Goal: Task Accomplishment & Management: Use online tool/utility

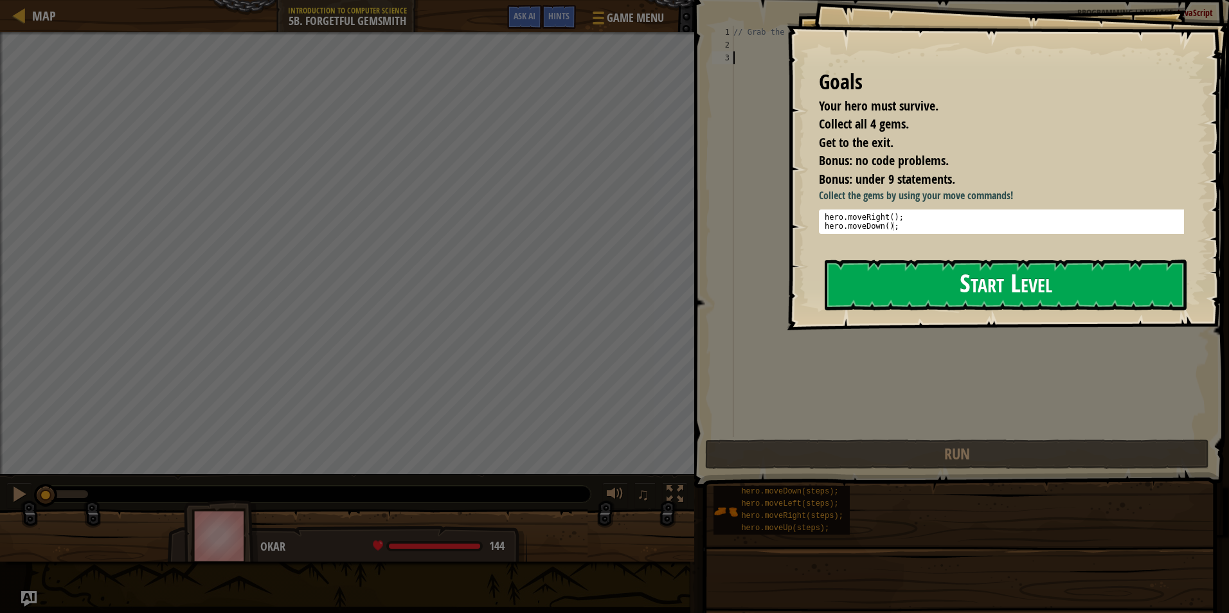
click at [888, 271] on button "Start Level" at bounding box center [1006, 285] width 362 height 51
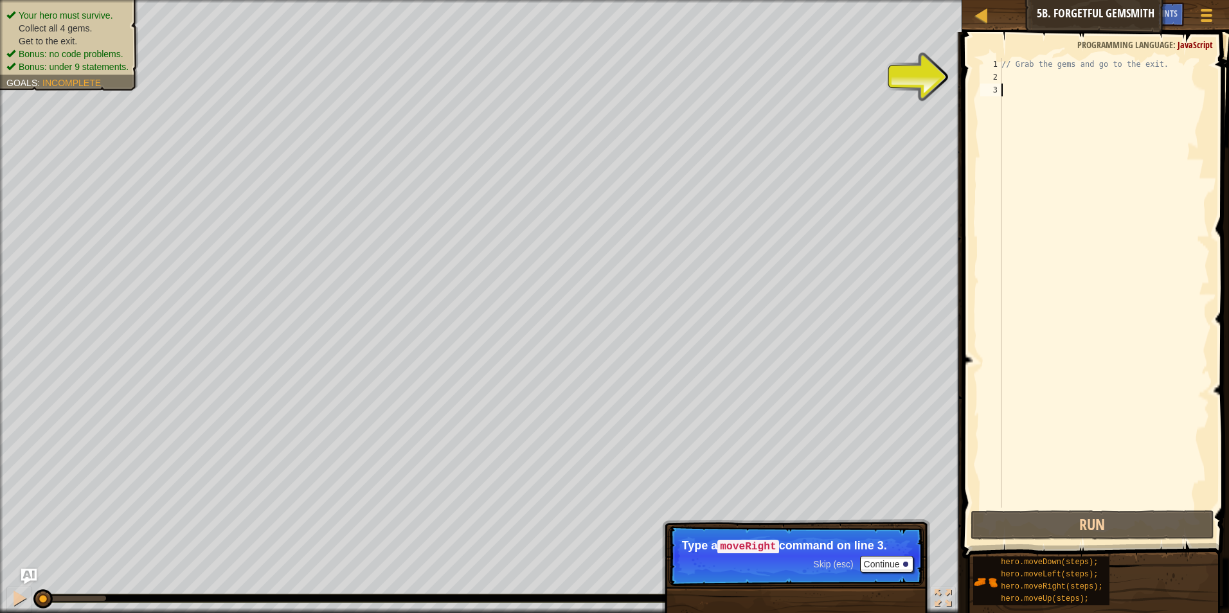
scroll to position [6, 0]
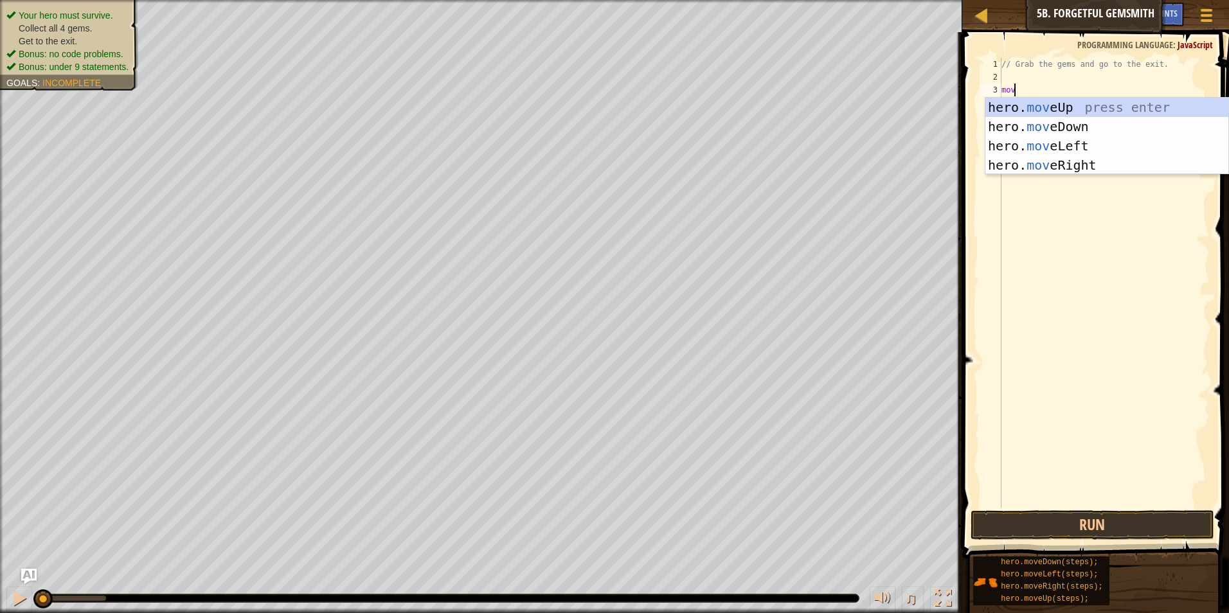
type textarea "move"
click at [1073, 149] on div "hero. move Up press enter hero. move Down press enter hero. move Left press ent…" at bounding box center [1107, 156] width 243 height 116
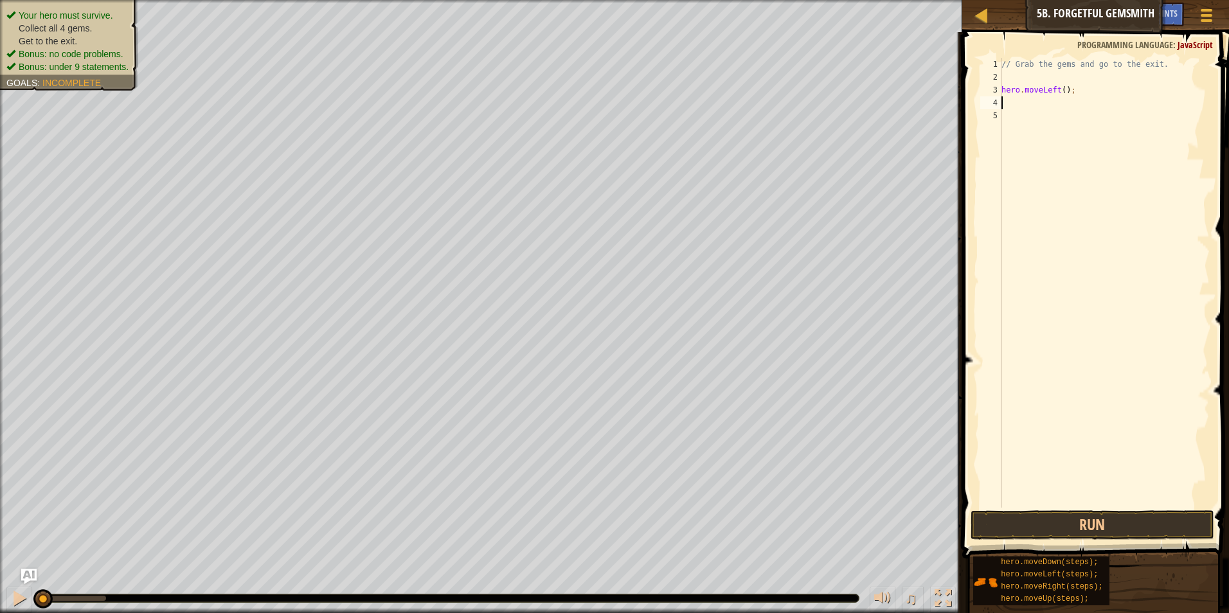
scroll to position [6, 0]
click at [811, 77] on div "Map Introduction to Computer Science 5b. Forgetful Gemsmith Game Menu Done Hint…" at bounding box center [614, 306] width 1229 height 613
type textarea "hero.moveLeft();"
type textarea "move right"
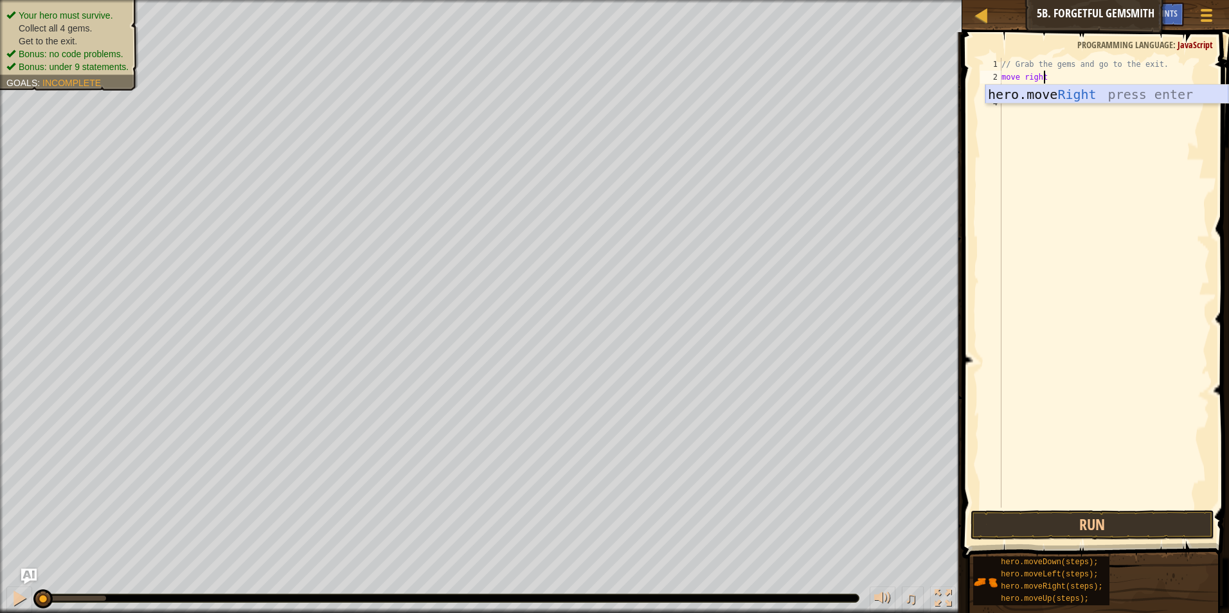
click at [1065, 100] on div "hero.move Right press enter" at bounding box center [1107, 114] width 243 height 58
drag, startPoint x: 1119, startPoint y: 502, endPoint x: 1092, endPoint y: 540, distance: 46.6
click at [1114, 515] on div "1 2 3 4 5 // Grab the gems and go to the exit. move hero . moveRight ( ) ; הההה…" at bounding box center [1094, 321] width 271 height 564
click at [1036, 520] on button "Run" at bounding box center [1093, 525] width 244 height 30
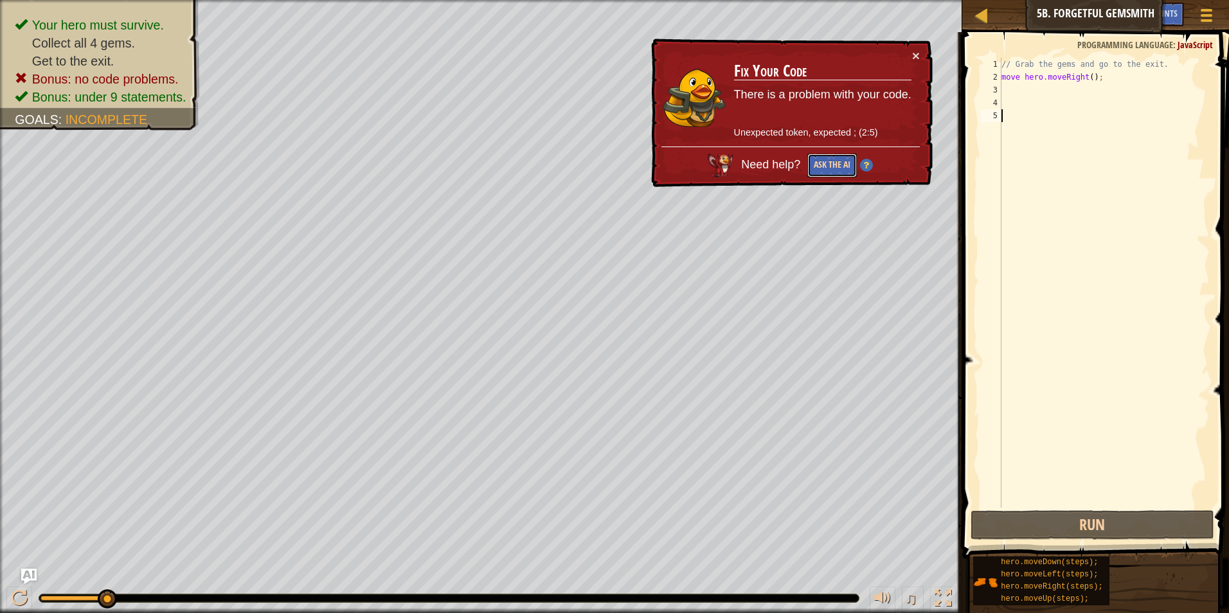
click at [836, 169] on button "Ask the AI" at bounding box center [832, 166] width 50 height 24
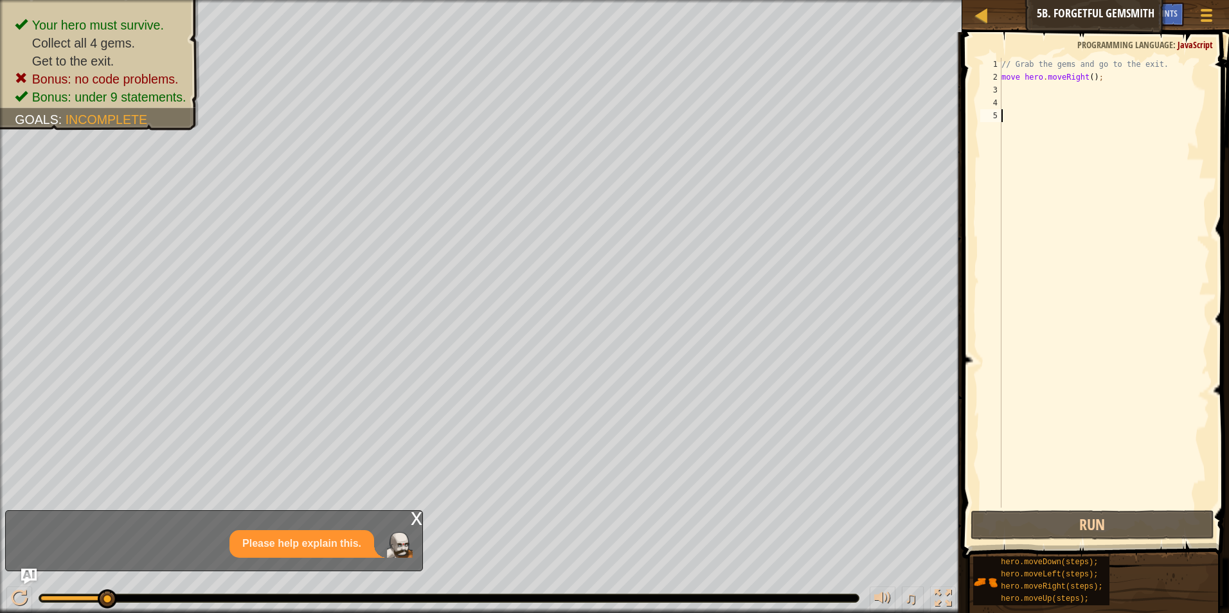
click at [168, 586] on div "Your hero must survive. Collect all 4 gems. Get to the exit. Bonus: no code pro…" at bounding box center [614, 306] width 1229 height 613
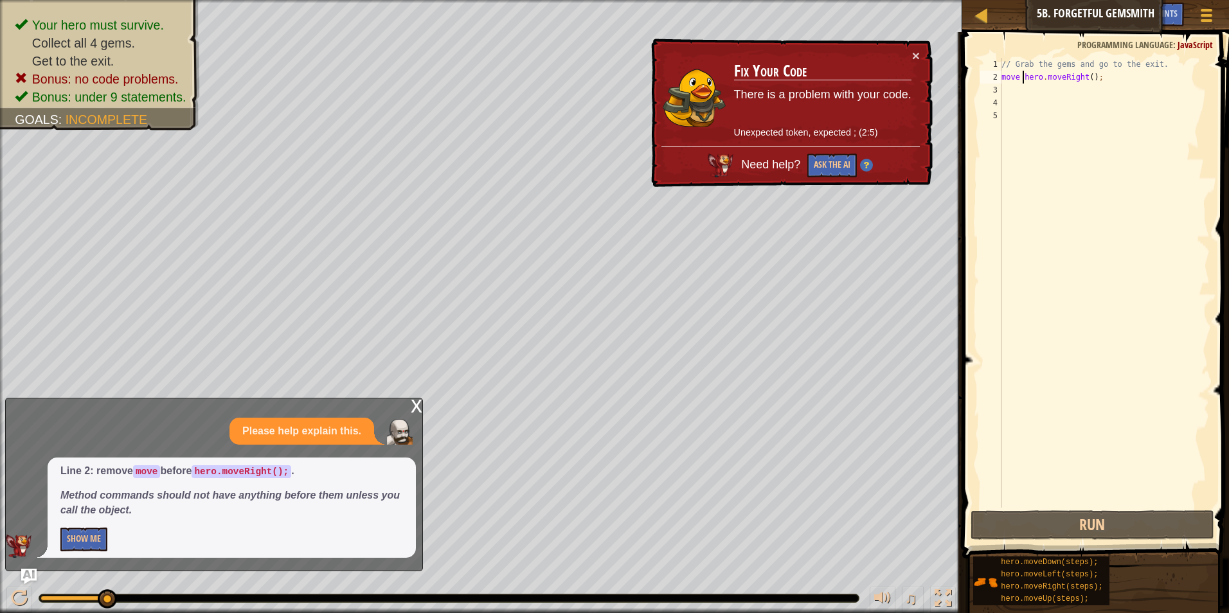
click at [1021, 80] on div "// Grab the gems and go to the exit. move hero . moveRight ( ) ;" at bounding box center [1104, 296] width 211 height 476
click at [1018, 80] on div "// Grab the gems and go to the exit. move hero . moveRight ( ) ;" at bounding box center [1104, 296] width 211 height 476
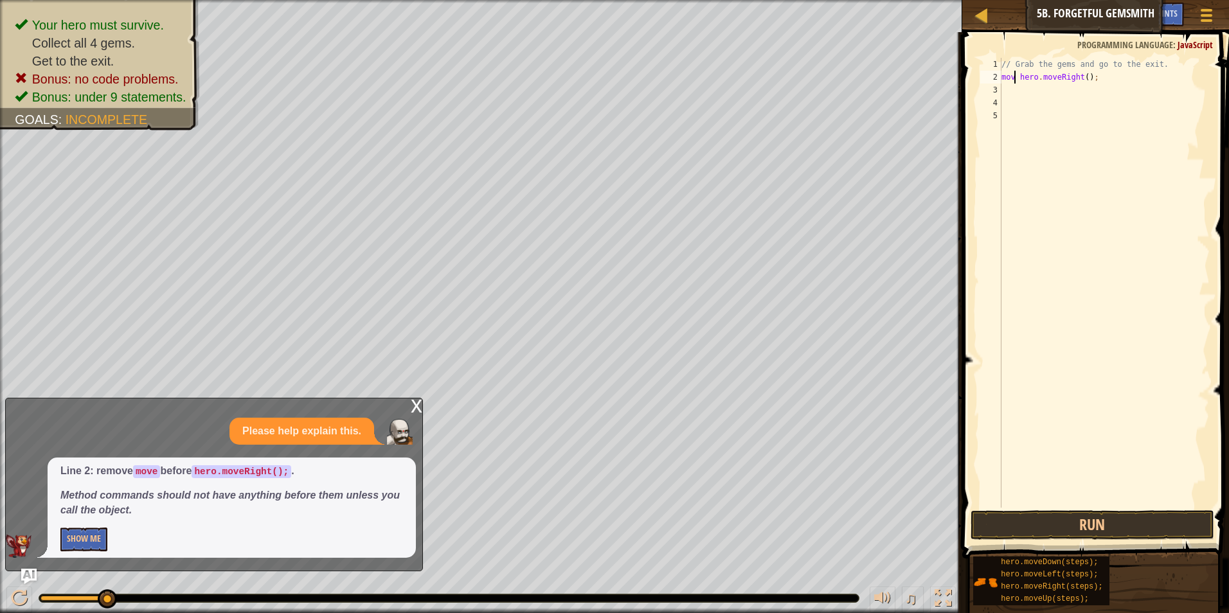
type textarea "hero.moveRight();"
click at [1041, 523] on button "Run" at bounding box center [1093, 525] width 244 height 30
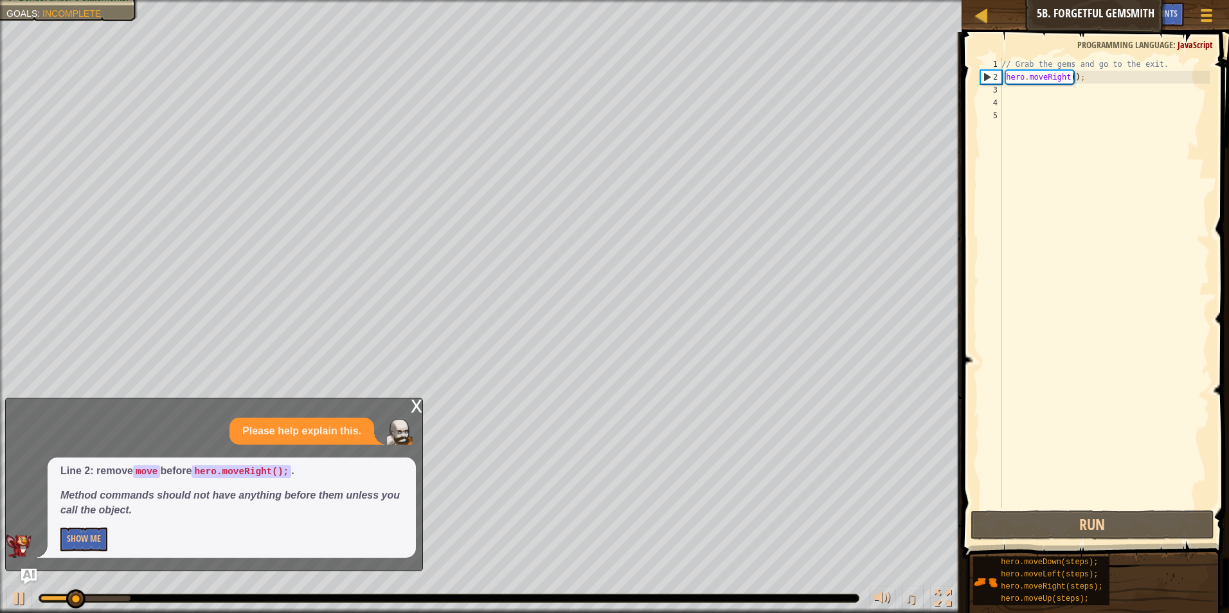
click at [413, 408] on div "x" at bounding box center [417, 405] width 12 height 13
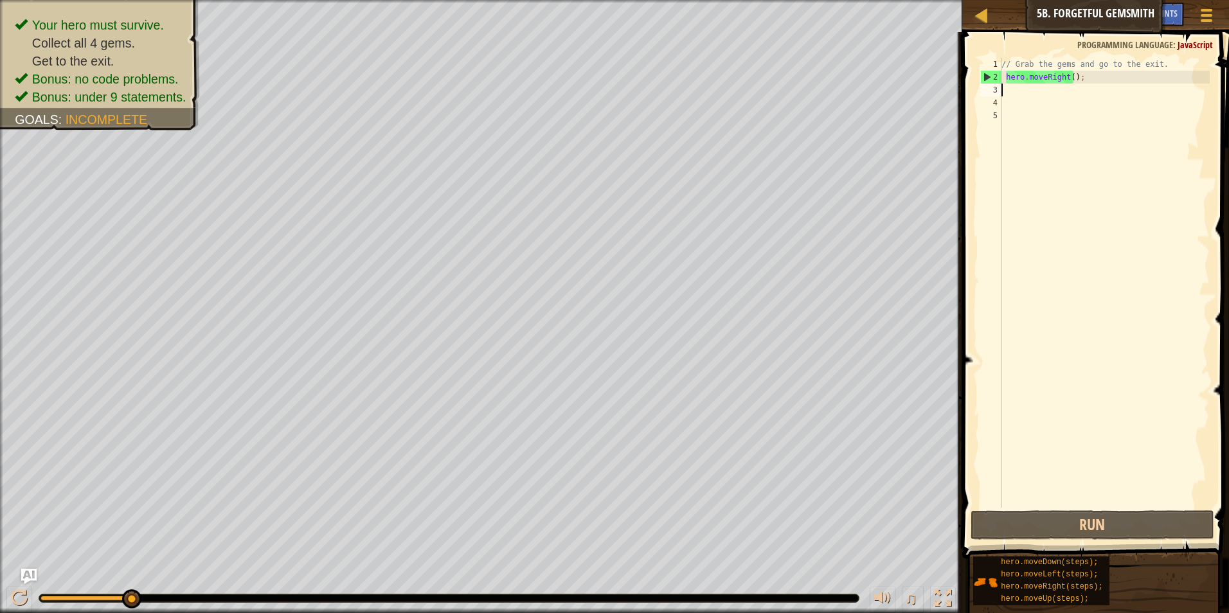
click at [1049, 92] on div "// Grab the gems and go to the exit. hero . moveRight ( ) ;" at bounding box center [1104, 296] width 211 height 476
type textarea "h"
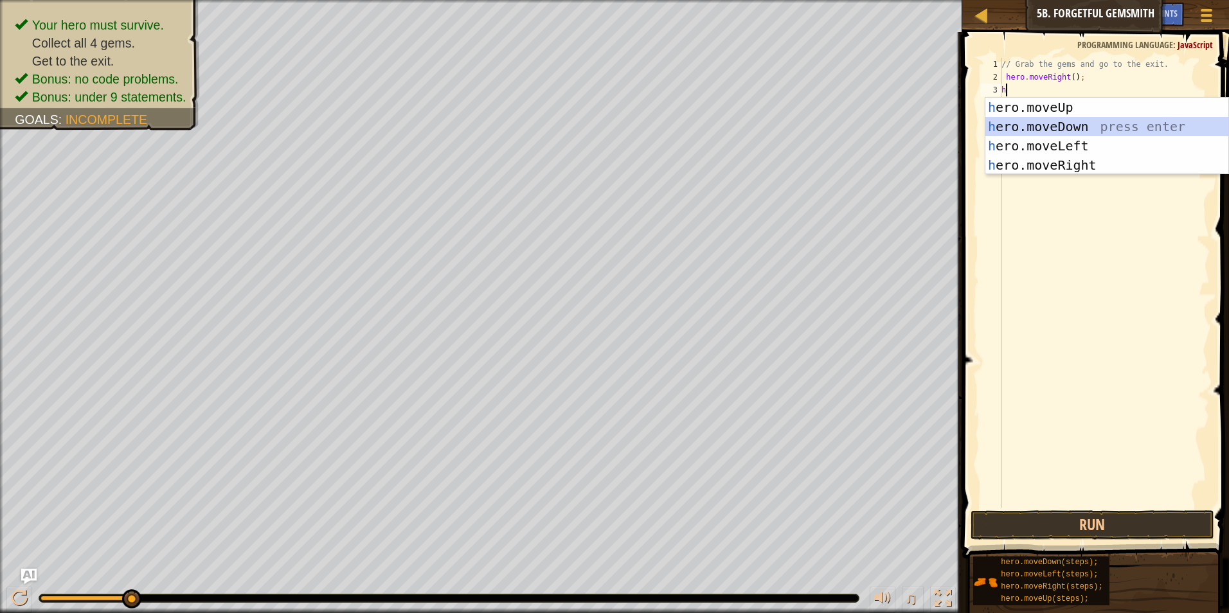
click at [1038, 131] on div "h ero.moveUp press enter h ero.moveDown press enter h ero.moveLeft press enter …" at bounding box center [1107, 156] width 243 height 116
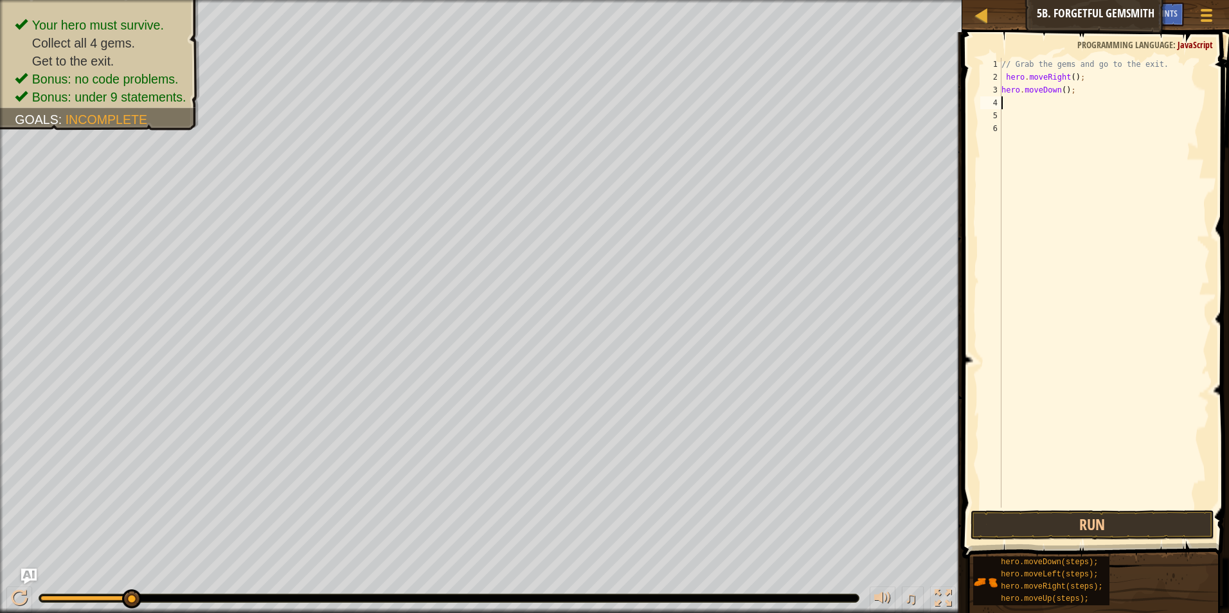
type textarea "h"
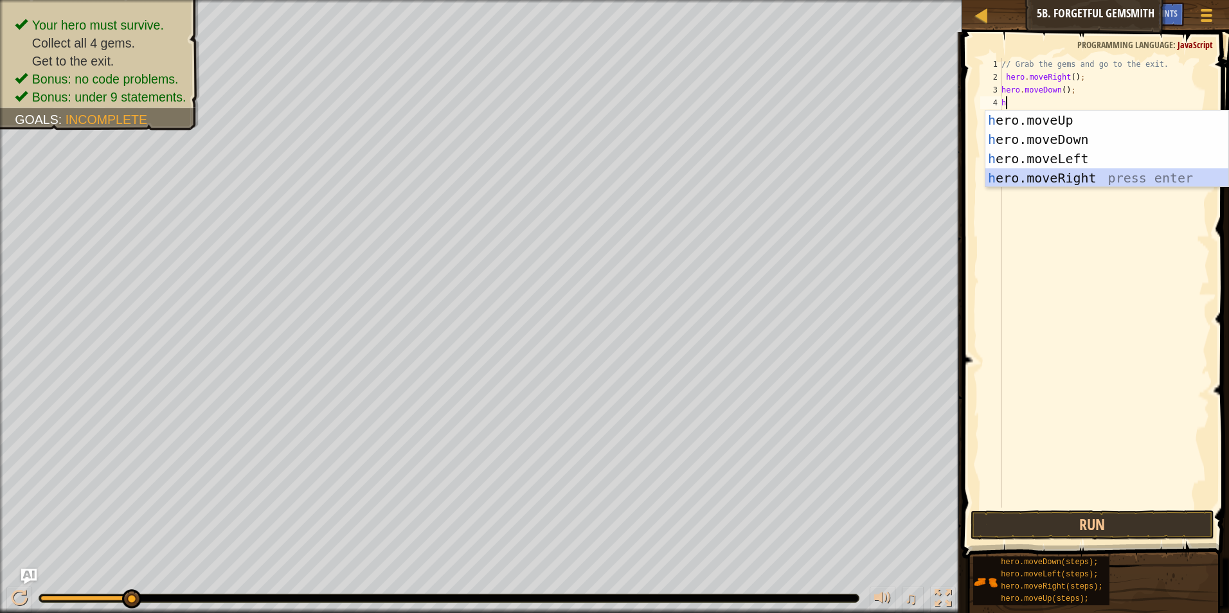
click at [1045, 177] on div "h ero.moveUp press enter h ero.moveDown press enter h ero.moveLeft press enter …" at bounding box center [1107, 169] width 243 height 116
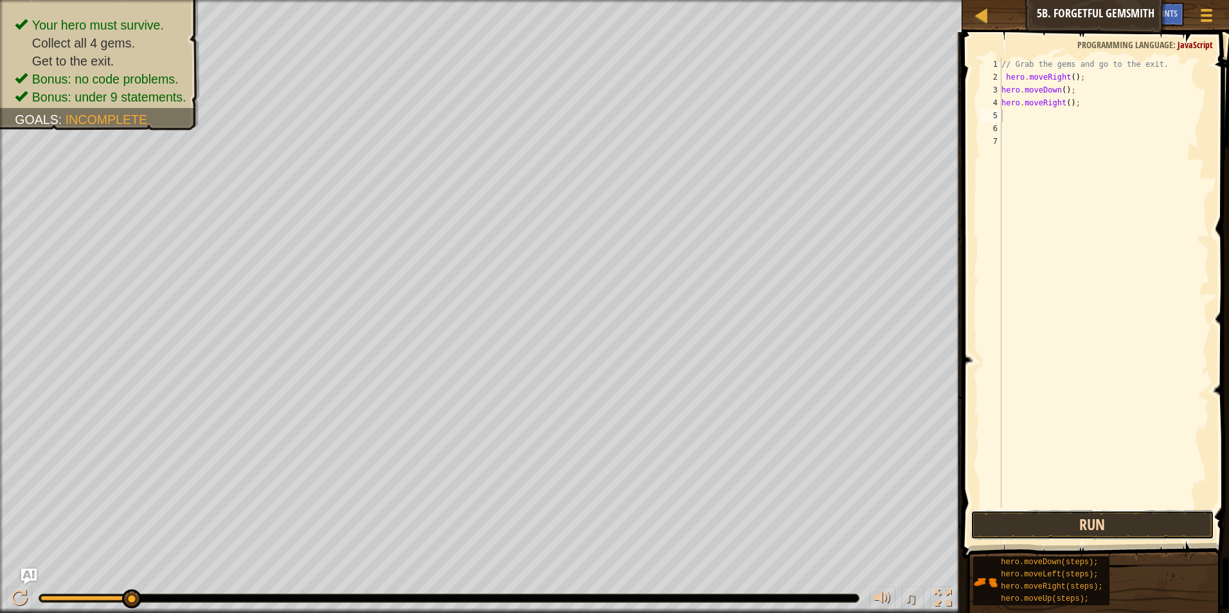
click at [1179, 525] on button "Run" at bounding box center [1093, 525] width 244 height 30
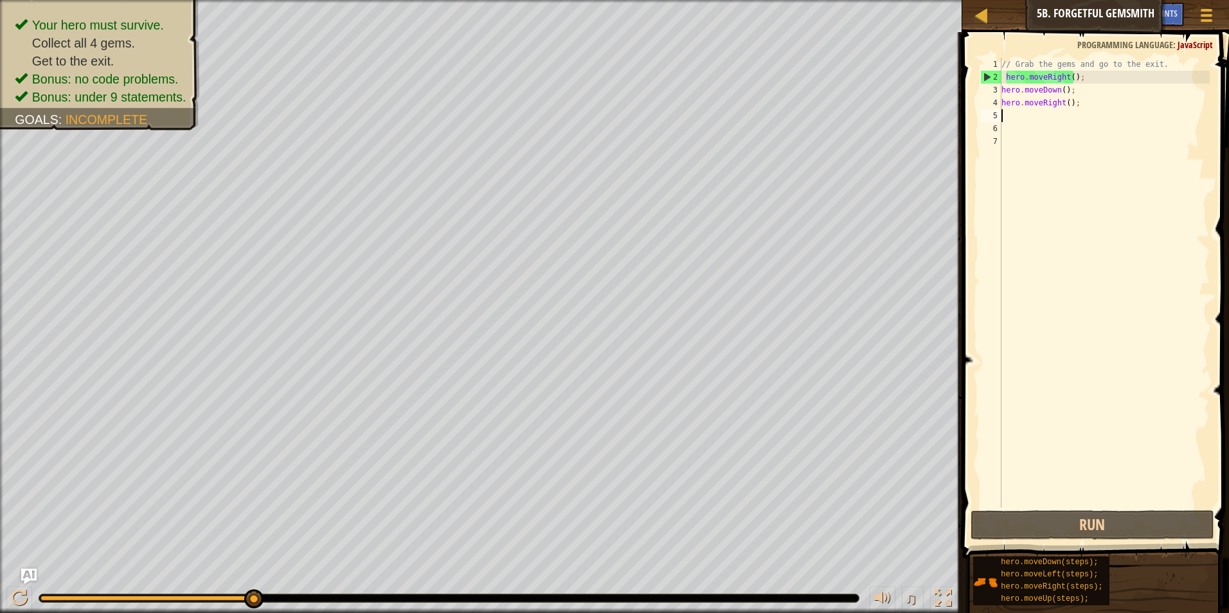
drag, startPoint x: 207, startPoint y: 600, endPoint x: 267, endPoint y: 588, distance: 61.5
click at [299, 588] on div "♫" at bounding box center [481, 595] width 962 height 39
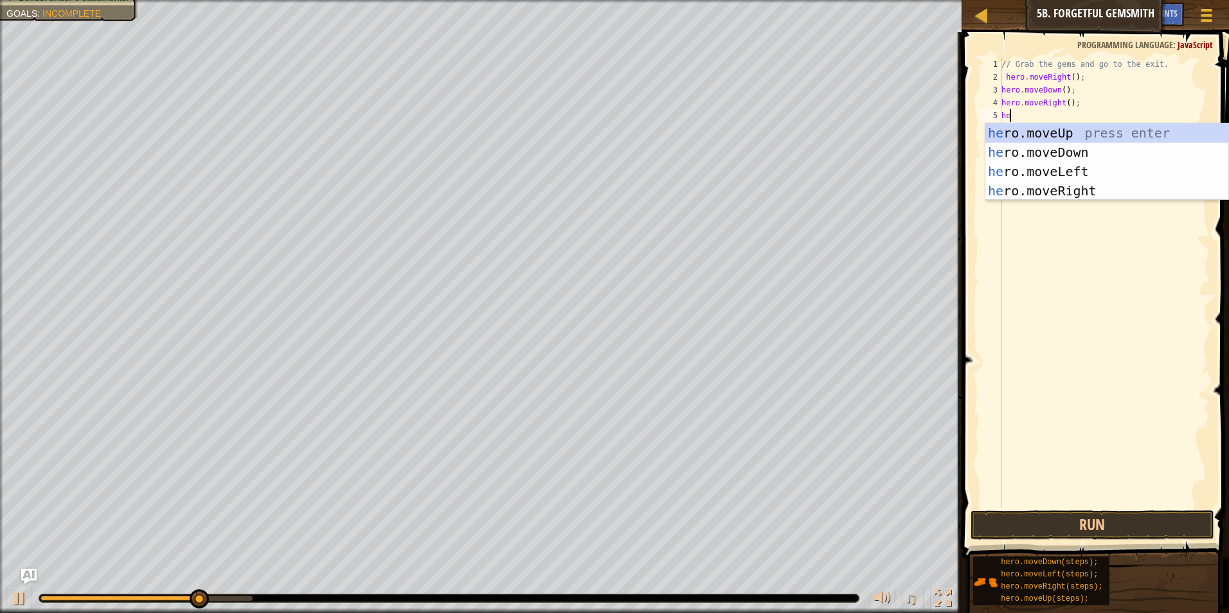
type textarea "her"
click at [1060, 190] on div "her o.moveUp press enter her o.moveDown press enter her o.moveLeft press enter …" at bounding box center [1107, 181] width 243 height 116
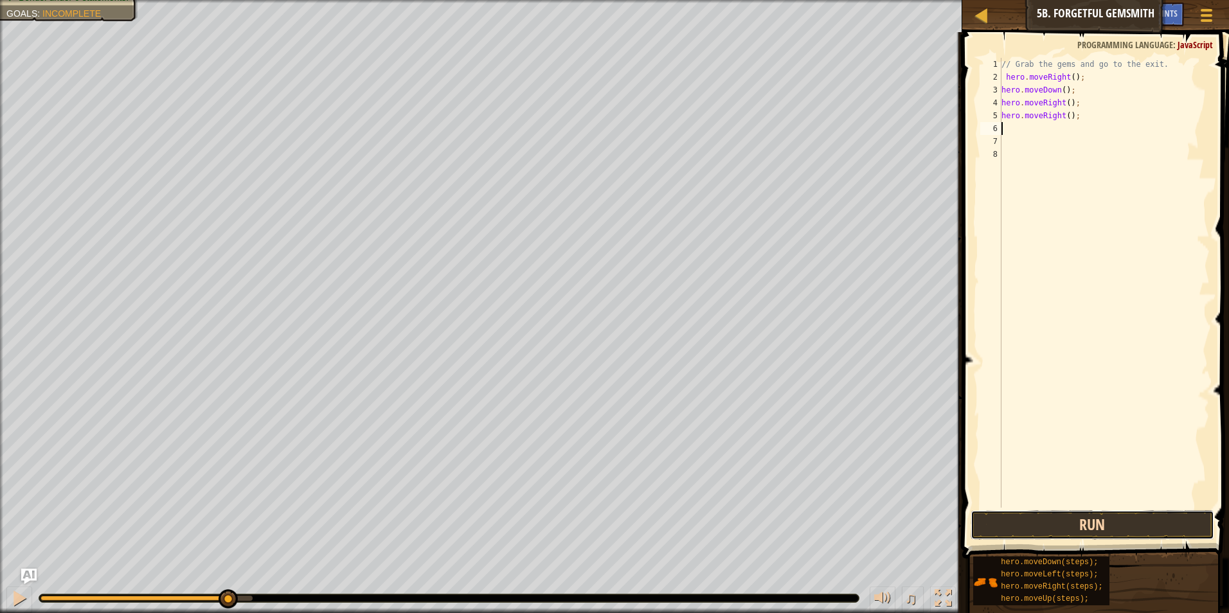
click at [1044, 512] on button "Run" at bounding box center [1093, 525] width 244 height 30
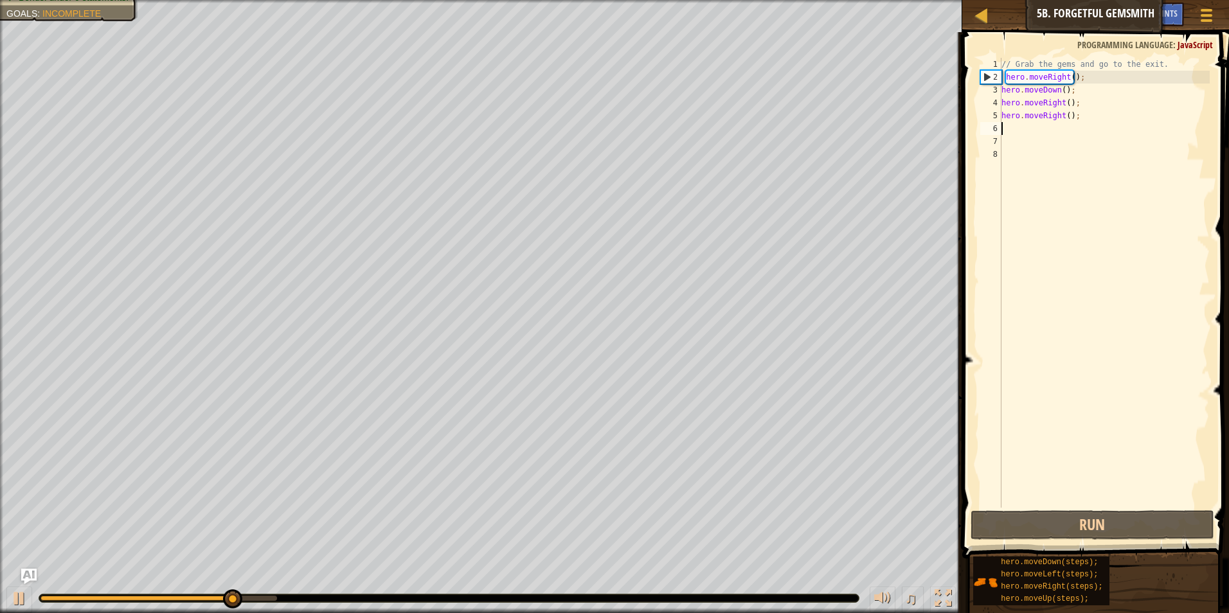
type textarea "her"
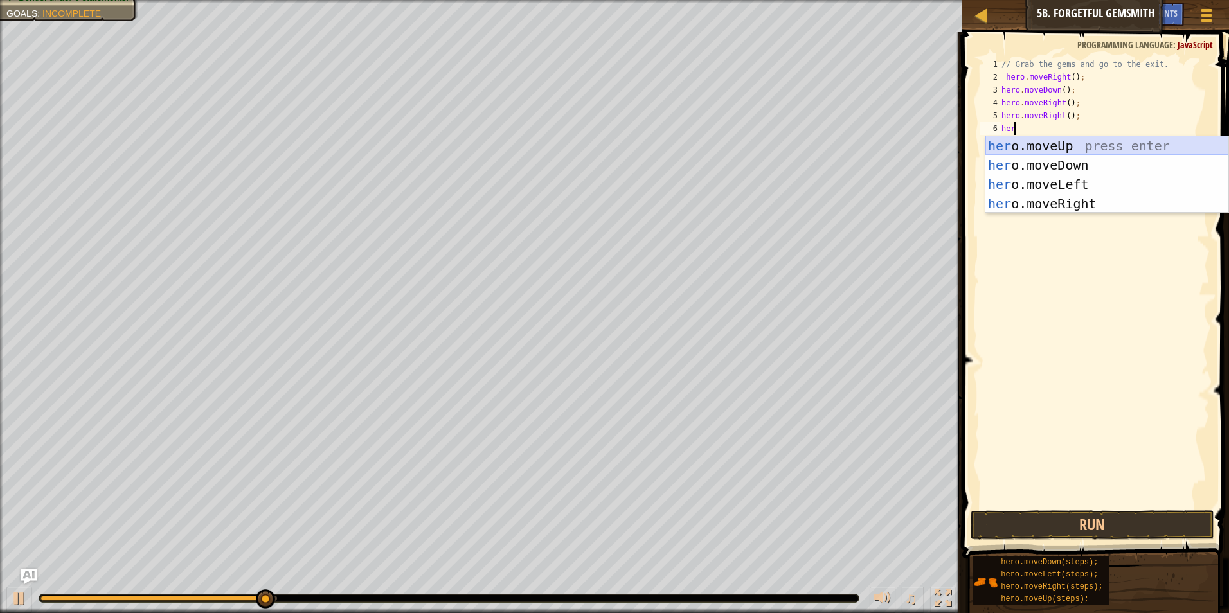
click at [1066, 152] on div "her o.moveUp press enter her o.moveDown press enter her o.moveLeft press enter …" at bounding box center [1107, 194] width 243 height 116
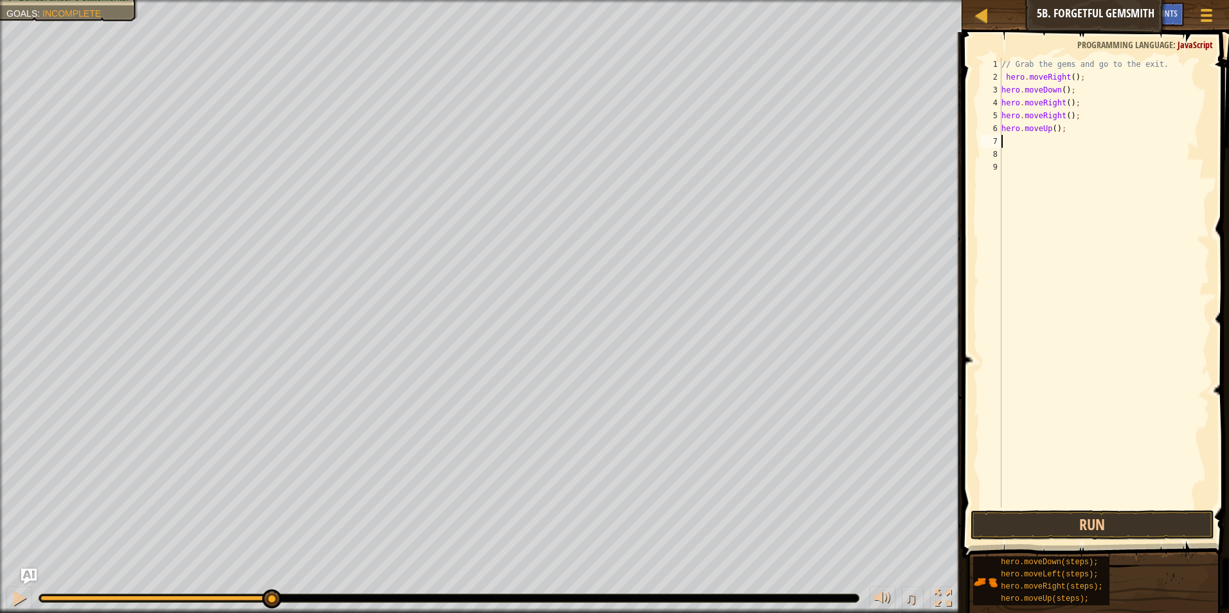
type textarea "h"
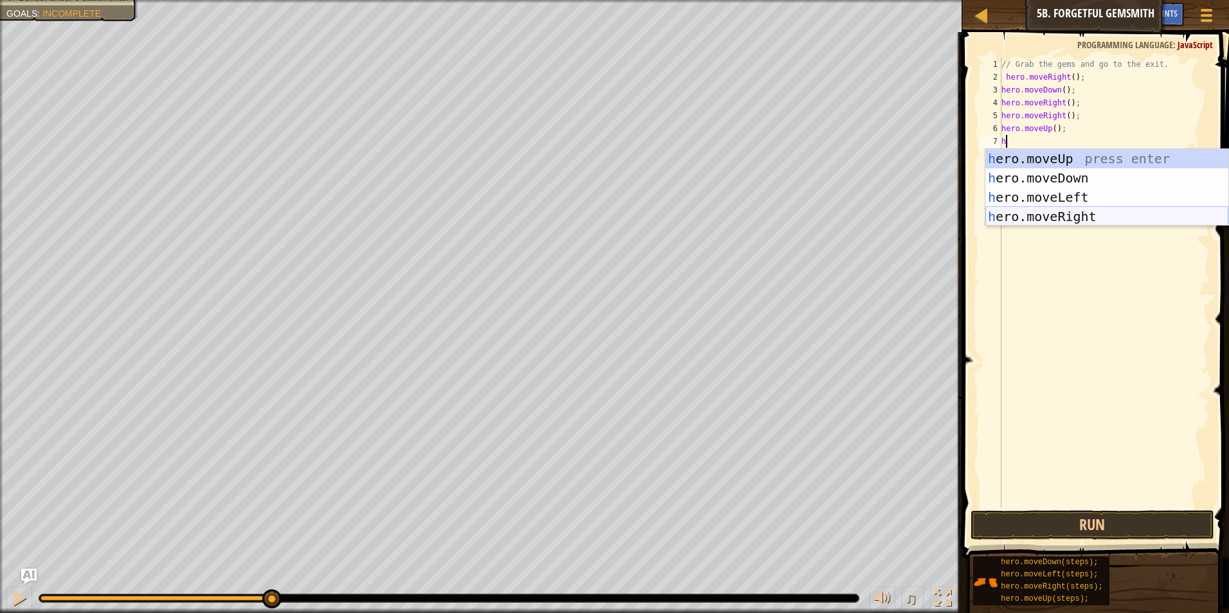
click at [1072, 209] on div "h ero.moveUp press enter h ero.moveDown press enter h ero.moveLeft press enter …" at bounding box center [1107, 207] width 243 height 116
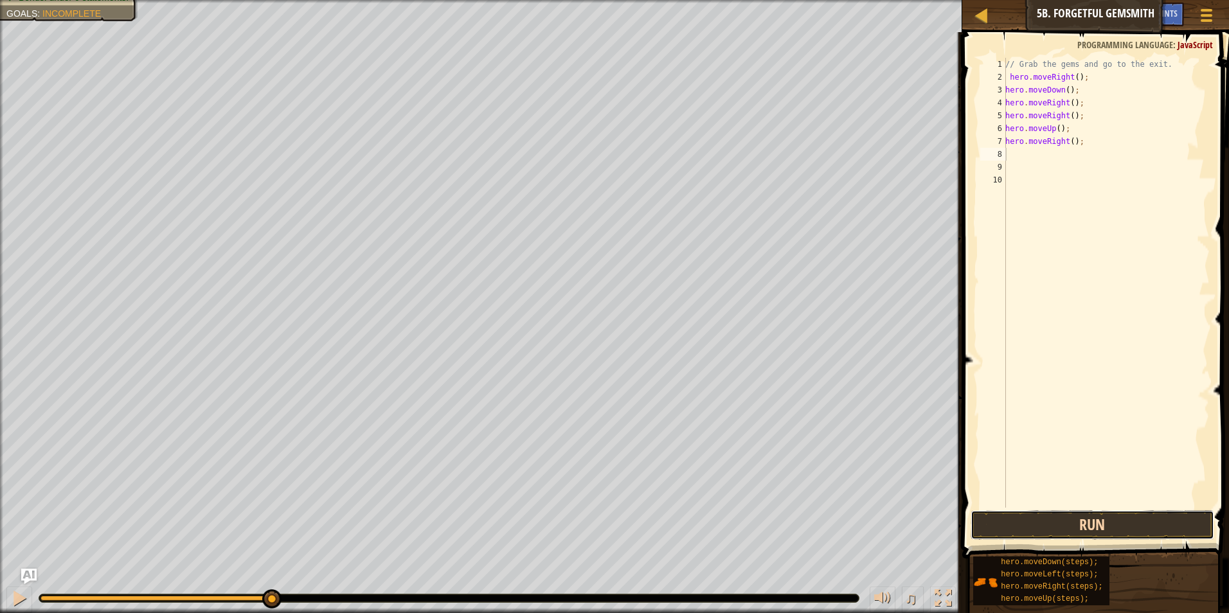
click at [1040, 537] on button "Run" at bounding box center [1093, 525] width 244 height 30
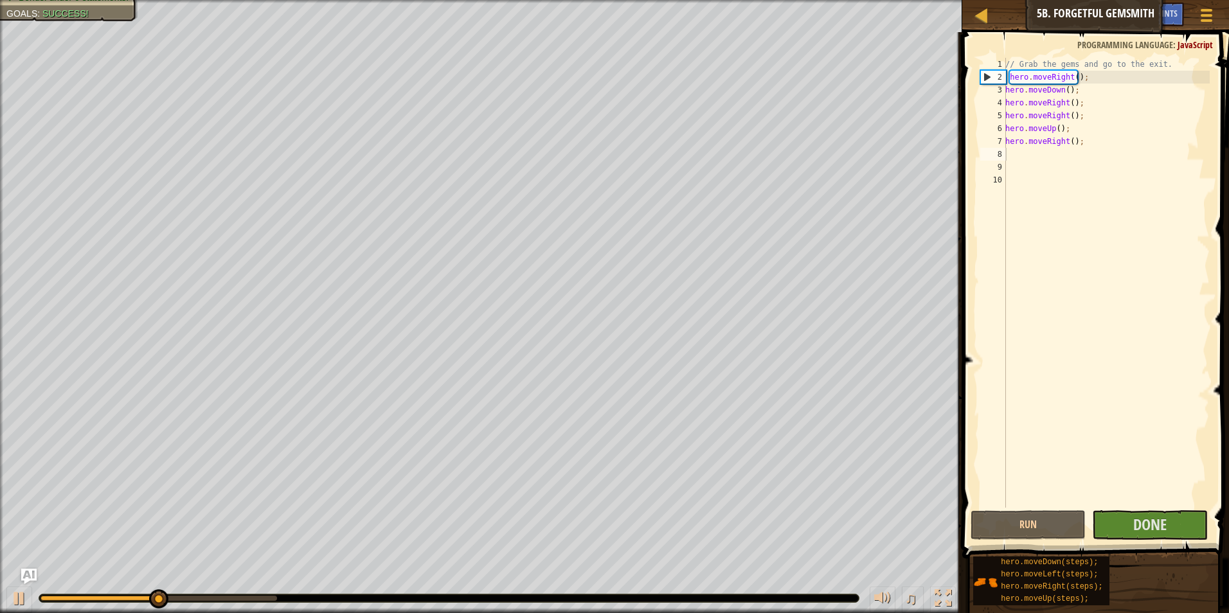
drag, startPoint x: 518, startPoint y: 593, endPoint x: 549, endPoint y: 591, distance: 31.0
click at [538, 592] on div "♫" at bounding box center [481, 595] width 962 height 39
drag, startPoint x: 239, startPoint y: 589, endPoint x: 275, endPoint y: 595, distance: 35.9
click at [275, 595] on div "♫" at bounding box center [481, 595] width 962 height 39
click at [275, 595] on div at bounding box center [449, 599] width 820 height 8
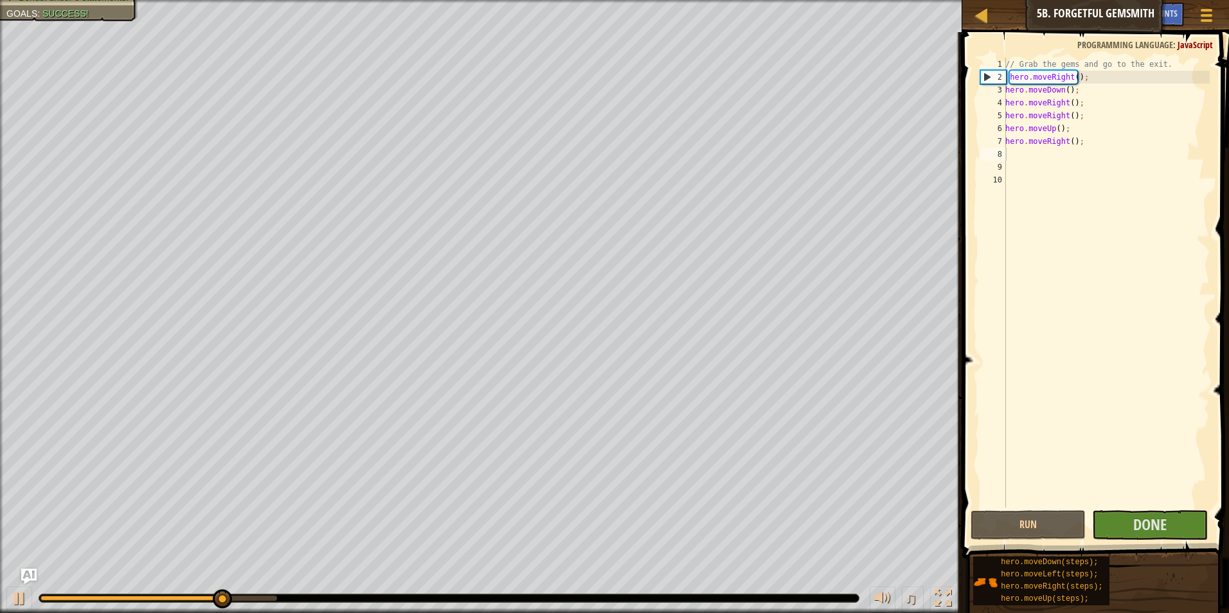
click at [274, 604] on div "♫" at bounding box center [481, 595] width 962 height 39
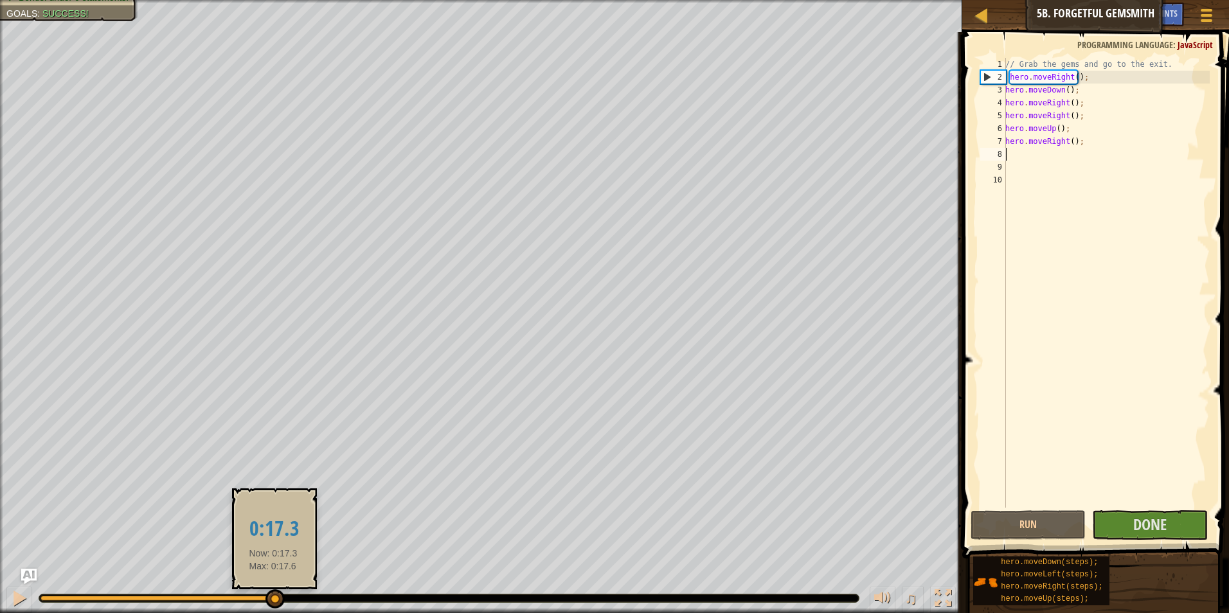
drag, startPoint x: 237, startPoint y: 596, endPoint x: 274, endPoint y: 593, distance: 37.4
click at [274, 593] on div at bounding box center [275, 599] width 19 height 19
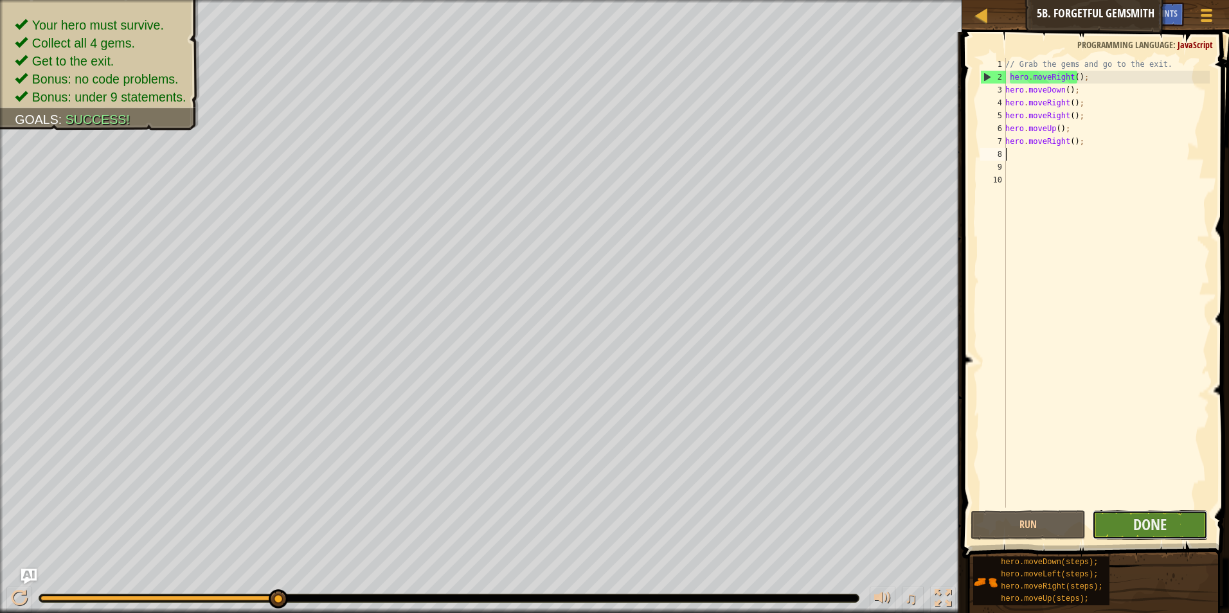
click at [1123, 530] on button "Done" at bounding box center [1150, 525] width 116 height 30
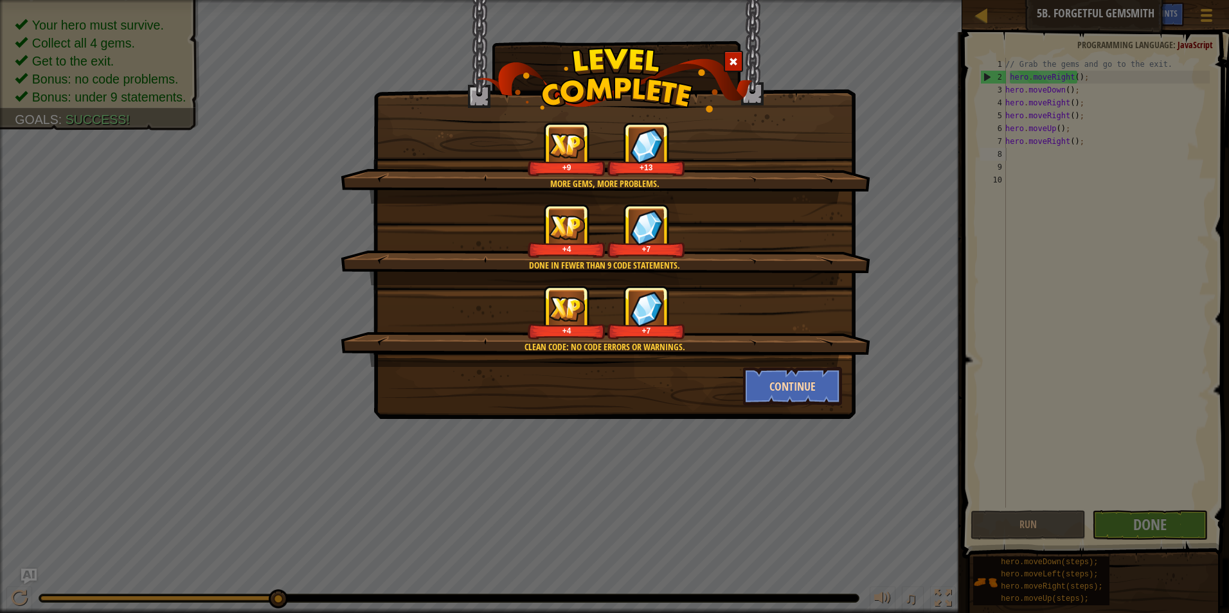
drag, startPoint x: 791, startPoint y: 417, endPoint x: 788, endPoint y: 386, distance: 31.0
click at [791, 411] on div "More gems, more problems. +9 +13 Done in fewer than 9 code statements. +4 +7 Cl…" at bounding box center [614, 306] width 1229 height 613
click at [788, 386] on button "Continue" at bounding box center [793, 386] width 100 height 39
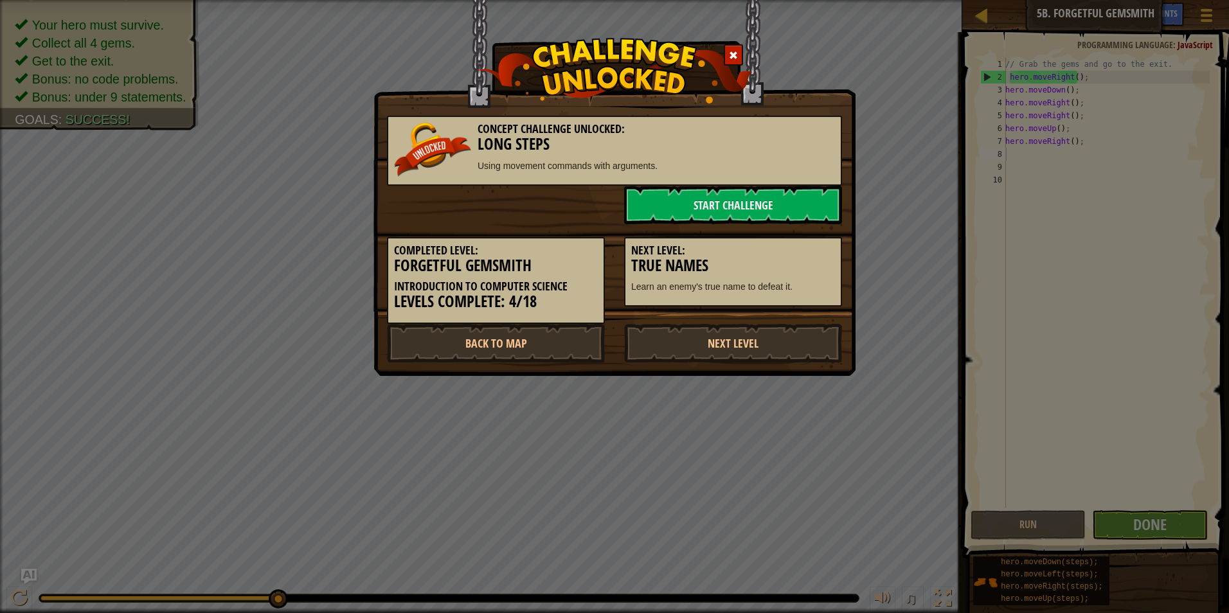
click at [788, 386] on div "Concept Challenge Unlocked: Long Steps Using movement commands with arguments. …" at bounding box center [614, 306] width 1229 height 613
click at [811, 203] on link "Start Challenge" at bounding box center [733, 205] width 218 height 39
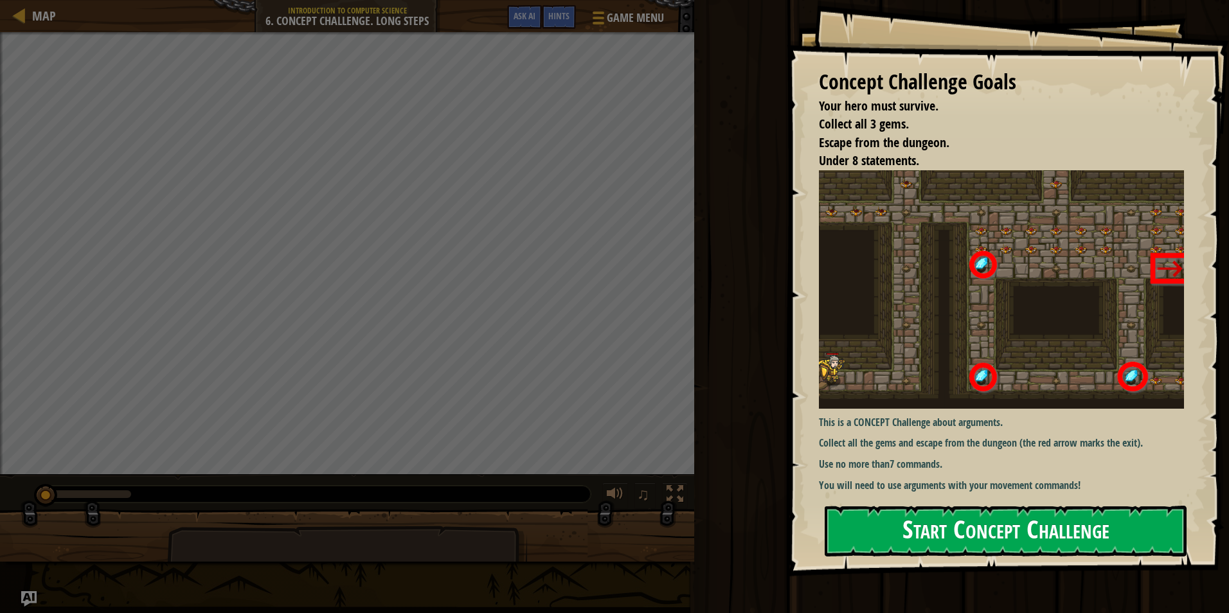
click at [1091, 516] on button "Start Concept Challenge" at bounding box center [1006, 531] width 362 height 51
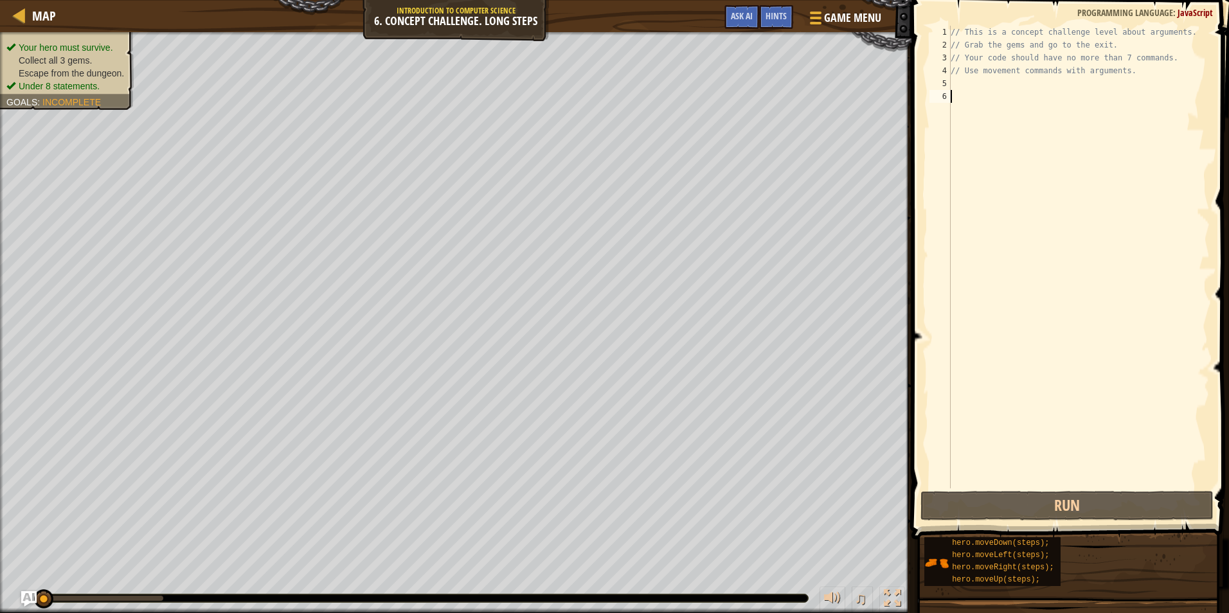
click at [0, 0] on html "Map Introduction to Computer Science 6. Concept Challenge. Long Steps Game Menu…" at bounding box center [614, 0] width 1229 height 0
drag, startPoint x: 127, startPoint y: 594, endPoint x: 168, endPoint y: 613, distance: 45.2
click at [168, 613] on div "♫" at bounding box center [456, 595] width 912 height 39
click at [151, 600] on div at bounding box center [102, 598] width 123 height 5
drag, startPoint x: 155, startPoint y: 602, endPoint x: 0, endPoint y: 605, distance: 155.0
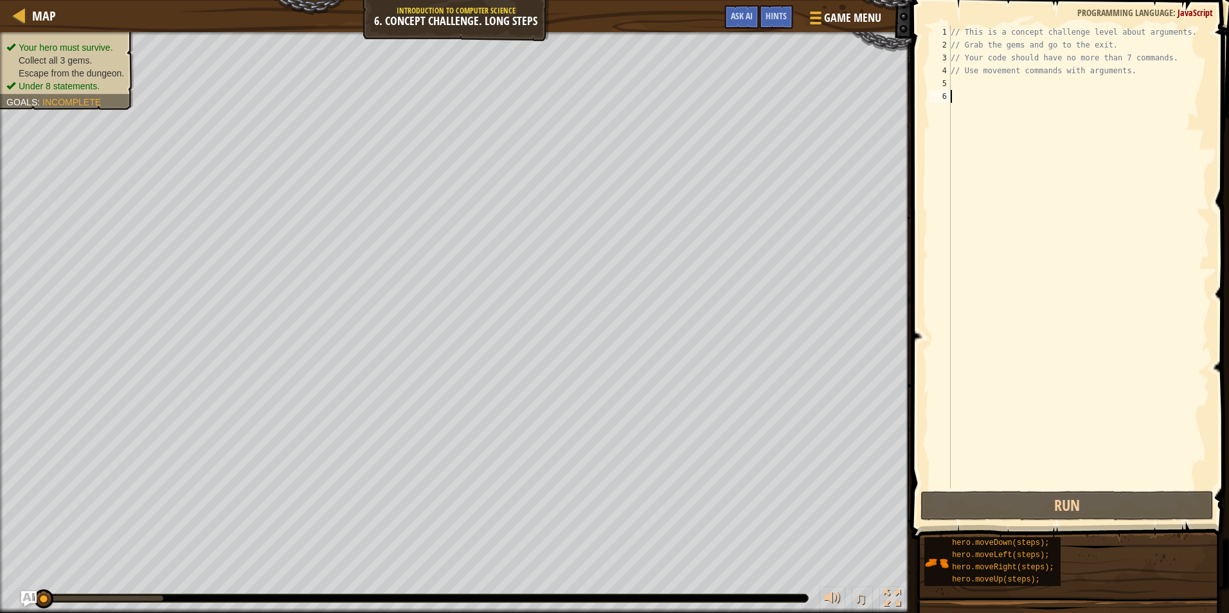
click at [0, 0] on html "Map Introduction to Computer Science 6. Concept Challenge. Long Steps Game Menu…" at bounding box center [614, 0] width 1229 height 0
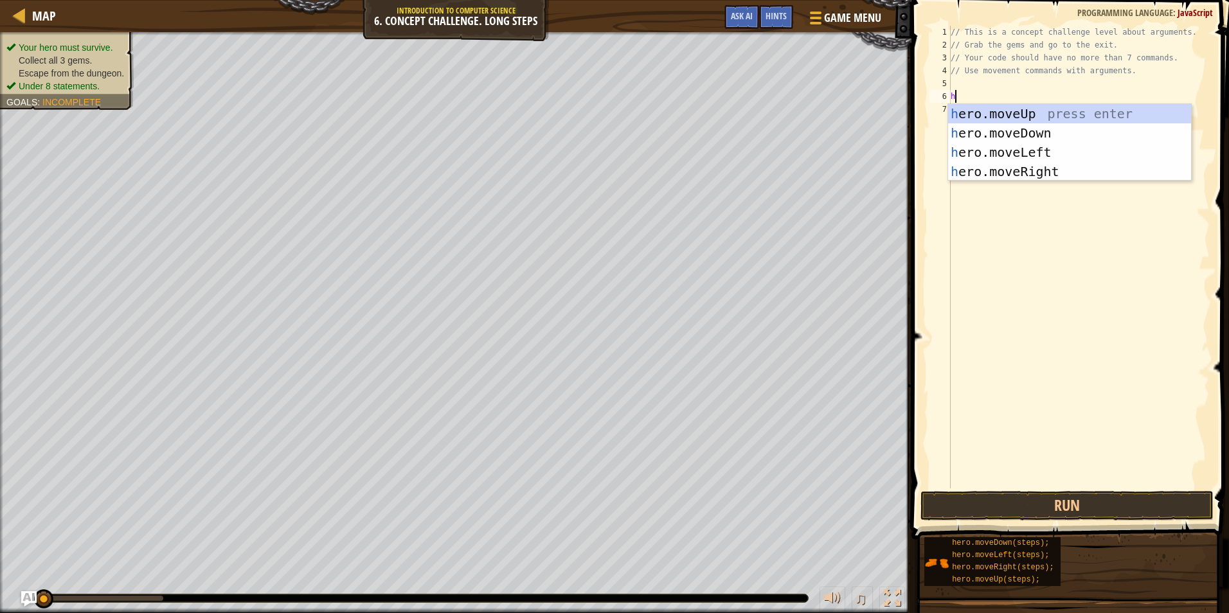
scroll to position [6, 0]
type textarea "her"
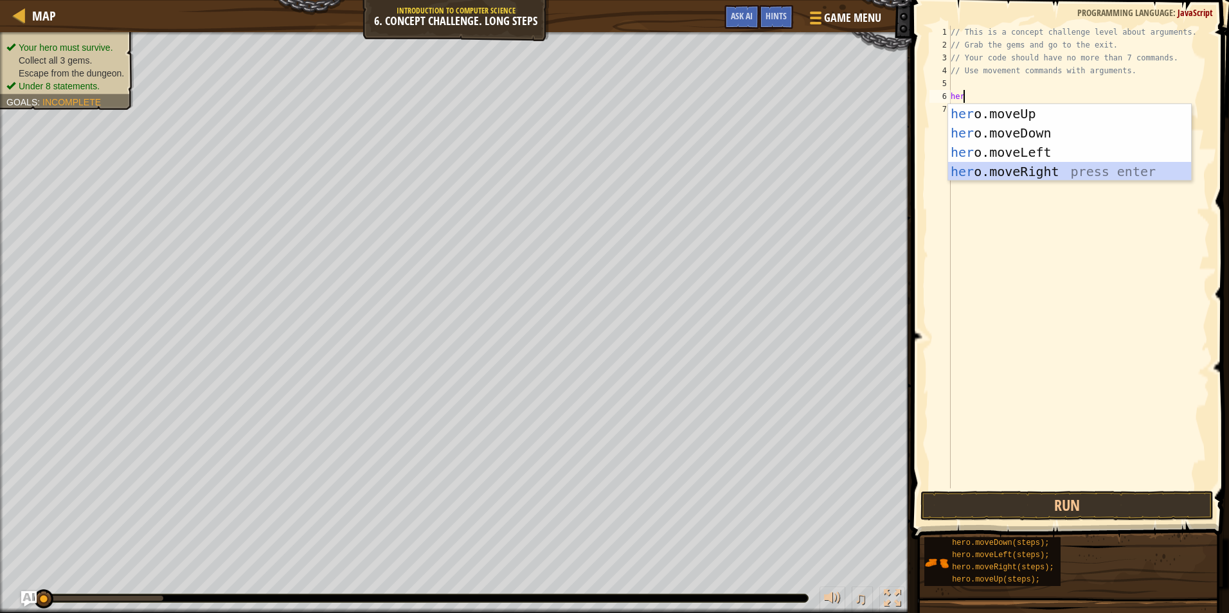
click at [975, 165] on div "her o.moveUp press enter her o.moveDown press enter her o.moveLeft press enter …" at bounding box center [1069, 162] width 243 height 116
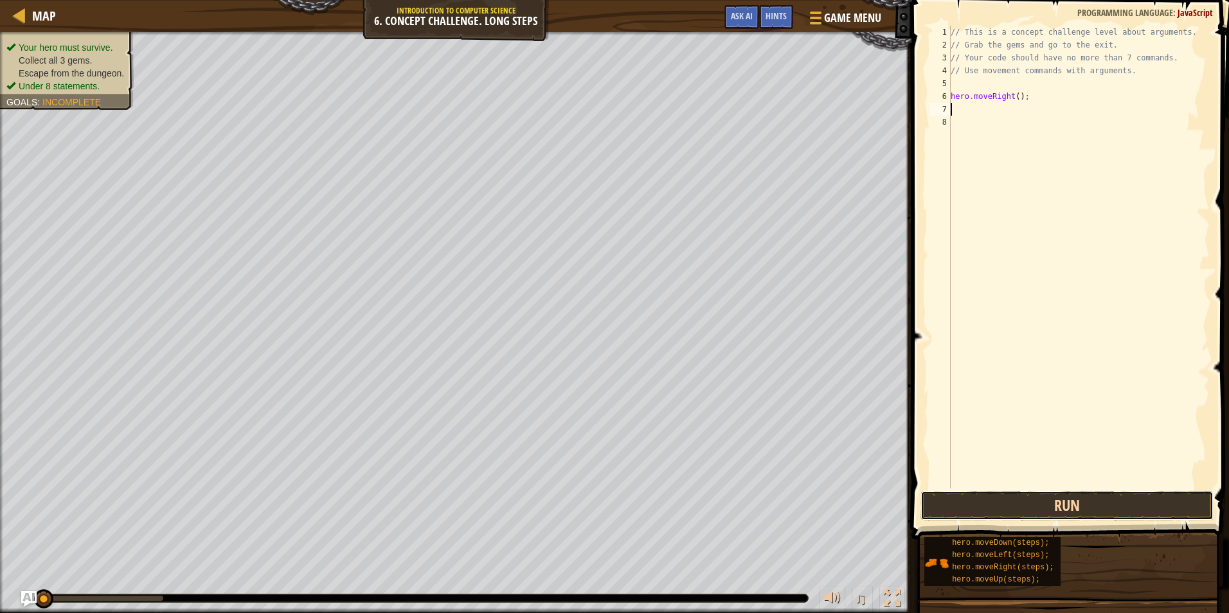
click at [1011, 515] on button "Run" at bounding box center [1067, 506] width 293 height 30
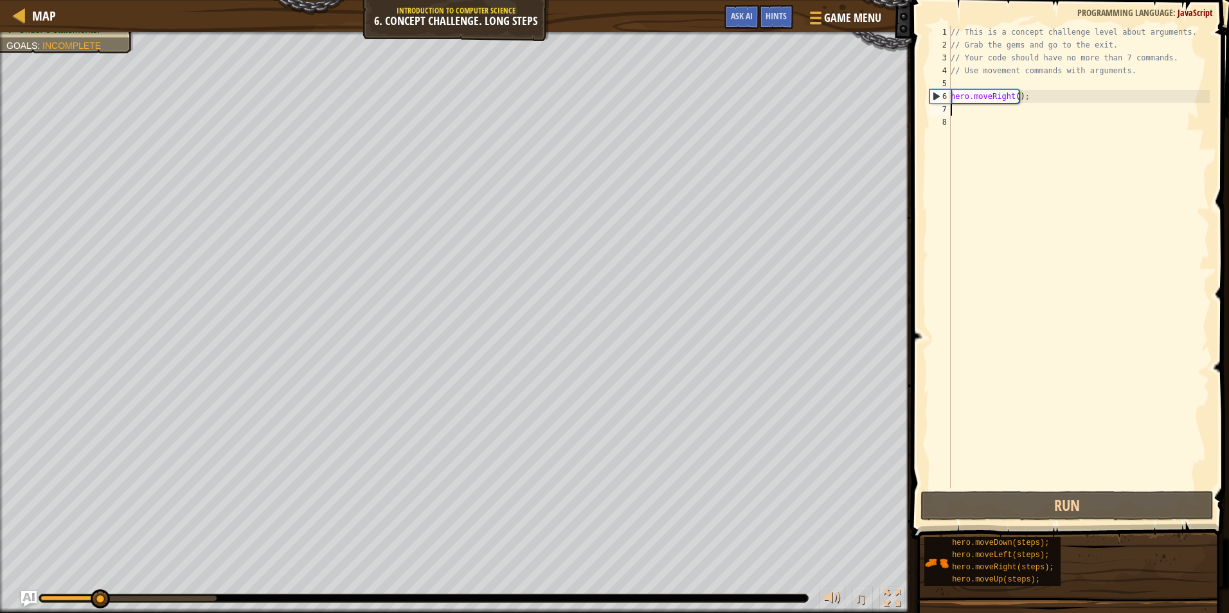
type textarea "h"
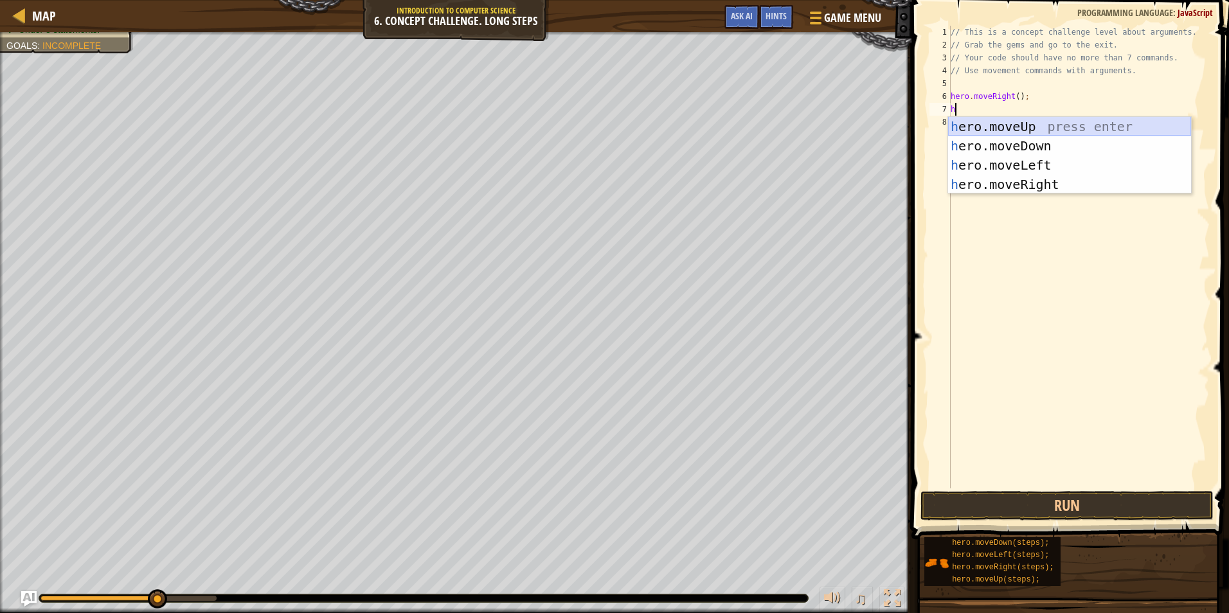
click at [993, 122] on div "h ero.moveUp press enter h ero.moveDown press enter h ero.moveLeft press enter …" at bounding box center [1069, 175] width 243 height 116
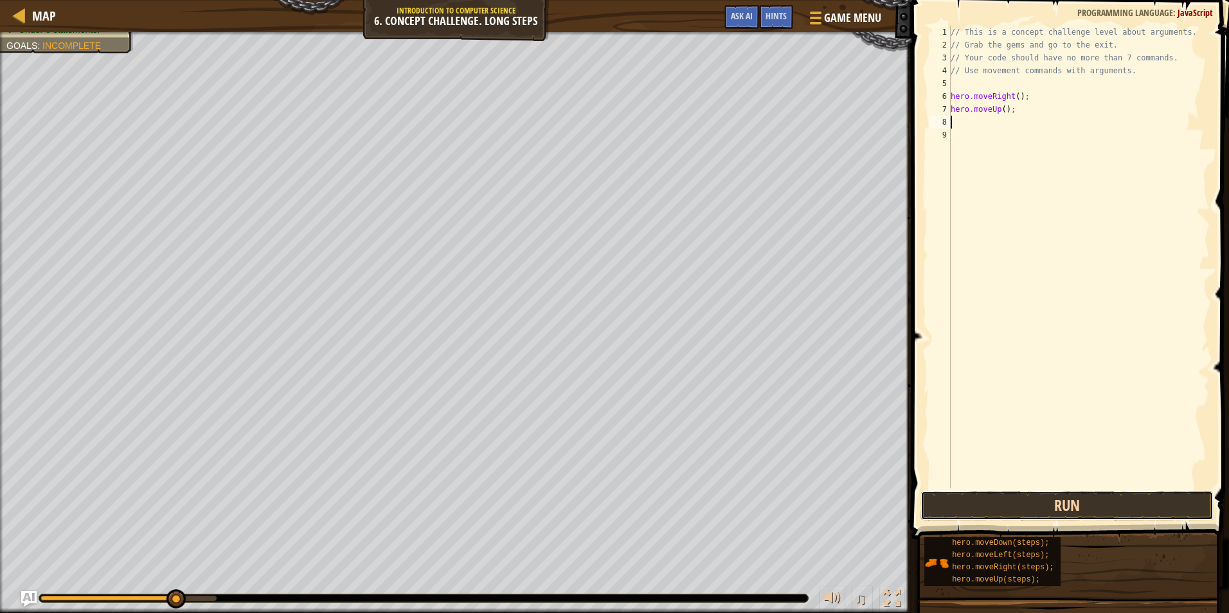
click at [1058, 501] on button "Run" at bounding box center [1067, 506] width 293 height 30
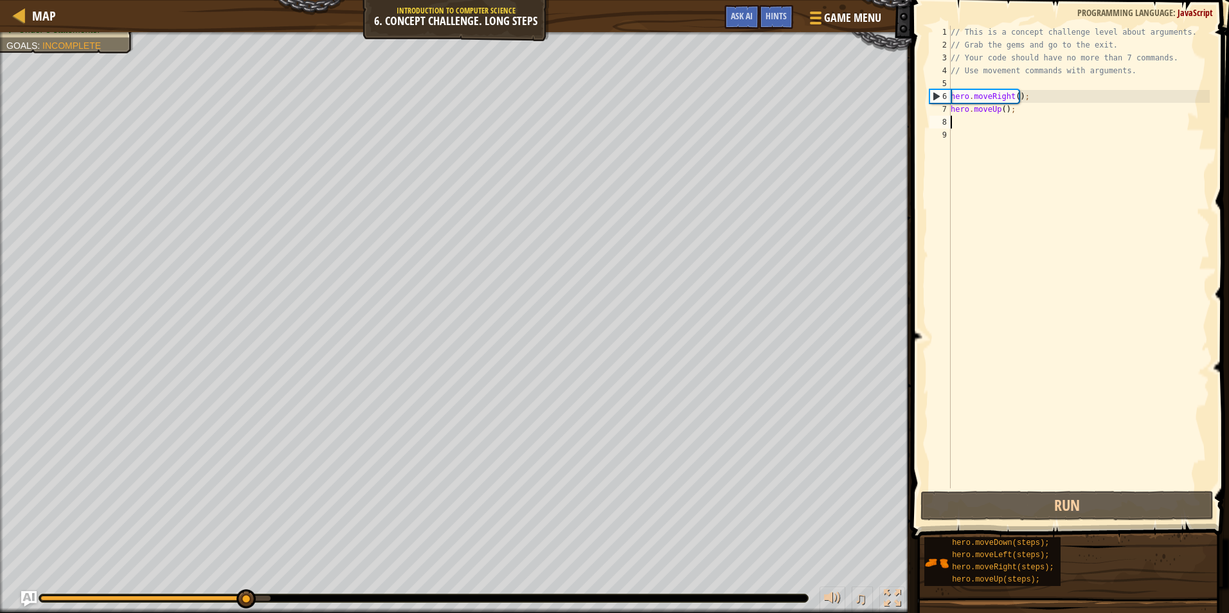
click at [998, 109] on div "// This is a concept challenge level about arguments. // Grab the gems and go t…" at bounding box center [1079, 270] width 262 height 489
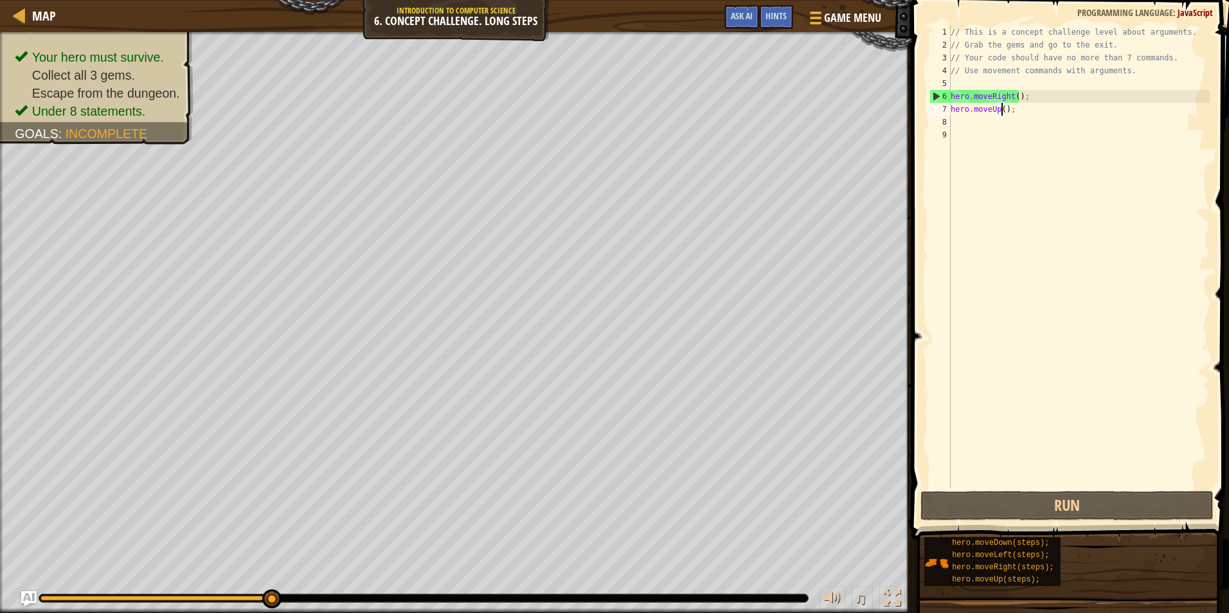
click at [1003, 112] on div "// This is a concept challenge level about arguments. // Grab the gems and go t…" at bounding box center [1079, 270] width 262 height 489
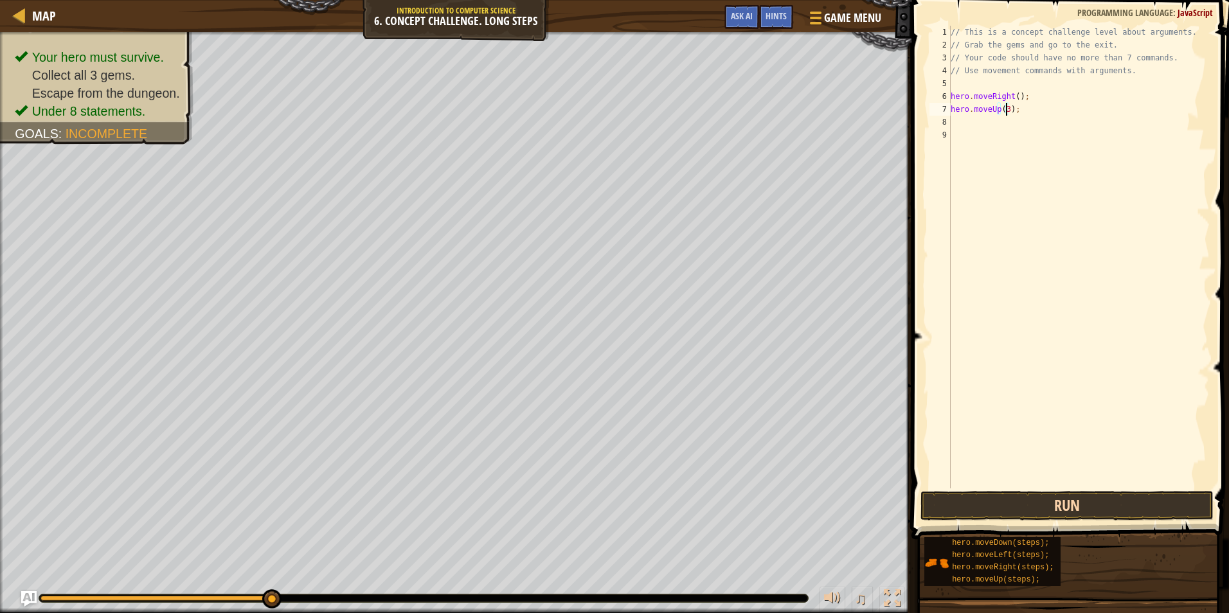
type textarea "hero.moveUp(3);"
click at [1081, 511] on button "Run" at bounding box center [1067, 506] width 293 height 30
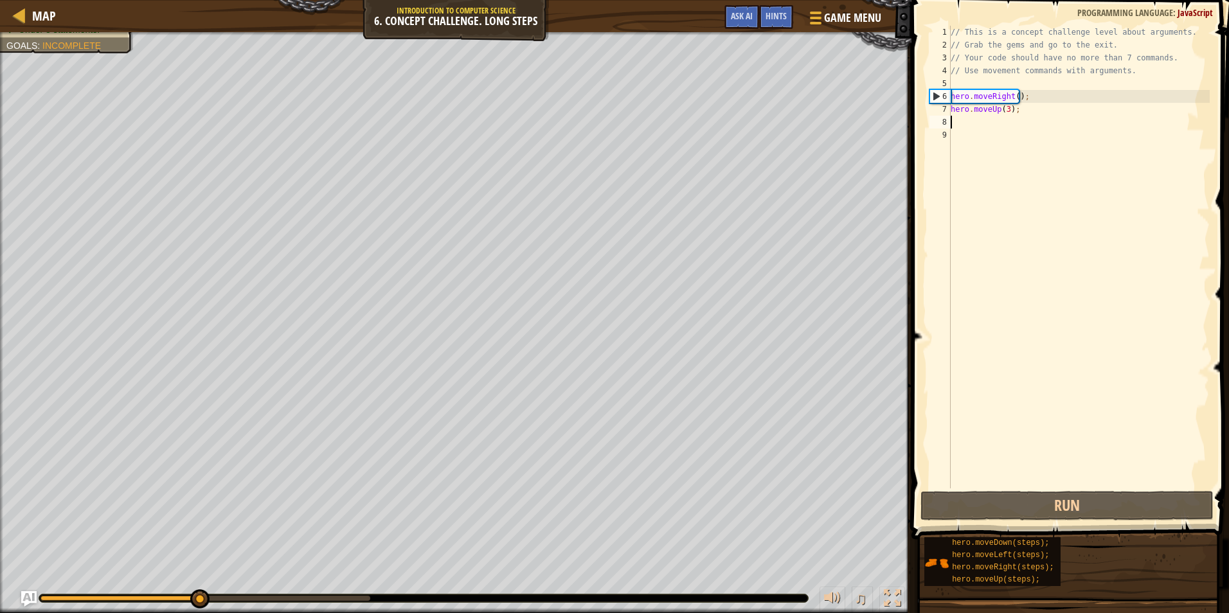
click at [973, 127] on div "// This is a concept challenge level about arguments. // Grab the gems and go t…" at bounding box center [1079, 270] width 262 height 489
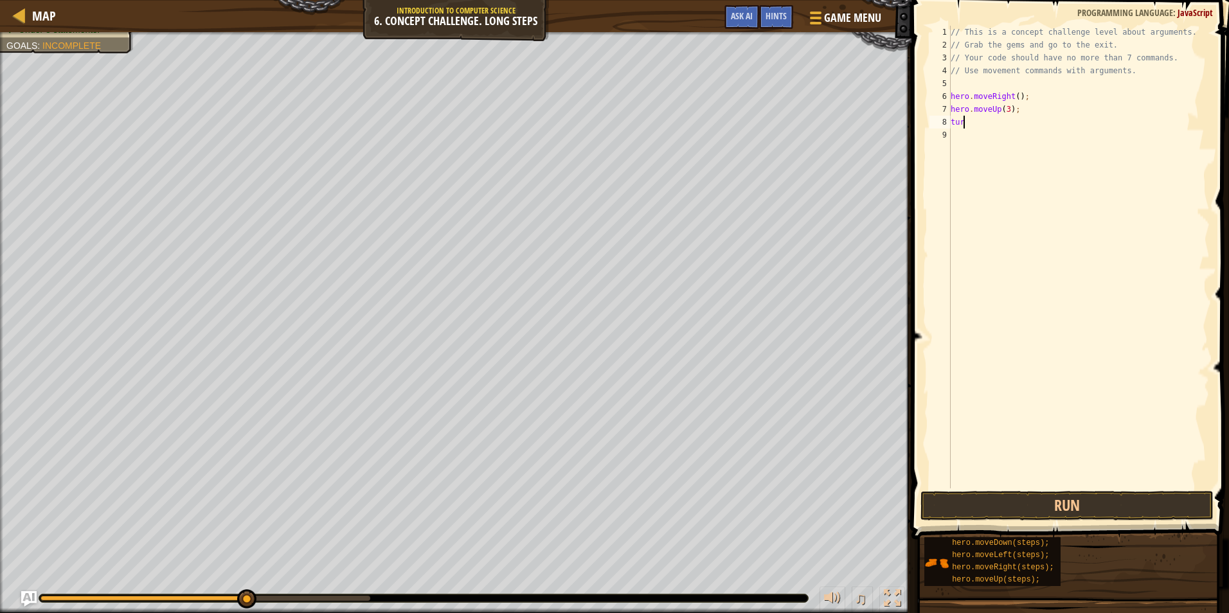
scroll to position [6, 0]
type textarea "t"
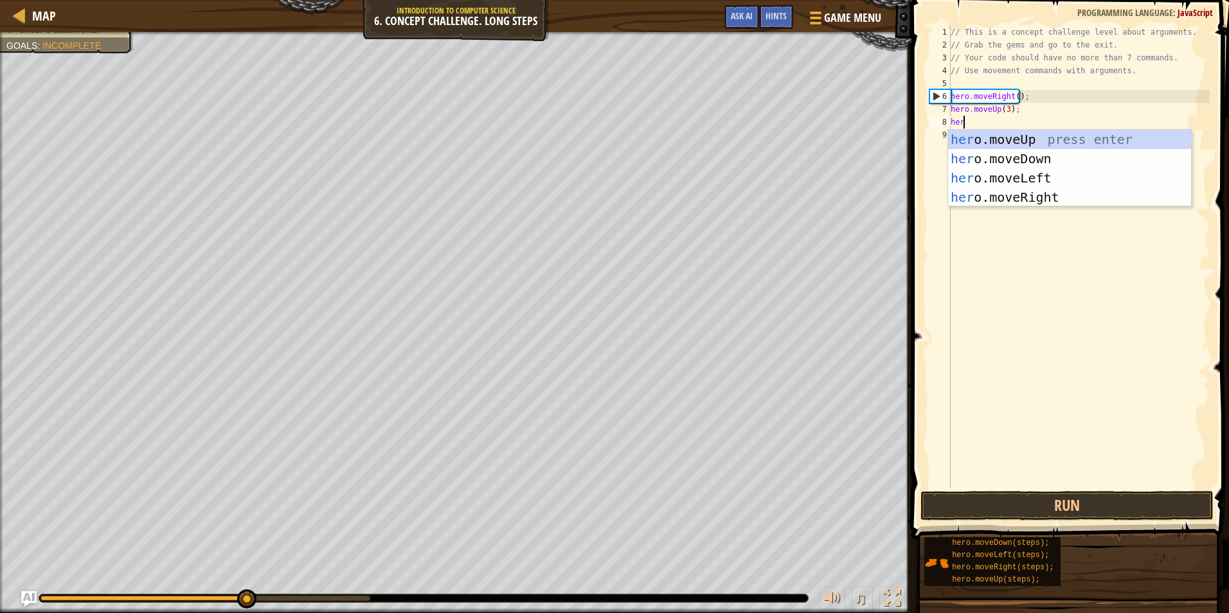
scroll to position [6, 1]
type textarea "her"
click at [1013, 195] on div "her o.moveUp press enter her o.moveDown press enter her o.moveLeft press enter …" at bounding box center [1069, 188] width 243 height 116
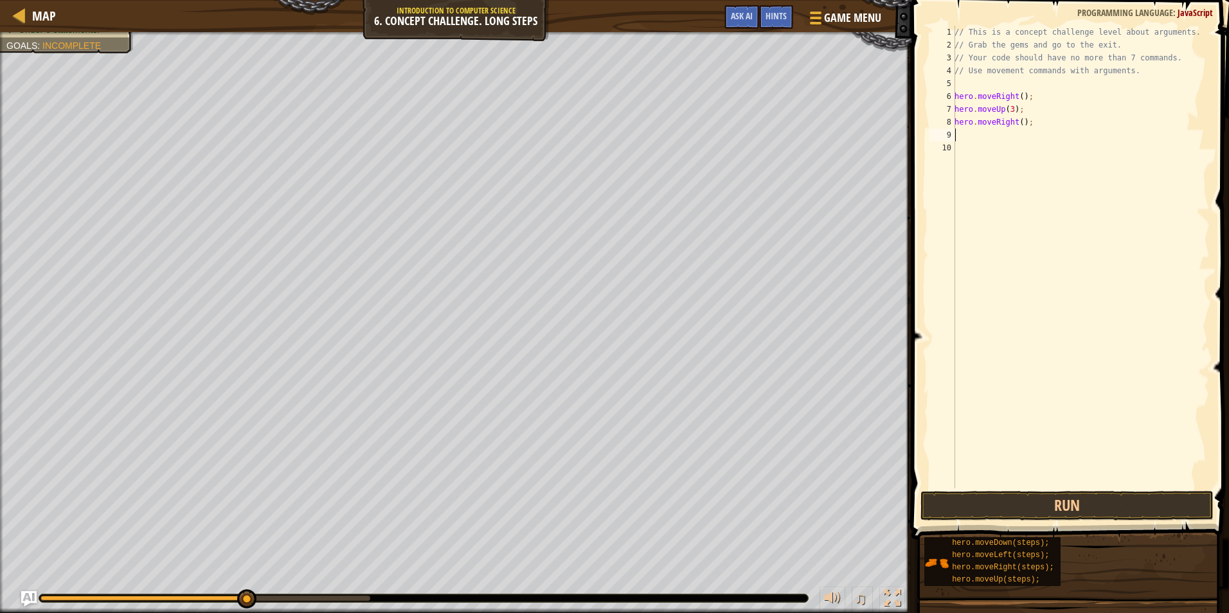
scroll to position [6, 0]
click at [1017, 129] on div "// This is a concept challenge level about arguments. // Grab the gems and go t…" at bounding box center [1081, 270] width 258 height 489
type textarea "2"
click at [1019, 118] on div "// This is a concept challenge level about arguments. // Grab the gems and go t…" at bounding box center [1081, 270] width 258 height 489
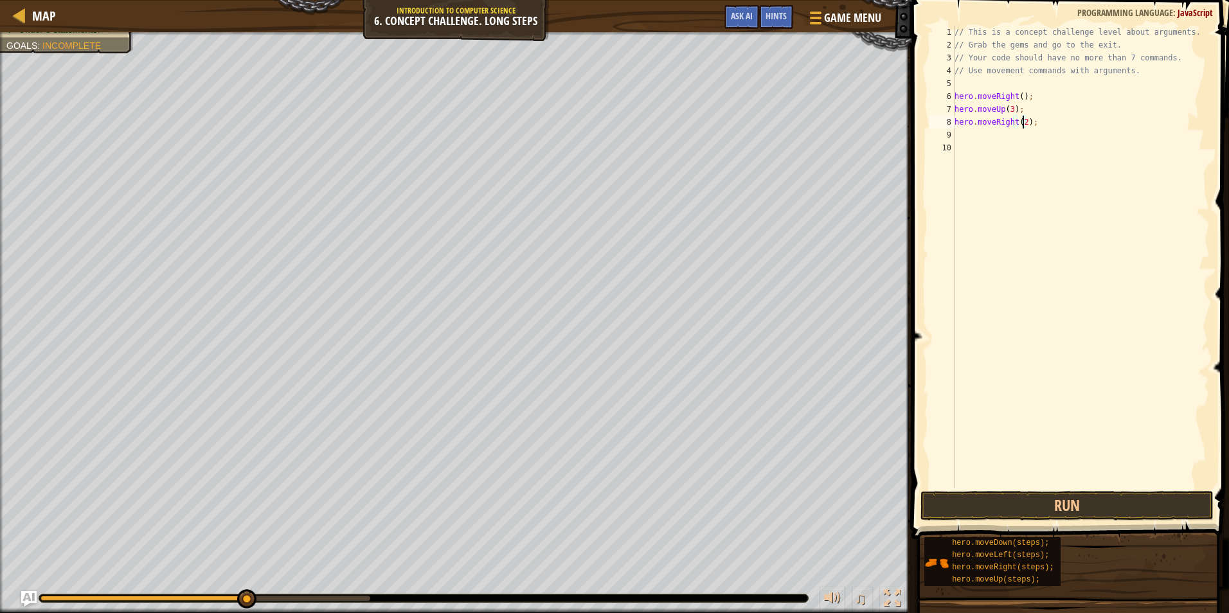
type textarea "hero.moveRight(2);"
drag, startPoint x: 1114, startPoint y: 519, endPoint x: 1109, endPoint y: 530, distance: 11.8
click at [1109, 530] on div "Hints Videos hero.moveRight(2); 1 2 3 4 5 6 7 8 9 10 // This is a concept chall…" at bounding box center [1068, 303] width 321 height 607
click at [1102, 516] on button "Run" at bounding box center [1067, 506] width 293 height 30
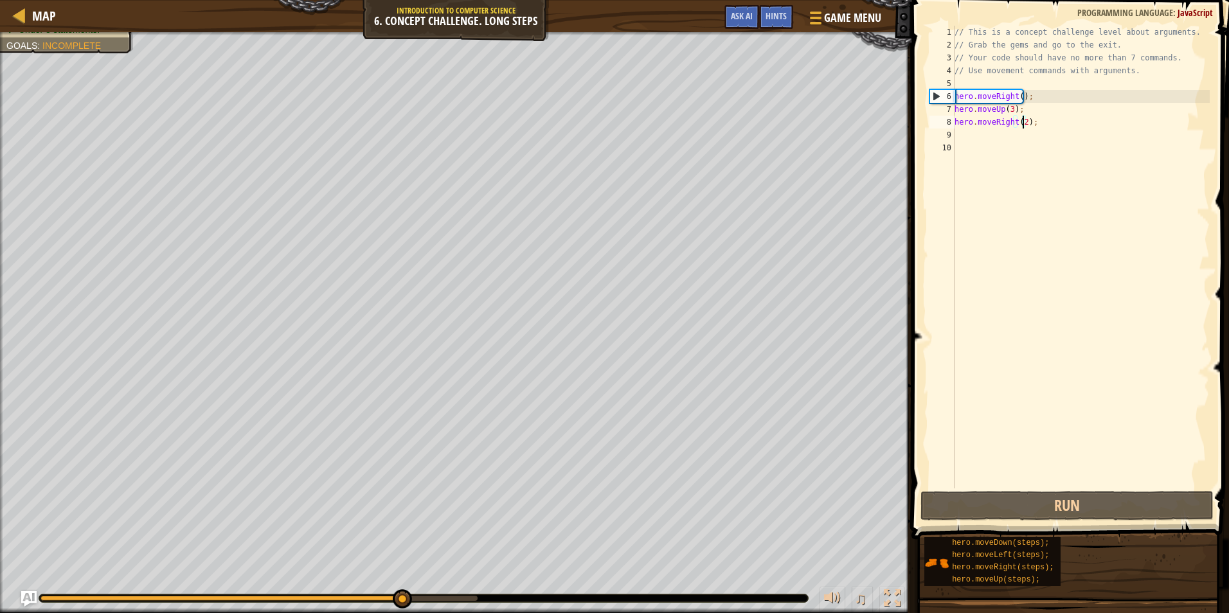
click at [980, 134] on div "// This is a concept challenge level about arguments. // Grab the gems and go t…" at bounding box center [1081, 270] width 258 height 489
type textarea "h"
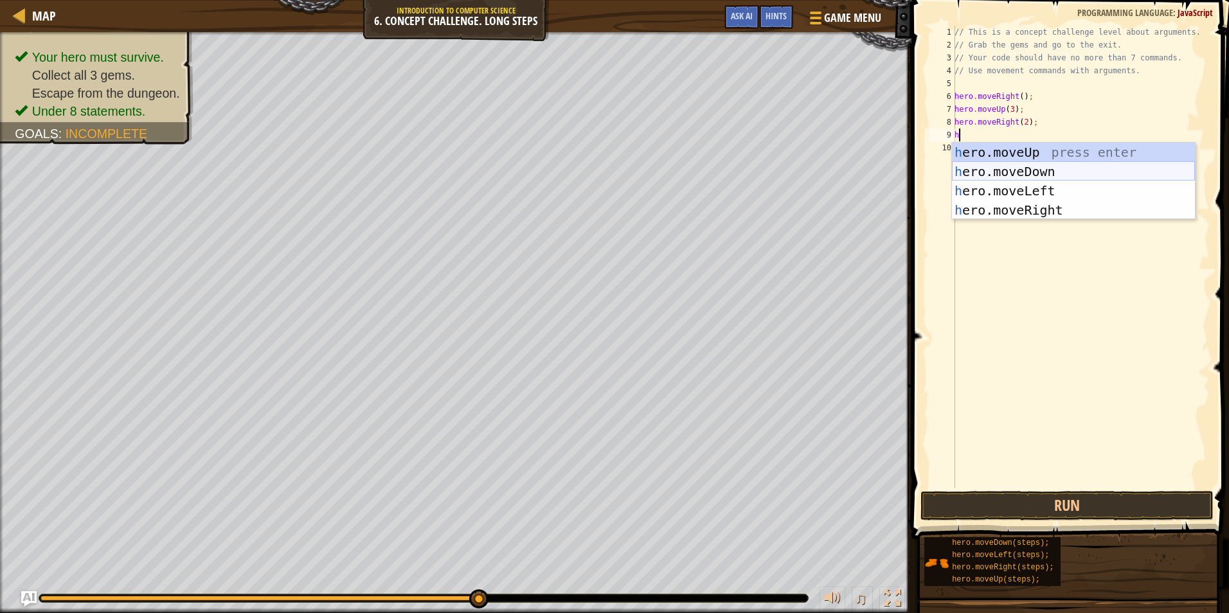
click at [1002, 167] on div "h ero.moveUp press enter h ero.moveDown press enter h ero.moveLeft press enter …" at bounding box center [1073, 201] width 243 height 116
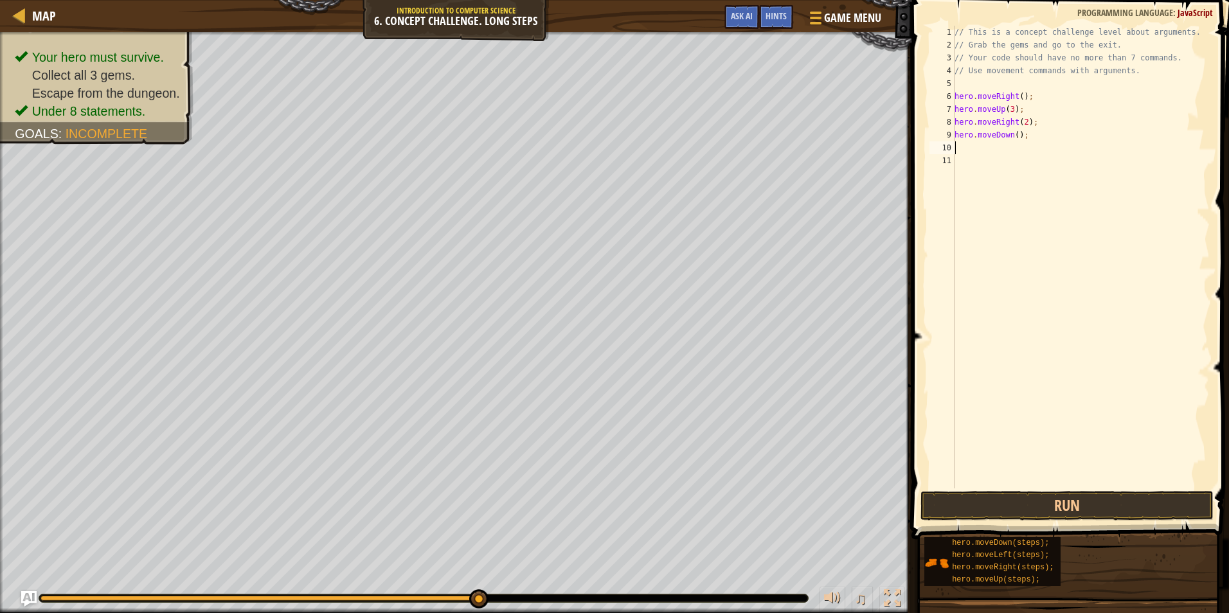
type textarea "h"
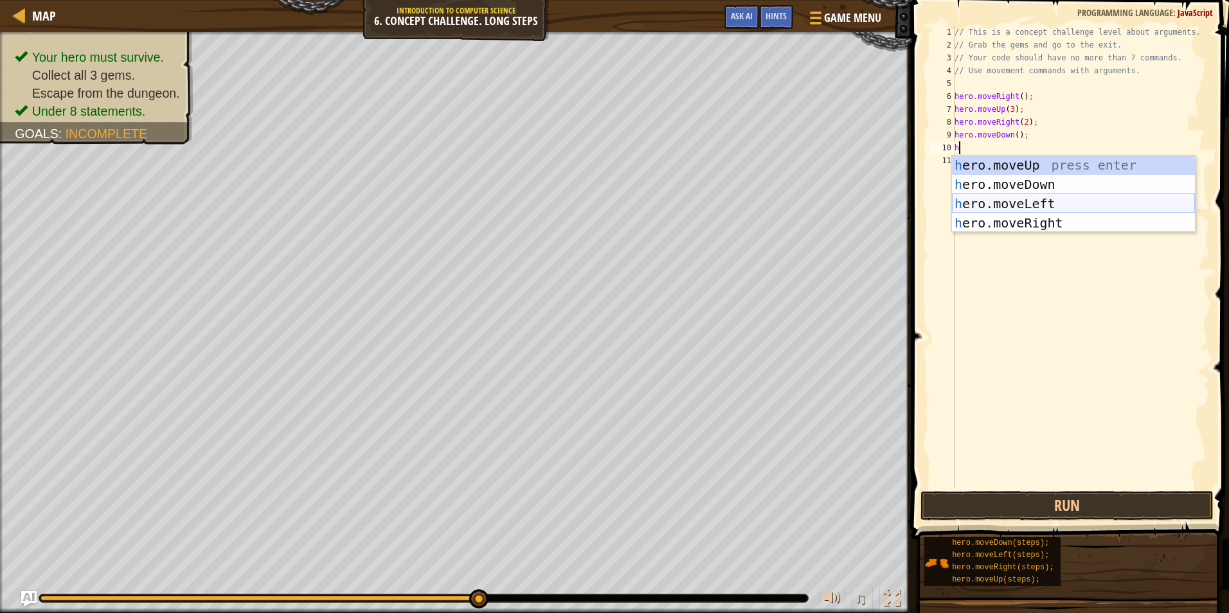
click at [1051, 212] on div "h ero.moveUp press enter h ero.moveDown press enter h ero.moveLeft press enter …" at bounding box center [1073, 214] width 243 height 116
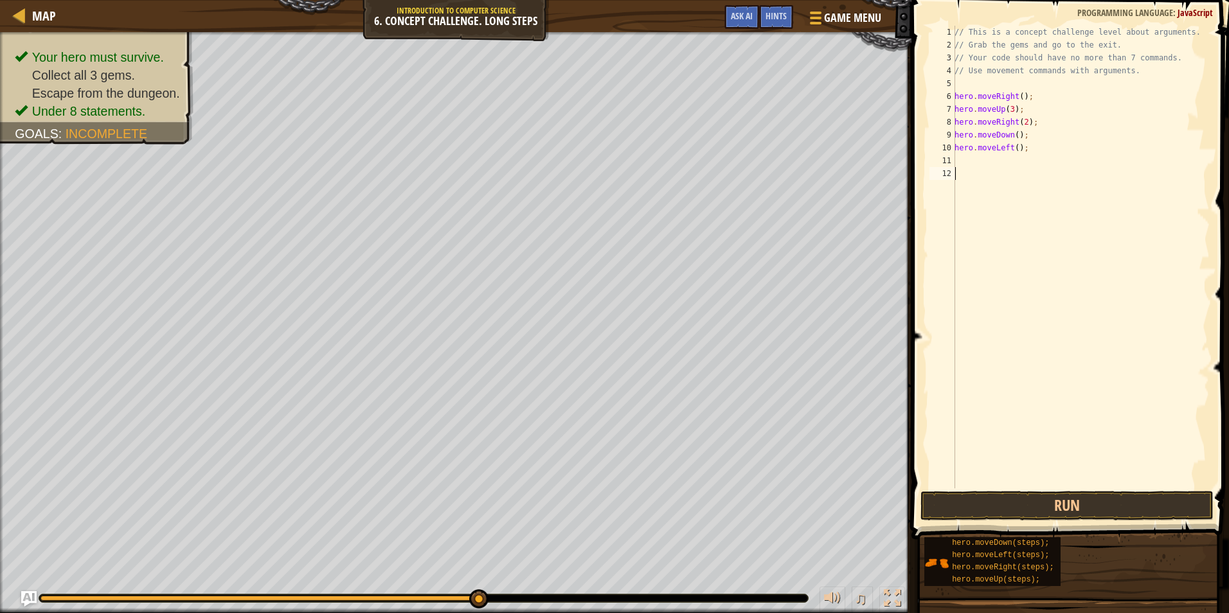
click at [1051, 212] on div "// This is a concept challenge level about arguments. // Grab the gems and go t…" at bounding box center [1081, 270] width 258 height 489
click at [1109, 509] on button "Run" at bounding box center [1067, 506] width 293 height 30
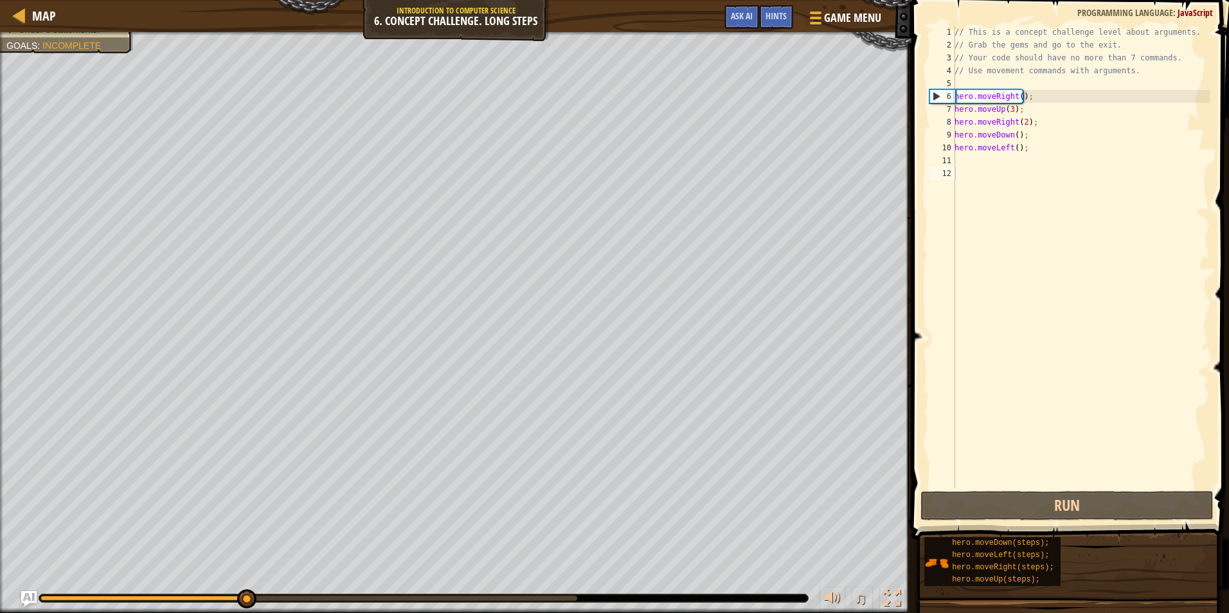
drag, startPoint x: 492, startPoint y: 595, endPoint x: 520, endPoint y: 591, distance: 28.6
click at [520, 591] on div "♫" at bounding box center [456, 595] width 912 height 39
click at [495, 599] on div at bounding box center [309, 598] width 537 height 5
click at [975, 174] on div "// This is a concept challenge level about arguments. // Grab the gems and go t…" at bounding box center [1081, 270] width 258 height 489
click at [980, 162] on div "// This is a concept challenge level about arguments. // Grab the gems and go t…" at bounding box center [1081, 270] width 258 height 489
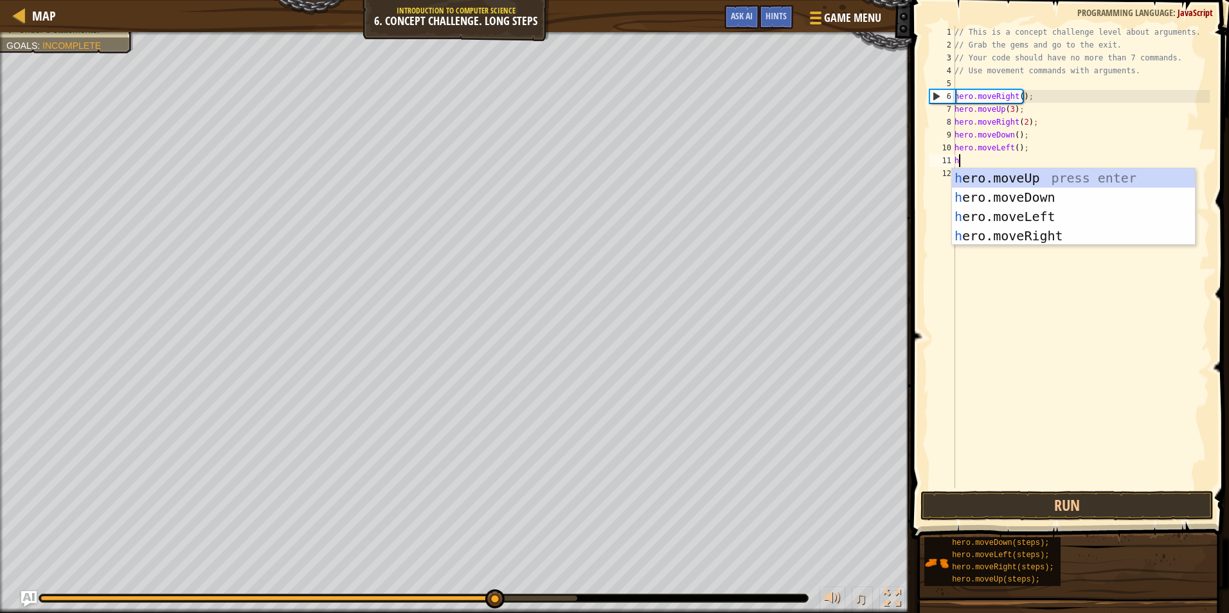
type textarea "he"
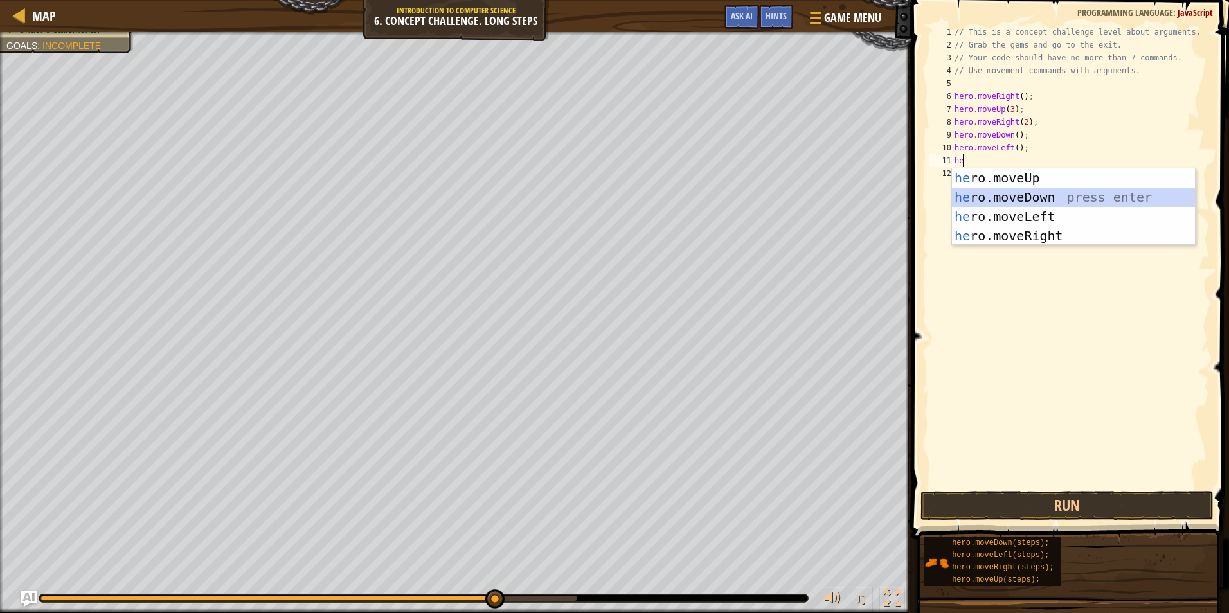
click at [1002, 200] on div "he ro.moveUp press enter he ro.moveDown press enter he ro.moveLeft press enter …" at bounding box center [1073, 226] width 243 height 116
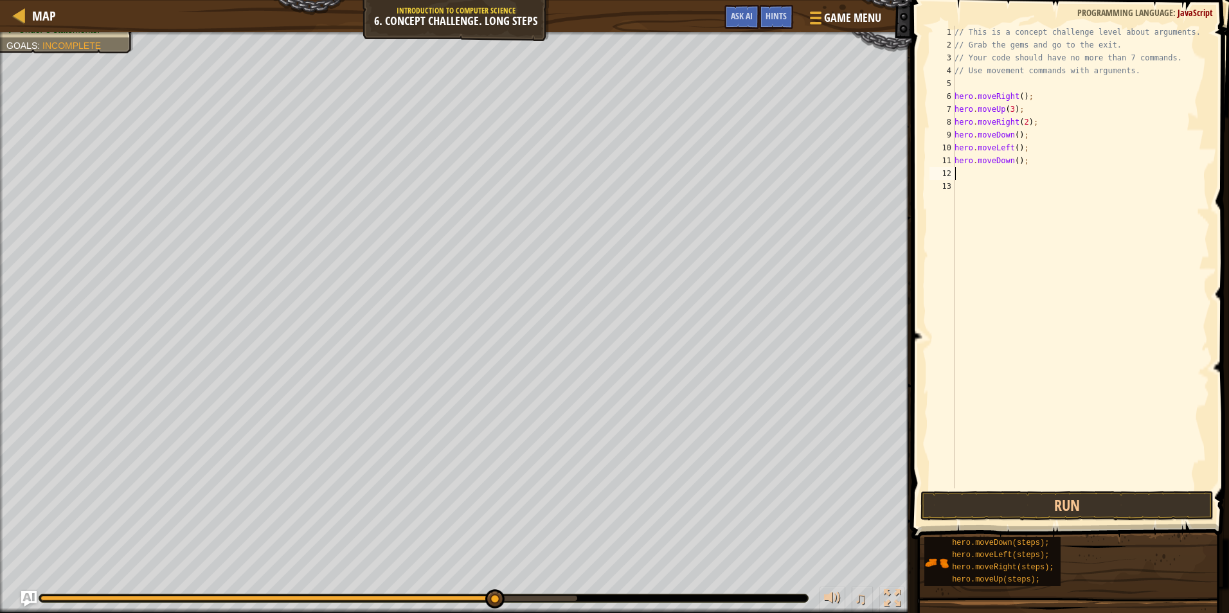
click at [1016, 161] on div "// This is a concept challenge level about arguments. // Grab the gems and go t…" at bounding box center [1081, 270] width 258 height 489
type textarea "hero.moveDown(2);"
click at [1078, 491] on button "Run" at bounding box center [1067, 506] width 293 height 30
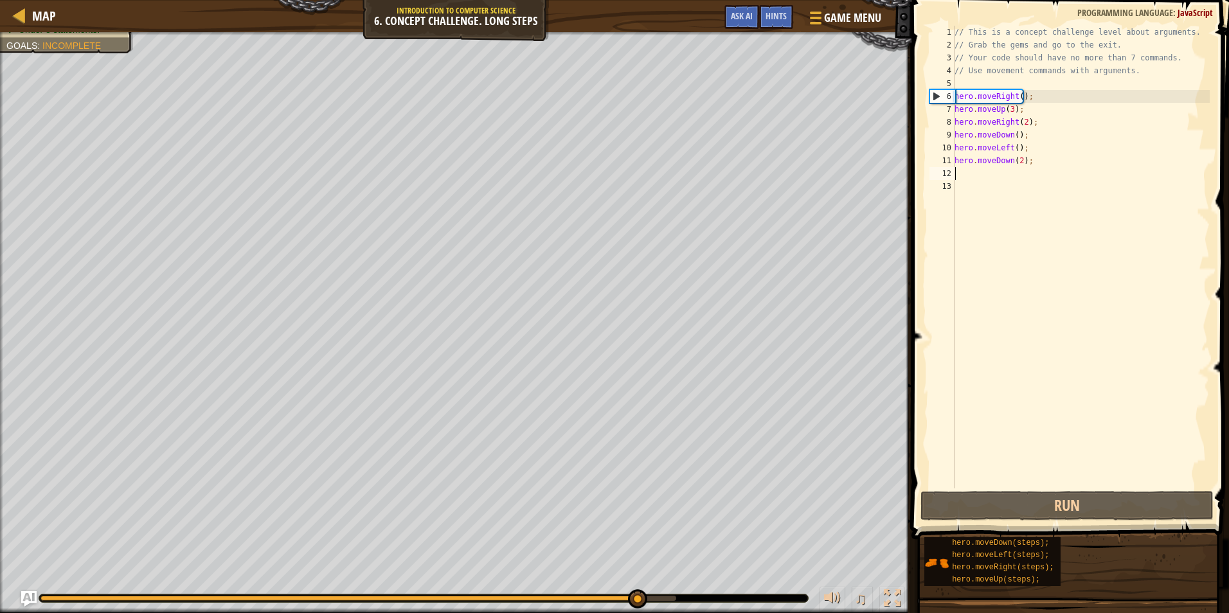
click at [980, 172] on div "// This is a concept challenge level about arguments. // Grab the gems and go t…" at bounding box center [1081, 270] width 258 height 489
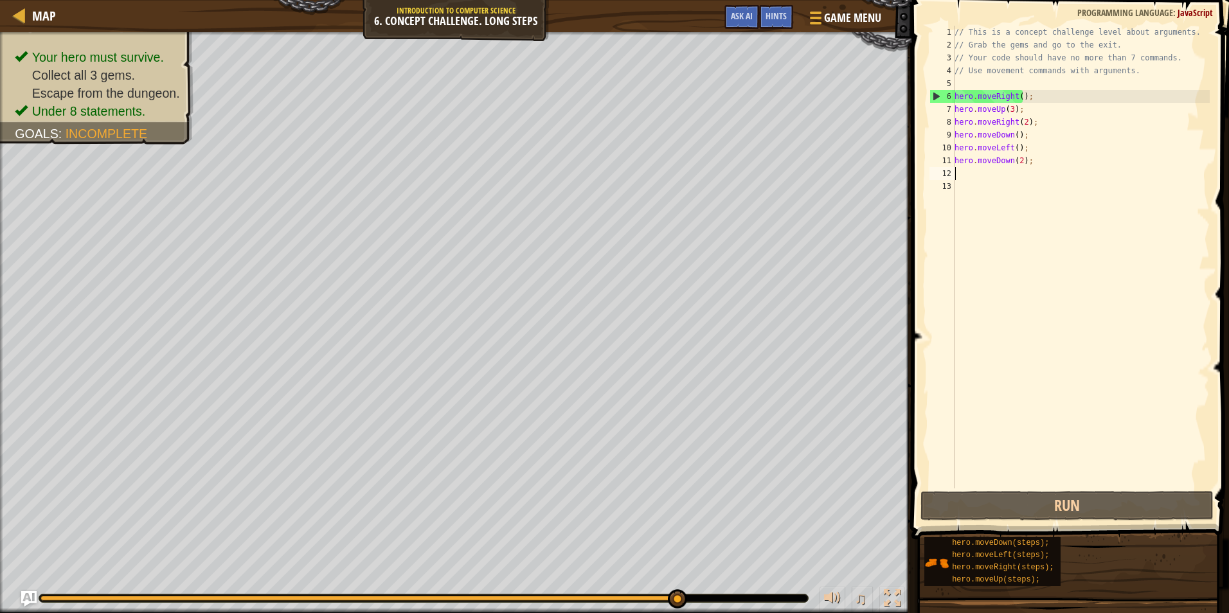
click at [968, 169] on div "// This is a concept challenge level about arguments. // Grab the gems and go t…" at bounding box center [1081, 270] width 258 height 489
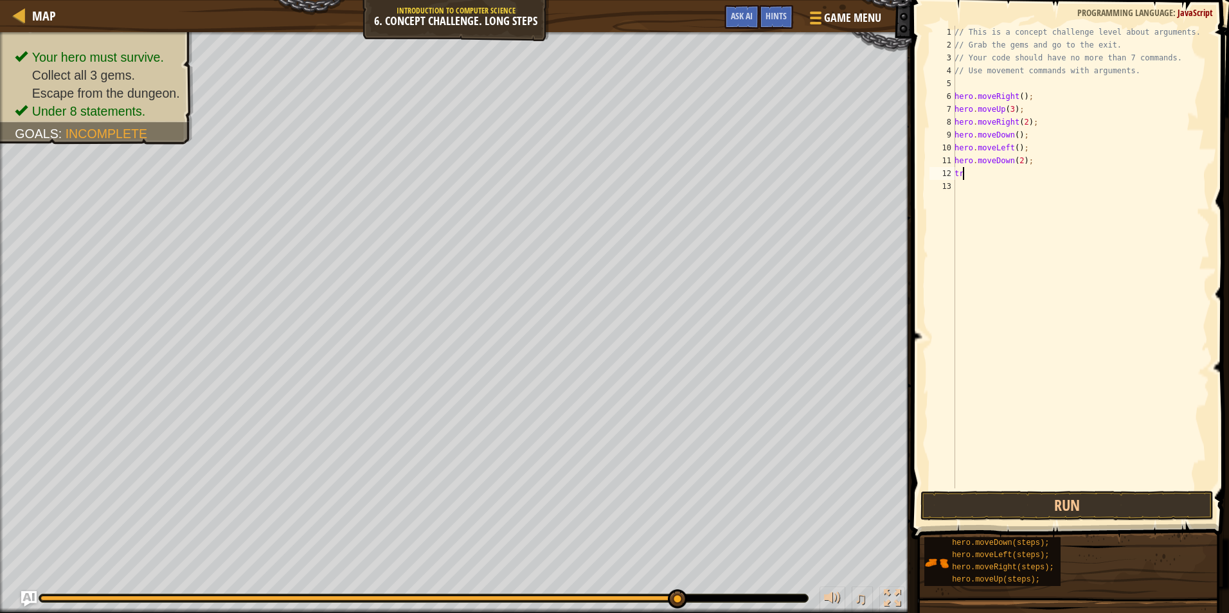
type textarea "t"
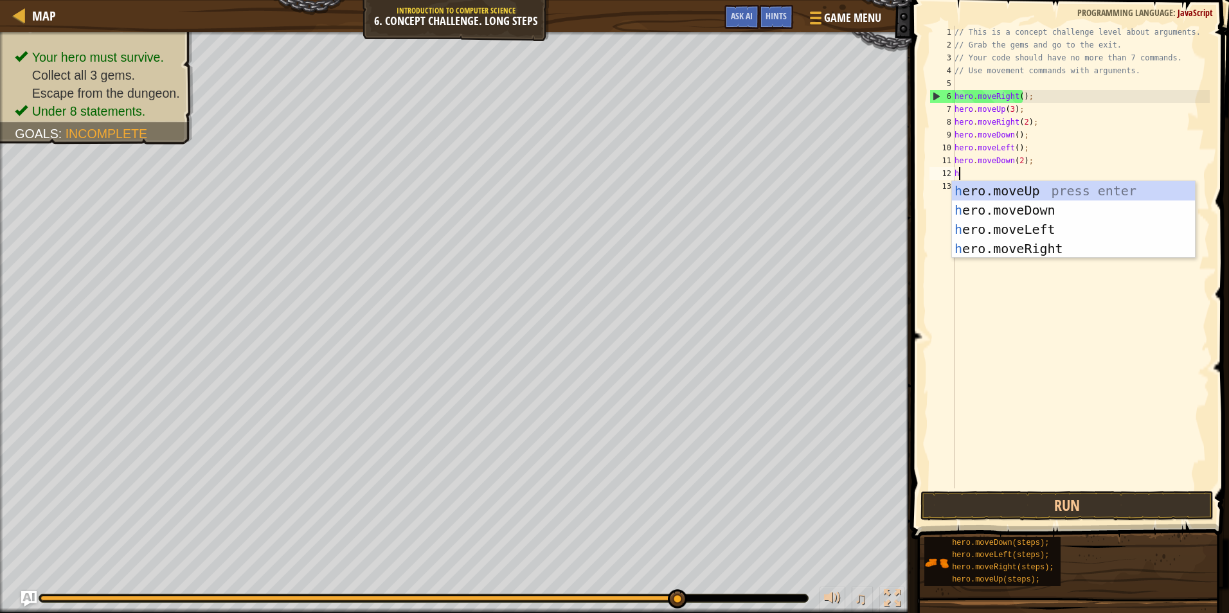
type textarea "her"
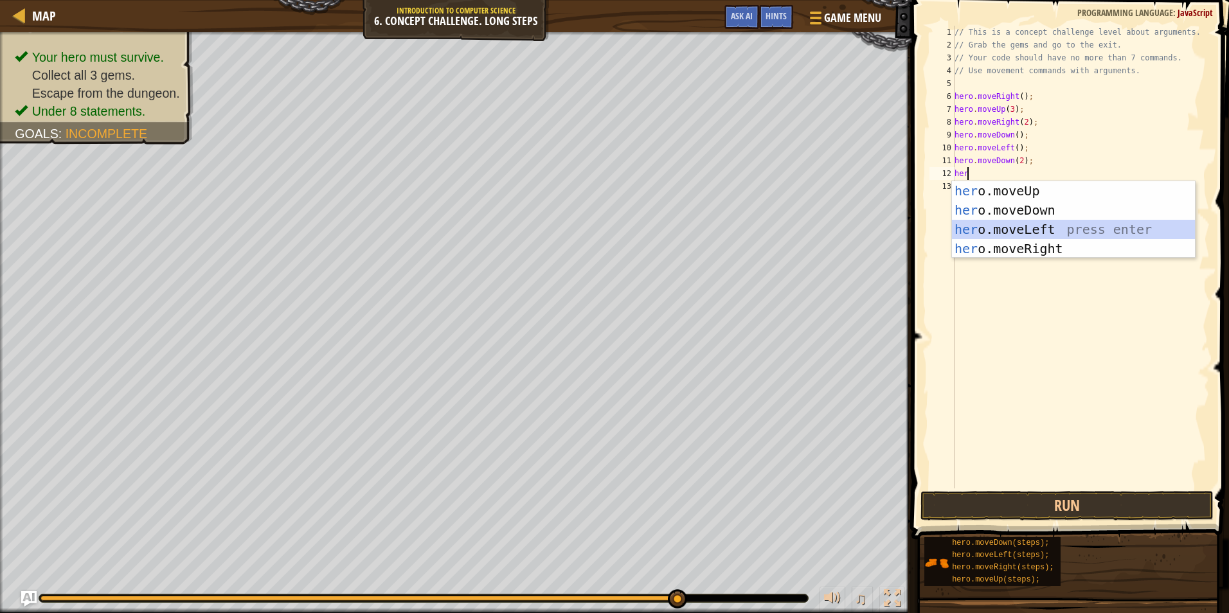
click at [1034, 222] on div "her o.moveUp press enter her o.moveDown press enter her o.moveLeft press enter …" at bounding box center [1073, 239] width 243 height 116
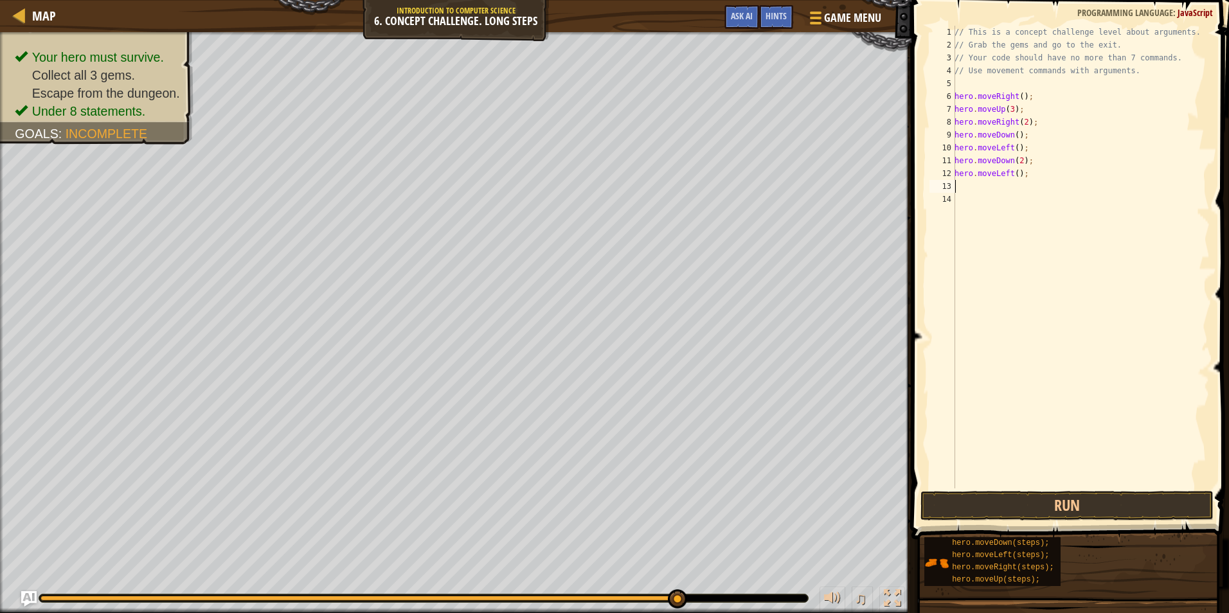
click at [1013, 171] on div "// This is a concept challenge level about arguments. // Grab the gems and go t…" at bounding box center [1081, 270] width 258 height 489
type textarea "hero.moveLeft(2);"
click at [987, 191] on div "// This is a concept challenge level about arguments. // Grab the gems and go t…" at bounding box center [1081, 270] width 258 height 489
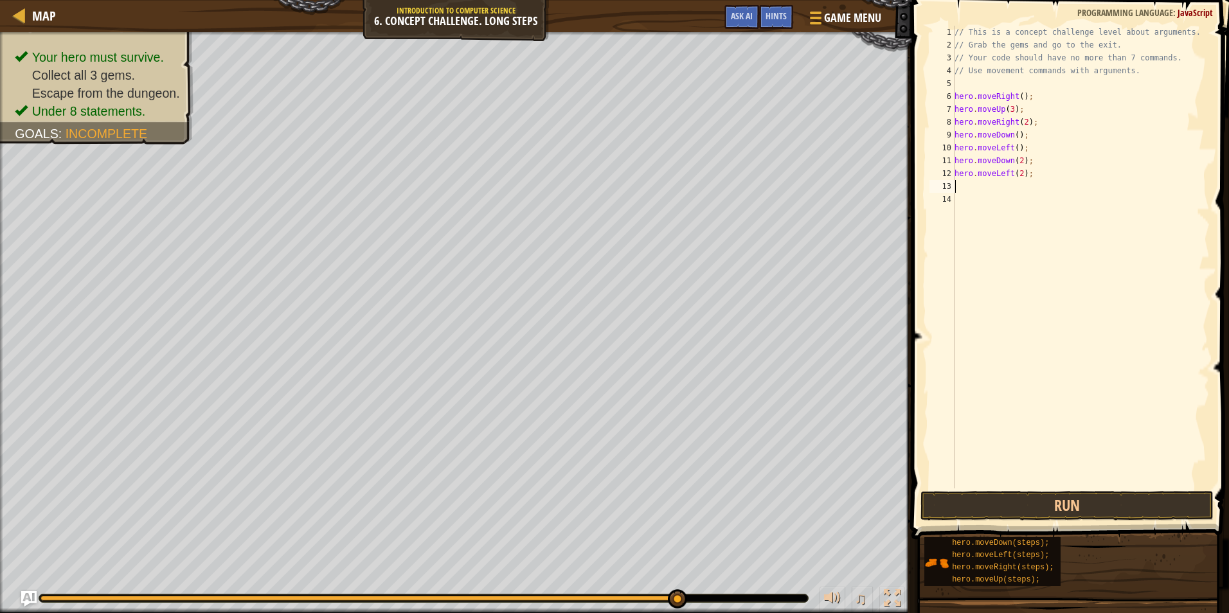
type textarea "h"
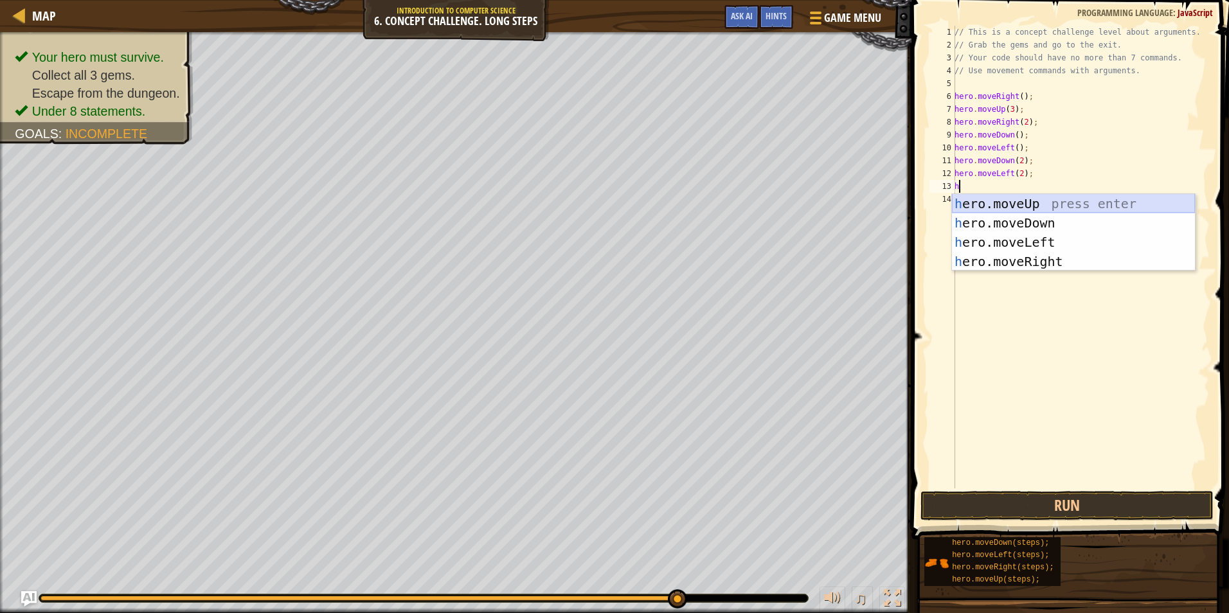
click at [1018, 206] on div "h ero.moveUp press enter h ero.moveDown press enter h ero.moveLeft press enter …" at bounding box center [1073, 252] width 243 height 116
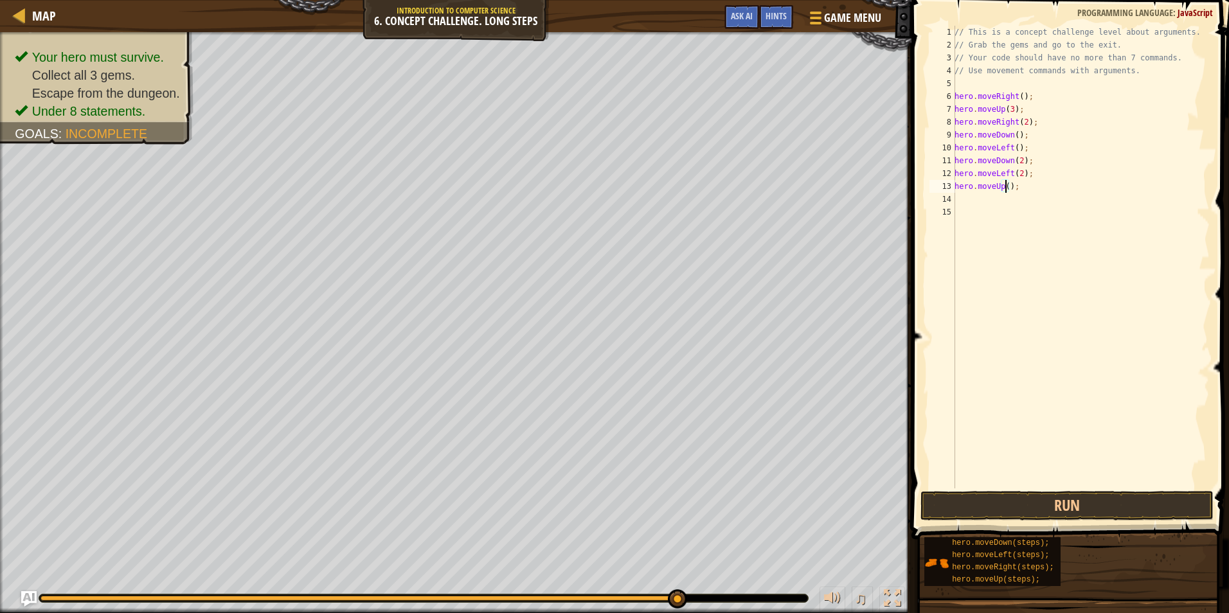
click at [1004, 186] on div "// This is a concept challenge level about arguments. // Grab the gems and go t…" at bounding box center [1081, 270] width 258 height 489
type textarea "hero.moveUp(2);"
click at [962, 190] on div "// This is a concept challenge level about arguments. // Grab the gems and go t…" at bounding box center [1081, 270] width 258 height 489
click at [971, 196] on div "// This is a concept challenge level about arguments. // Grab the gems and go t…" at bounding box center [1081, 270] width 258 height 489
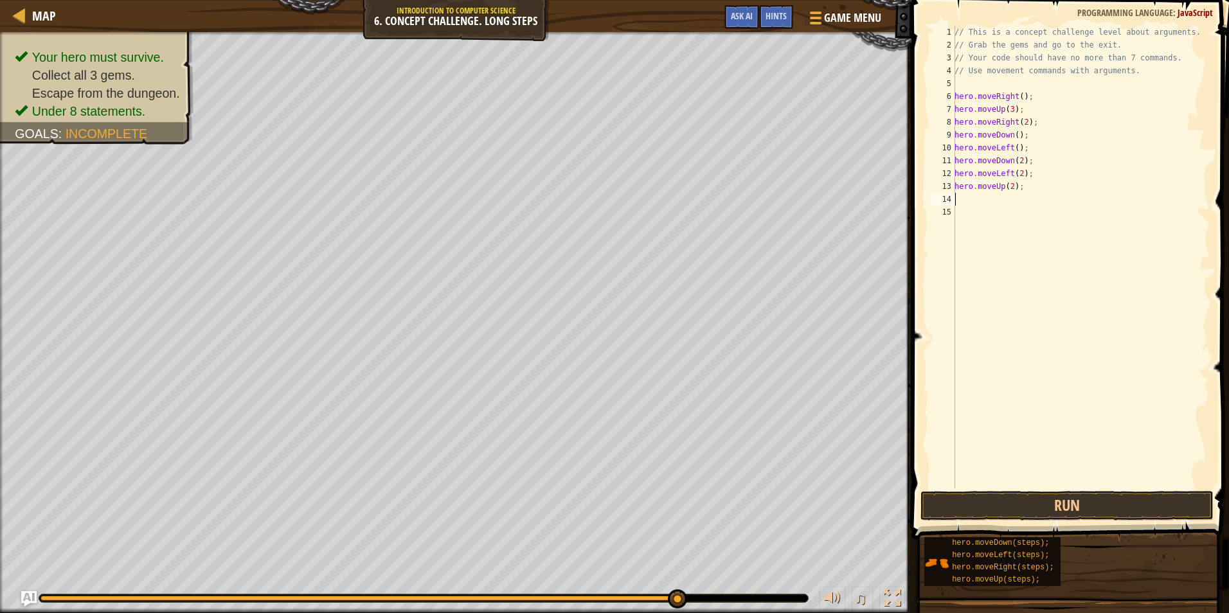
scroll to position [6, 0]
type textarea "t"
click at [1026, 215] on div "hero.moveLef t press enter hero.moveRigh t press enter" at bounding box center [1073, 245] width 243 height 77
click at [892, 205] on div "Map Introduction to Computer Science 6. Concept Challenge. Long Steps Game Menu…" at bounding box center [614, 306] width 1229 height 613
type textarea ";"
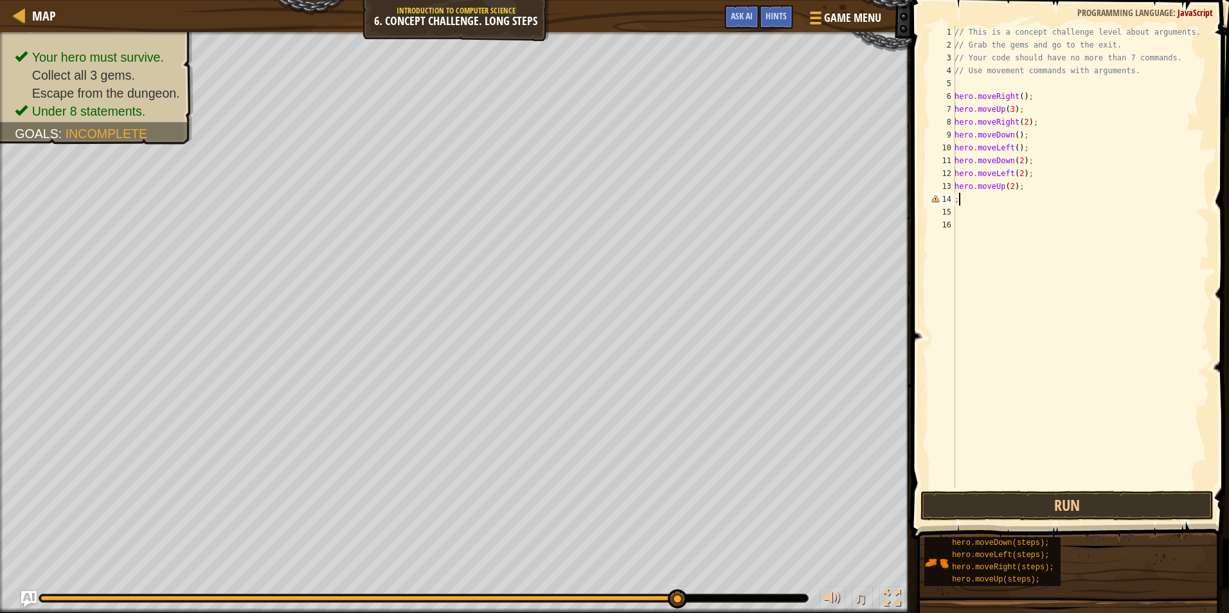
click at [989, 201] on div "// This is a concept challenge level about arguments. // Grab the gems and go t…" at bounding box center [1081, 270] width 258 height 489
type textarea "h"
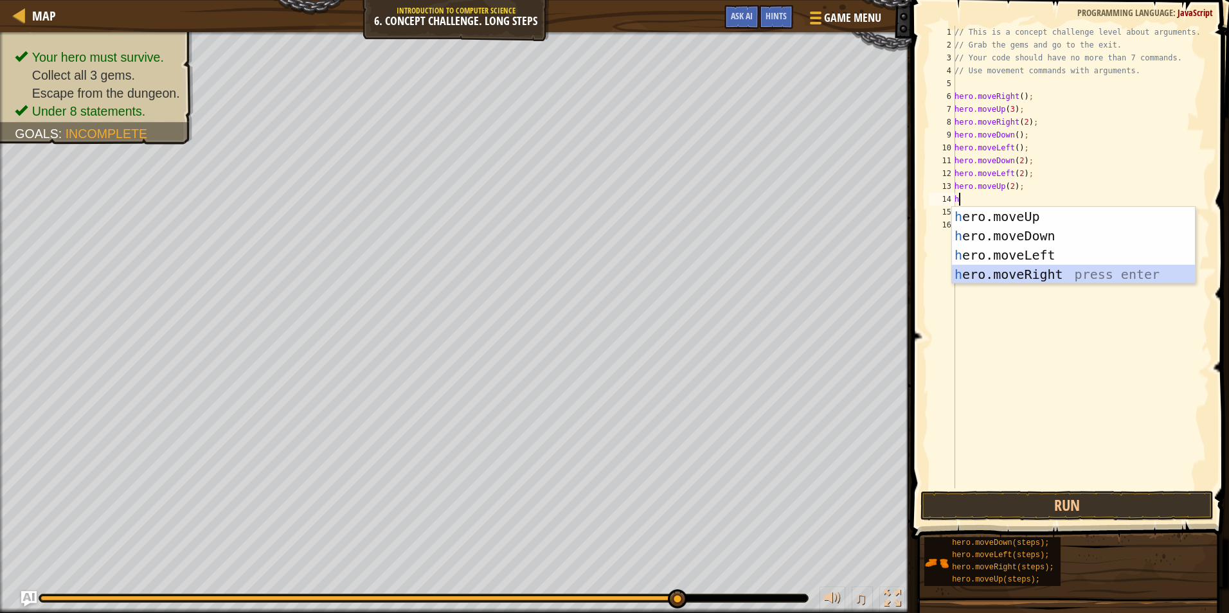
click at [1034, 269] on div "h ero.moveUp press enter h ero.moveDown press enter h ero.moveLeft press enter …" at bounding box center [1073, 265] width 243 height 116
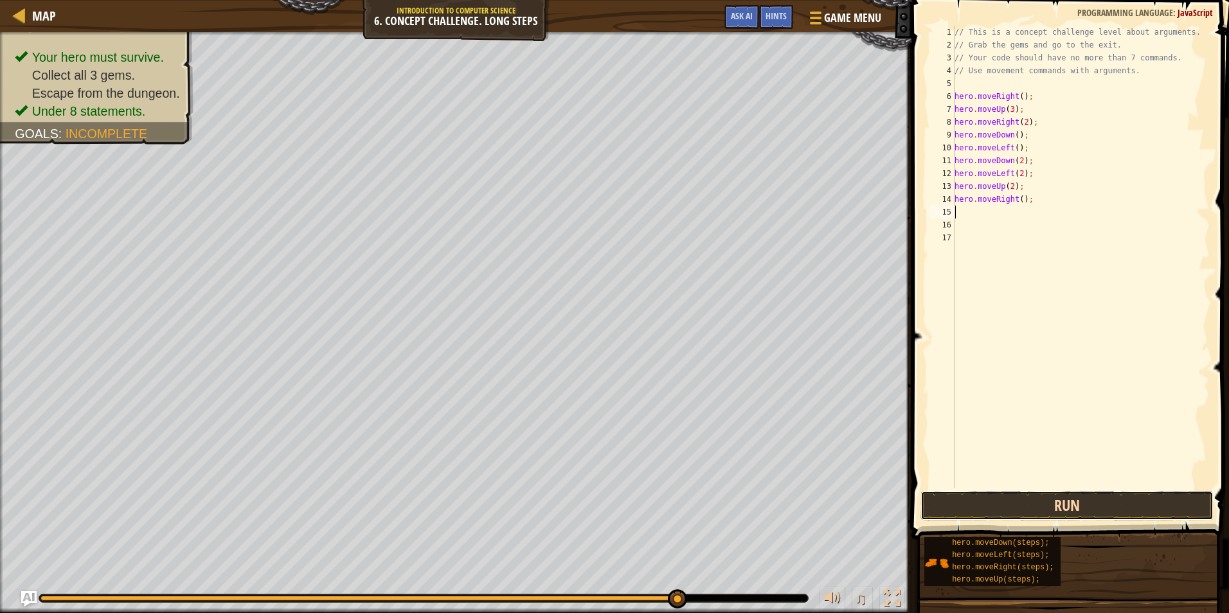
click at [1046, 494] on button "Run" at bounding box center [1067, 506] width 293 height 30
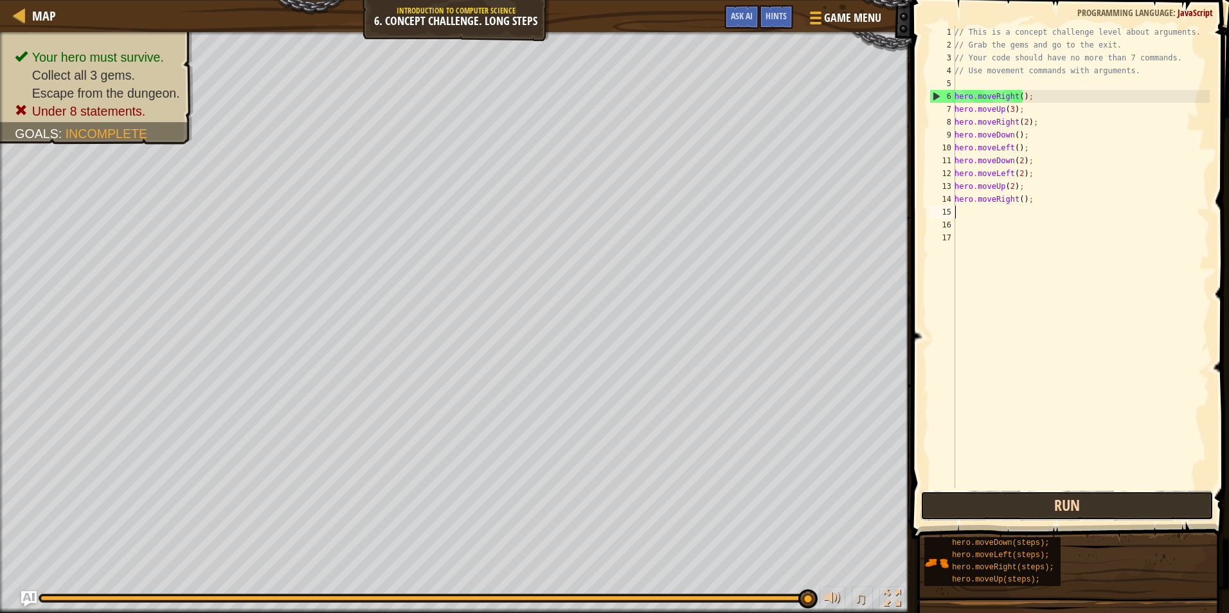
click at [1132, 508] on button "Run" at bounding box center [1067, 506] width 293 height 30
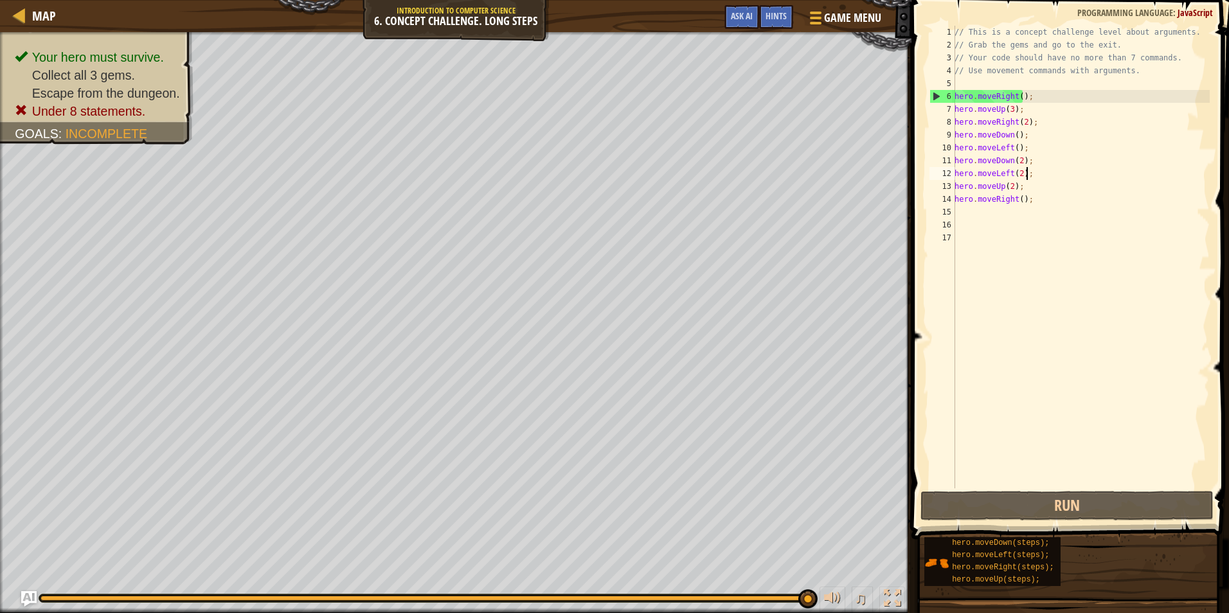
click at [1034, 174] on div "// This is a concept challenge level about arguments. // Grab the gems and go t…" at bounding box center [1081, 270] width 258 height 489
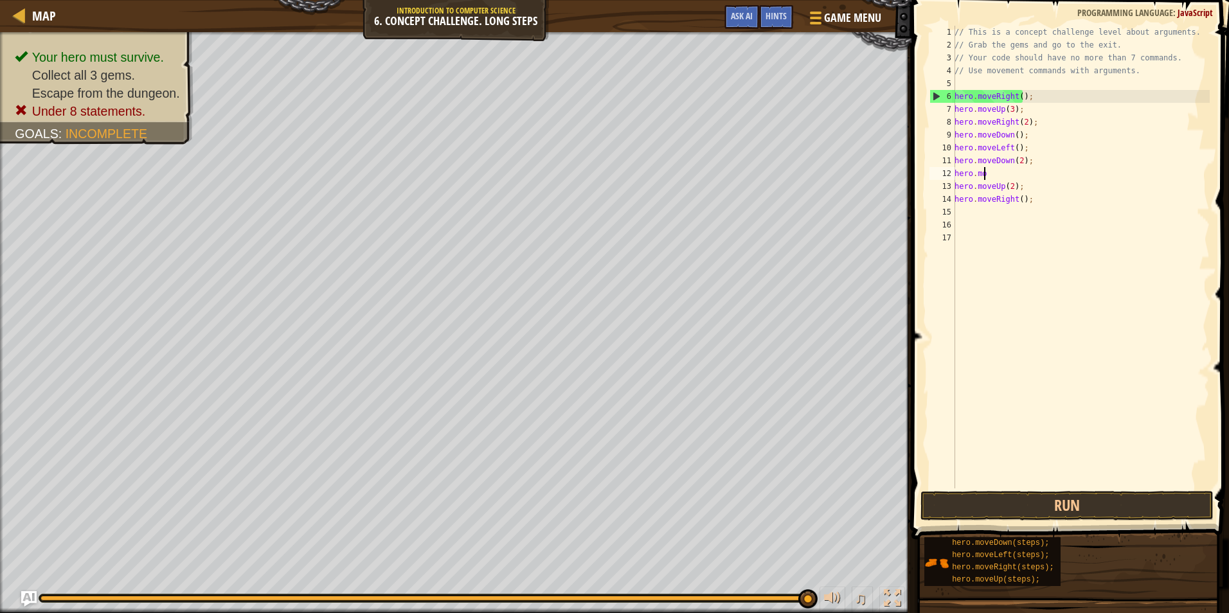
type textarea "h"
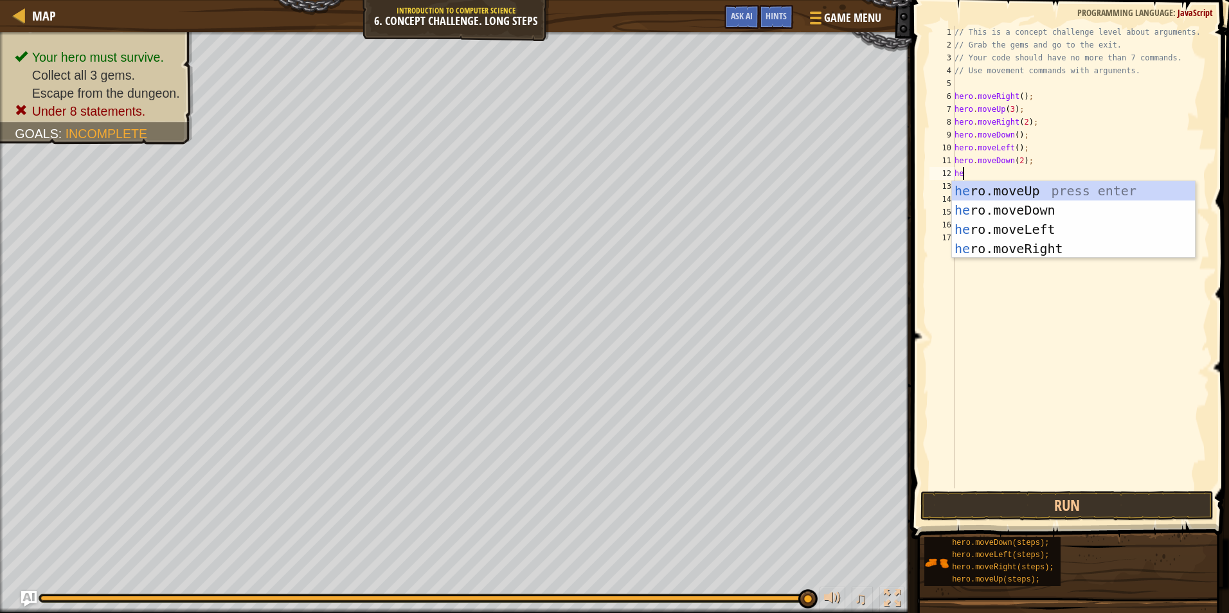
type textarea "her"
click at [1000, 244] on div "her o.moveUp press enter her o.moveDown press enter her o.moveLeft press enter …" at bounding box center [1073, 239] width 243 height 116
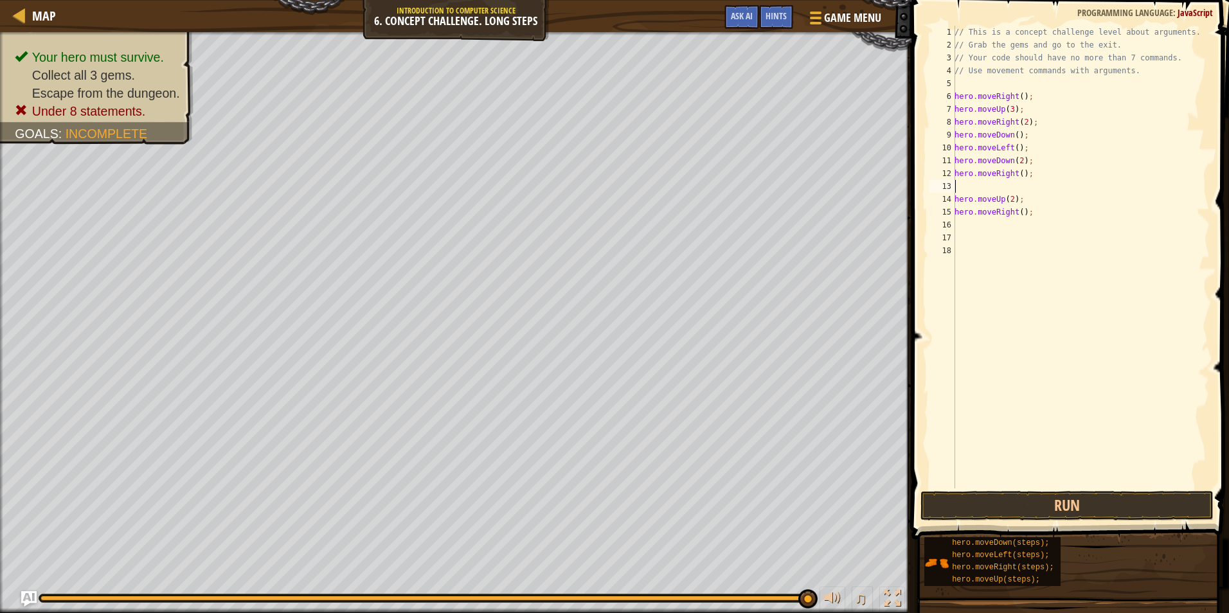
scroll to position [6, 0]
click at [1016, 172] on div "// This is a concept challenge level about arguments. // Grab the gems and go t…" at bounding box center [1081, 270] width 258 height 489
click at [1020, 175] on div "// This is a concept challenge level about arguments. // Grab the gems and go t…" at bounding box center [1081, 270] width 258 height 489
type textarea "hero.moveRight(2);"
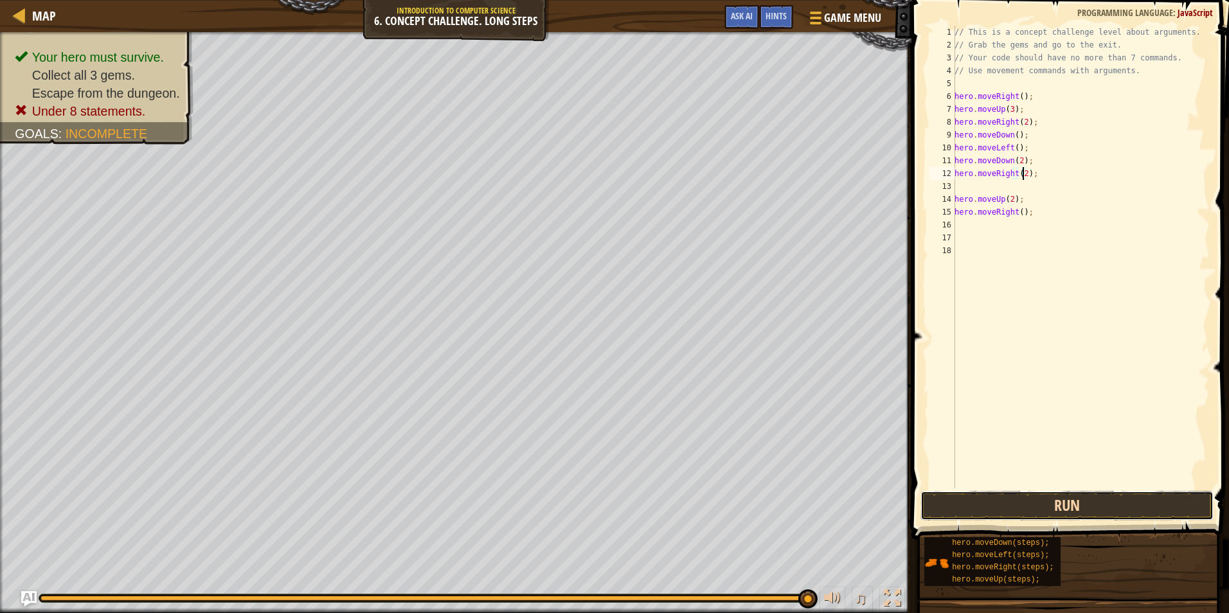
drag, startPoint x: 1059, startPoint y: 513, endPoint x: 1058, endPoint y: 505, distance: 8.5
click at [1059, 508] on button "Run" at bounding box center [1067, 506] width 293 height 30
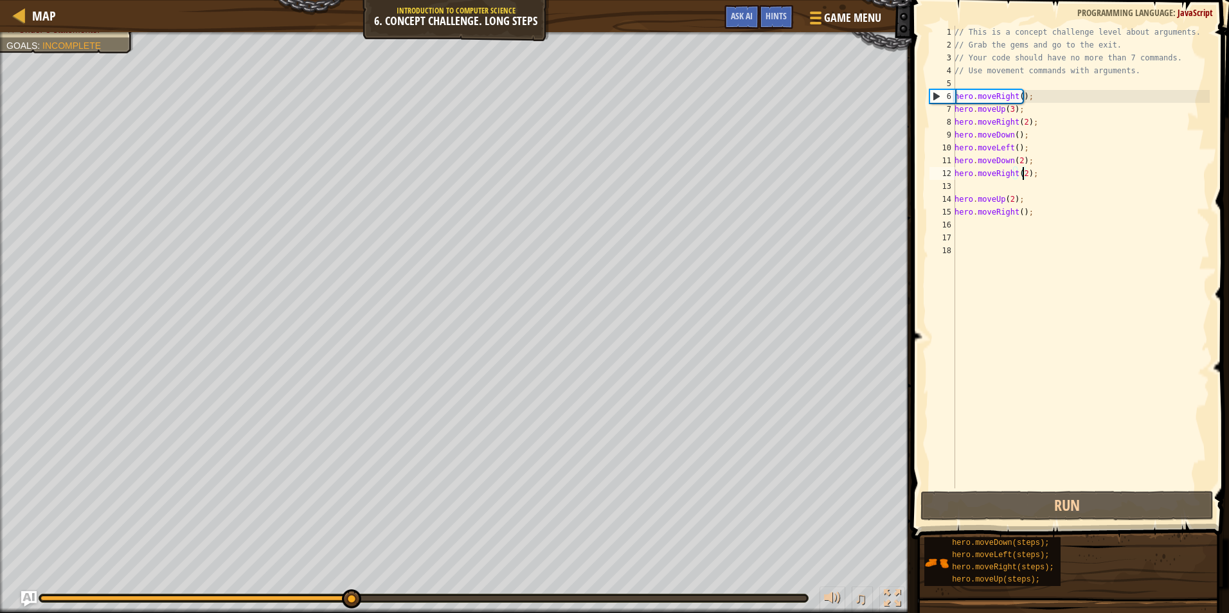
click at [530, 597] on div at bounding box center [424, 598] width 766 height 5
click at [550, 595] on div at bounding box center [423, 599] width 769 height 8
drag, startPoint x: 599, startPoint y: 597, endPoint x: 618, endPoint y: 593, distance: 20.3
click at [618, 596] on div at bounding box center [424, 598] width 766 height 5
click at [696, 600] on div at bounding box center [424, 598] width 766 height 5
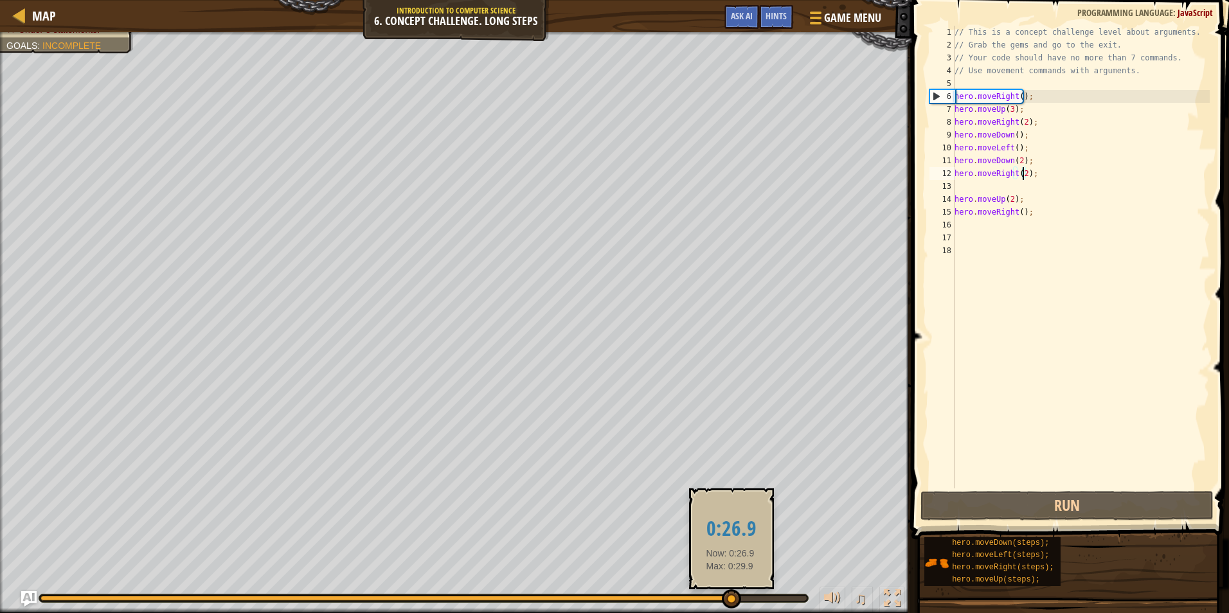
drag, startPoint x: 723, startPoint y: 599, endPoint x: 731, endPoint y: 597, distance: 8.6
click at [731, 597] on div at bounding box center [424, 598] width 766 height 5
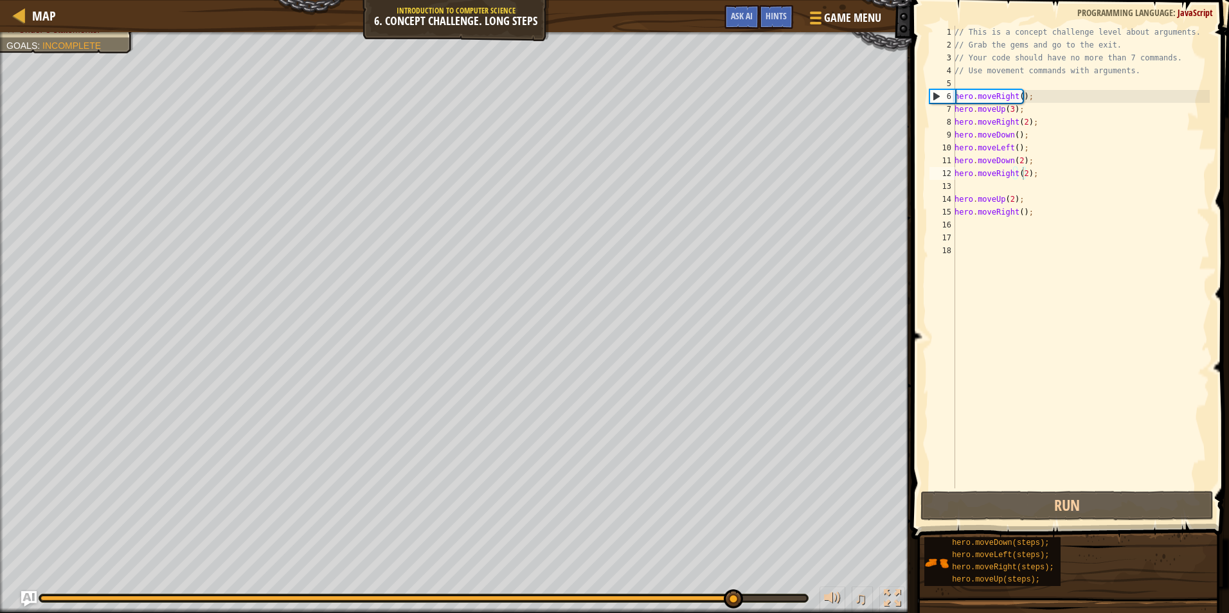
click at [764, 595] on div at bounding box center [423, 599] width 769 height 8
drag, startPoint x: 762, startPoint y: 595, endPoint x: 800, endPoint y: 599, distance: 37.6
click at [836, 591] on div "♫" at bounding box center [456, 595] width 912 height 39
drag, startPoint x: 737, startPoint y: 595, endPoint x: 795, endPoint y: 587, distance: 58.4
click at [795, 587] on div "♫" at bounding box center [456, 595] width 912 height 39
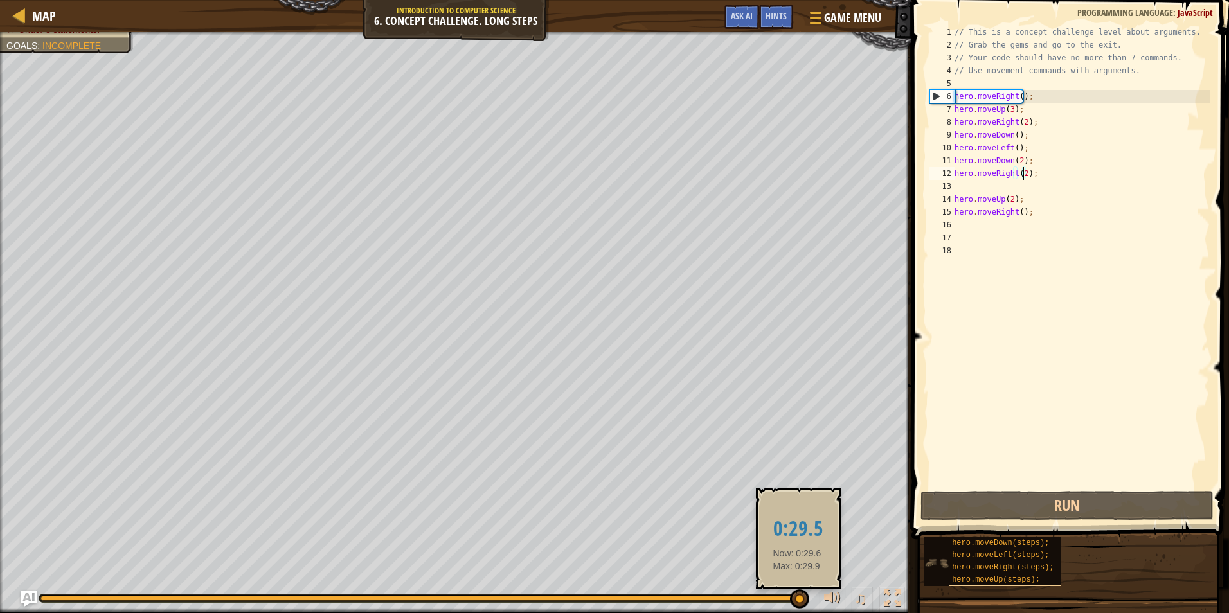
drag, startPoint x: 797, startPoint y: 599, endPoint x: 954, endPoint y: 577, distance: 158.3
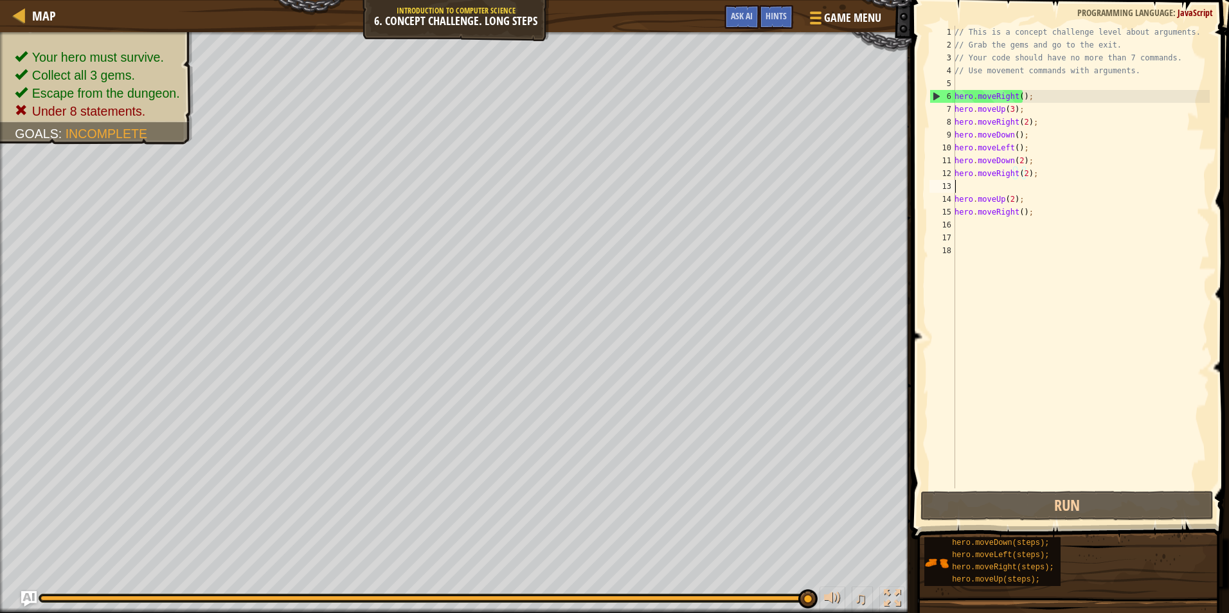
drag, startPoint x: 961, startPoint y: 186, endPoint x: 980, endPoint y: 195, distance: 21.6
click at [970, 192] on div "// This is a concept challenge level about arguments. // Grab the gems and go t…" at bounding box center [1081, 270] width 258 height 489
type textarea "hero.moveRight(2);"
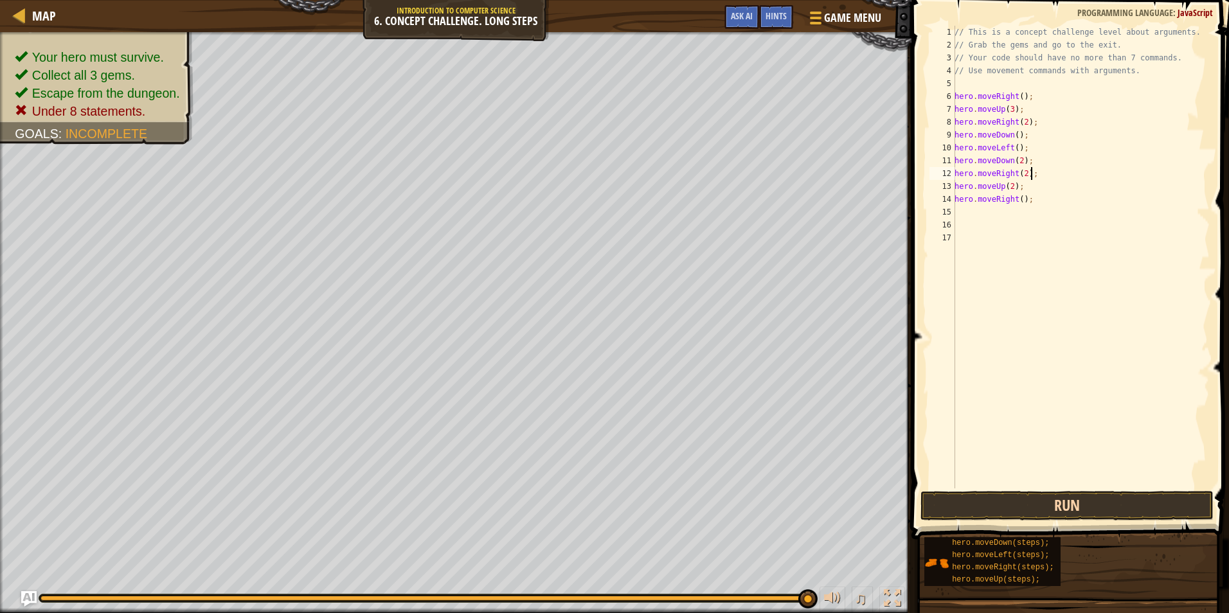
click at [1034, 490] on span at bounding box center [1072, 251] width 328 height 577
click at [991, 497] on button "Run" at bounding box center [1067, 506] width 293 height 30
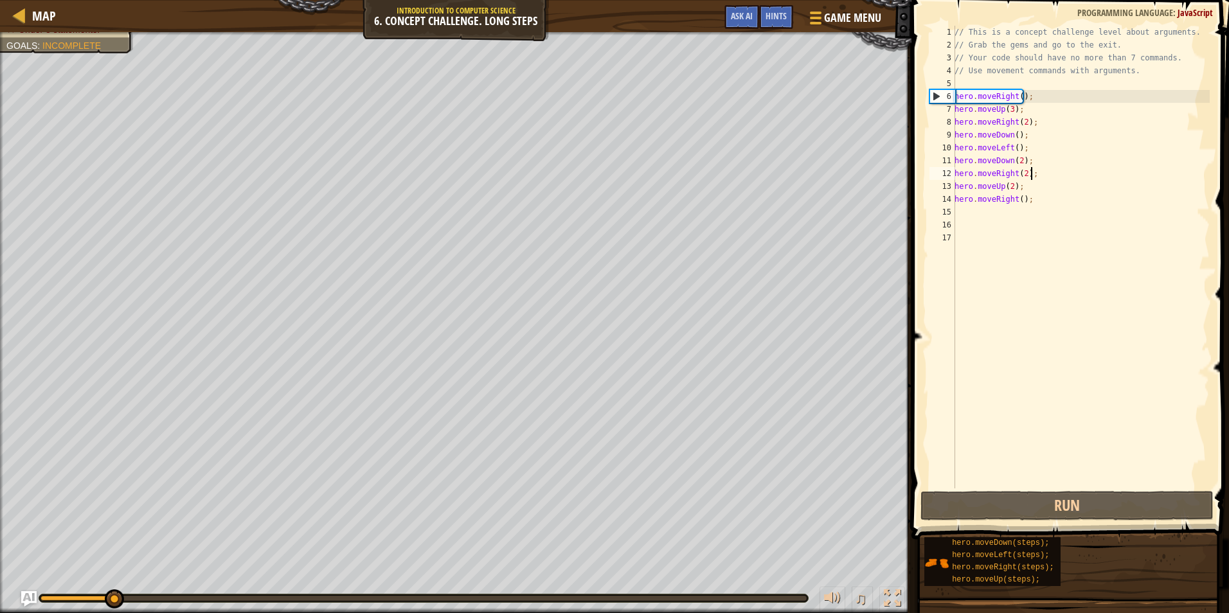
click at [754, 602] on div at bounding box center [424, 598] width 770 height 9
click at [753, 602] on div at bounding box center [424, 598] width 770 height 9
drag, startPoint x: 751, startPoint y: 602, endPoint x: 754, endPoint y: 594, distance: 9.0
click at [753, 598] on div at bounding box center [424, 598] width 770 height 9
click at [759, 595] on div at bounding box center [423, 599] width 769 height 8
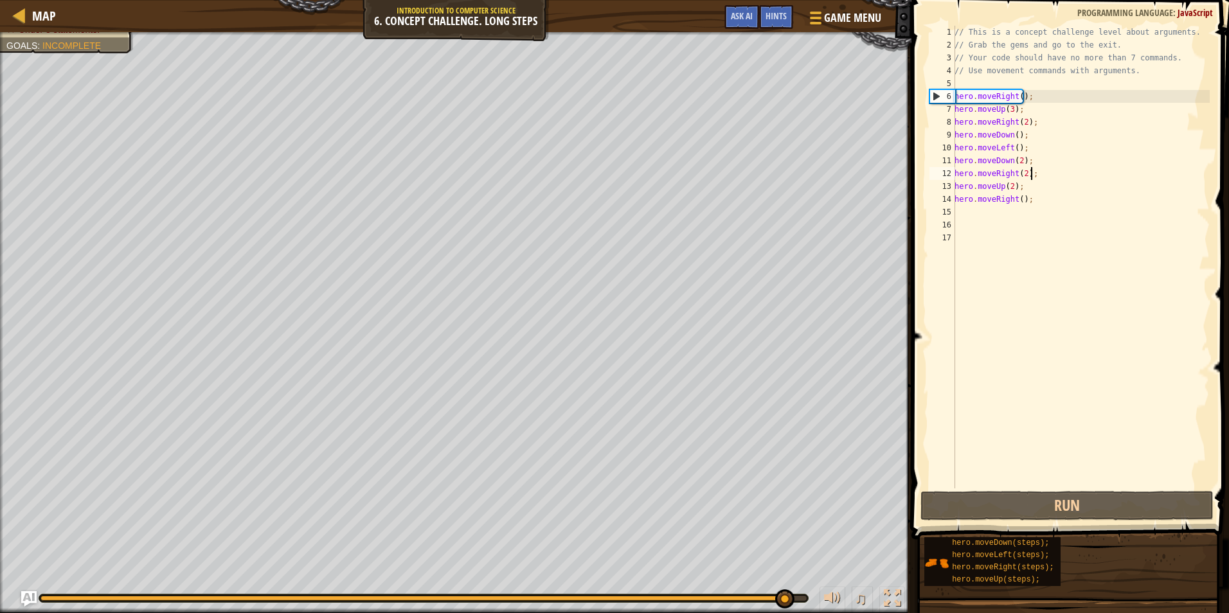
click at [783, 600] on div at bounding box center [424, 598] width 766 height 5
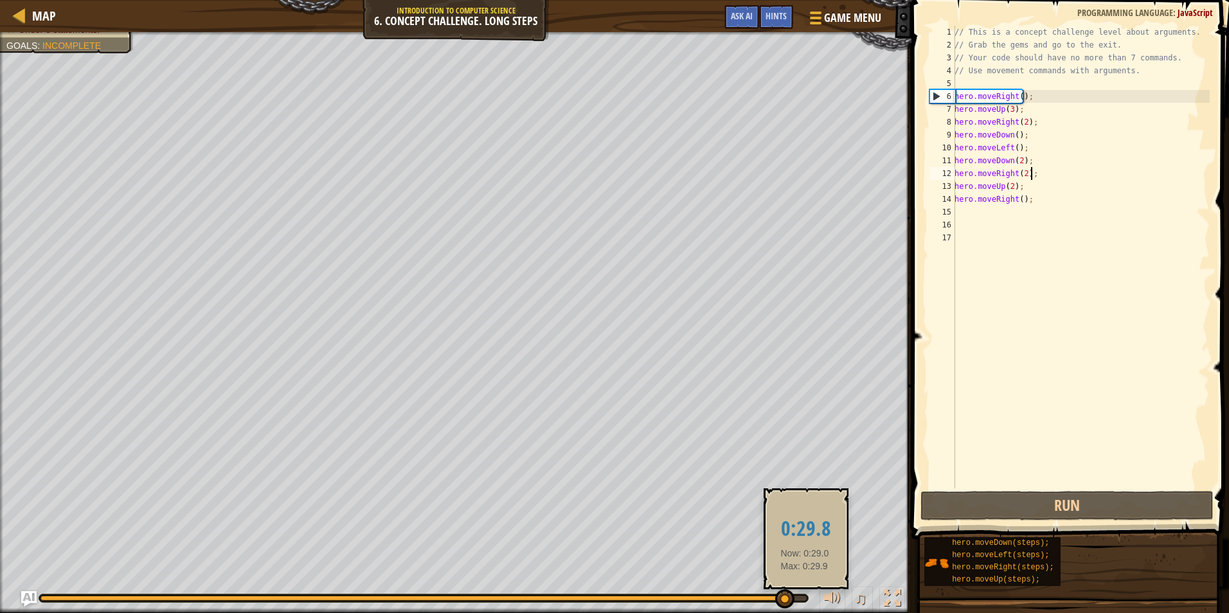
click at [805, 598] on div at bounding box center [424, 598] width 766 height 5
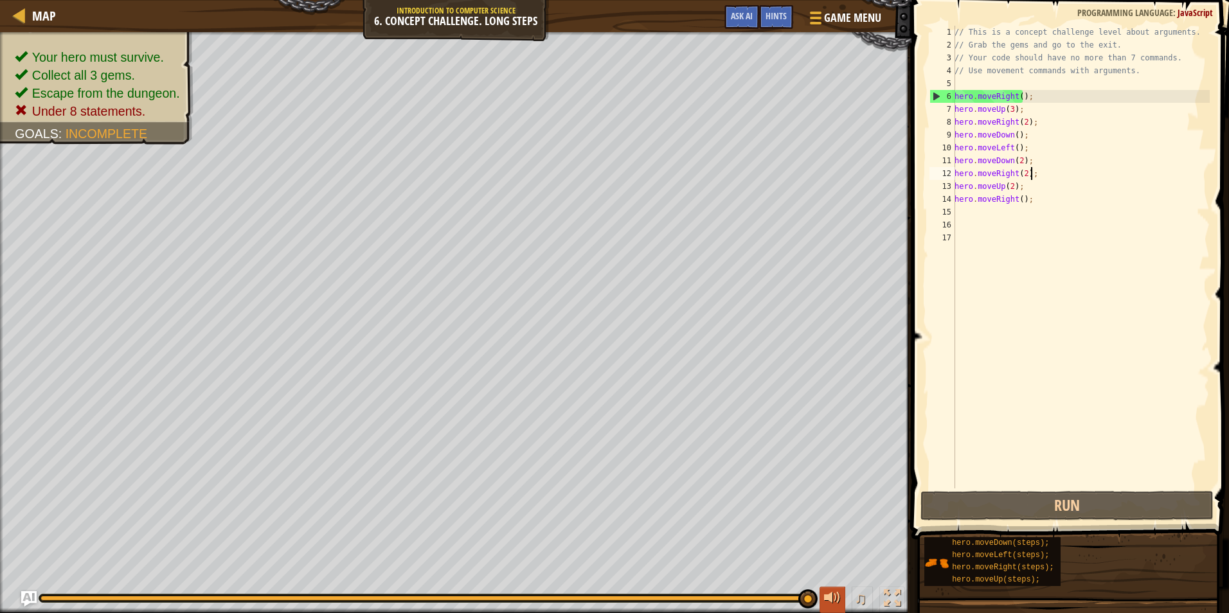
drag, startPoint x: 802, startPoint y: 595, endPoint x: 839, endPoint y: 591, distance: 36.8
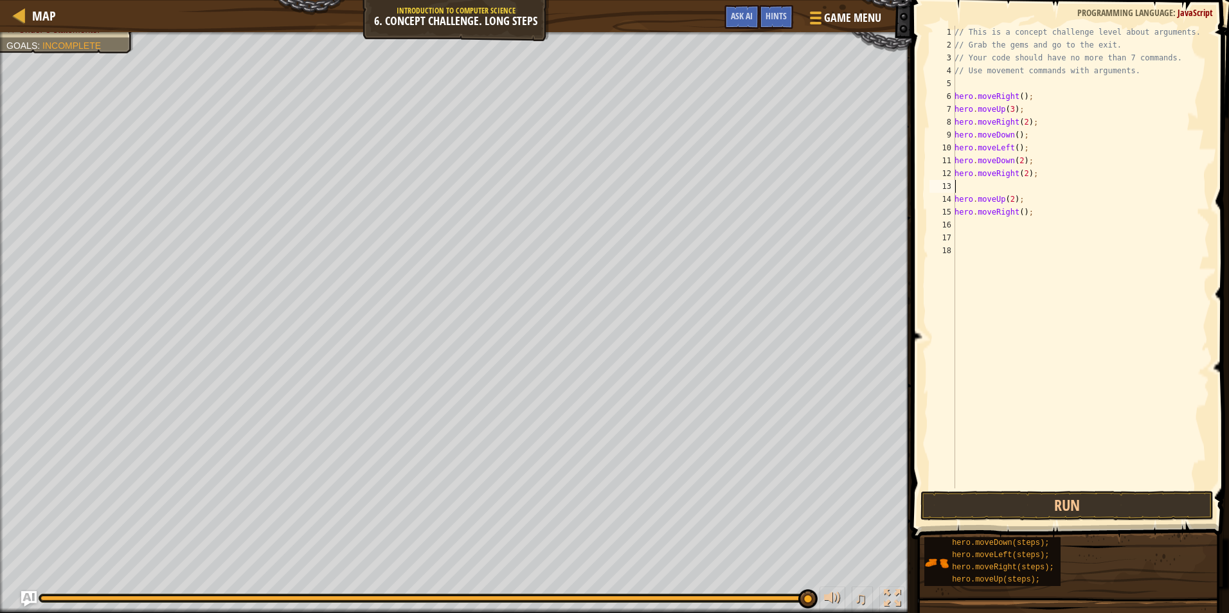
type textarea "hero.moveRight(2);"
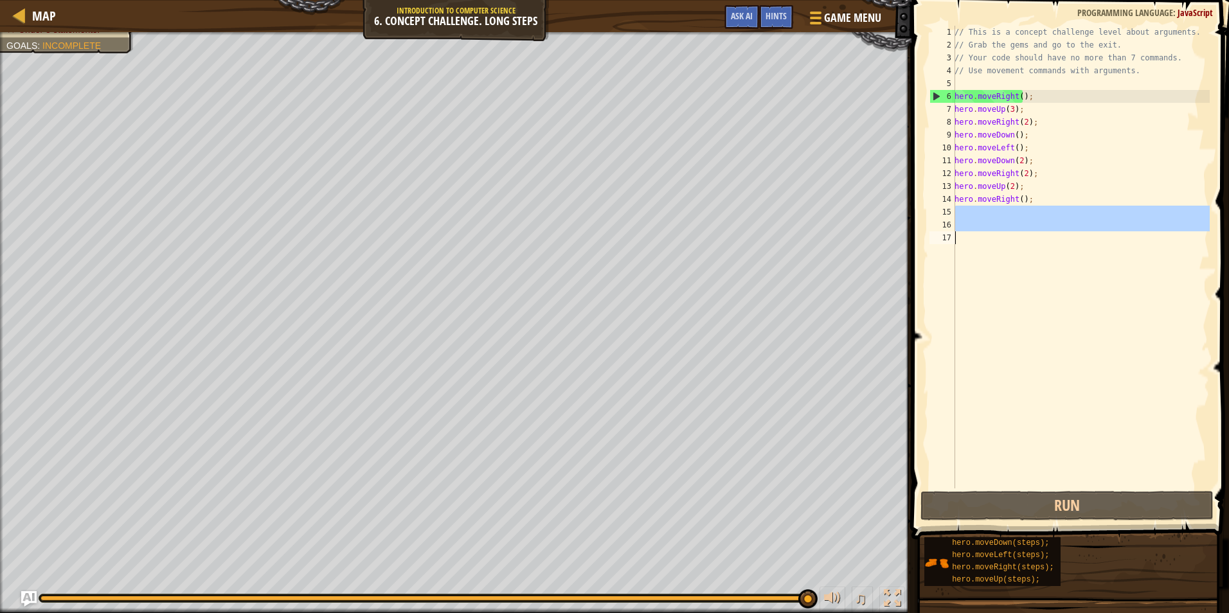
click at [762, 238] on div "Map Introduction to Computer Science 6. Concept Challenge. Long Steps Game Menu…" at bounding box center [614, 306] width 1229 height 613
click at [1033, 199] on div "// This is a concept challenge level about arguments. // Grab the gems and go t…" at bounding box center [1081, 270] width 258 height 489
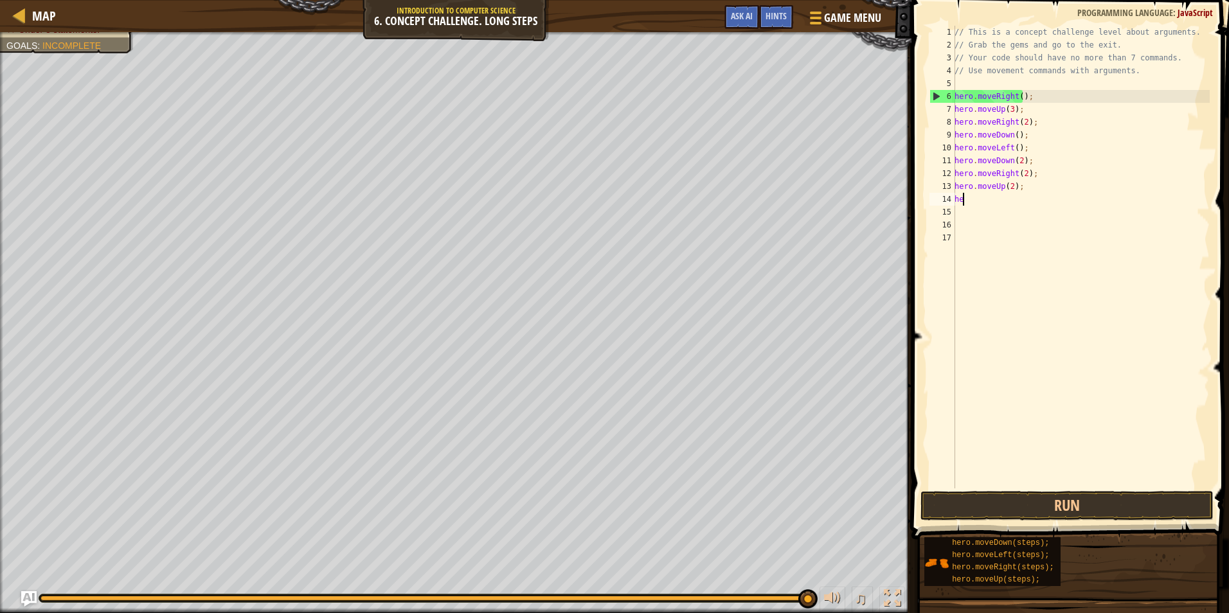
type textarea "h"
drag, startPoint x: 1144, startPoint y: 519, endPoint x: 1144, endPoint y: 502, distance: 17.4
click at [1144, 502] on div "Hints Videos 1 2 3 4 5 6 7 8 9 10 11 12 13 14 15 16 17 // This is a concept cha…" at bounding box center [1068, 303] width 321 height 607
click at [1142, 502] on button "Run" at bounding box center [1067, 506] width 293 height 30
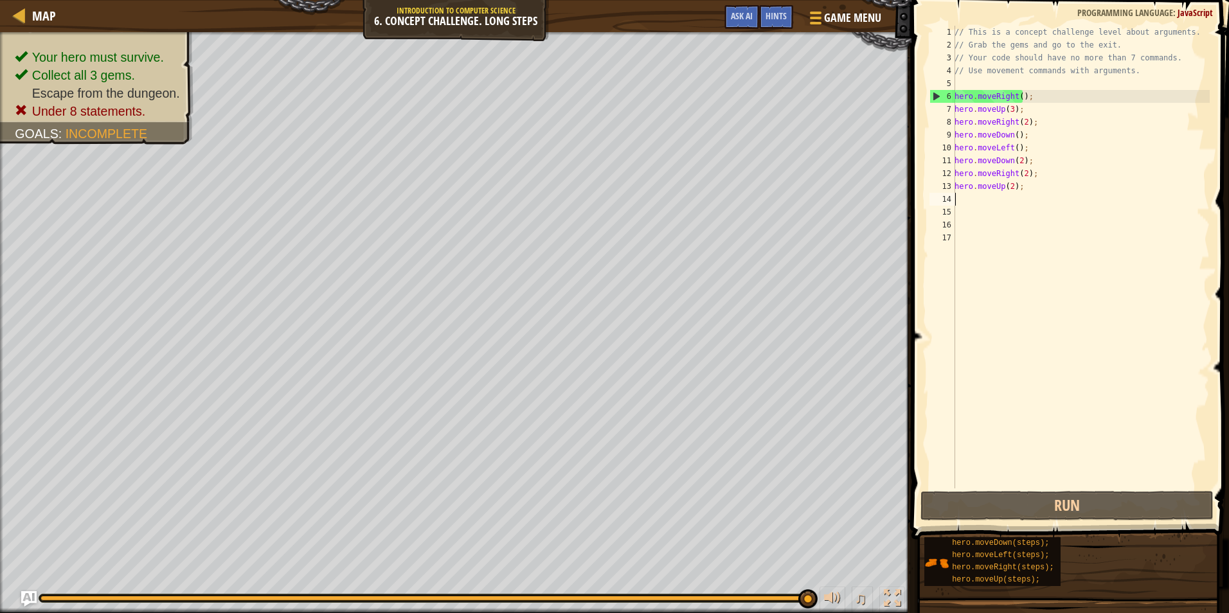
click at [745, 5] on div "Map Introduction to Computer Science 6. Concept Challenge. Long Steps Game Menu…" at bounding box center [456, 16] width 912 height 32
click at [745, 11] on span "Ask AI" at bounding box center [742, 16] width 22 height 12
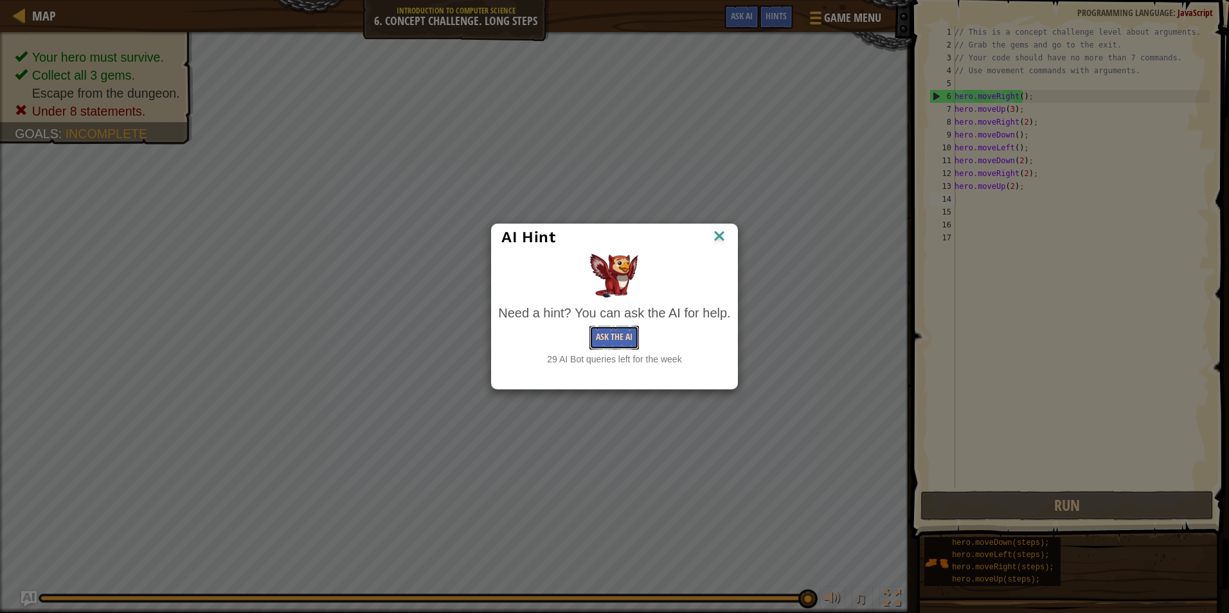
click at [623, 330] on button "Ask the AI" at bounding box center [615, 338] width 50 height 24
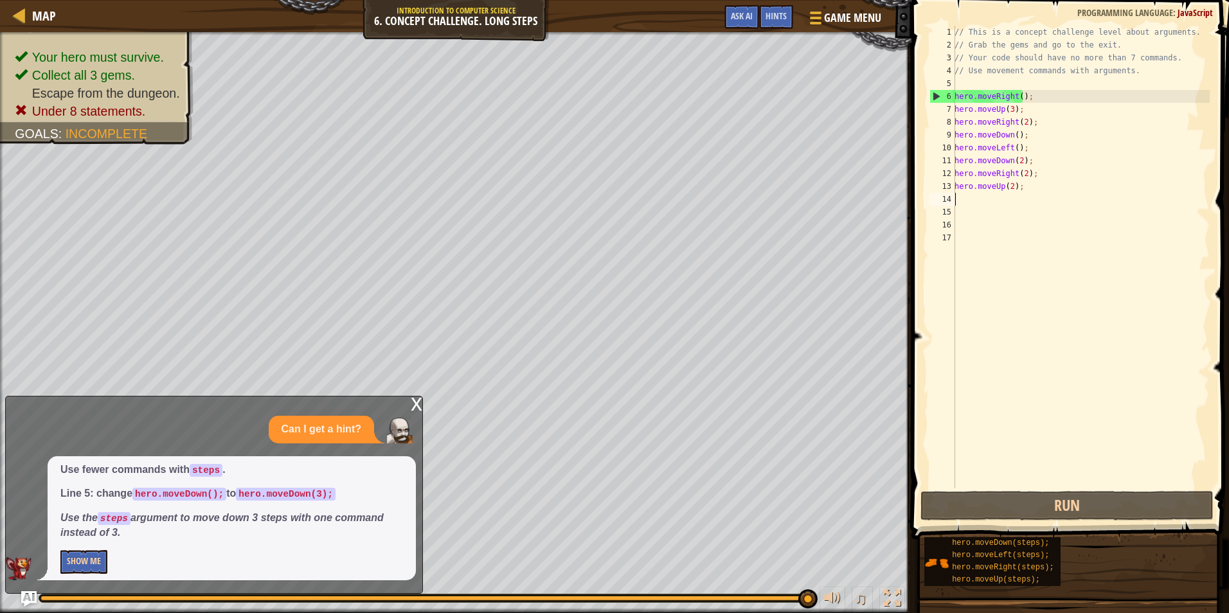
drag, startPoint x: 77, startPoint y: 545, endPoint x: 70, endPoint y: 550, distance: 8.2
click at [72, 548] on div "Use fewer commands with steps . Line 5: change hero.moveDown(); to hero.moveDow…" at bounding box center [232, 518] width 368 height 124
click at [64, 562] on button "Show Me" at bounding box center [83, 562] width 47 height 24
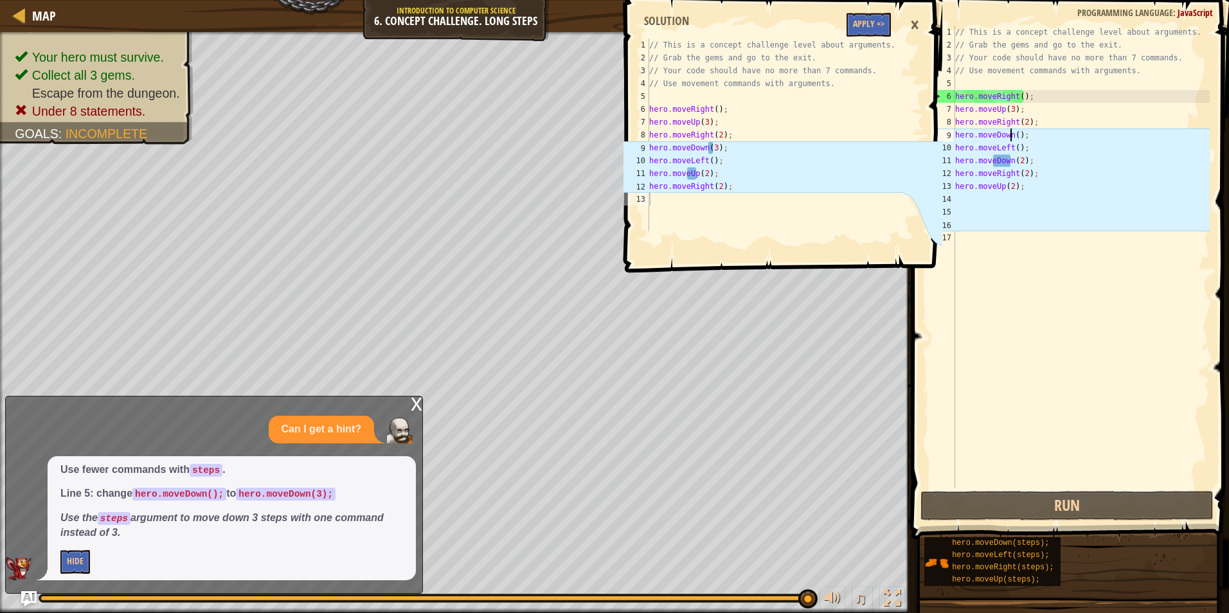
click at [1012, 135] on div "// This is a concept challenge level about arguments. // Grab the gems and go t…" at bounding box center [1081, 270] width 257 height 489
click at [1018, 136] on div "// This is a concept challenge level about arguments. // Grab the gems and go t…" at bounding box center [1081, 257] width 257 height 463
click at [1015, 133] on div "// This is a concept challenge level about arguments. // Grab the gems and go t…" at bounding box center [1081, 270] width 257 height 489
type textarea "hero.moveDown(3);"
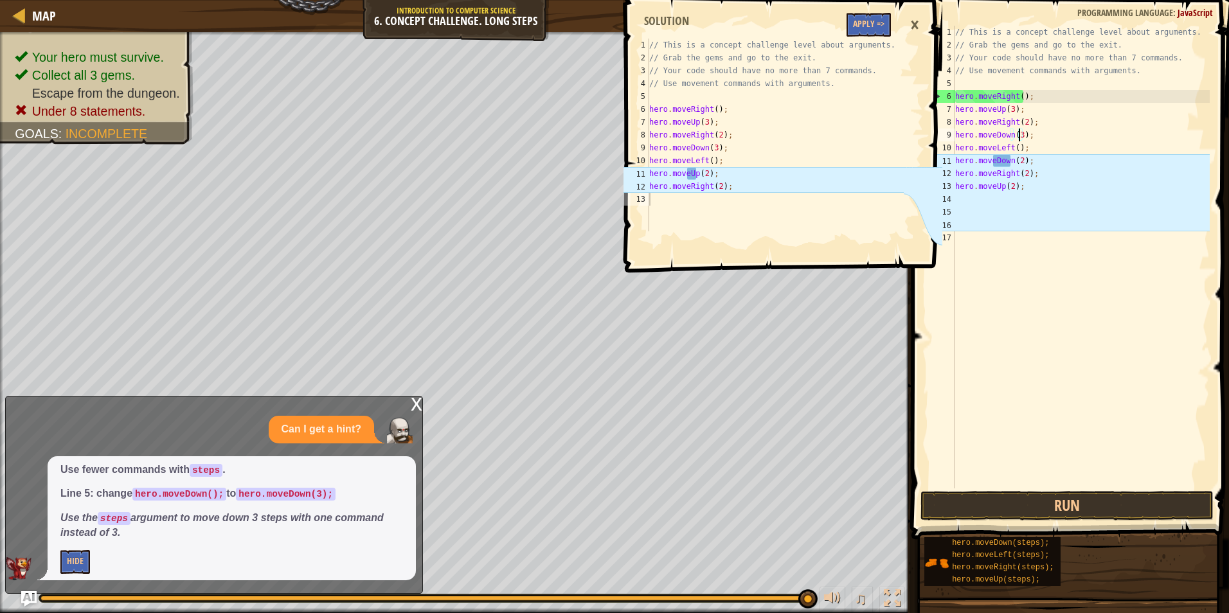
scroll to position [6, 5]
click at [977, 196] on div "// This is a concept challenge level about arguments. // Grab the gems and go t…" at bounding box center [1081, 270] width 257 height 489
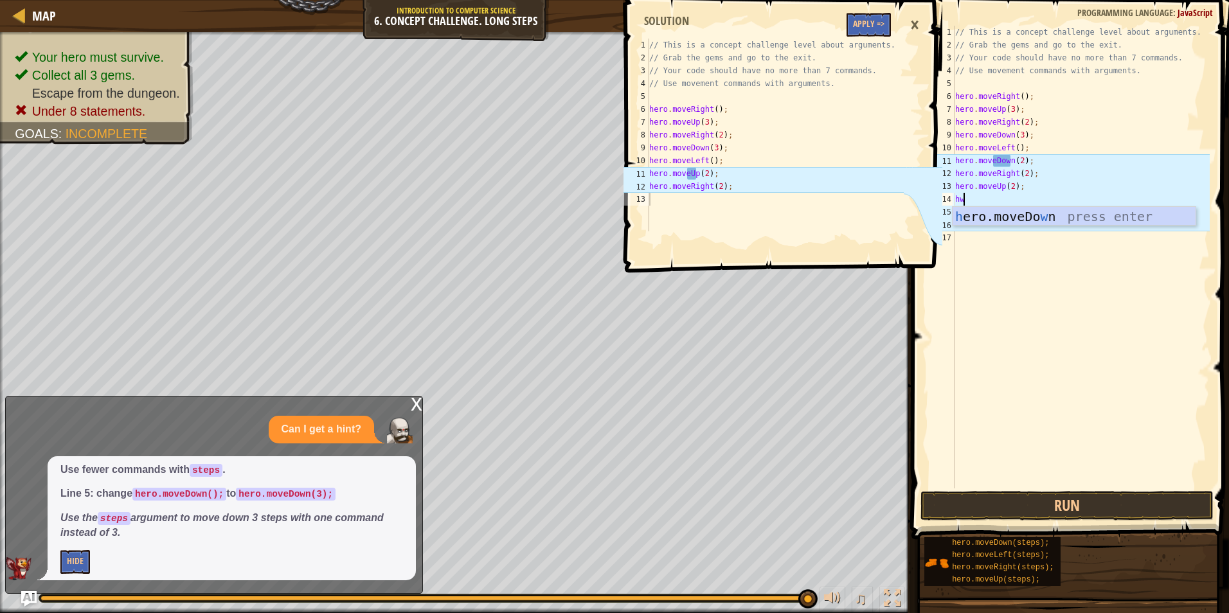
type textarea "h"
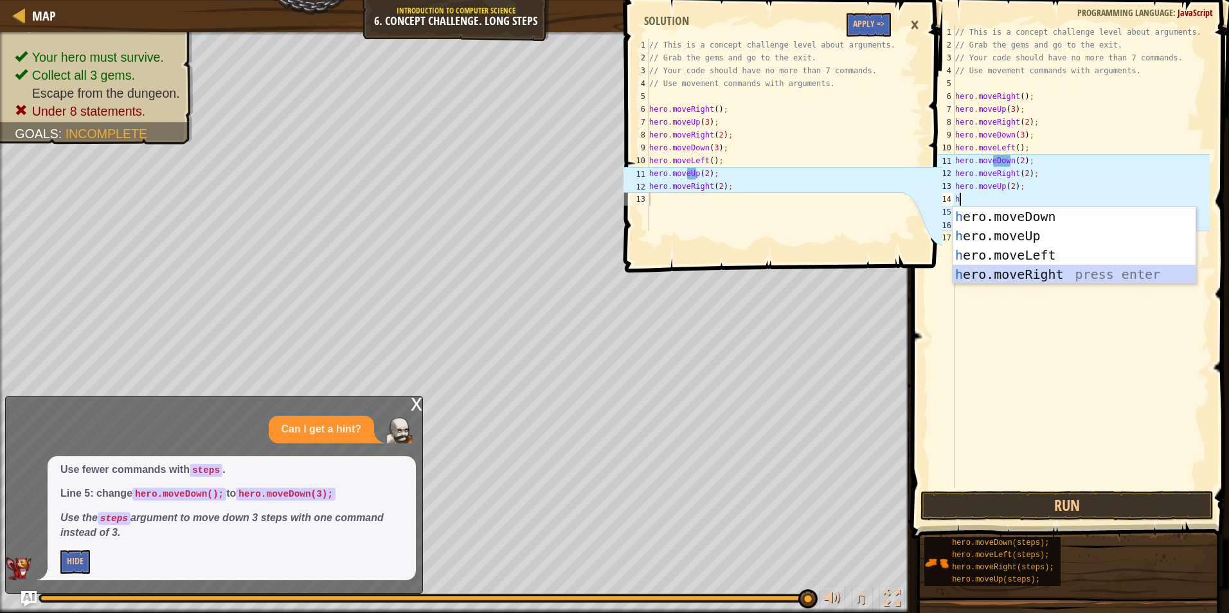
click at [1018, 272] on div "h ero.moveDown press enter h ero.moveUp press enter h ero.moveLeft press enter …" at bounding box center [1074, 265] width 243 height 116
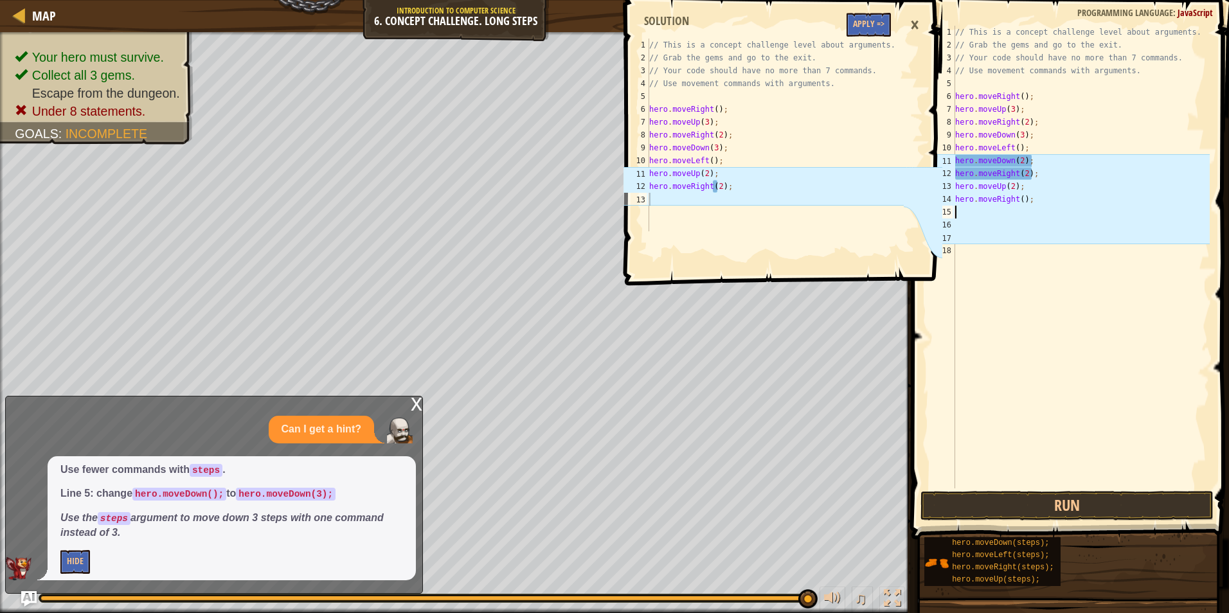
click at [1021, 202] on div "// This is a concept challenge level about arguments. // Grab the gems and go t…" at bounding box center [1081, 270] width 257 height 489
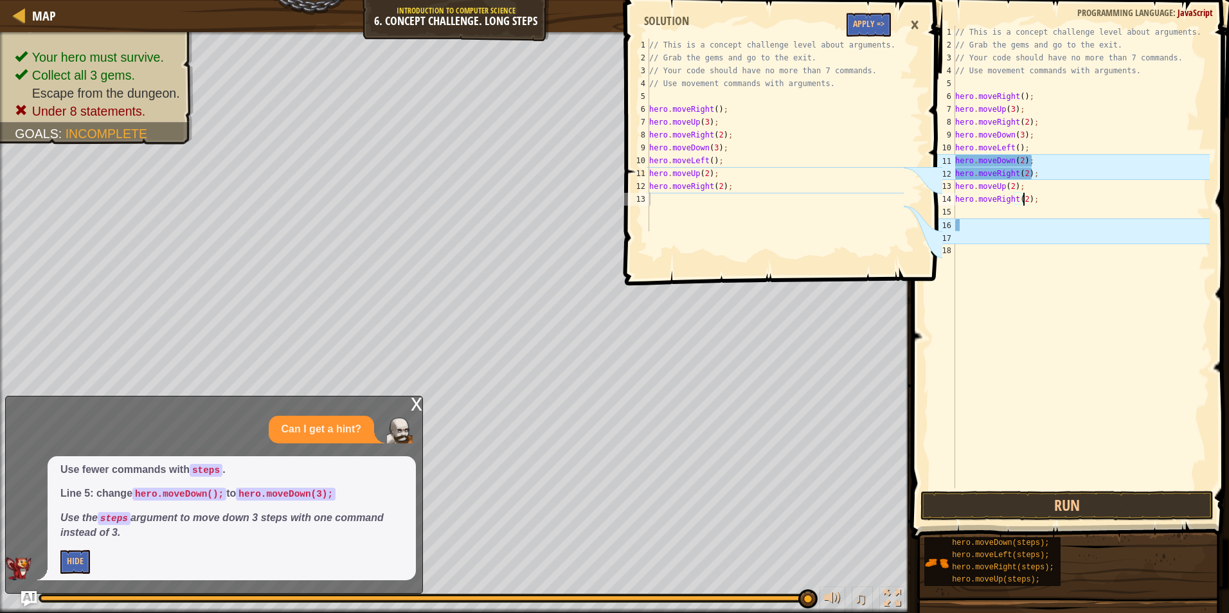
scroll to position [6, 6]
click at [1047, 162] on div "// This is a concept challenge level about arguments. // Grab the gems and go t…" at bounding box center [1081, 270] width 257 height 489
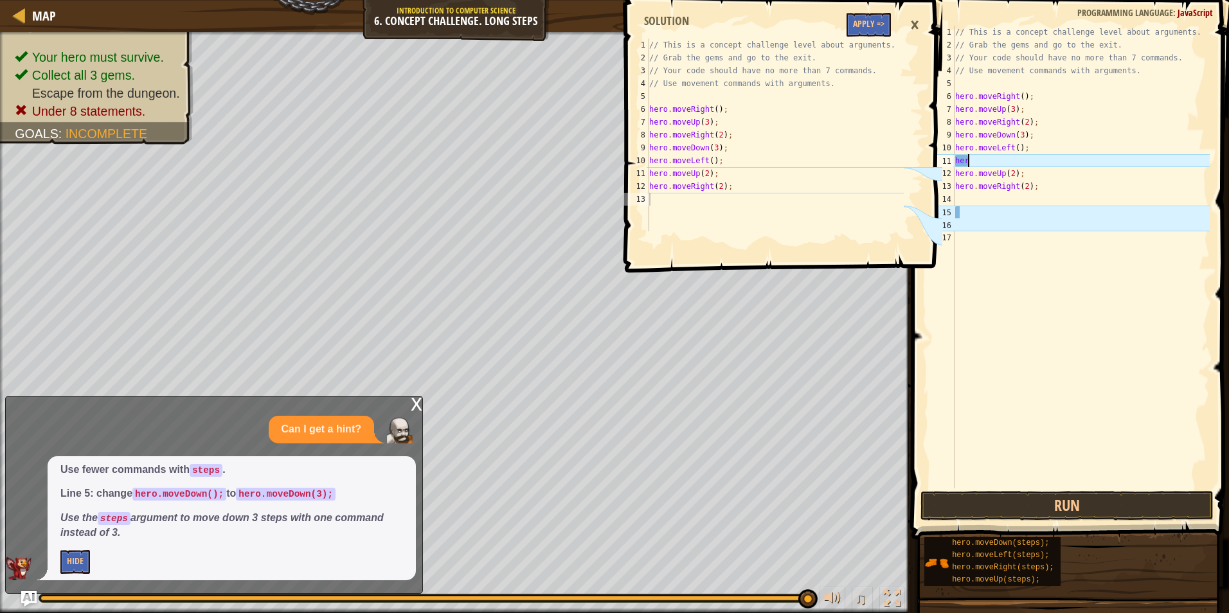
scroll to position [6, 0]
type textarea "h"
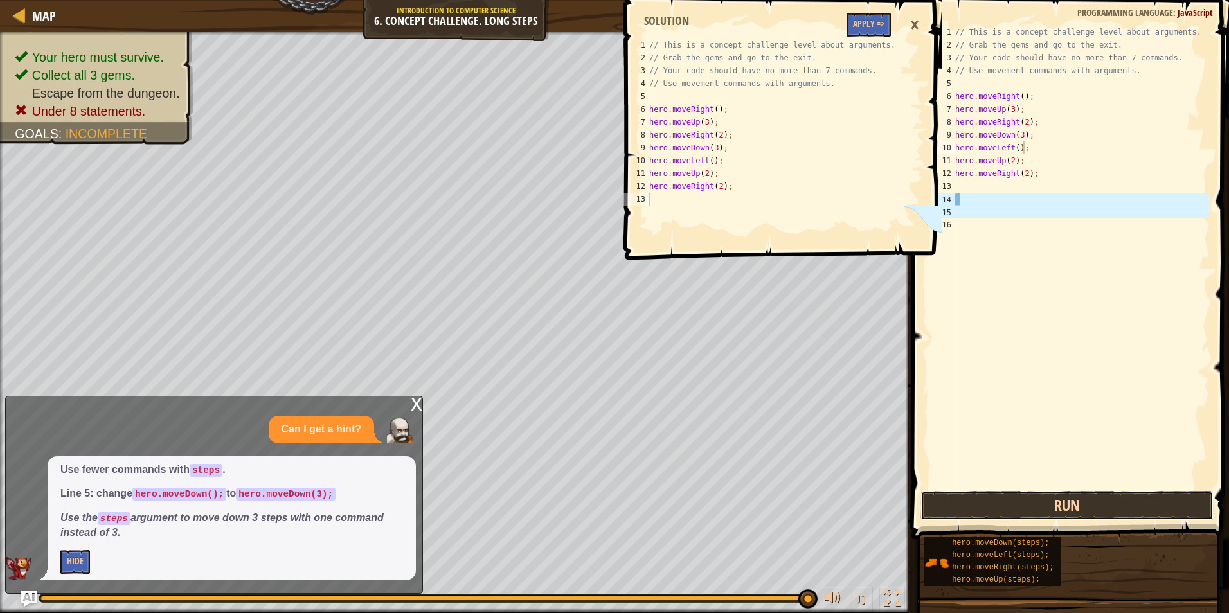
click at [1028, 512] on button "Run" at bounding box center [1067, 506] width 293 height 30
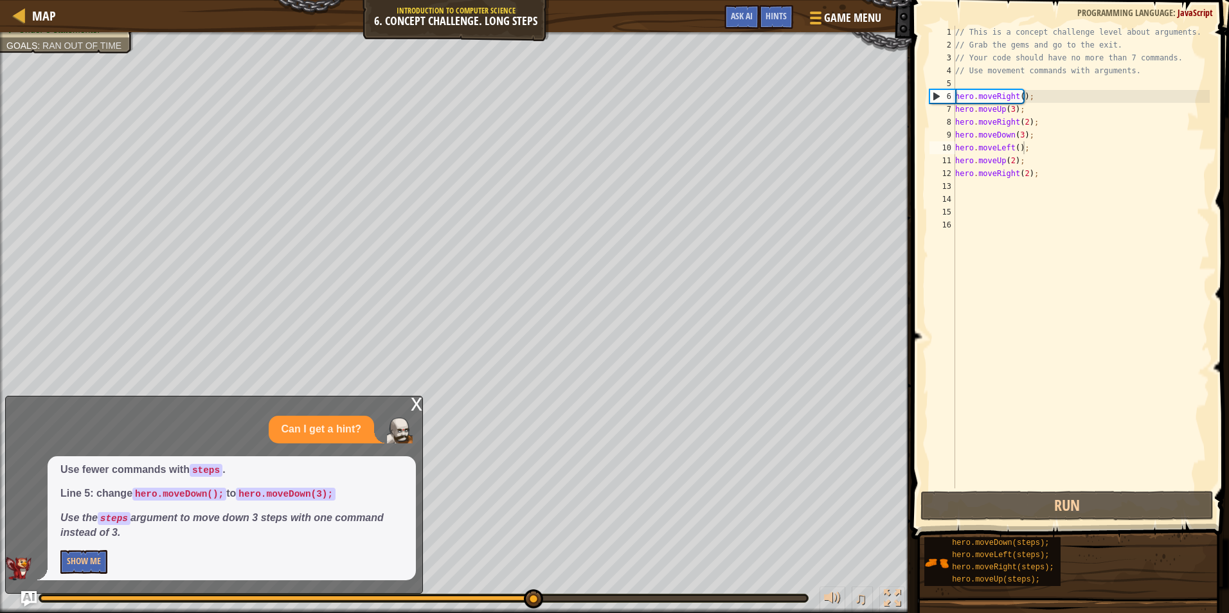
click at [414, 397] on div "x" at bounding box center [417, 403] width 12 height 13
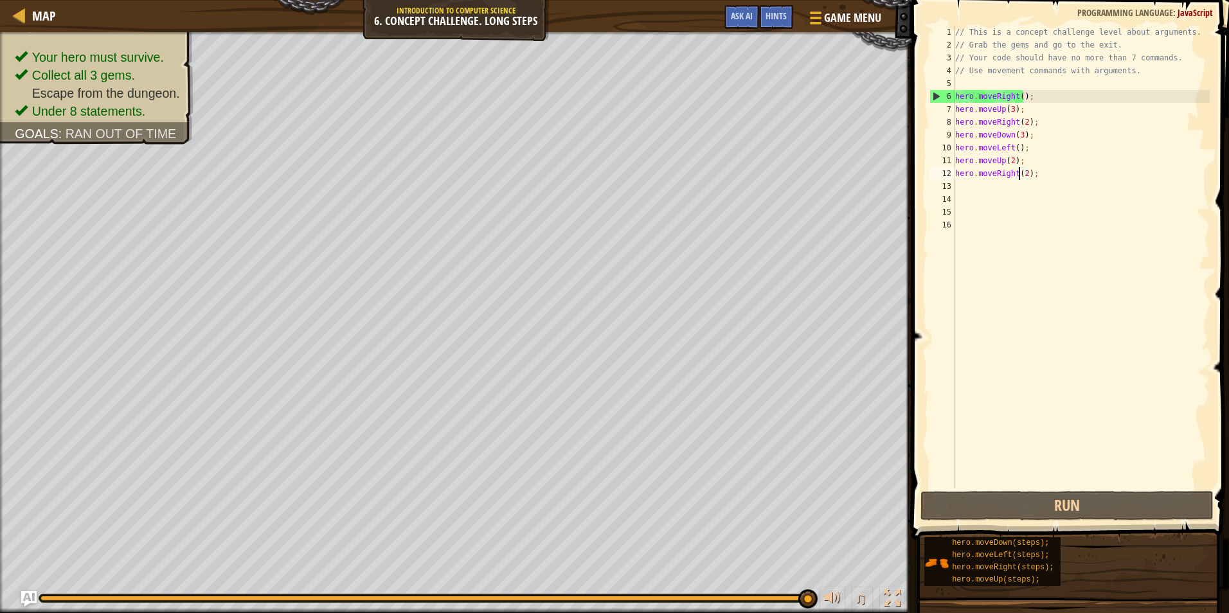
click at [1022, 176] on div "// This is a concept challenge level about arguments. // Grab the gems and go t…" at bounding box center [1081, 270] width 257 height 489
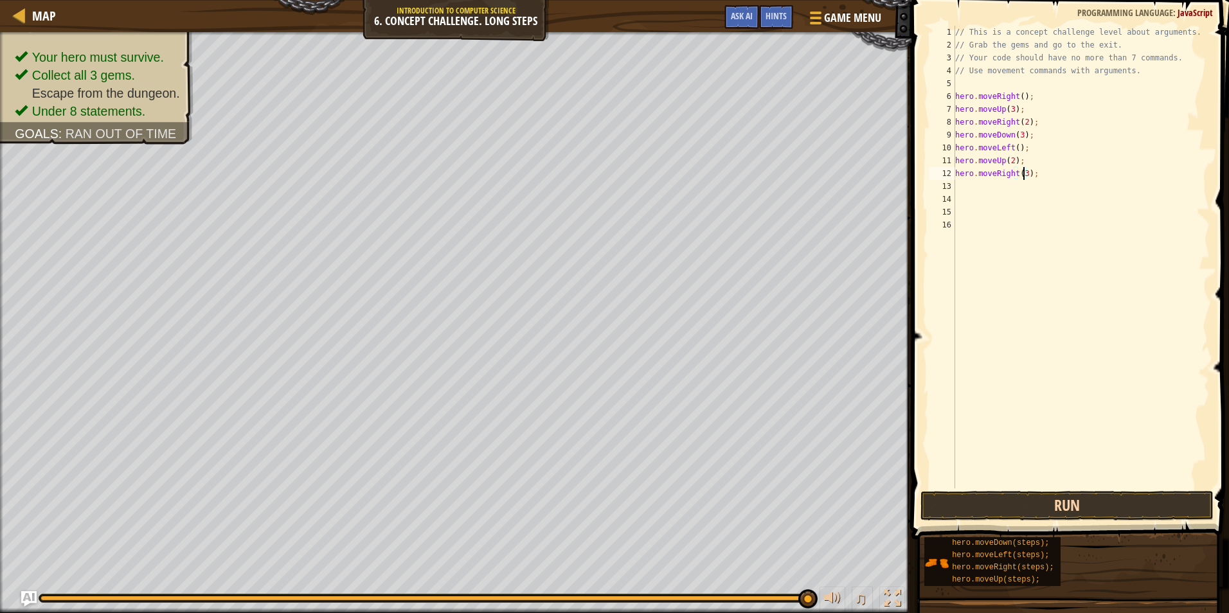
type textarea "hero.moveRight(3);"
click at [955, 498] on button "Run" at bounding box center [1067, 506] width 293 height 30
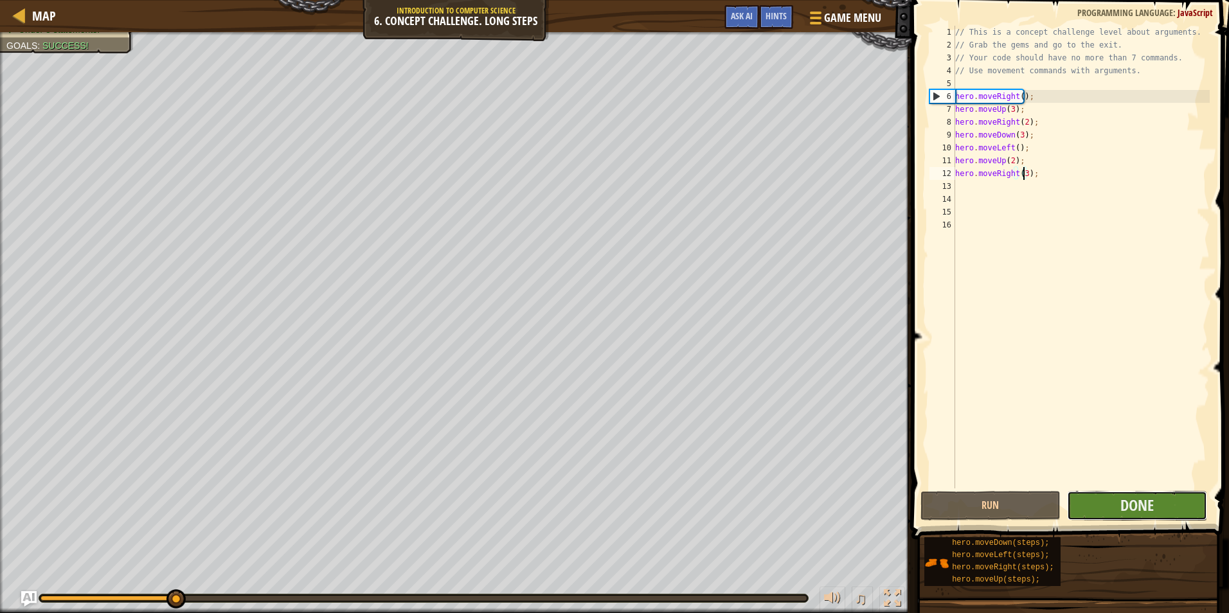
click at [1088, 513] on button "Done" at bounding box center [1137, 506] width 140 height 30
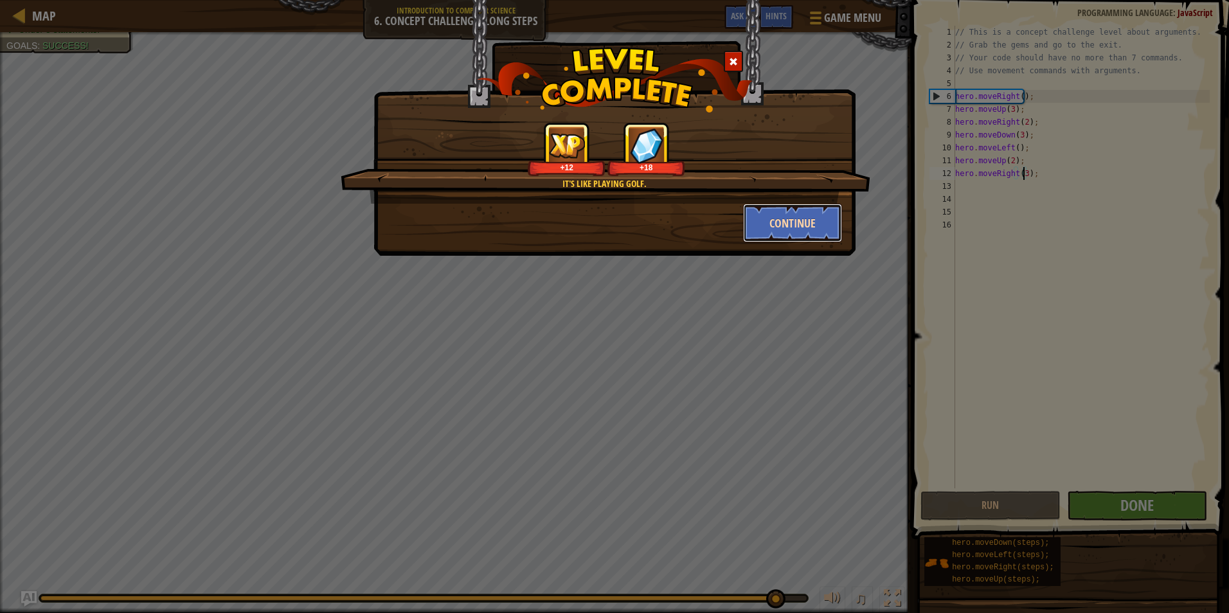
click at [777, 215] on button "Continue" at bounding box center [793, 223] width 100 height 39
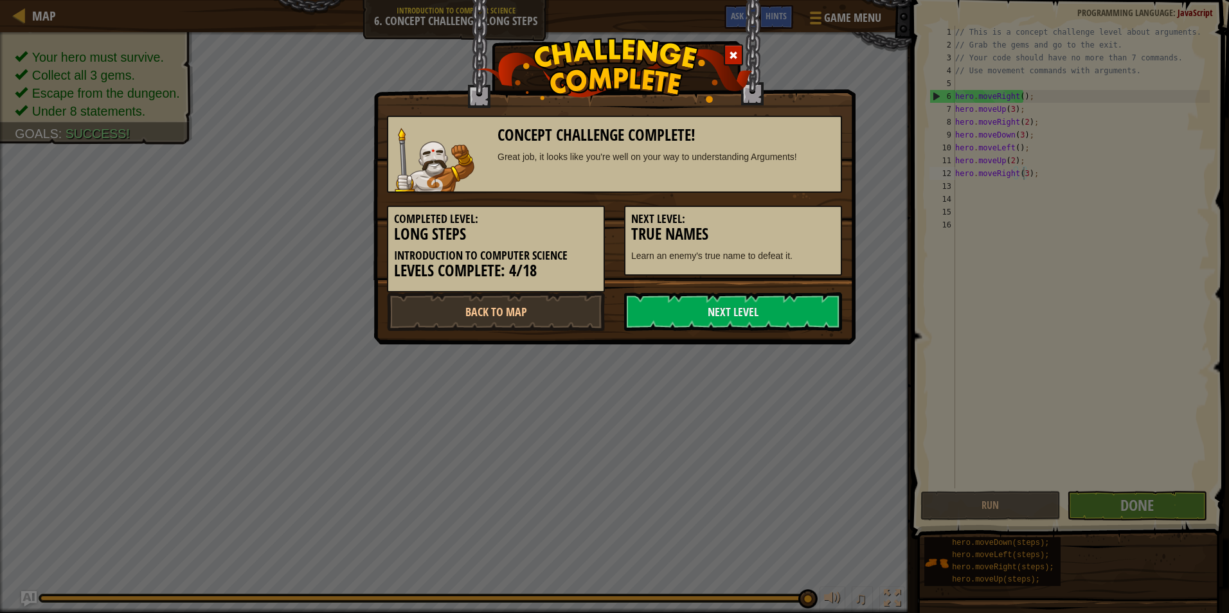
drag, startPoint x: 768, startPoint y: 309, endPoint x: 740, endPoint y: 348, distance: 48.5
click at [741, 348] on div "Concept Challenge Complete! Great job, it looks like you're well on your way to…" at bounding box center [614, 306] width 1229 height 613
drag, startPoint x: 711, startPoint y: 300, endPoint x: 730, endPoint y: 269, distance: 36.9
click at [712, 297] on link "Next Level" at bounding box center [733, 312] width 218 height 39
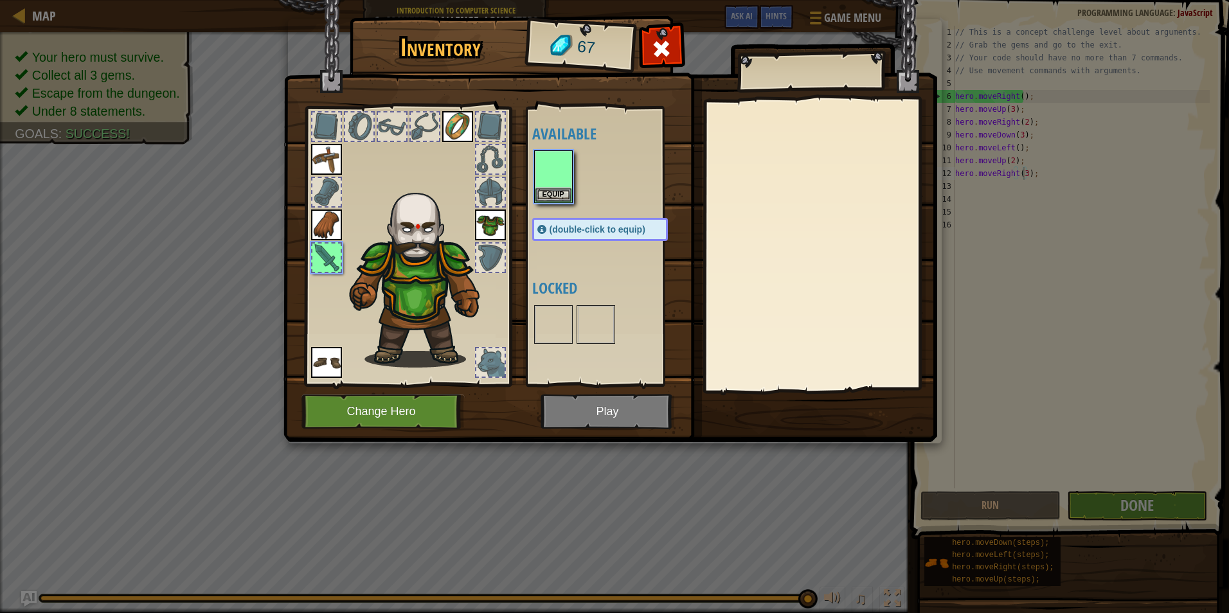
click at [735, 301] on div at bounding box center [820, 245] width 227 height 289
click at [556, 186] on img at bounding box center [554, 170] width 36 height 36
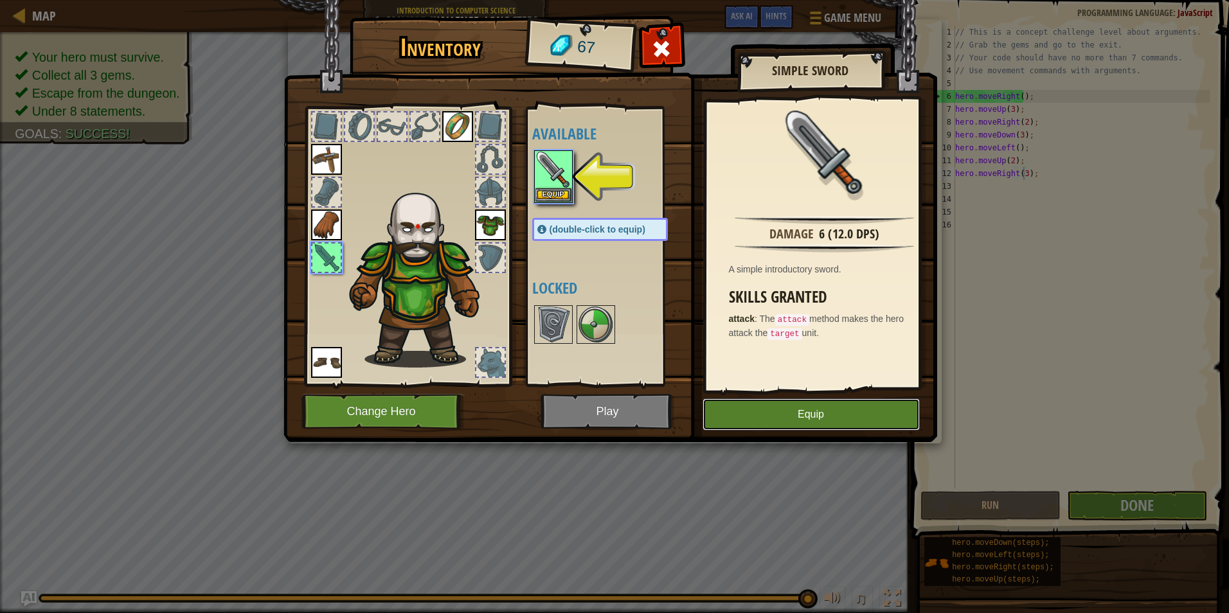
click at [791, 413] on button "Equip" at bounding box center [811, 415] width 217 height 32
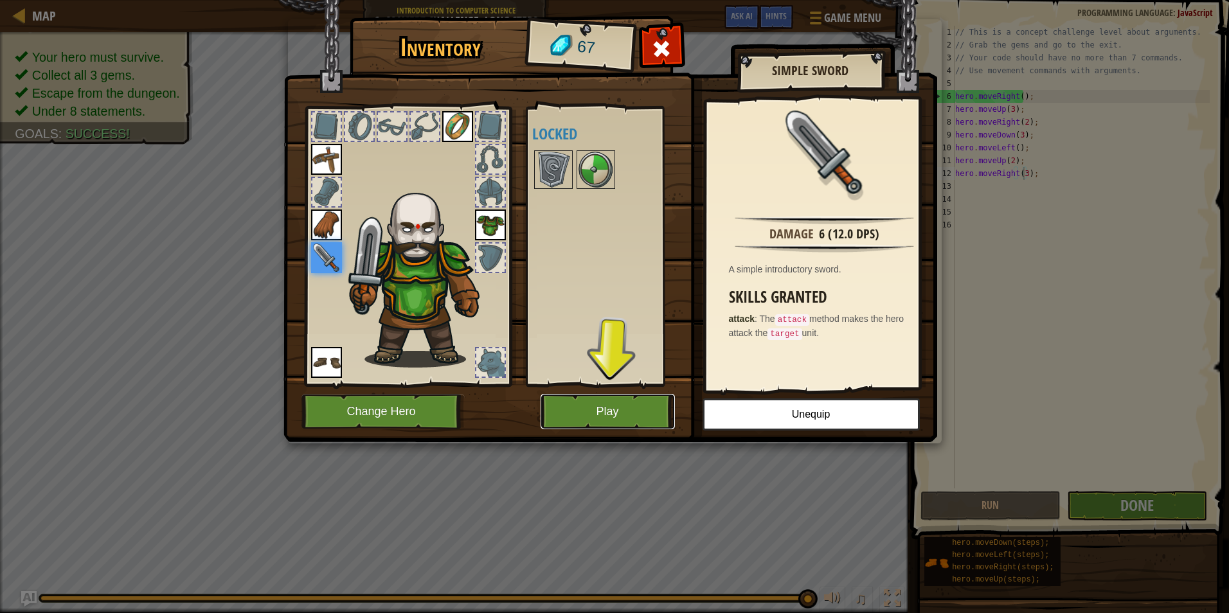
click at [608, 403] on button "Play" at bounding box center [608, 411] width 134 height 35
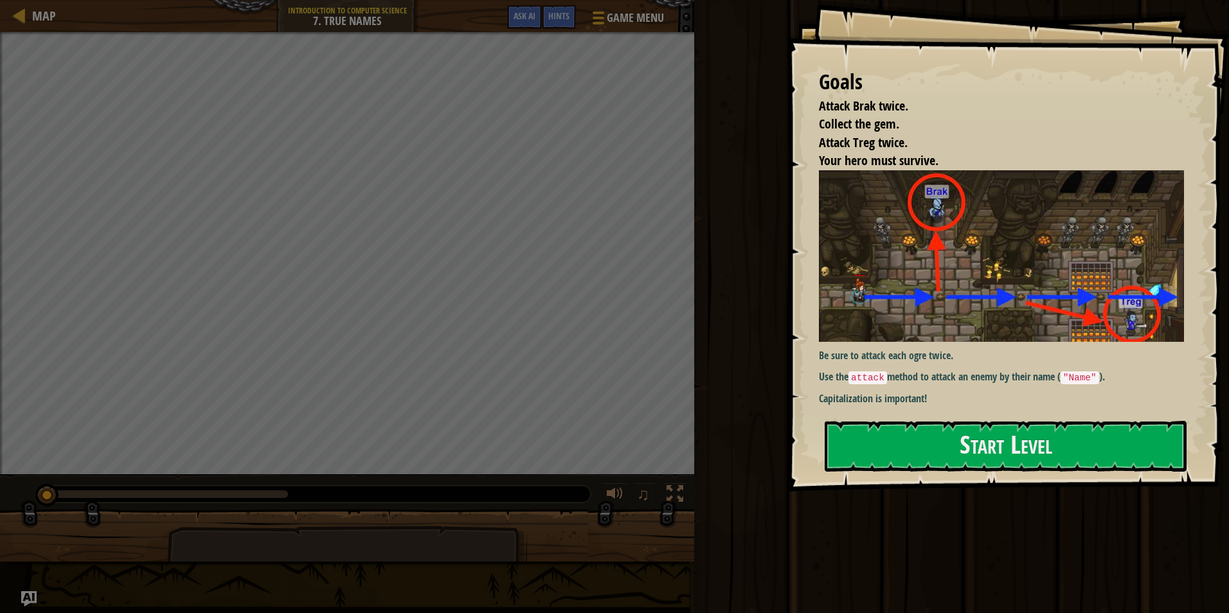
drag, startPoint x: 919, startPoint y: 397, endPoint x: 914, endPoint y: 413, distance: 16.7
click at [916, 408] on div "Be sure to attack each ogre twice. Use the attack method to attack an enemy by …" at bounding box center [1006, 289] width 375 height 238
click at [929, 454] on button "Start Level" at bounding box center [1006, 446] width 362 height 51
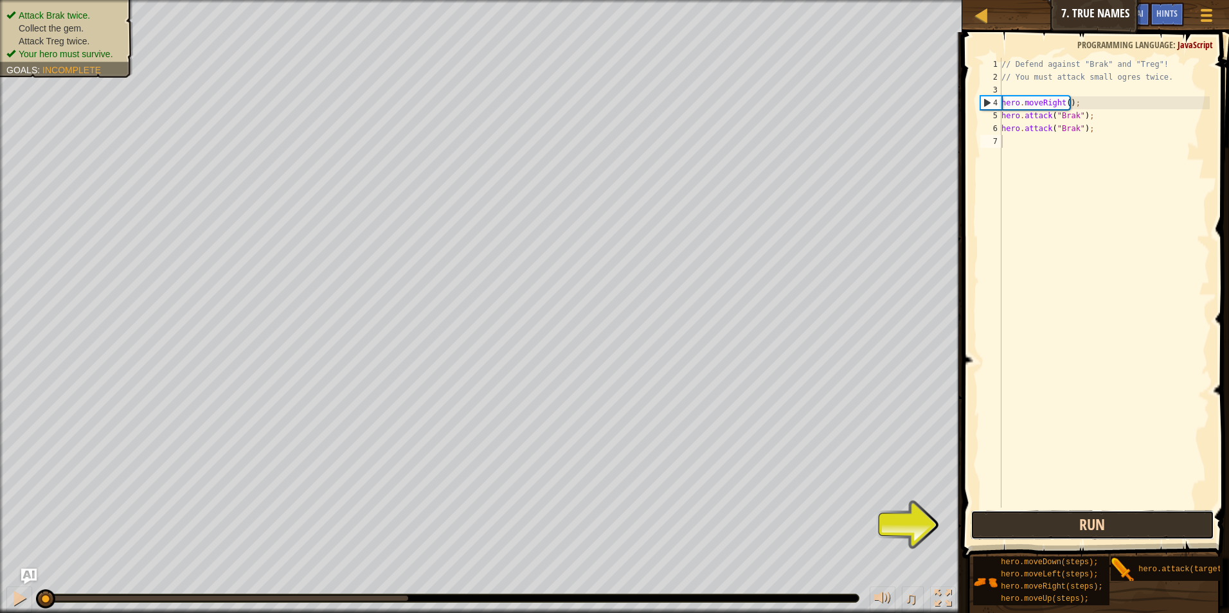
click at [1079, 534] on button "Run" at bounding box center [1093, 525] width 244 height 30
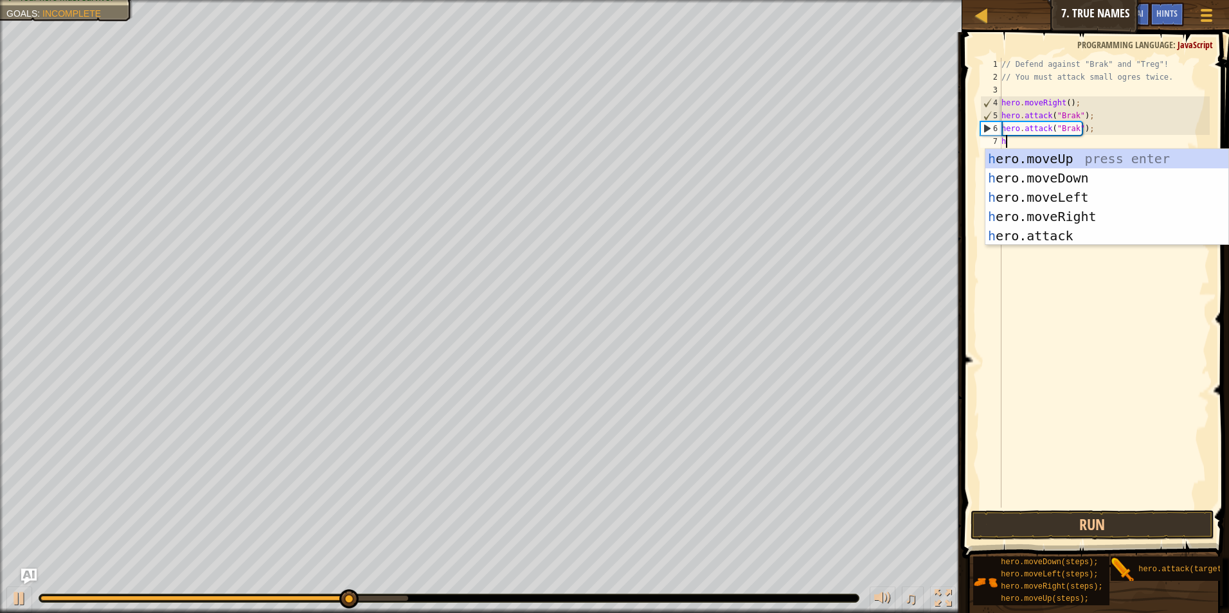
scroll to position [6, 0]
type textarea "he"
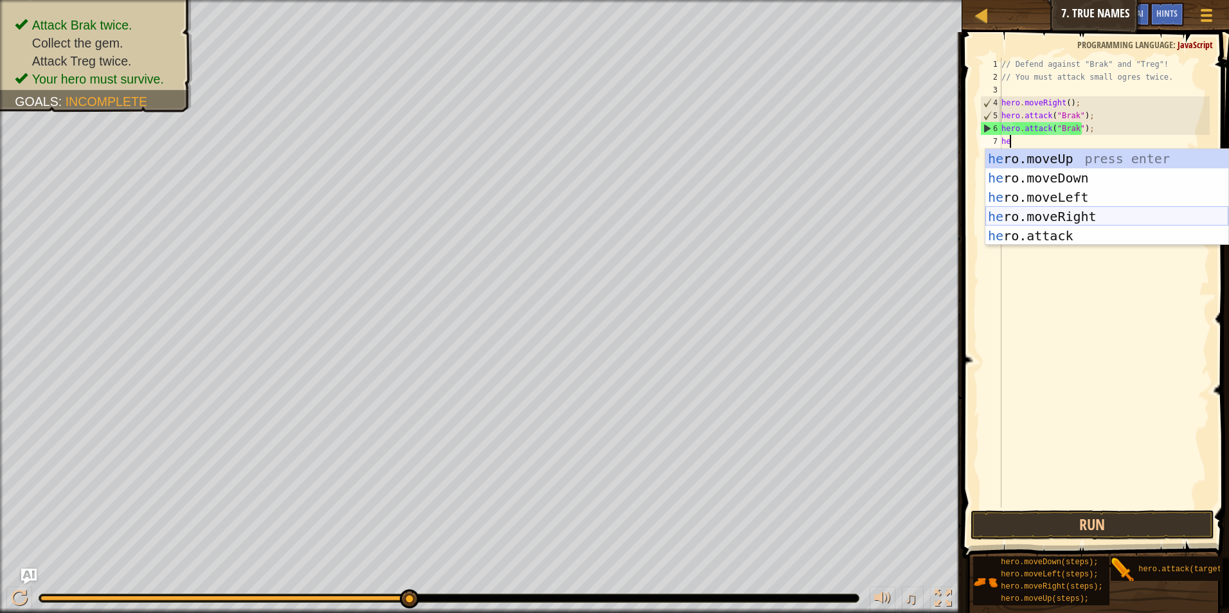
click at [1039, 214] on div "he ro.moveUp press enter he ro.moveDown press enter he ro.moveLeft press enter …" at bounding box center [1107, 216] width 243 height 135
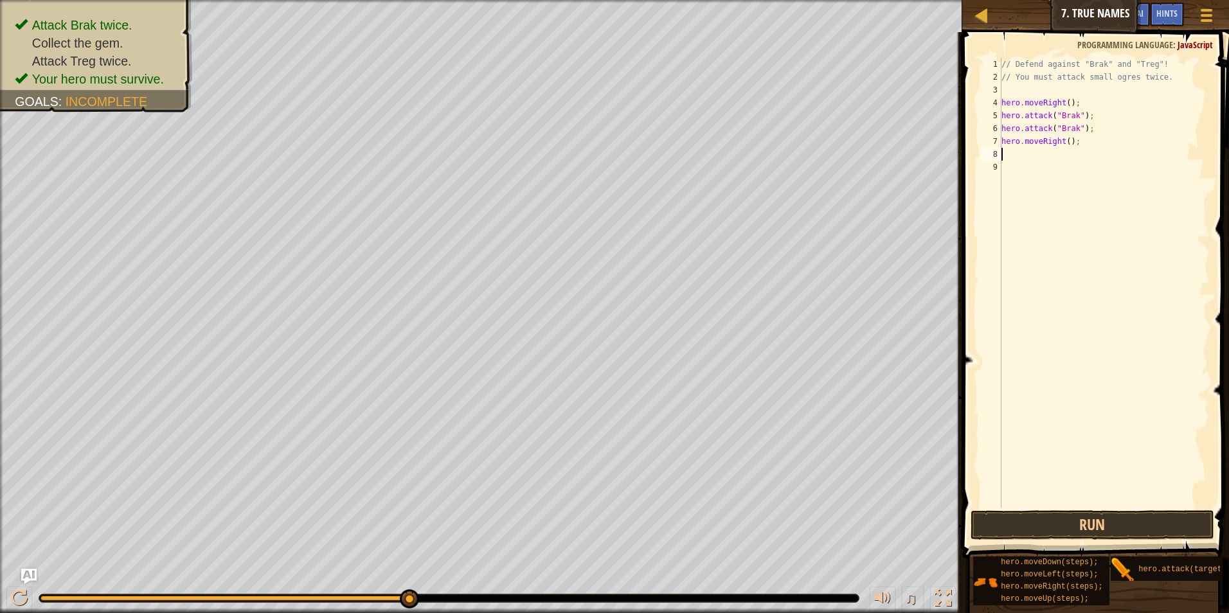
click at [1063, 141] on div "// Defend against "Brak" and "Treg"! // You must attack small ogres twice. hero…" at bounding box center [1104, 296] width 211 height 476
type textarea "hero.moveRight();"
click at [1012, 156] on div "// Defend against "Brak" and "Treg"! // You must attack small ogres twice. hero…" at bounding box center [1104, 296] width 211 height 476
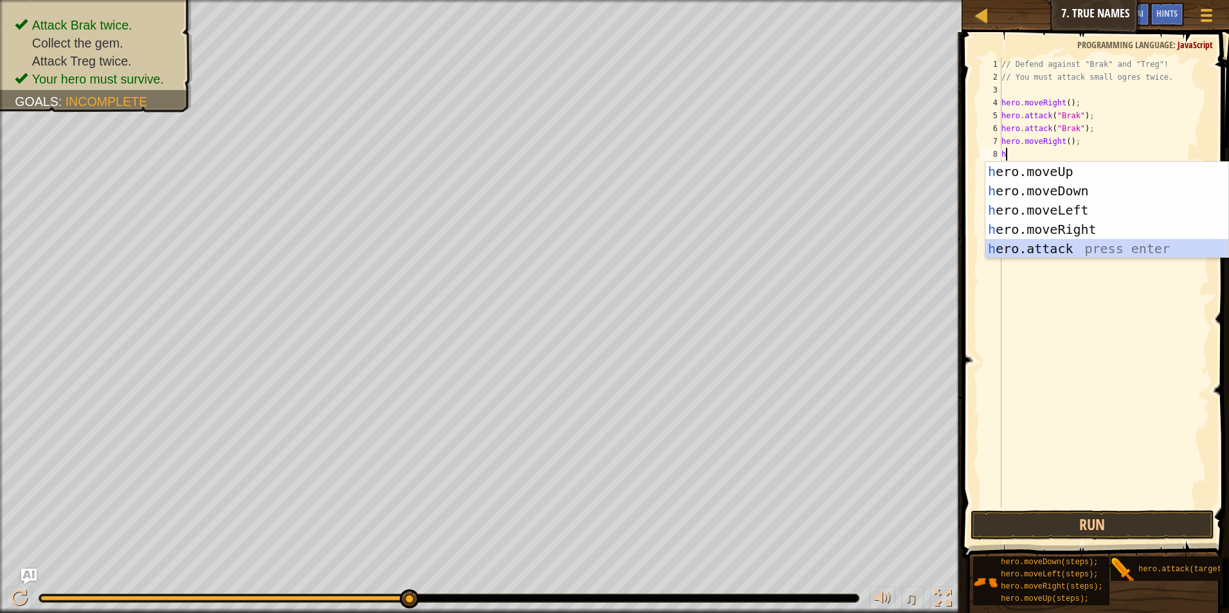
click at [1065, 244] on div "h ero.moveUp press enter h ero.moveDown press enter h ero.moveLeft press enter …" at bounding box center [1107, 229] width 243 height 135
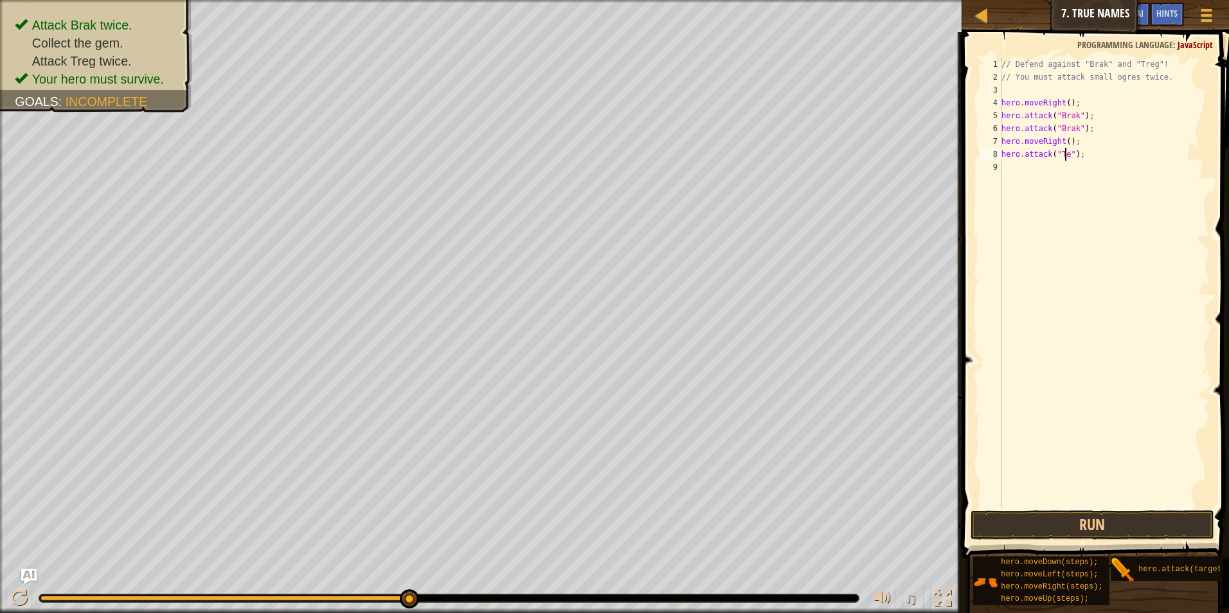
scroll to position [6, 5]
type textarea "hero.attack("Treg");"
click at [1054, 163] on div "// Defend against "Brak" and "Treg"! // You must attack small ogres twice. hero…" at bounding box center [1104, 296] width 211 height 476
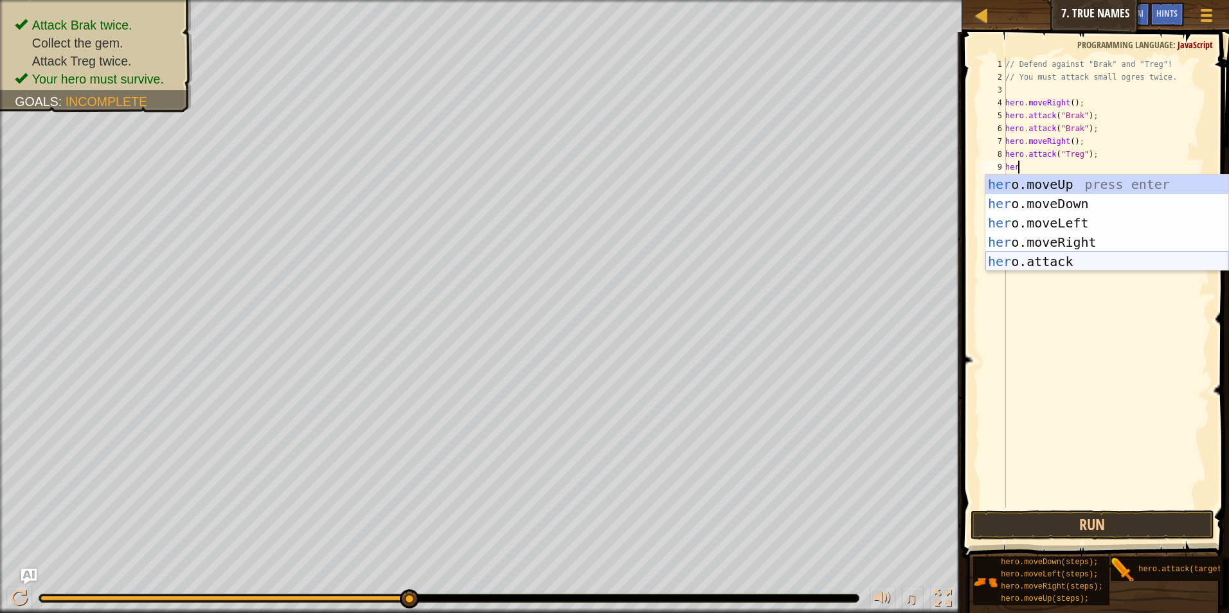
click at [1031, 260] on div "her o.moveUp press enter her o.moveDown press enter her o.moveLeft press enter …" at bounding box center [1107, 242] width 243 height 135
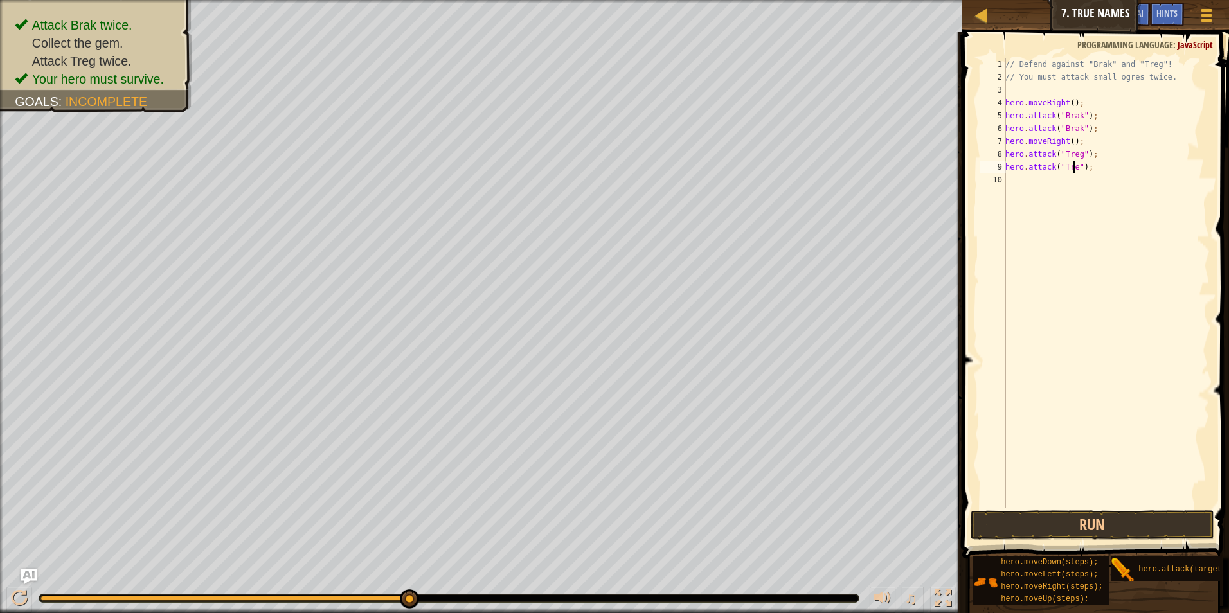
scroll to position [6, 6]
type textarea "hero.attack("Treg");"
click at [1123, 516] on button "Run" at bounding box center [1093, 525] width 244 height 30
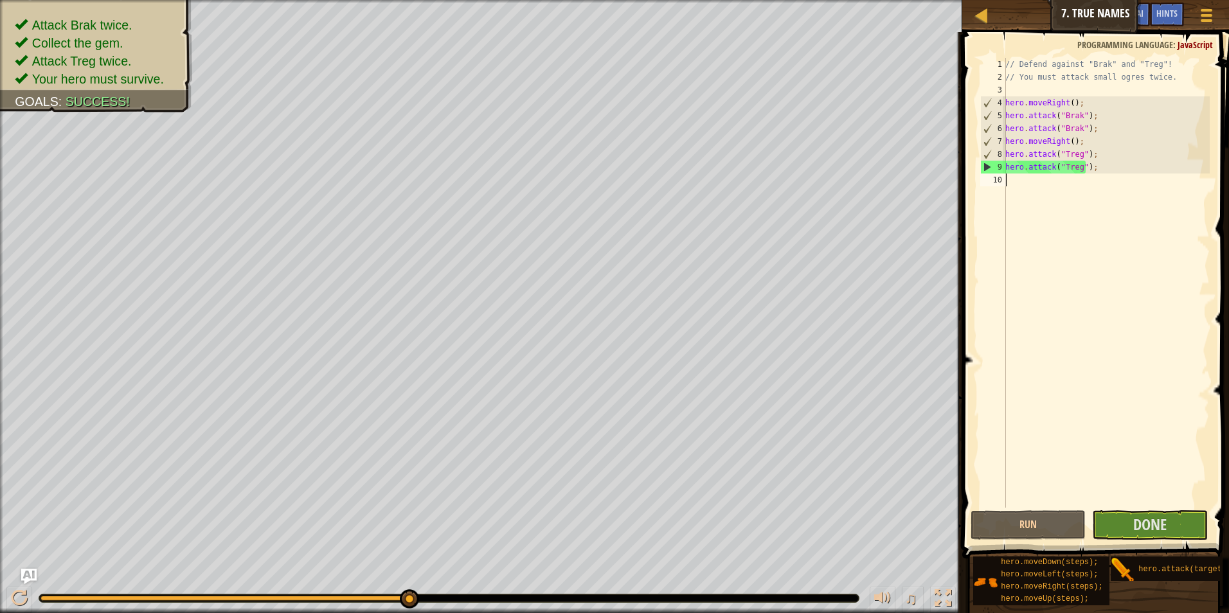
click at [1021, 181] on div "// Defend against "Brak" and "Treg"! // You must attack small ogres twice. hero…" at bounding box center [1106, 296] width 207 height 476
click at [1160, 519] on span "Done" at bounding box center [1149, 524] width 33 height 21
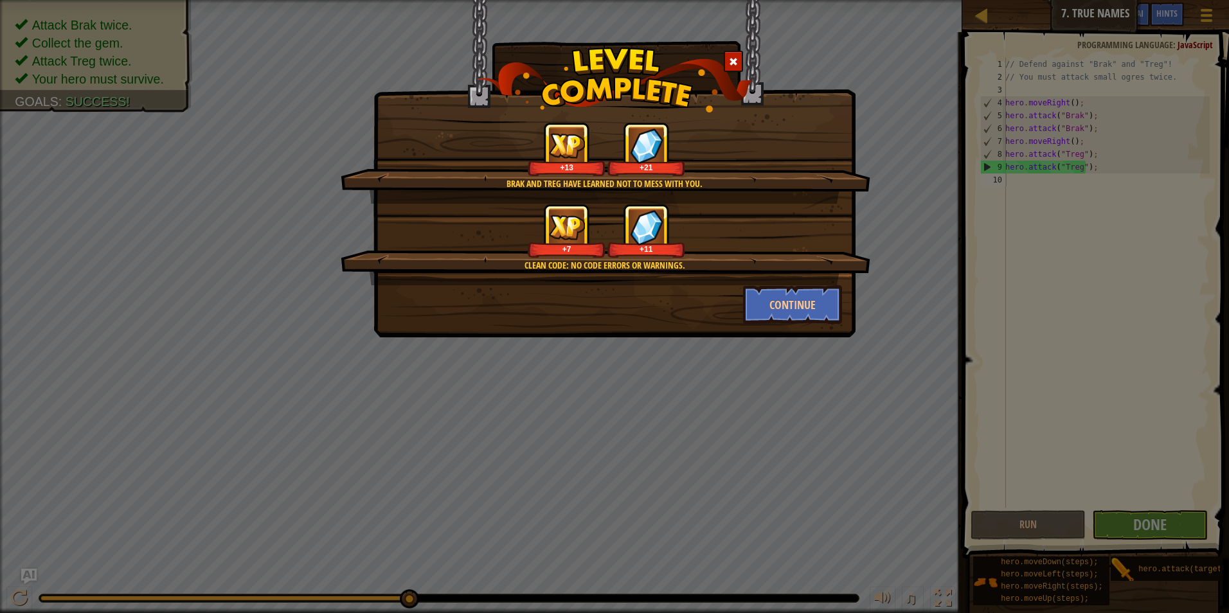
click at [773, 335] on div "Brak and Treg have learned not to mess with you. +13 +21 Clean code: no code er…" at bounding box center [615, 169] width 482 height 338
click at [773, 318] on button "Continue" at bounding box center [793, 304] width 100 height 39
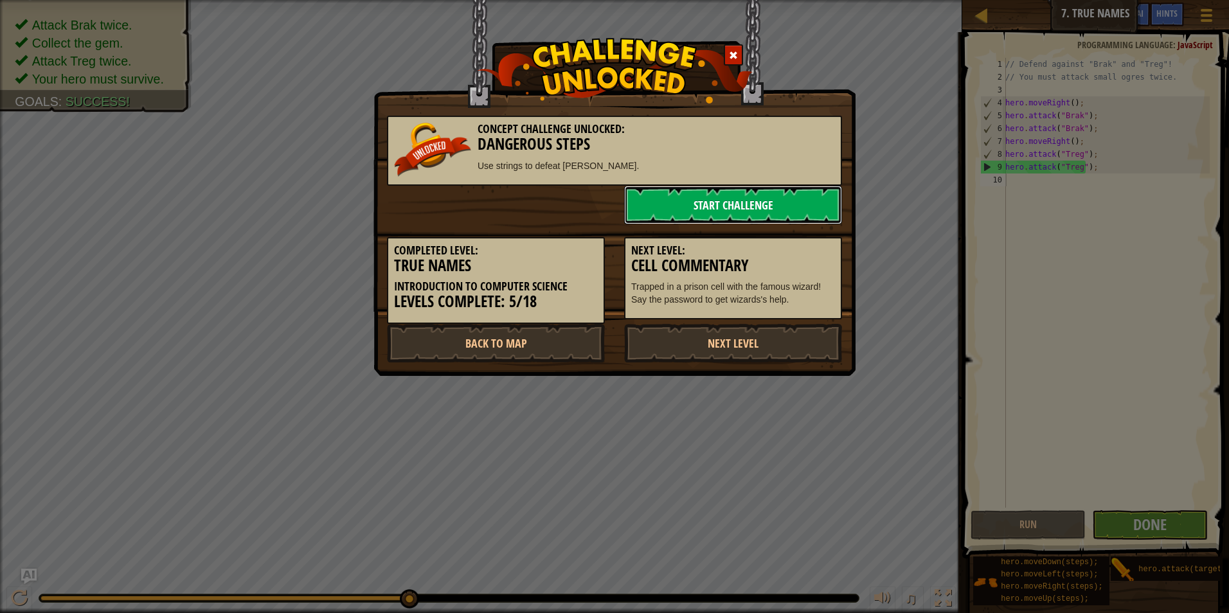
click at [705, 199] on link "Start Challenge" at bounding box center [733, 205] width 218 height 39
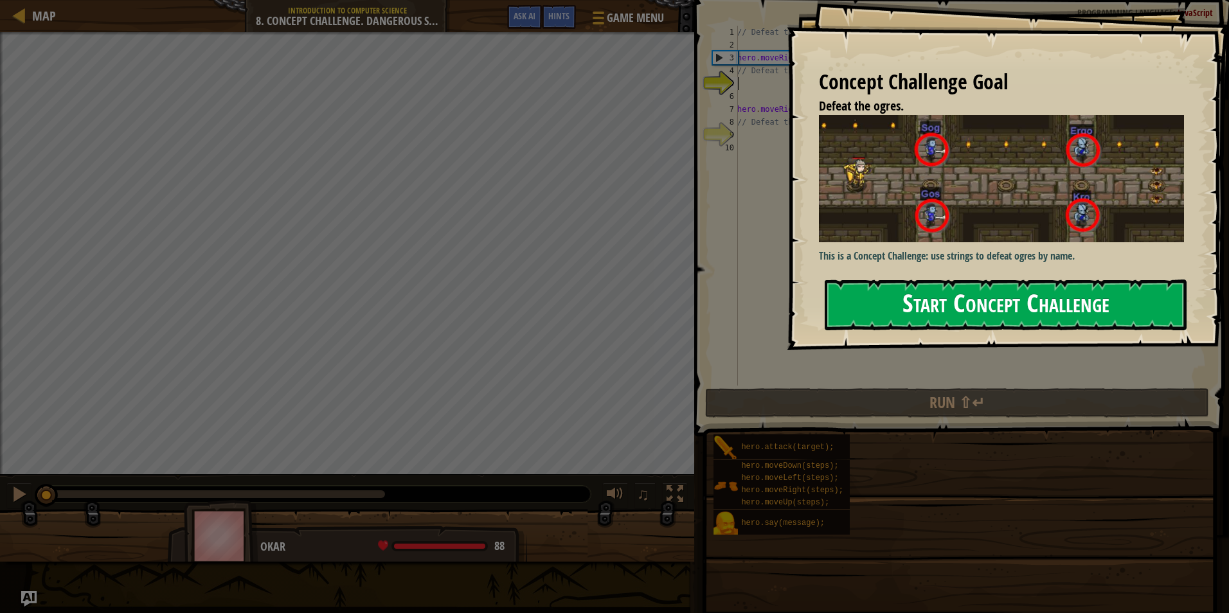
drag, startPoint x: 1050, startPoint y: 316, endPoint x: 1048, endPoint y: 305, distance: 10.5
click at [1050, 314] on button "Start Concept Challenge" at bounding box center [1006, 305] width 362 height 51
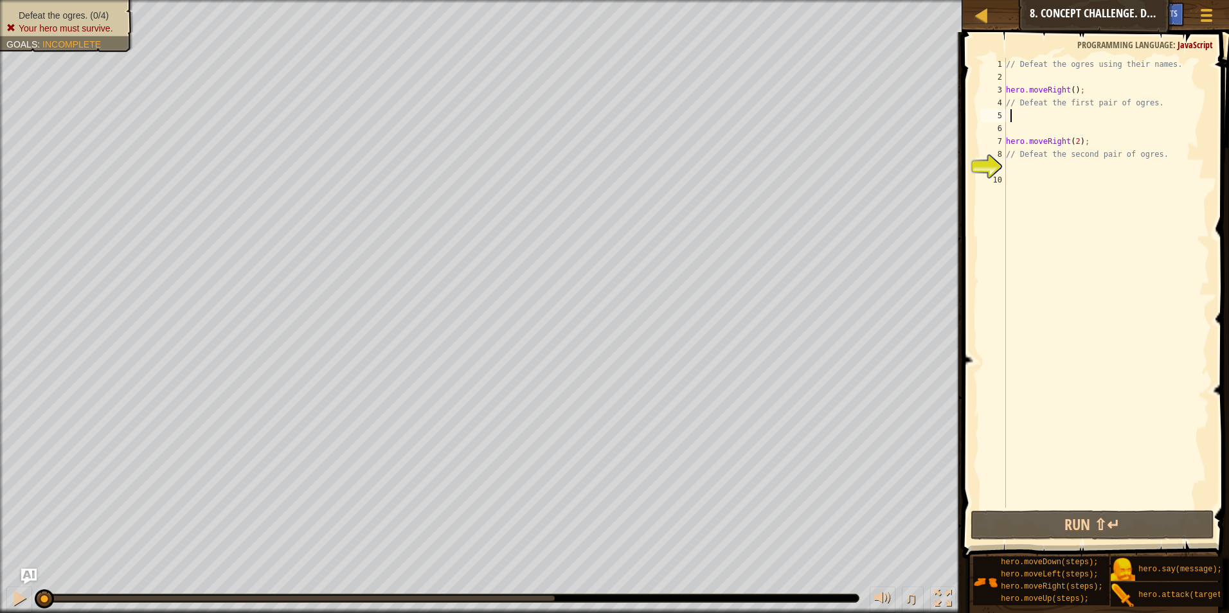
scroll to position [6, 0]
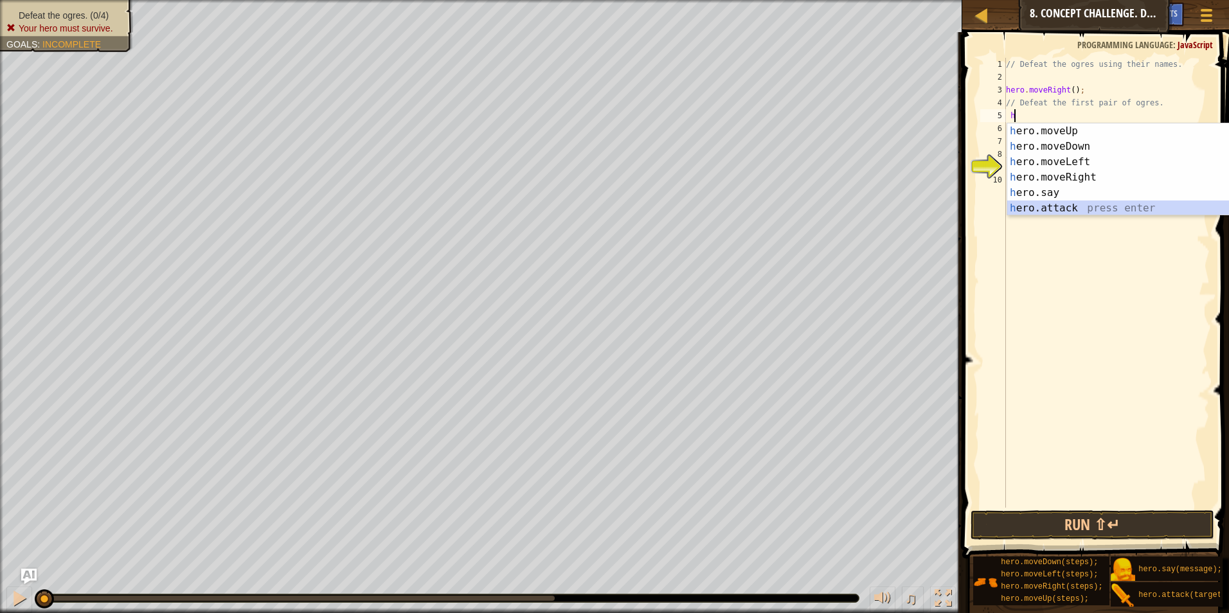
click at [1082, 209] on div "h ero.moveUp press enter h ero.moveDown press enter h ero.moveLeft press enter …" at bounding box center [1128, 184] width 243 height 123
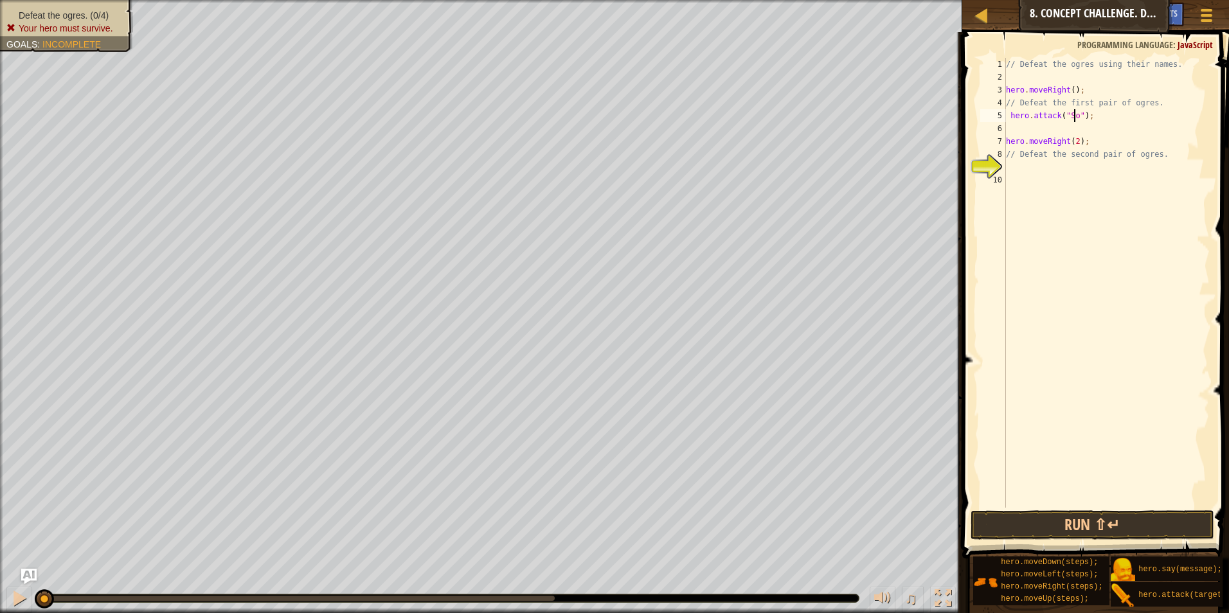
type textarea "hero.attack("Sog");"
click at [1053, 121] on div "// Defeat the ogres using their names. hero . moveRight ( ) ; // Defeat the fir…" at bounding box center [1107, 296] width 206 height 476
click at [1047, 128] on div "// Defeat the ogres using their names. hero . moveRight ( ) ; // Defeat the fir…" at bounding box center [1107, 296] width 206 height 476
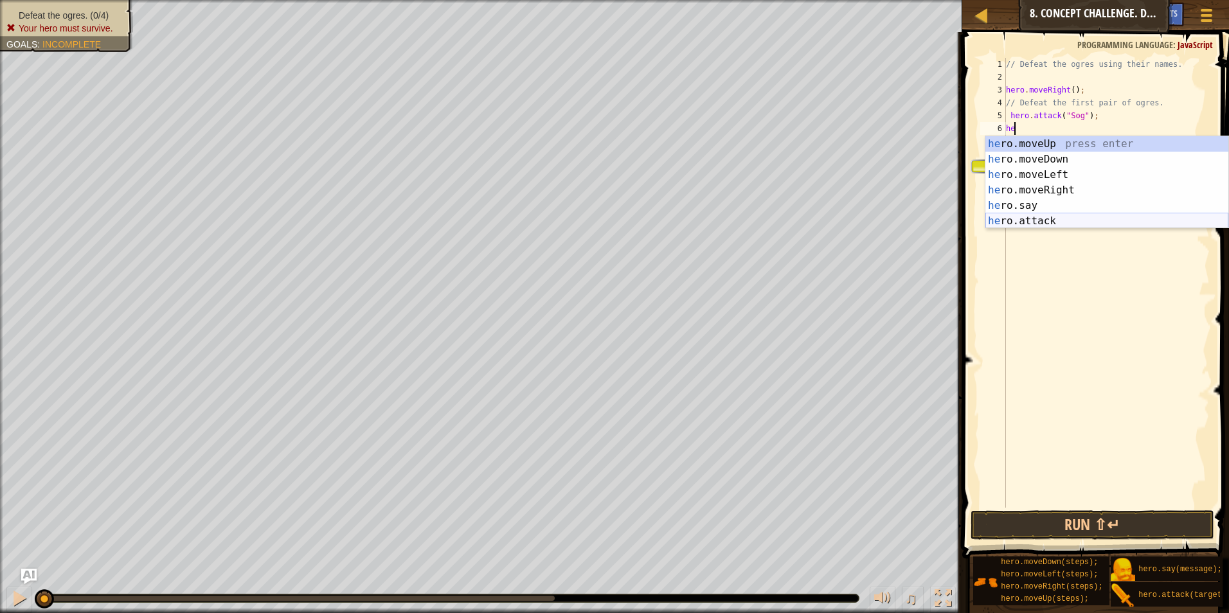
click at [1034, 224] on div "he ro.moveUp press enter he ro.moveDown press enter he ro.moveLeft press enter …" at bounding box center [1107, 197] width 243 height 123
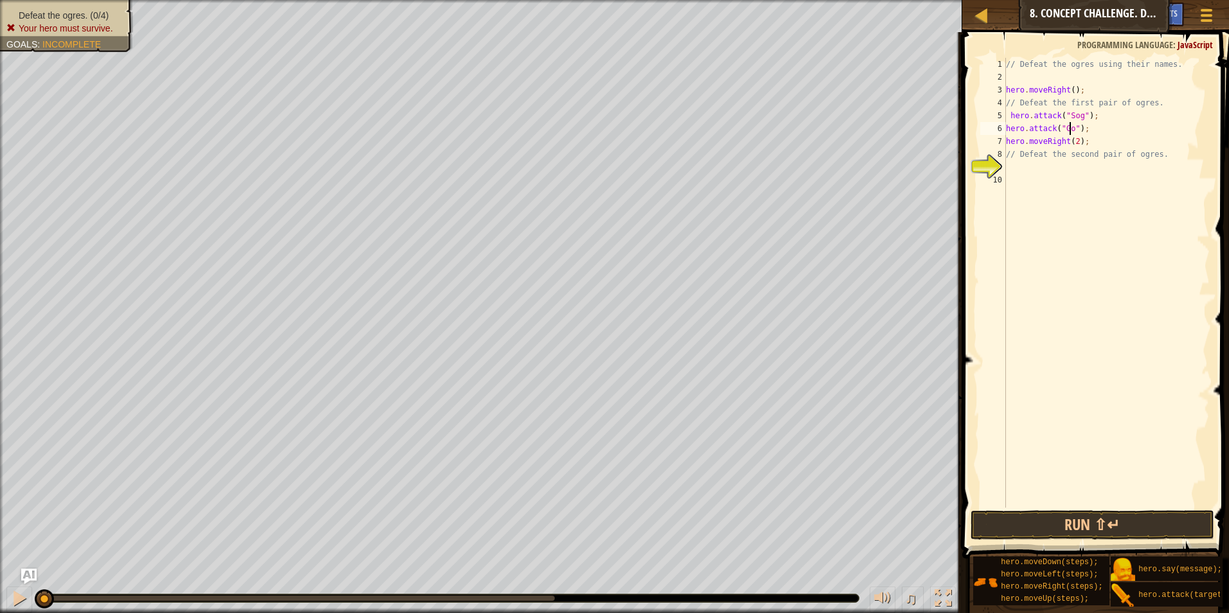
scroll to position [6, 5]
click at [1109, 517] on button "Run ⇧↵" at bounding box center [1093, 525] width 244 height 30
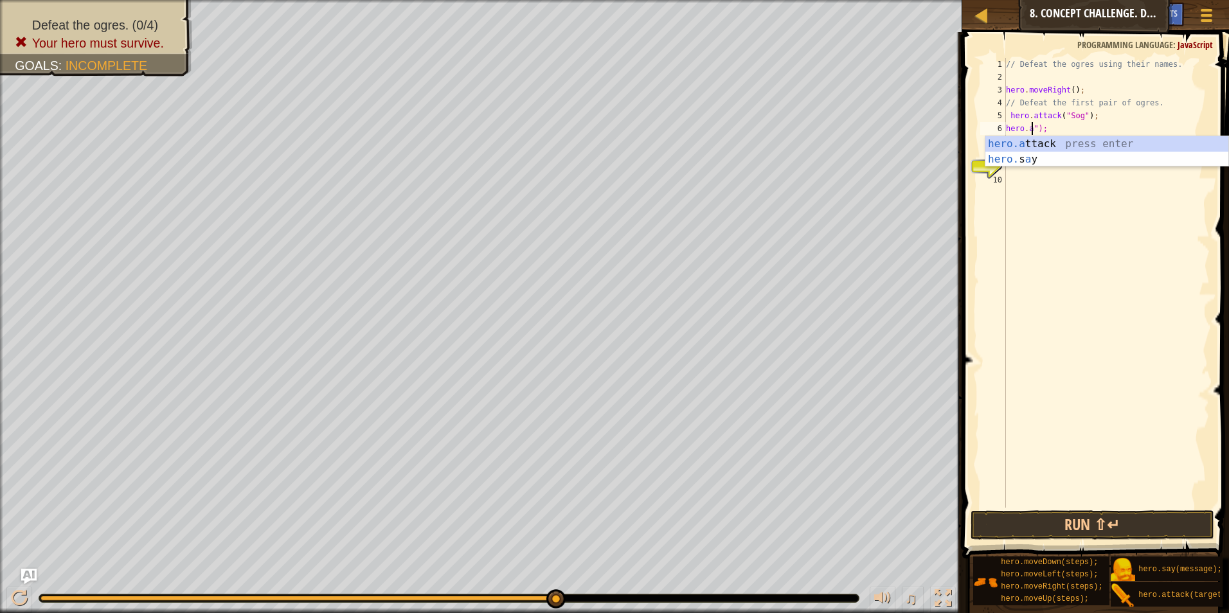
scroll to position [6, 1]
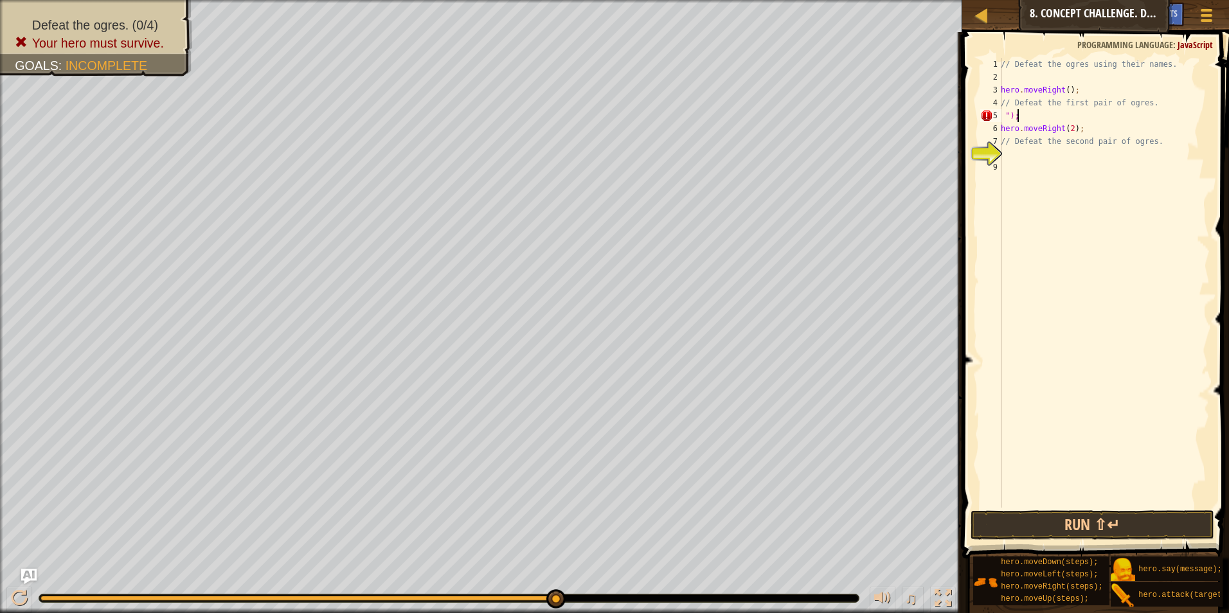
click at [1049, 115] on div "// Defeat the ogres using their names. hero . moveRight ( ) ; // Defeat the fir…" at bounding box center [1104, 296] width 212 height 476
type textarea """
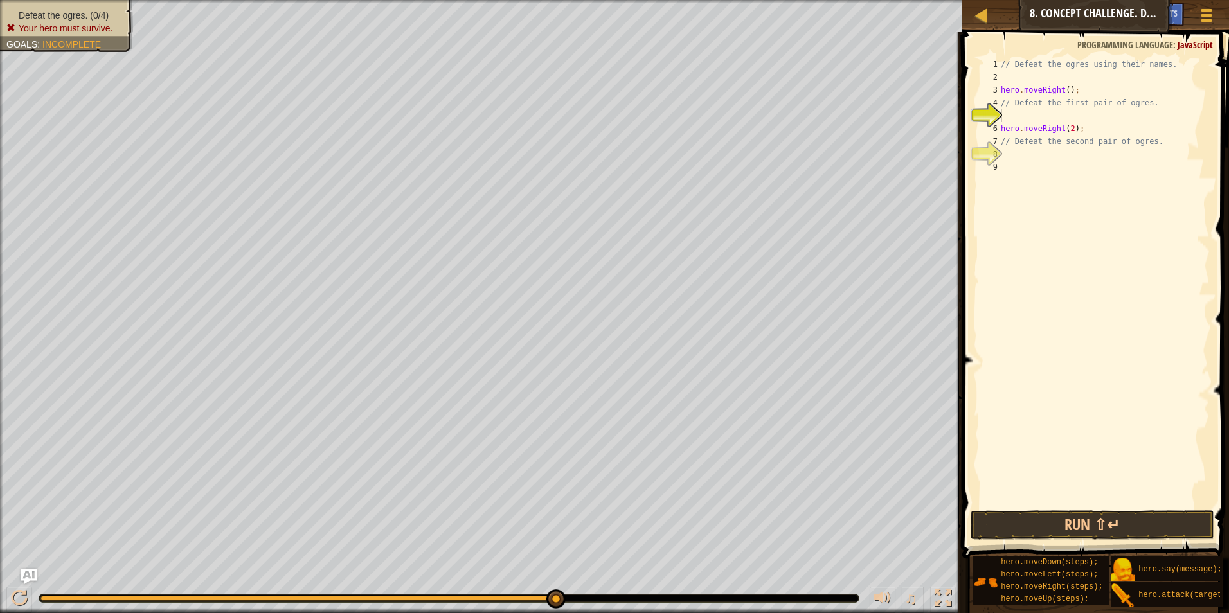
click at [90, 12] on ul "Defeat the ogres. (0/4) Your hero must survive." at bounding box center [66, 22] width 120 height 26
click at [1164, 527] on button "Run ⇧↵" at bounding box center [1093, 525] width 244 height 30
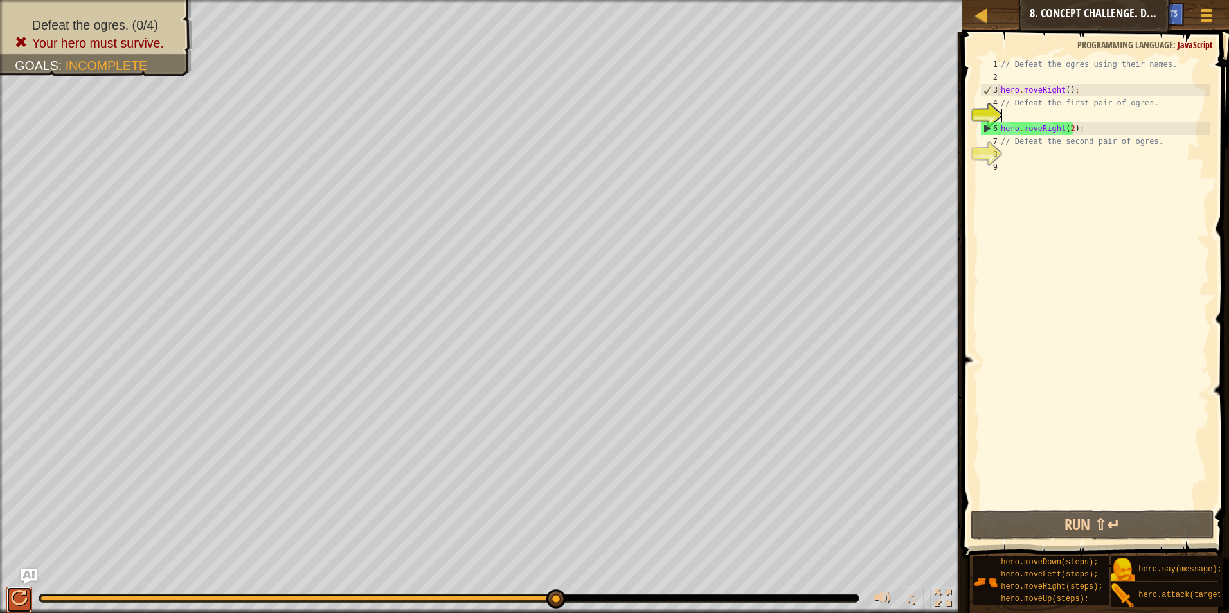
click at [23, 599] on div at bounding box center [19, 598] width 17 height 17
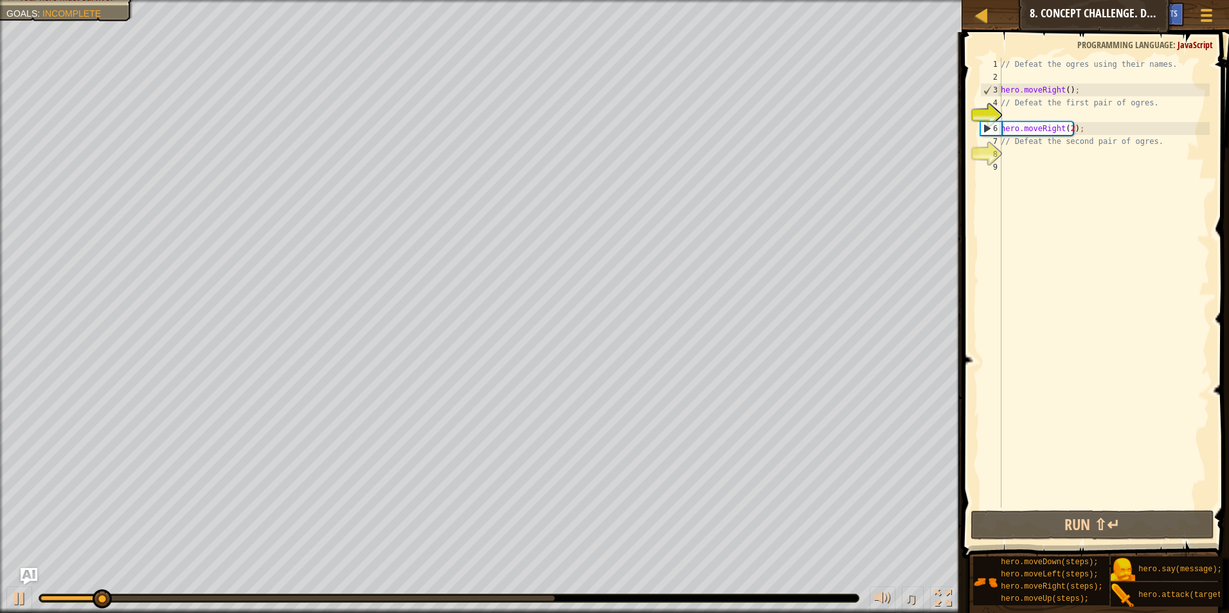
click at [28, 577] on img "Ask AI" at bounding box center [29, 576] width 17 height 17
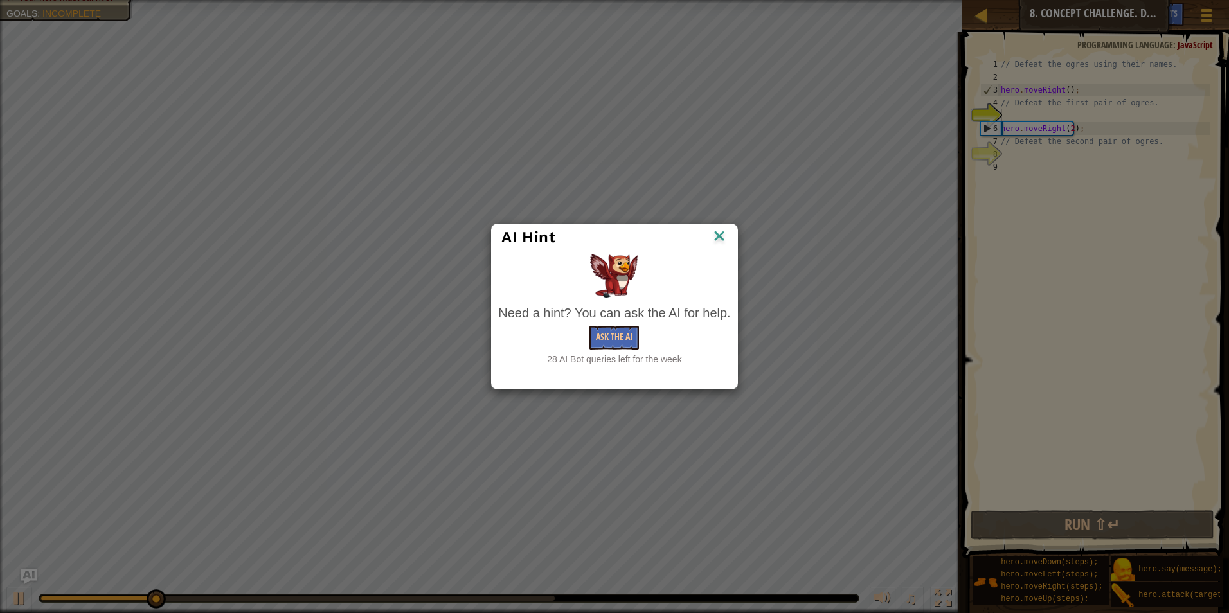
click at [617, 317] on div "Need a hint? You can ask the AI for help." at bounding box center [614, 313] width 232 height 19
click at [617, 327] on button "Ask the AI" at bounding box center [615, 338] width 50 height 24
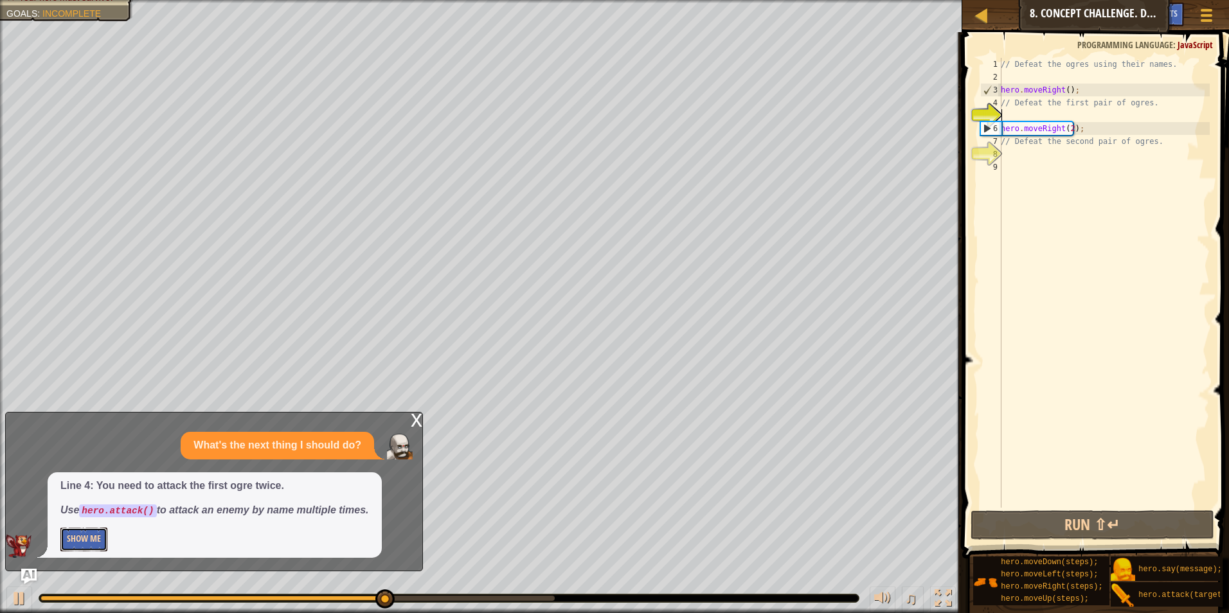
click at [71, 541] on button "Show Me" at bounding box center [83, 540] width 47 height 24
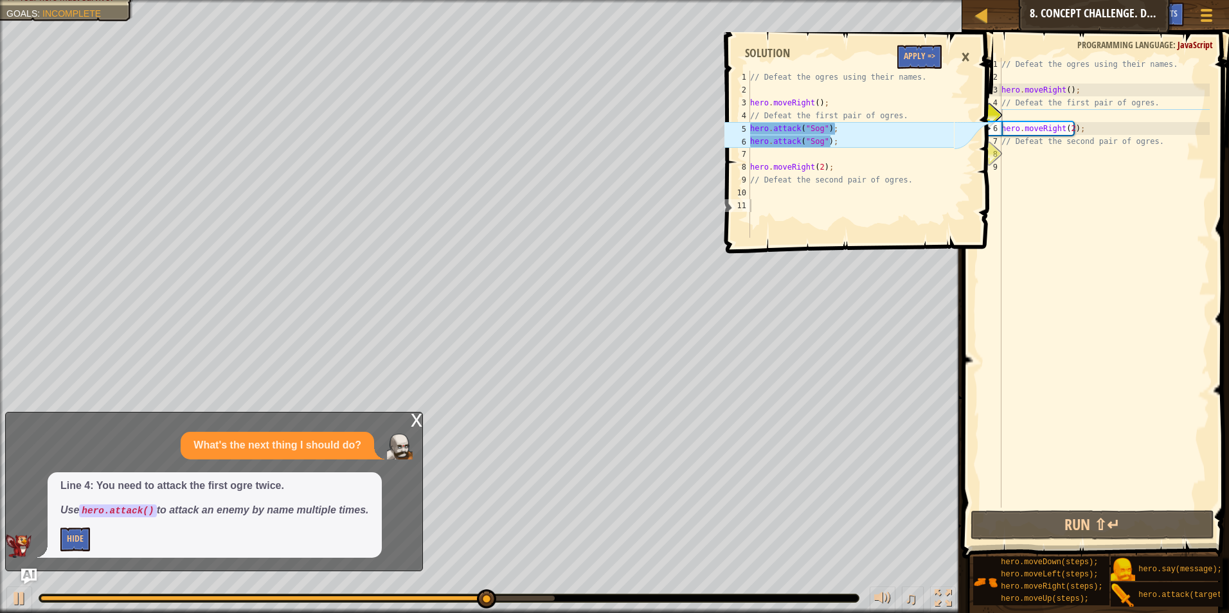
click at [1024, 112] on div "// Defeat the ogres using their names. hero . moveRight ( ) ; // Defeat the fir…" at bounding box center [1104, 296] width 211 height 476
click at [1092, 132] on div "// Defeat the ogres using their names. hero . moveRight ( ) ; // Defeat the fir…" at bounding box center [1104, 296] width 211 height 476
type textarea "hero.moveRight(2);"
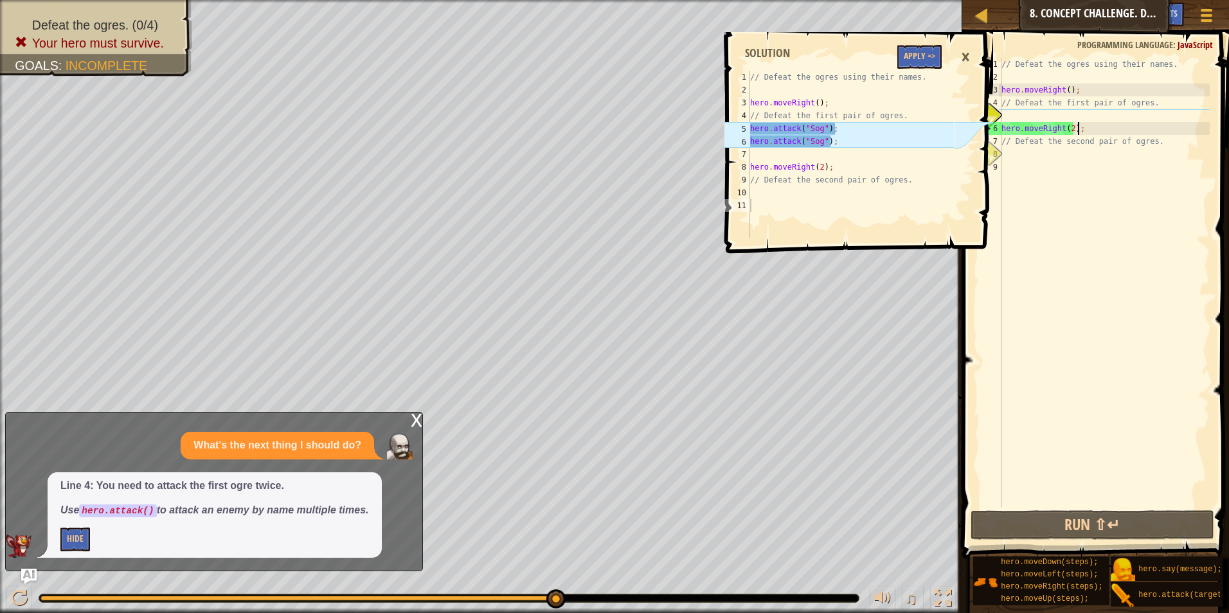
click at [1033, 124] on div "// Defeat the ogres using their names. hero . moveRight ( ) ; // Defeat the fir…" at bounding box center [1104, 296] width 211 height 476
click at [1032, 114] on div "// Defeat the ogres using their names. hero . moveRight ( ) ; // Defeat the fir…" at bounding box center [1104, 296] width 211 height 476
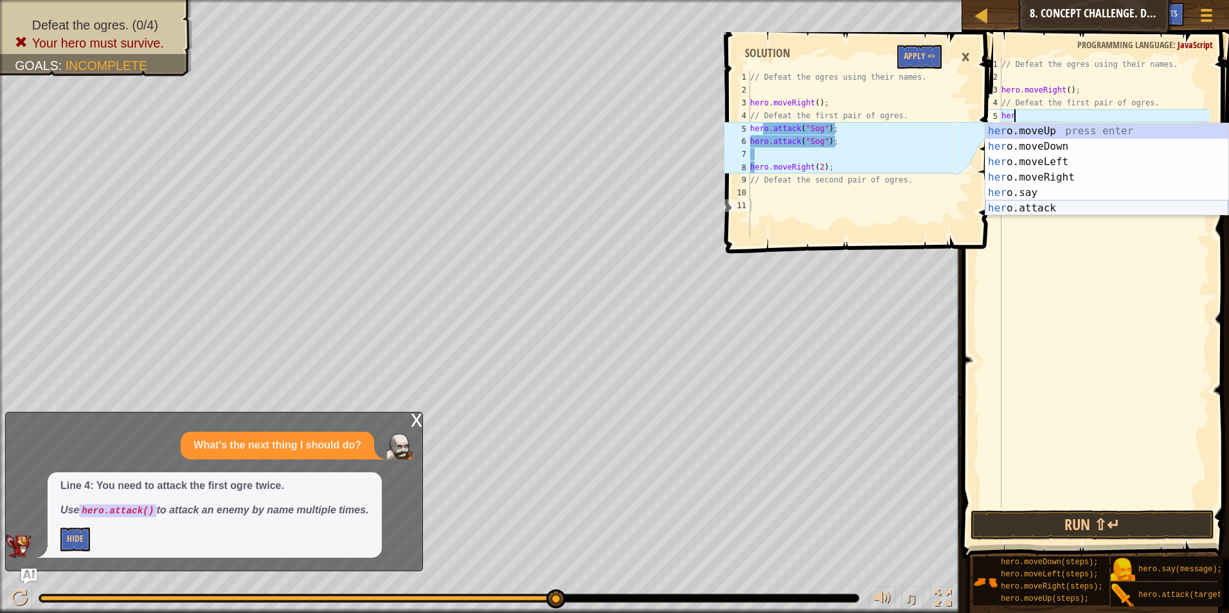
click at [1039, 205] on div "her o.moveUp press enter her o.moveDown press enter her o.moveLeft press enter …" at bounding box center [1107, 184] width 243 height 123
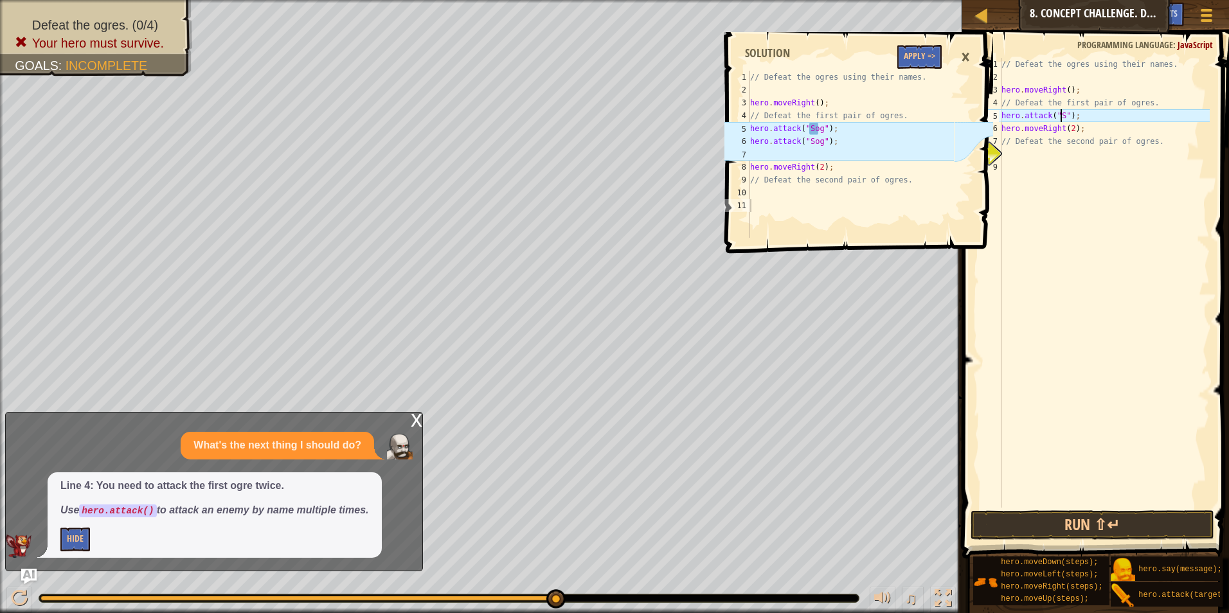
scroll to position [6, 5]
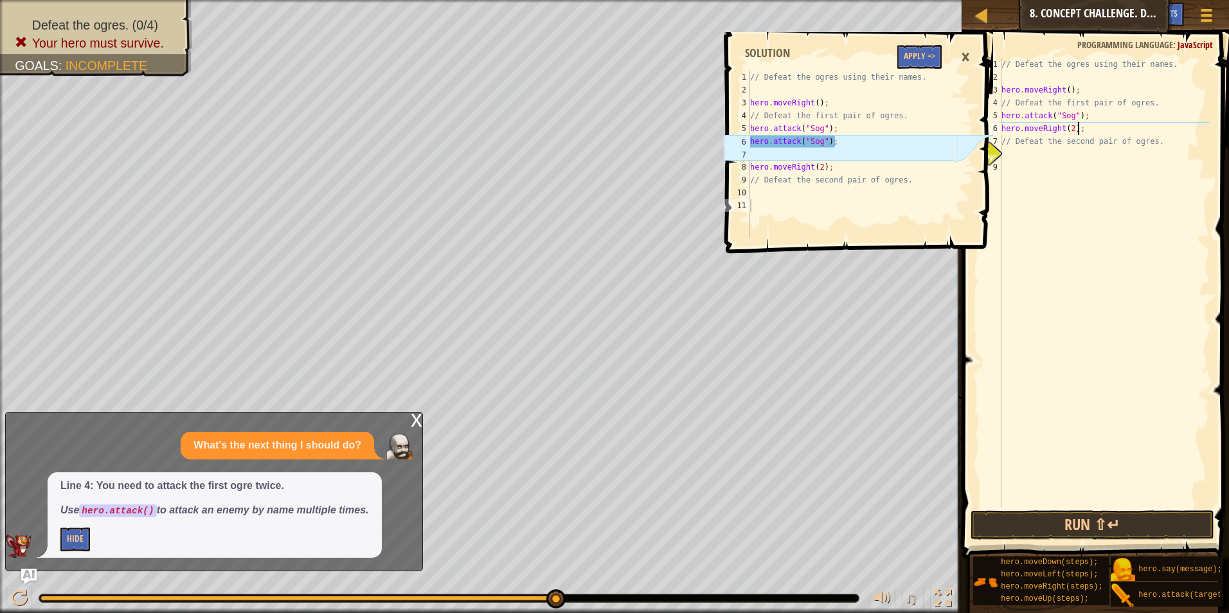
click at [1098, 122] on div "// Defeat the ogres using their names. hero . moveRight ( ) ; // Defeat the fir…" at bounding box center [1104, 296] width 211 height 476
click at [1099, 118] on div "// Defeat the ogres using their names. hero . moveRight ( ) ; // Defeat the fir…" at bounding box center [1104, 296] width 211 height 476
type textarea "hero.attack("Sog");"
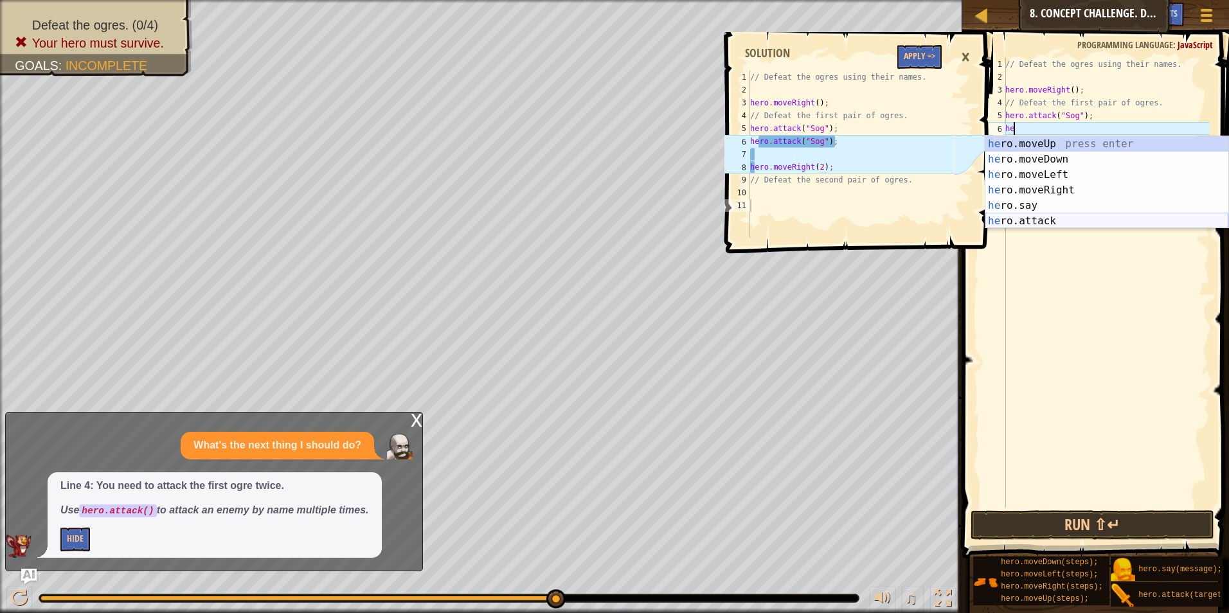
click at [1038, 221] on div "he ro.moveUp press enter he ro.moveDown press enter he ro.moveLeft press enter …" at bounding box center [1107, 197] width 243 height 123
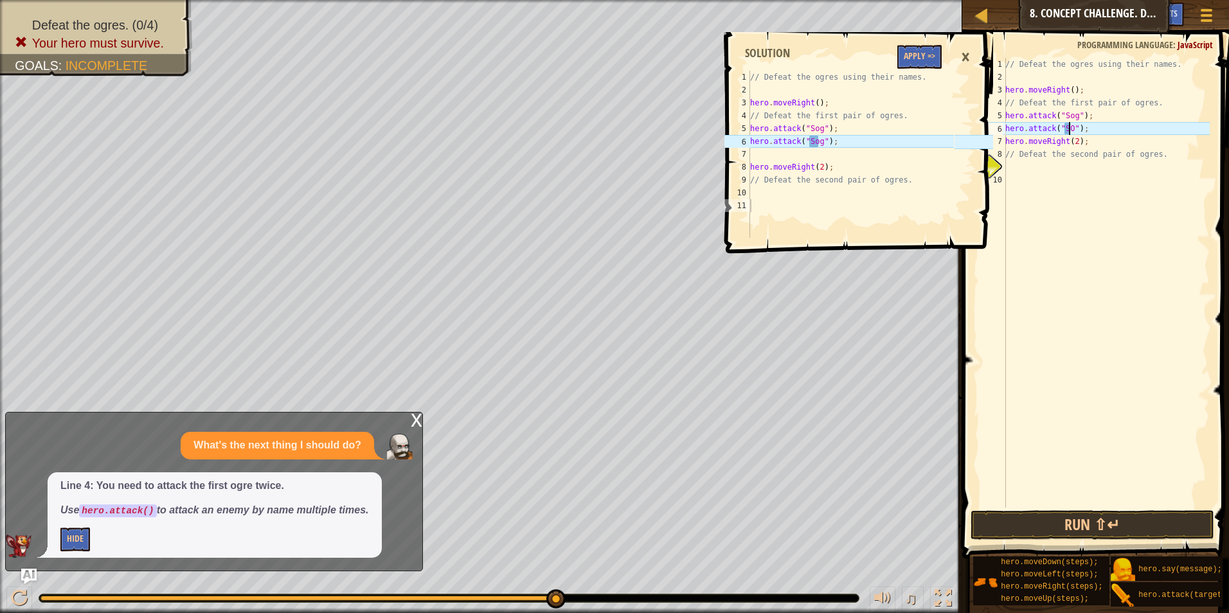
scroll to position [6, 5]
type textarea "hero.attack("Sog");"
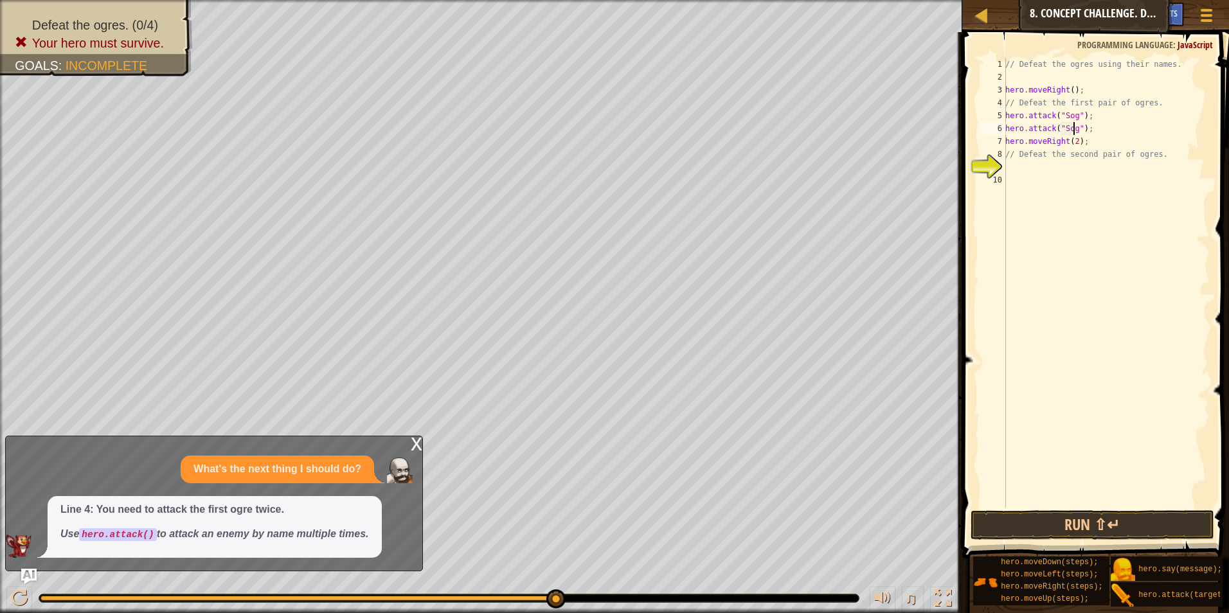
click at [1028, 132] on div "// Defeat the ogres using their names. hero . moveRight ( ) ; // Defeat the fir…" at bounding box center [1106, 296] width 207 height 476
click at [1099, 127] on div "// Defeat the ogres using their names. hero . moveRight ( ) ; // Defeat the fir…" at bounding box center [1106, 296] width 207 height 476
click at [1026, 532] on button "Run ⇧↵" at bounding box center [1093, 525] width 244 height 30
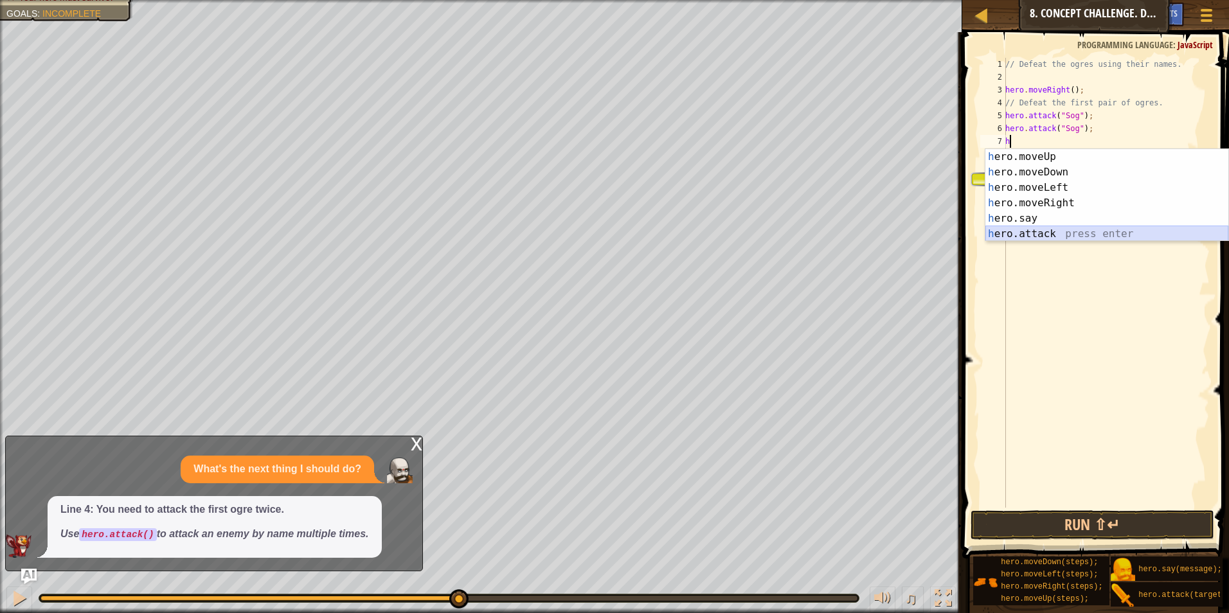
click at [1060, 227] on div "h ero.moveUp press enter h ero.moveDown press enter h ero.moveLeft press enter …" at bounding box center [1107, 210] width 243 height 123
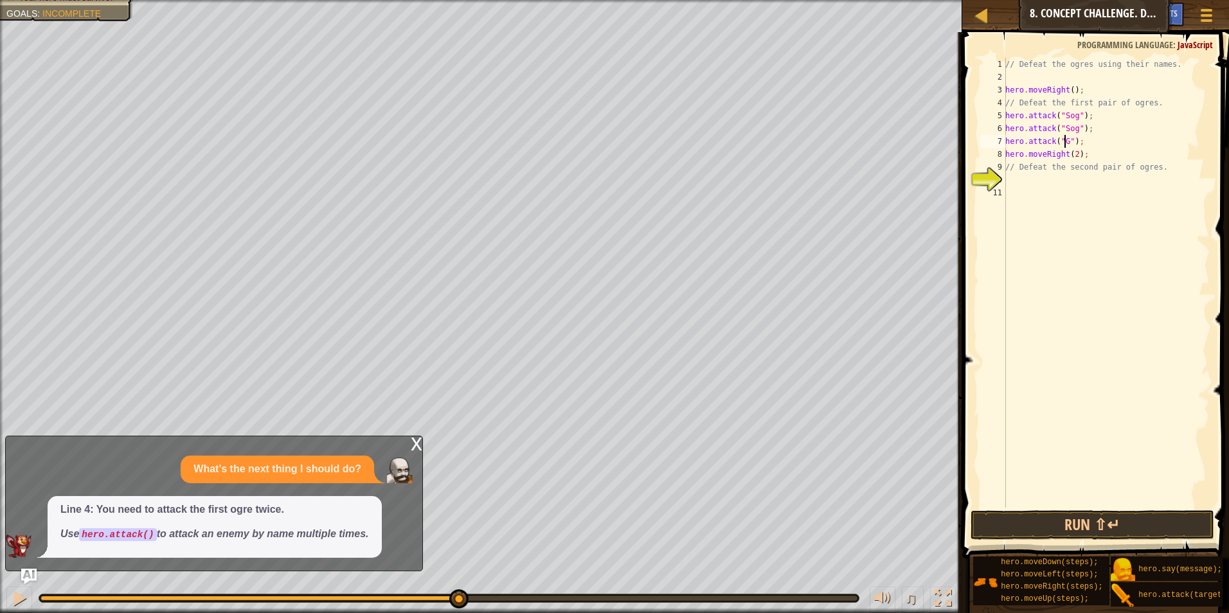
scroll to position [6, 5]
type textarea "hero.attack("Gos");"
click at [1091, 141] on div "// Defeat the ogres using their names. hero . moveRight ( ) ; // Defeat the fir…" at bounding box center [1106, 296] width 207 height 476
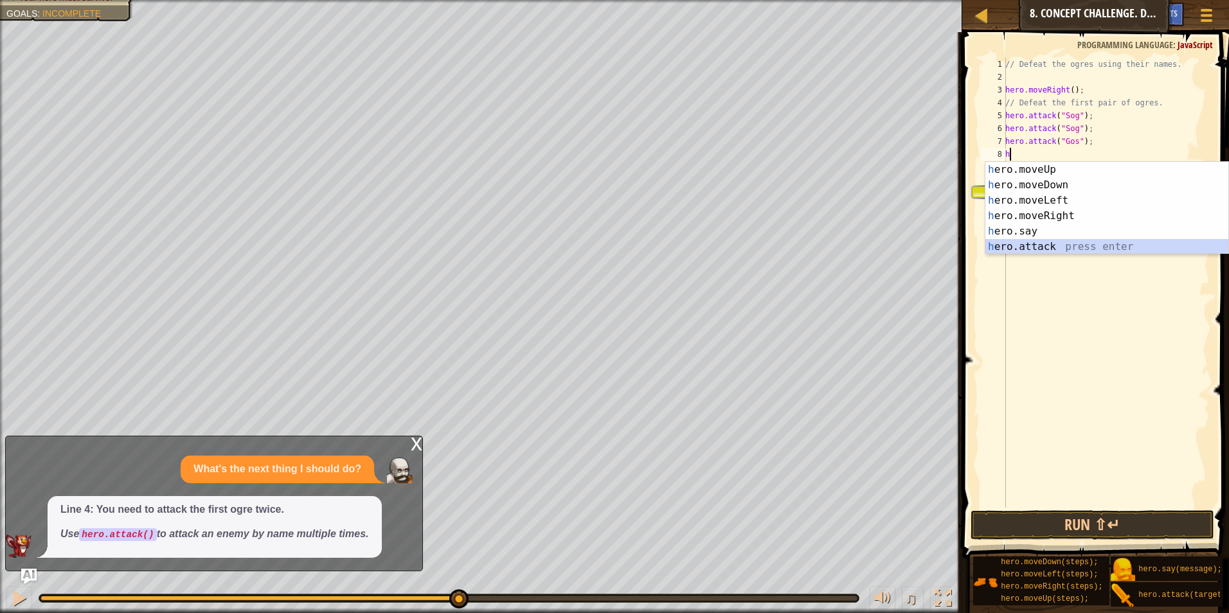
click at [1033, 242] on div "h ero.moveUp press enter h ero.moveDown press enter h ero.moveLeft press enter …" at bounding box center [1107, 223] width 243 height 123
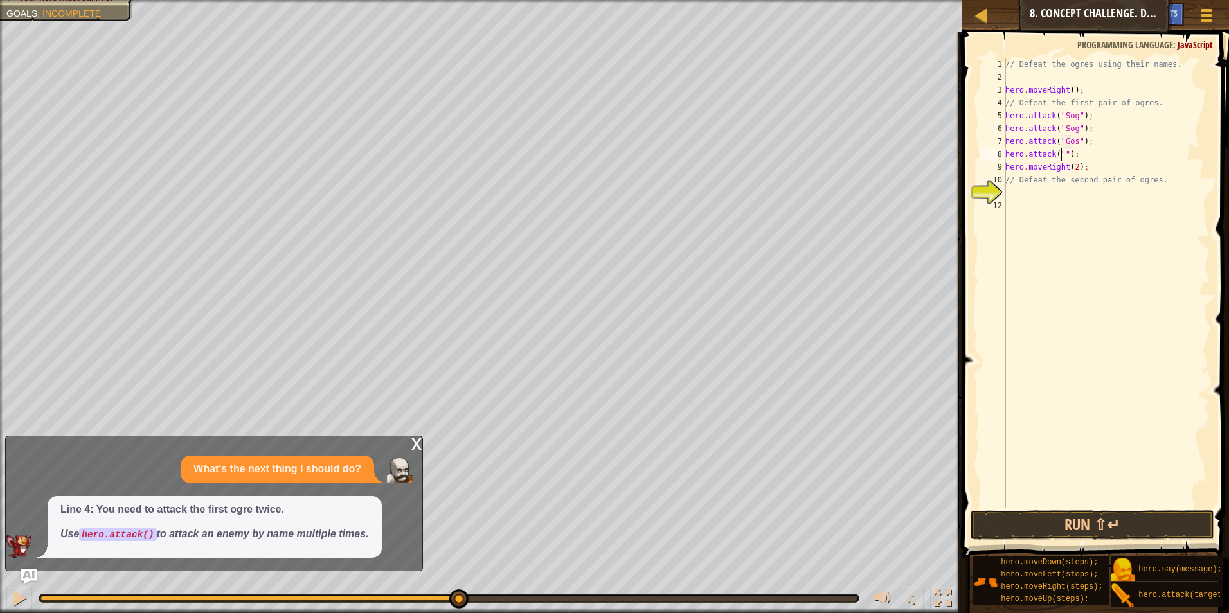
scroll to position [6, 5]
type textarea "hero.attack("Gos");"
click at [1099, 154] on div "// Defeat the ogres using their names. hero . moveRight ( ) ; // Defeat the fir…" at bounding box center [1106, 296] width 207 height 476
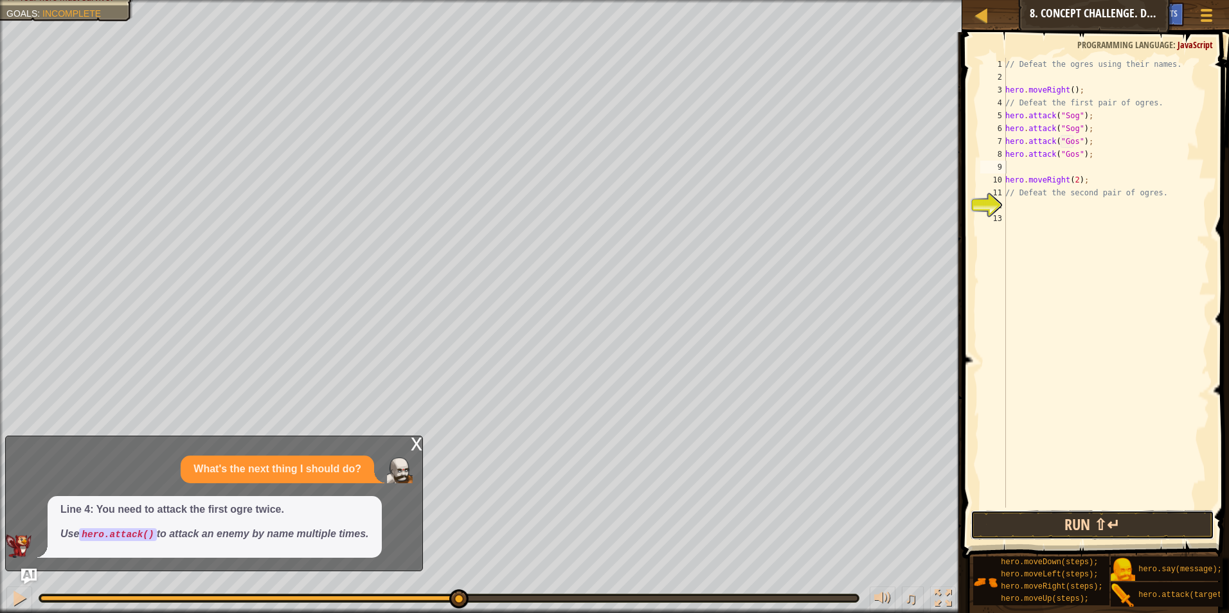
click at [1045, 537] on button "Run ⇧↵" at bounding box center [1093, 525] width 244 height 30
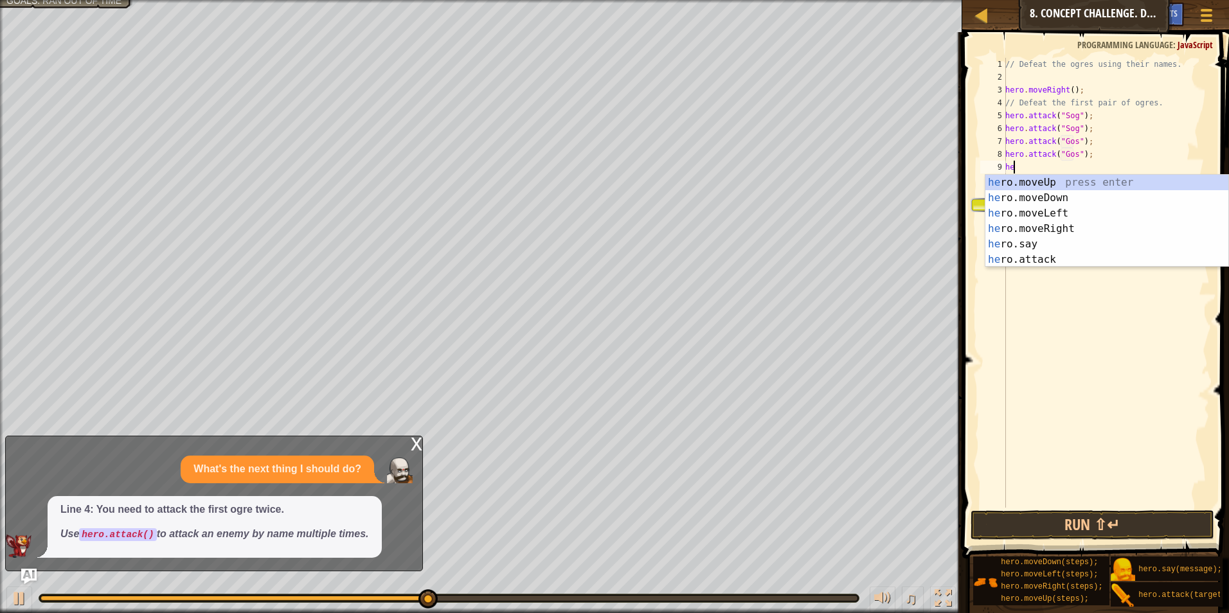
type textarea "h"
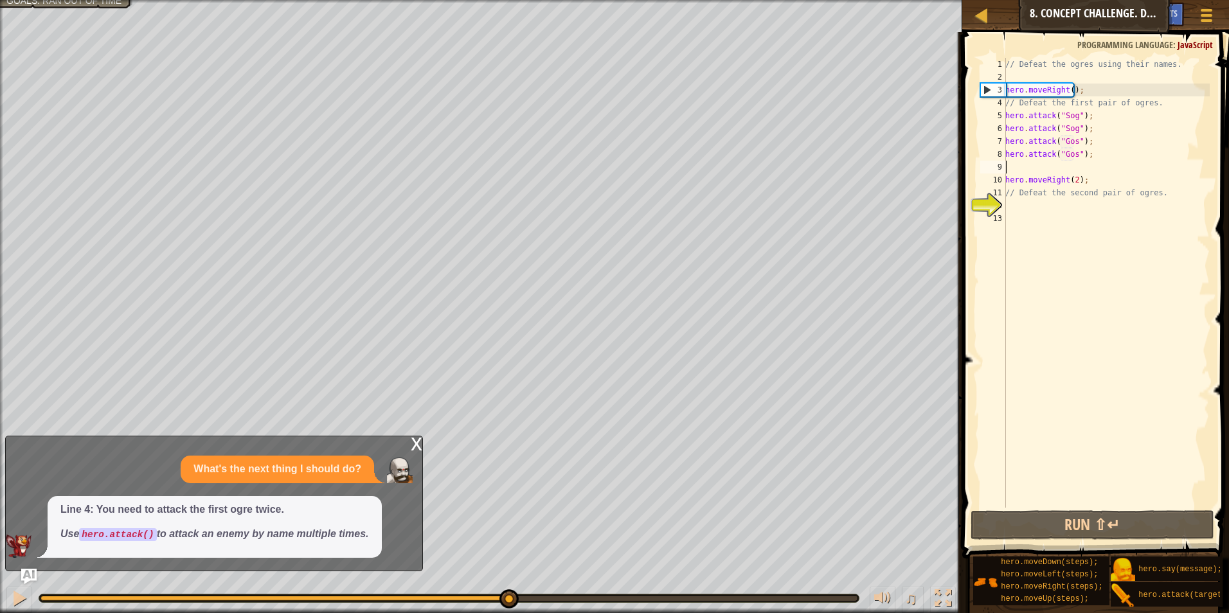
click at [1056, 212] on div "// Defeat the ogres using their names. hero . moveRight ( ) ; // Defeat the fir…" at bounding box center [1106, 296] width 207 height 476
click at [1056, 208] on div "// Defeat the ogres using their names. hero . moveRight ( ) ; // Defeat the fir…" at bounding box center [1106, 296] width 207 height 476
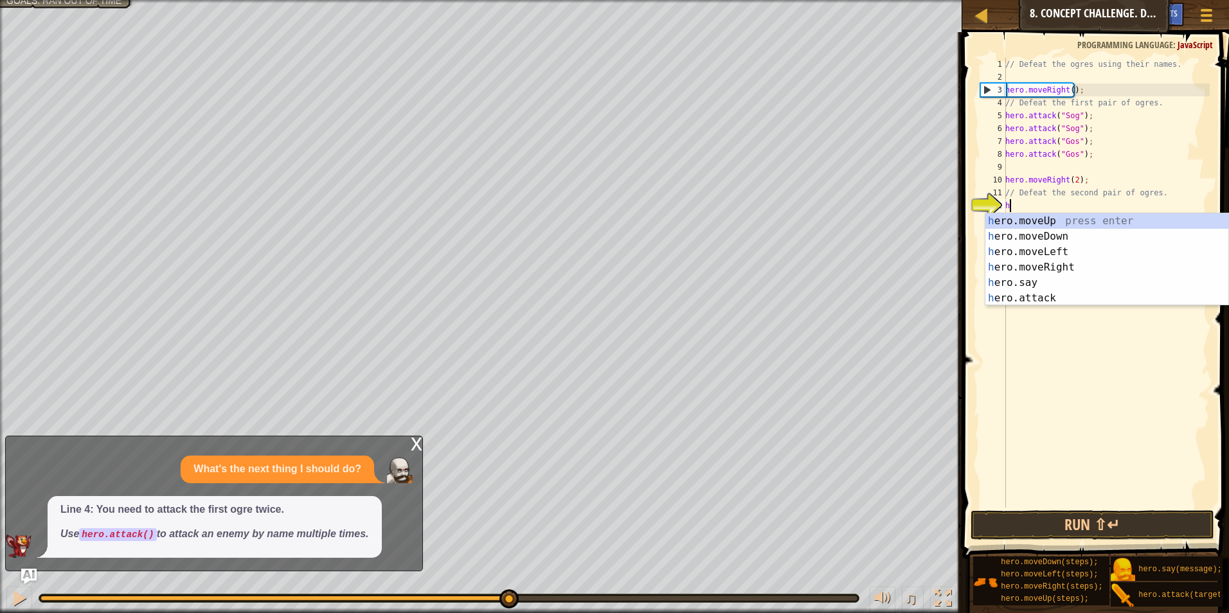
type textarea "her"
click at [1009, 297] on div "// Defeat the ogres using their names. hero . moveRight ( ) ; // Defeat the fir…" at bounding box center [1106, 296] width 207 height 476
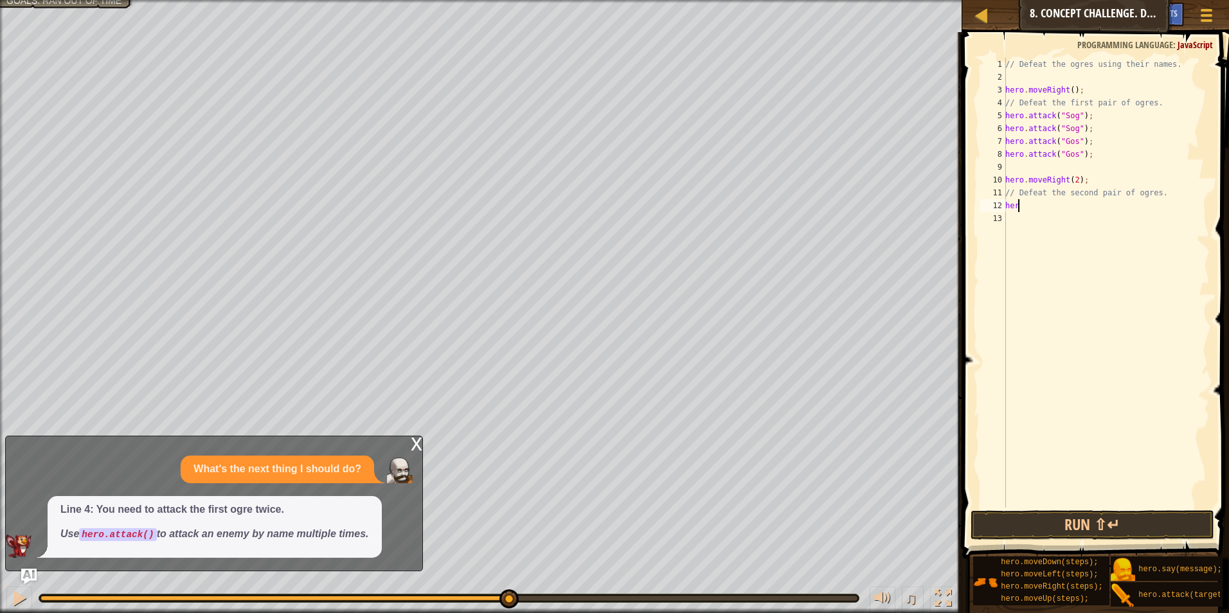
click at [1026, 204] on div "// Defeat the ogres using their names. hero . moveRight ( ) ; // Defeat the fir…" at bounding box center [1106, 296] width 207 height 476
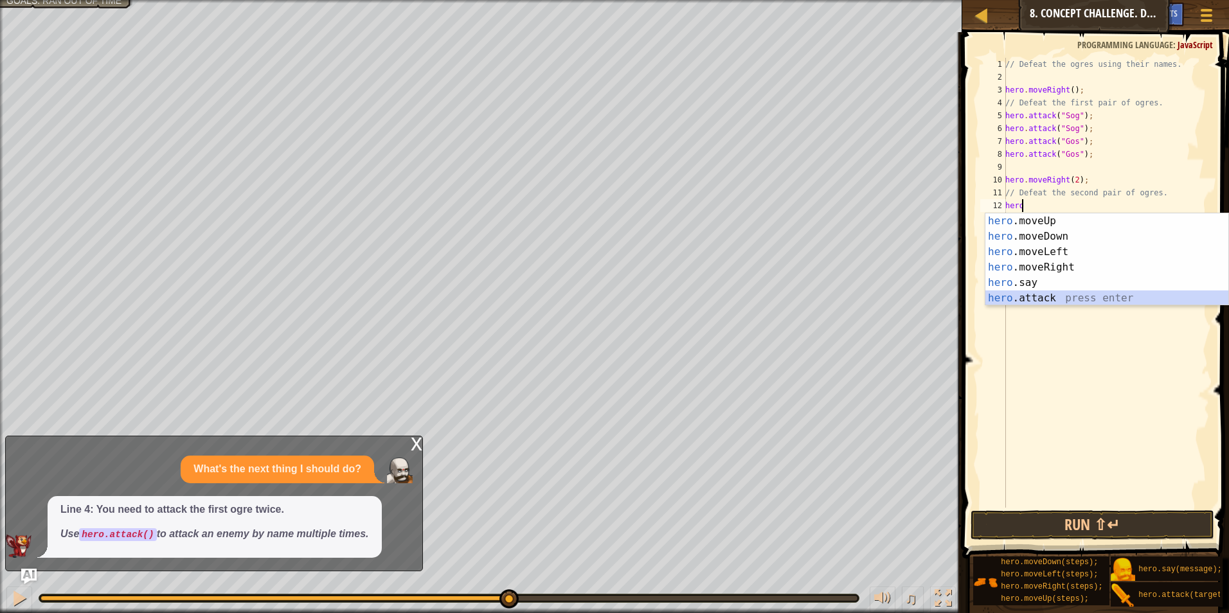
click at [1045, 293] on div "hero .moveUp press enter hero .moveDown press enter hero .moveLeft press enter …" at bounding box center [1107, 274] width 243 height 123
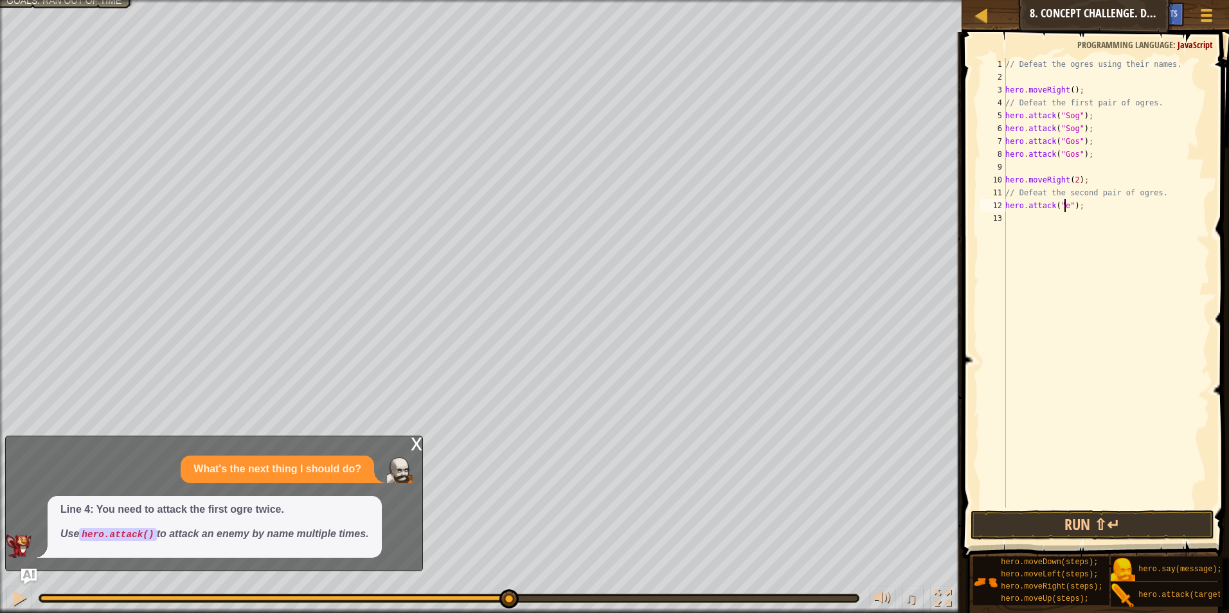
scroll to position [6, 5]
type textarea "hero.attack("Ergo");"
click at [1015, 209] on div "// Defeat the ogres using their names. hero . moveRight ( ) ; // Defeat the fir…" at bounding box center [1106, 296] width 207 height 476
click at [1015, 220] on div "// Defeat the ogres using their names. hero . moveRight ( ) ; // Defeat the fir…" at bounding box center [1106, 296] width 207 height 476
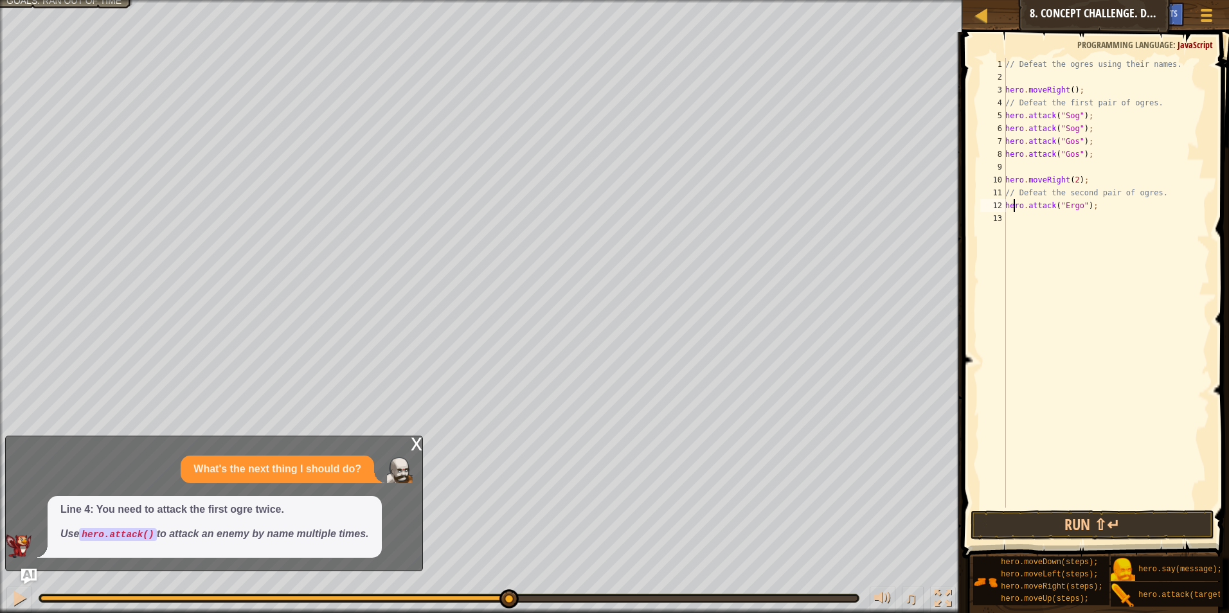
scroll to position [6, 0]
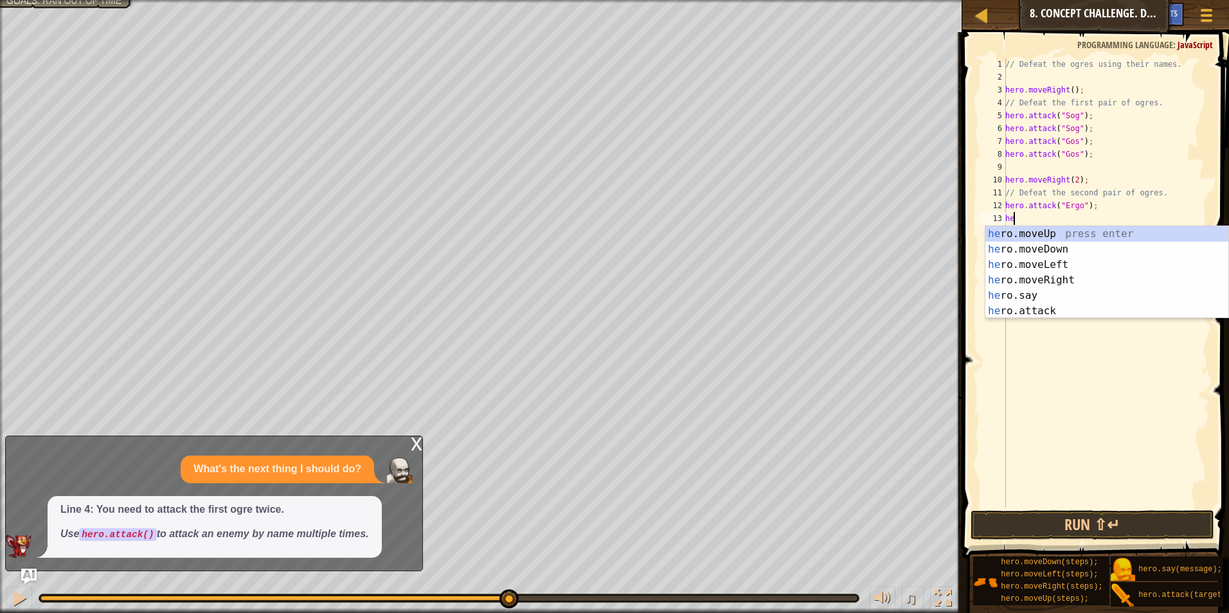
type textarea "her"
click at [1070, 318] on div "// Defeat the ogres using their names. hero . moveRight ( ) ; // Defeat the fir…" at bounding box center [1106, 296] width 207 height 476
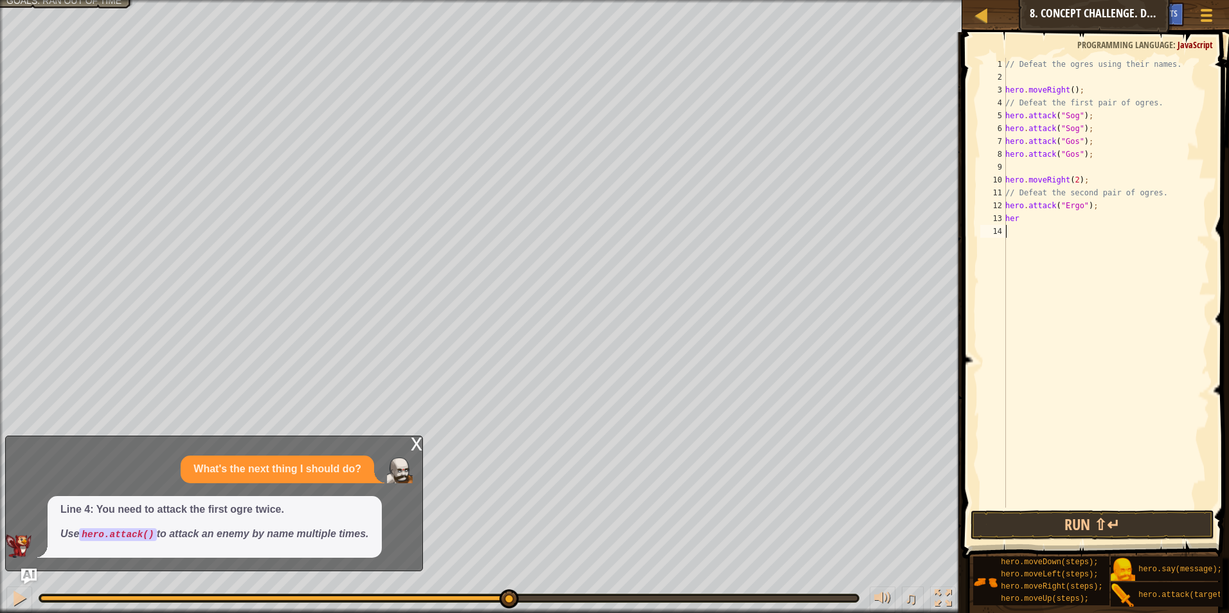
click at [1038, 223] on div "// Defeat the ogres using their names. hero . moveRight ( ) ; // Defeat the fir…" at bounding box center [1106, 296] width 207 height 476
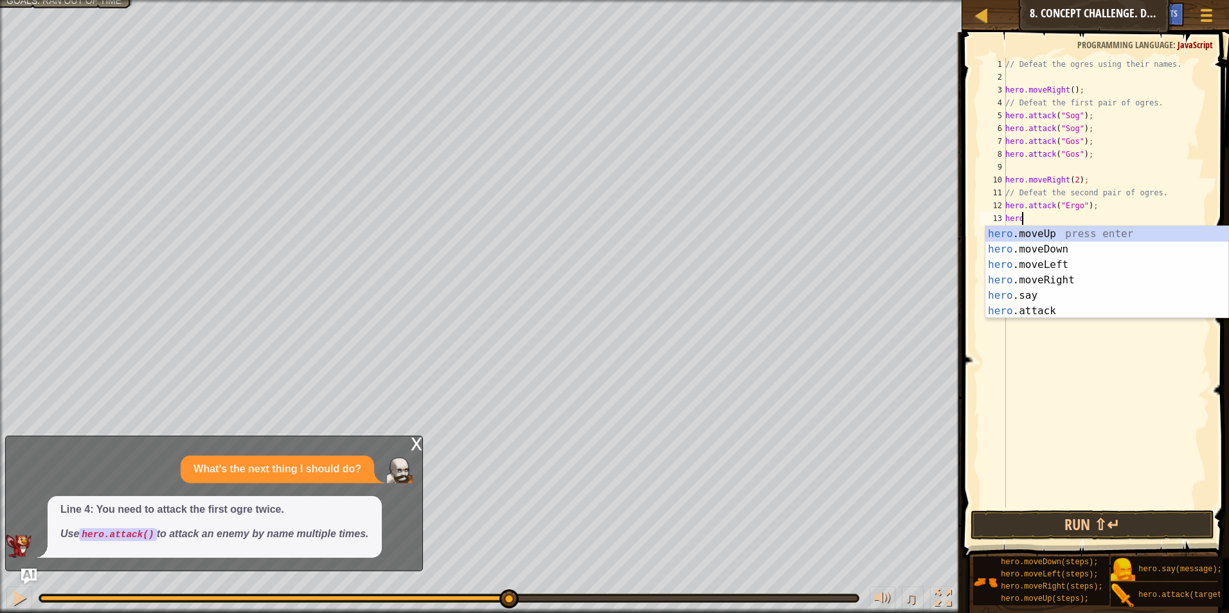
scroll to position [6, 1]
click at [1016, 315] on div "hero .moveUp press enter hero .moveDown press enter hero .moveLeft press enter …" at bounding box center [1107, 287] width 243 height 123
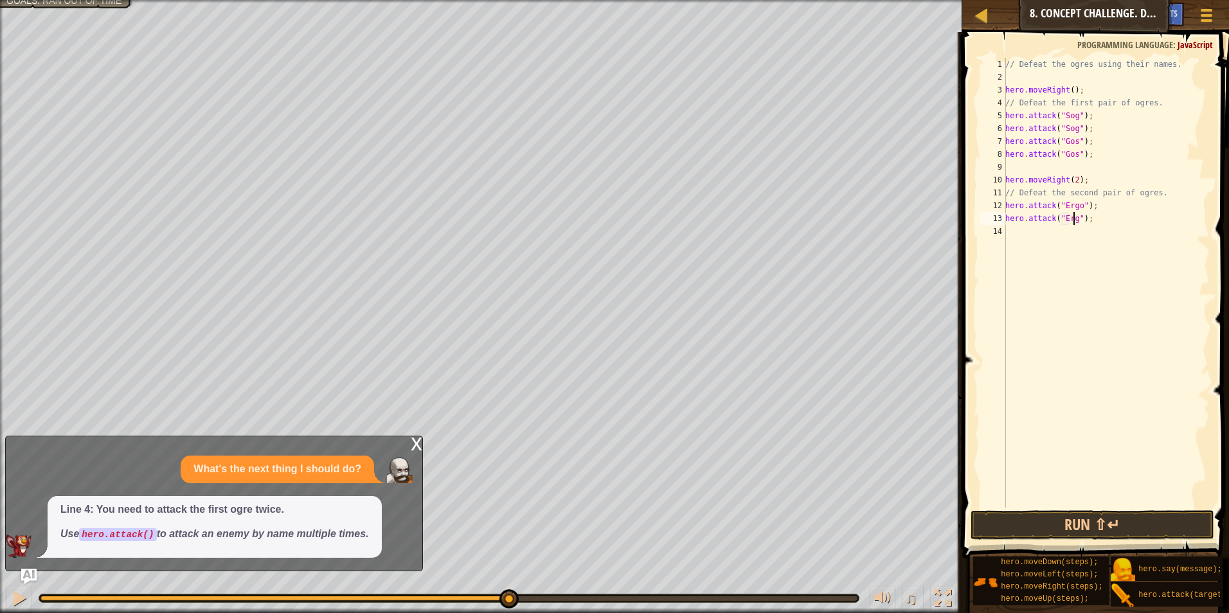
scroll to position [6, 6]
type textarea "hero.attack("Ergo");"
click at [1072, 510] on div "hero.attack("Ergo"); 1 2 3 4 5 6 7 8 9 10 11 12 13 14 // Defeat the ogres using…" at bounding box center [1094, 321] width 271 height 564
drag, startPoint x: 1070, startPoint y: 512, endPoint x: 1022, endPoint y: 526, distance: 50.2
click at [1055, 514] on button "Run ⇧↵" at bounding box center [1093, 525] width 244 height 30
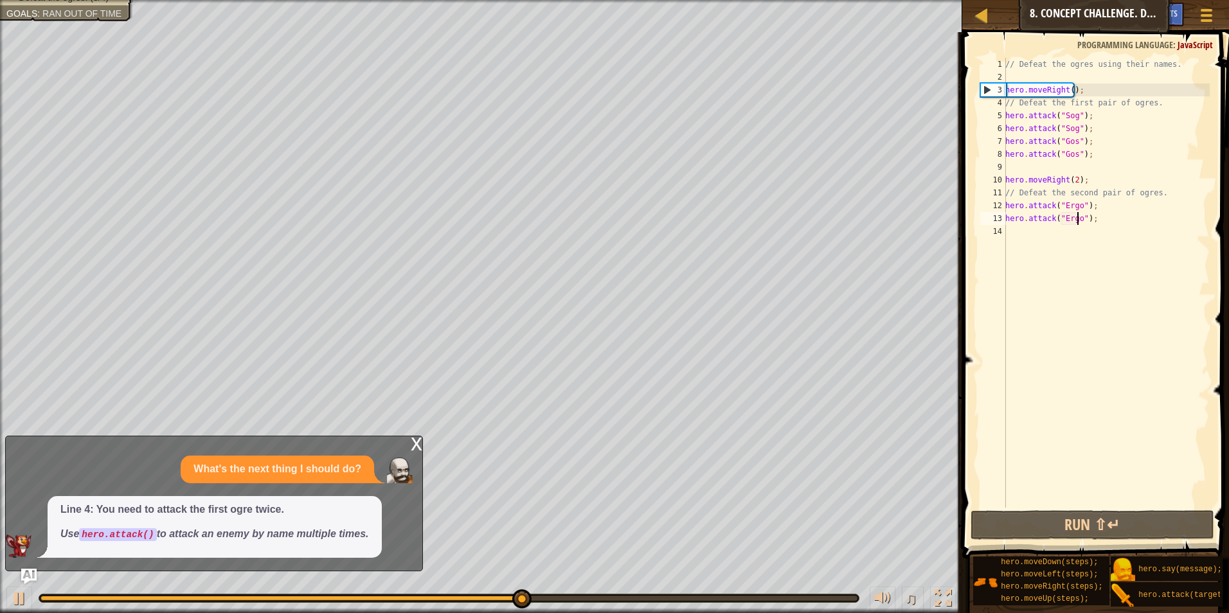
click at [1025, 228] on div "// Defeat the ogres using their names. hero . moveRight ( ) ; // Defeat the fir…" at bounding box center [1106, 296] width 207 height 476
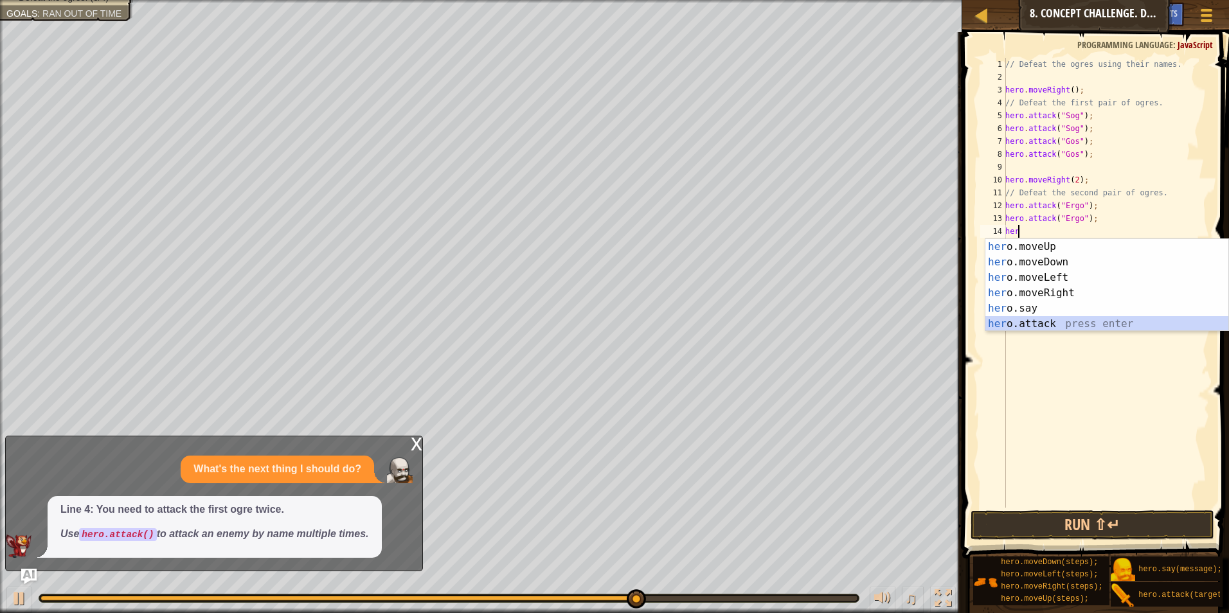
click at [1043, 318] on div "her o.moveUp press enter her o.moveDown press enter her o.moveLeft press enter …" at bounding box center [1107, 300] width 243 height 123
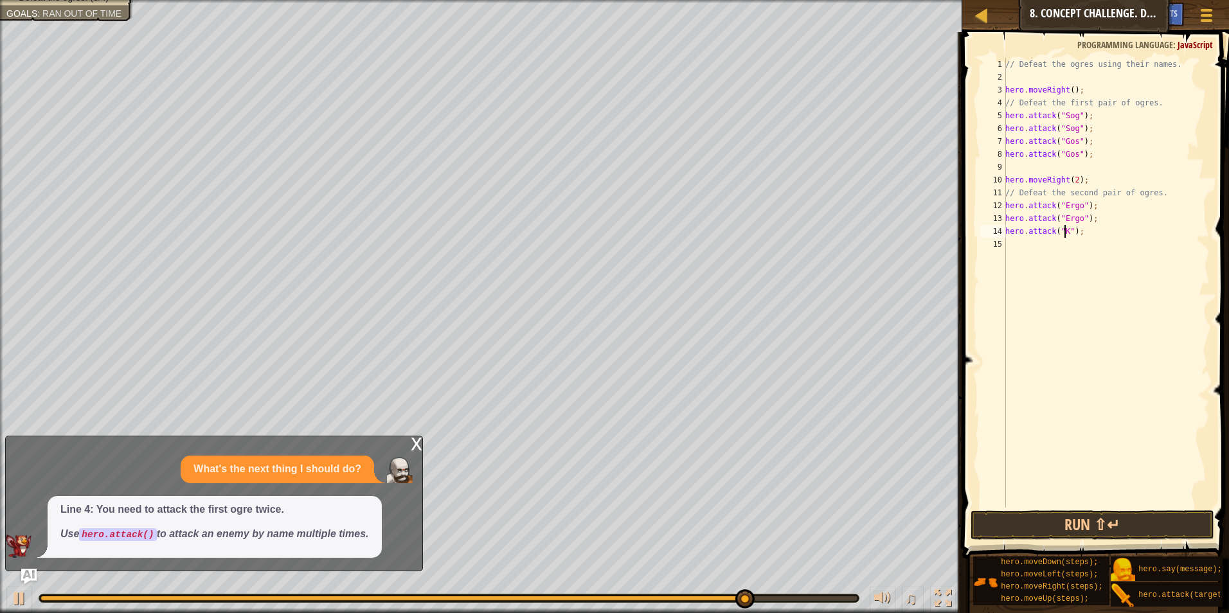
scroll to position [6, 5]
type textarea "hero.attack("Kro");"
click at [1070, 516] on button "Run ⇧↵" at bounding box center [1093, 525] width 244 height 30
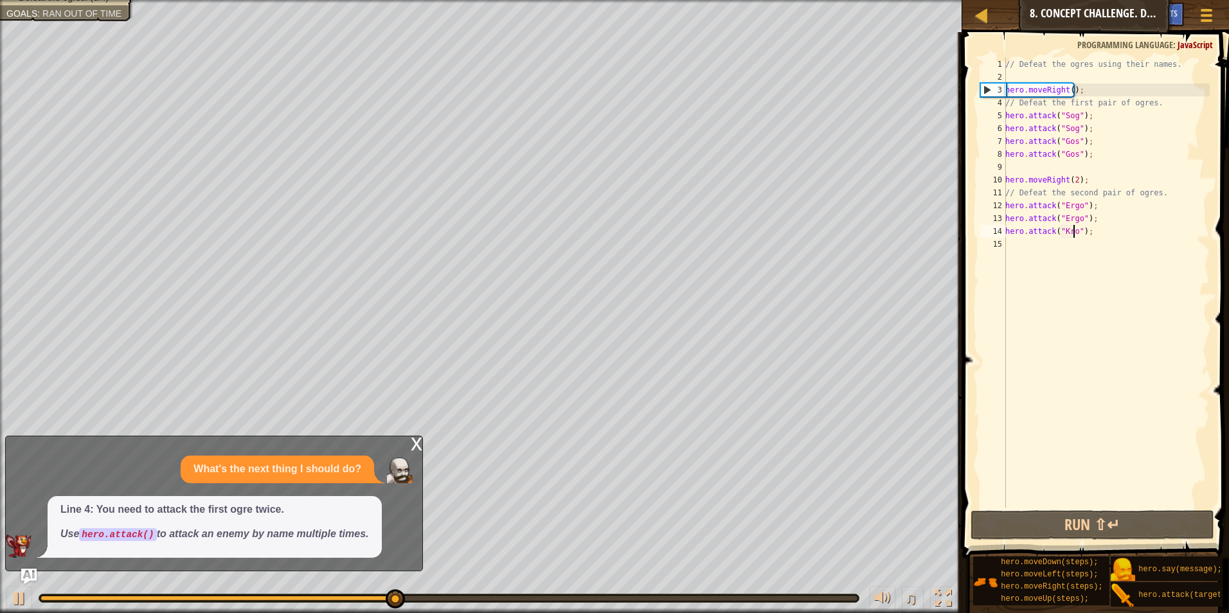
click at [1042, 245] on div "// Defeat the ogres using their names. hero . moveRight ( ) ; // Defeat the fir…" at bounding box center [1106, 296] width 207 height 476
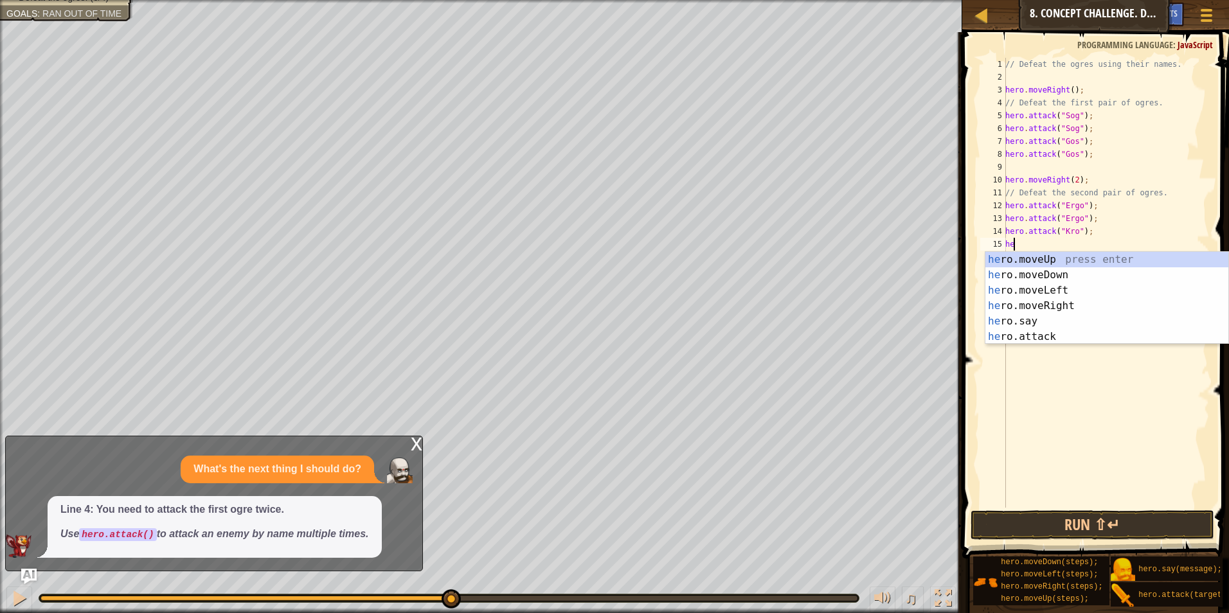
scroll to position [6, 0]
click at [1049, 336] on div "he ro.moveUp press enter he ro.moveDown press enter he ro.moveLeft press enter …" at bounding box center [1107, 313] width 243 height 123
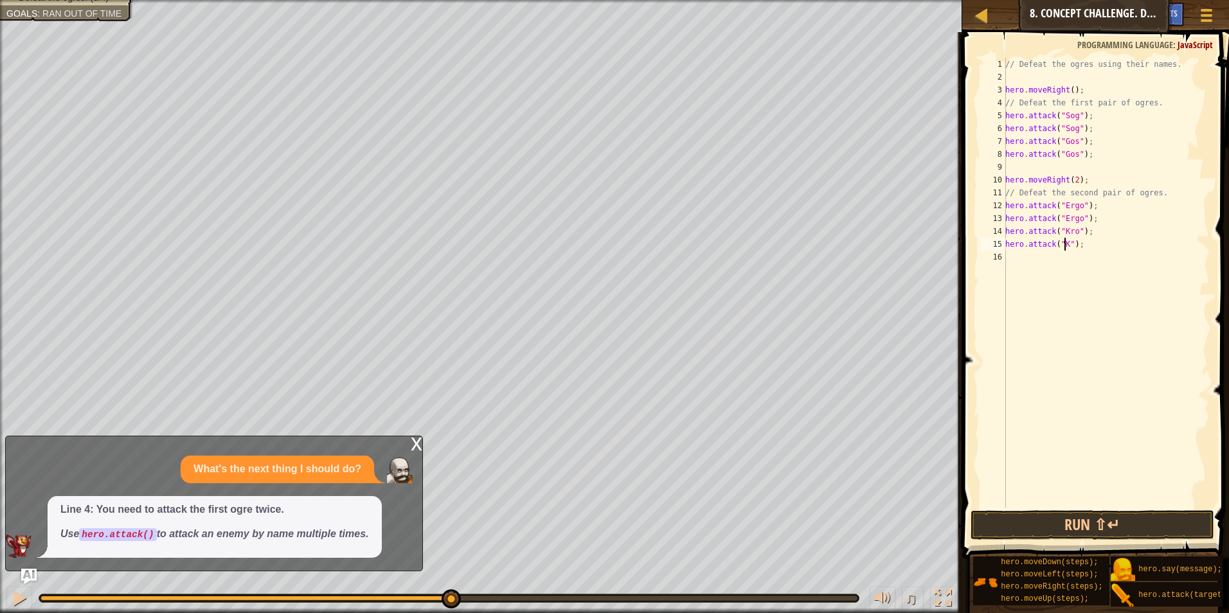
scroll to position [6, 5]
type textarea "hero.attack("Kro");"
click at [1094, 519] on button "Run ⇧↵" at bounding box center [1093, 525] width 244 height 30
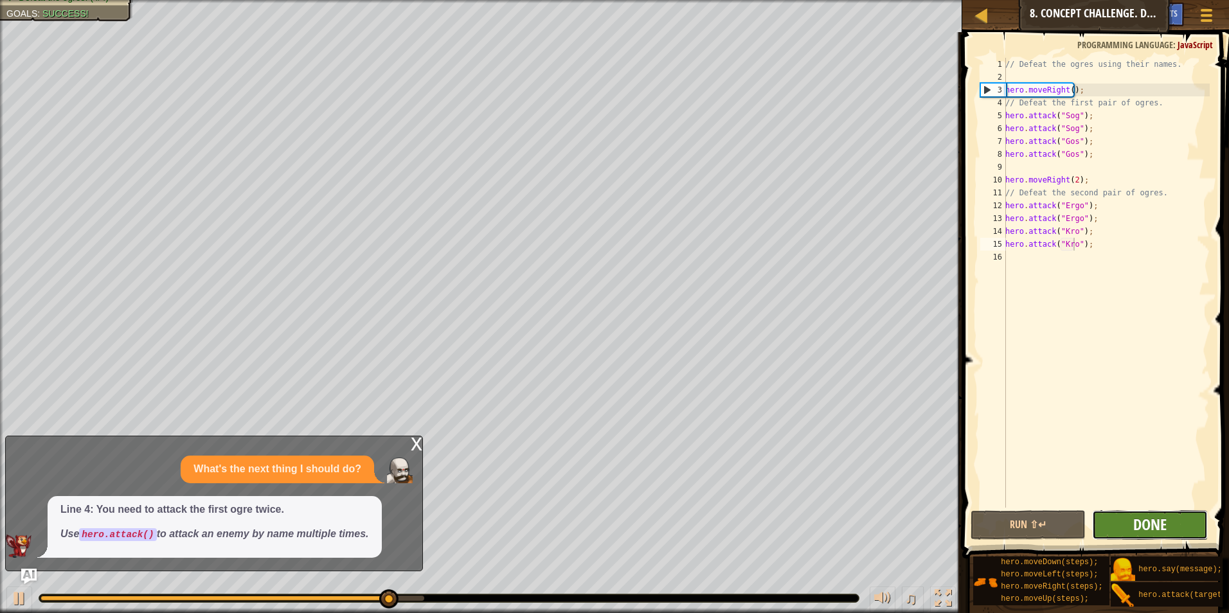
click at [1157, 523] on span "Done" at bounding box center [1149, 524] width 33 height 21
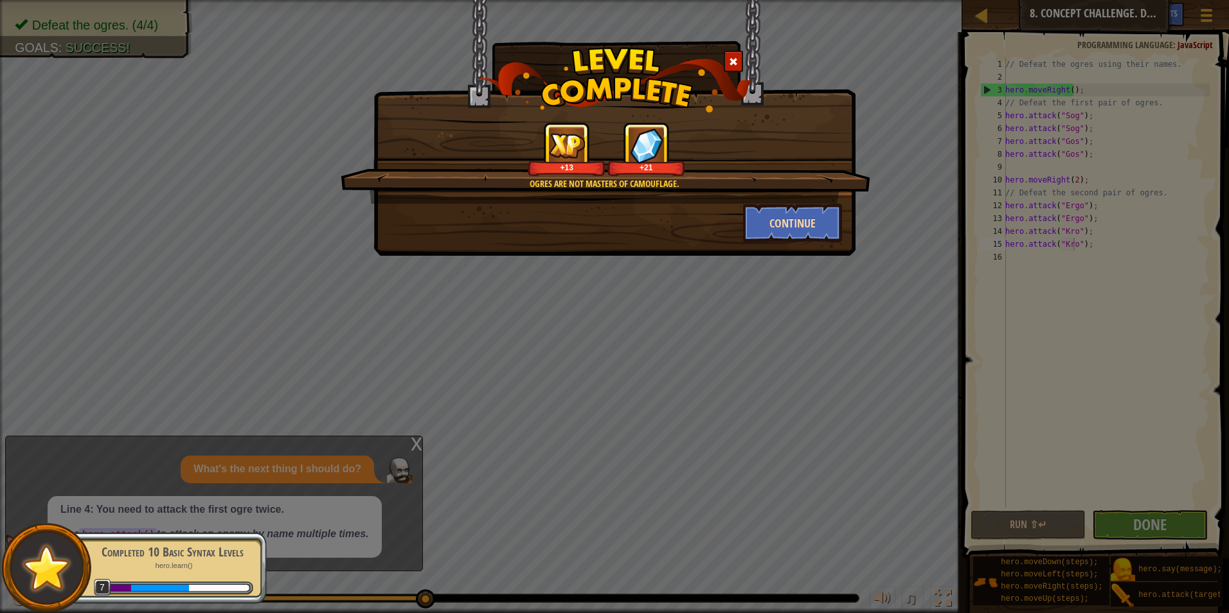
drag, startPoint x: 753, startPoint y: 244, endPoint x: 801, endPoint y: 219, distance: 54.3
click at [792, 233] on div "Ogres are not masters of camouflage. +13 +21 Continue" at bounding box center [615, 128] width 482 height 256
click at [804, 217] on button "Continue" at bounding box center [793, 223] width 100 height 39
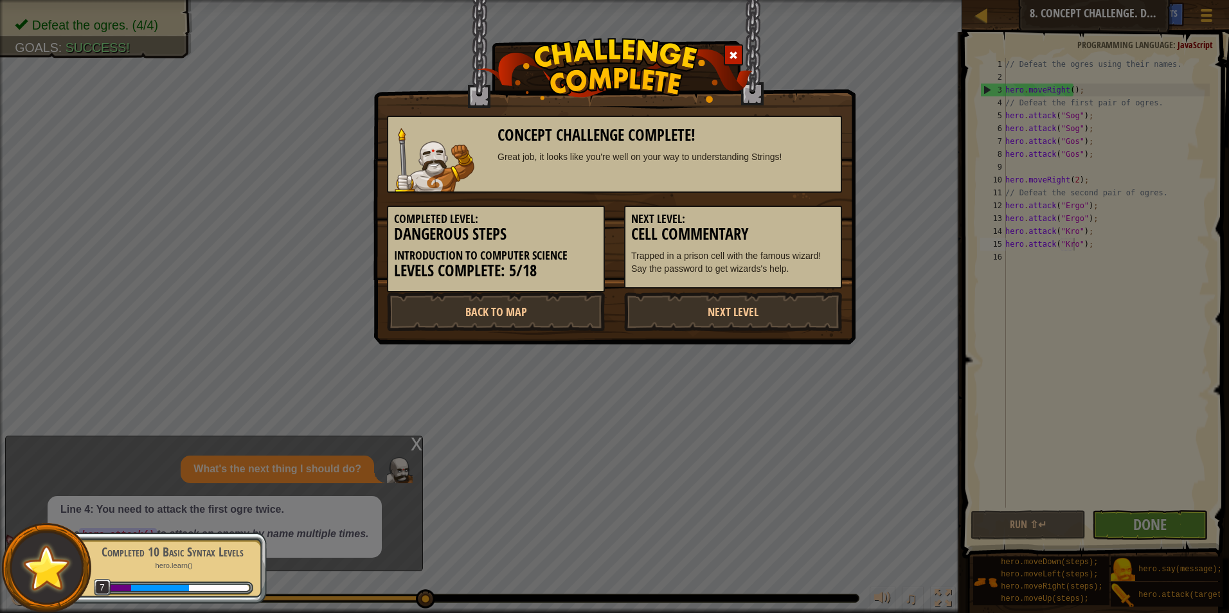
click at [748, 349] on div "Concept Challenge Complete! Great job, it looks like you're well on your way to…" at bounding box center [614, 306] width 1229 height 613
drag, startPoint x: 714, startPoint y: 294, endPoint x: 694, endPoint y: 283, distance: 23.0
click at [694, 283] on div "Concept Challenge Complete! Great job, it looks like you're well on your way to…" at bounding box center [614, 217] width 455 height 228
click at [644, 306] on link "Next Level" at bounding box center [733, 312] width 218 height 39
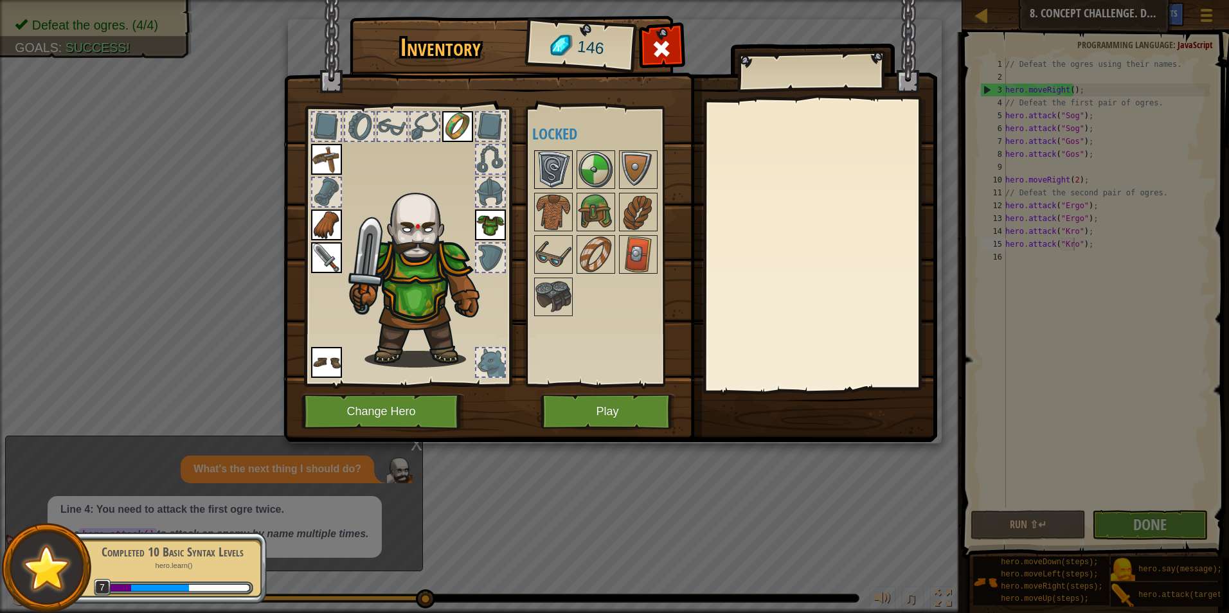
click at [565, 175] on img at bounding box center [554, 170] width 36 height 36
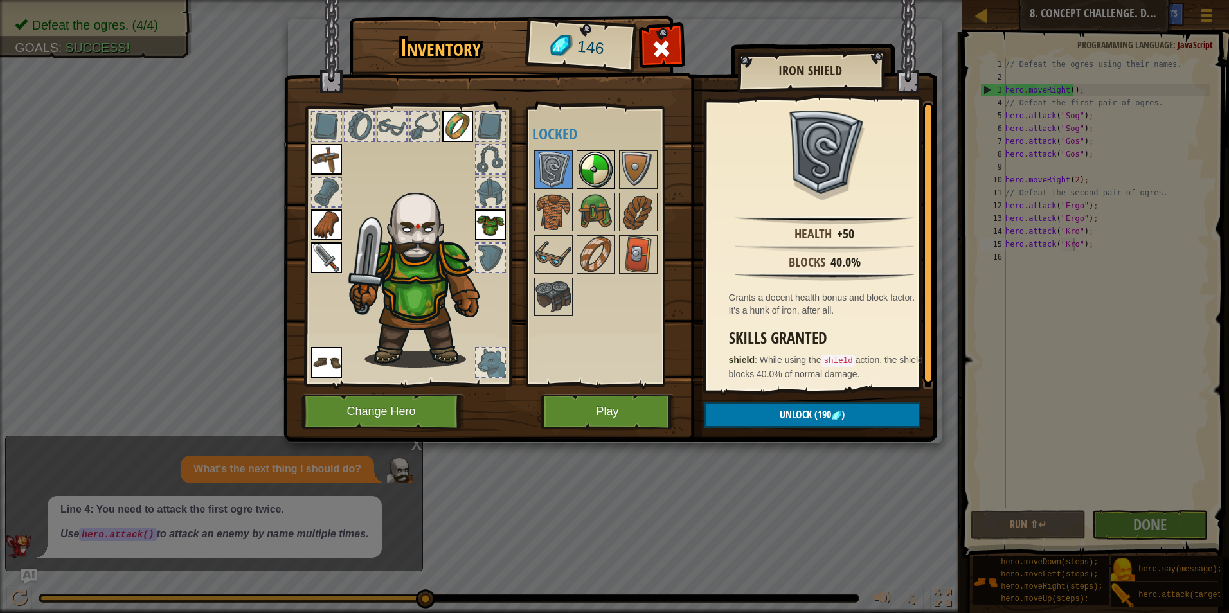
click at [591, 172] on img at bounding box center [596, 170] width 36 height 36
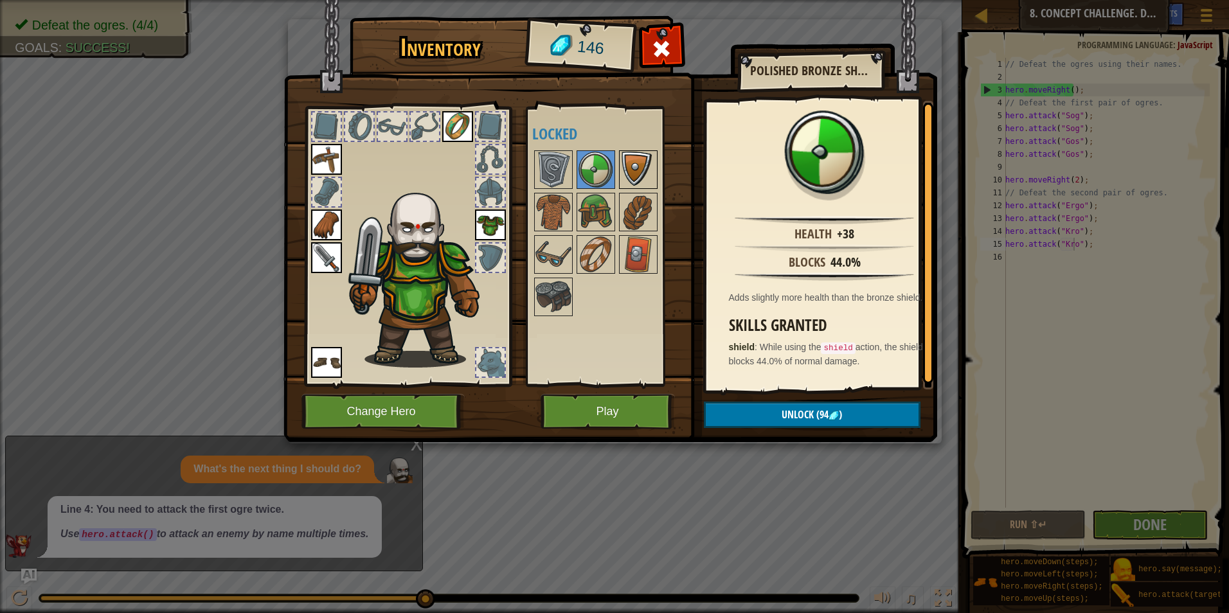
drag, startPoint x: 629, startPoint y: 175, endPoint x: 629, endPoint y: 186, distance: 11.6
click at [629, 178] on img at bounding box center [638, 170] width 36 height 36
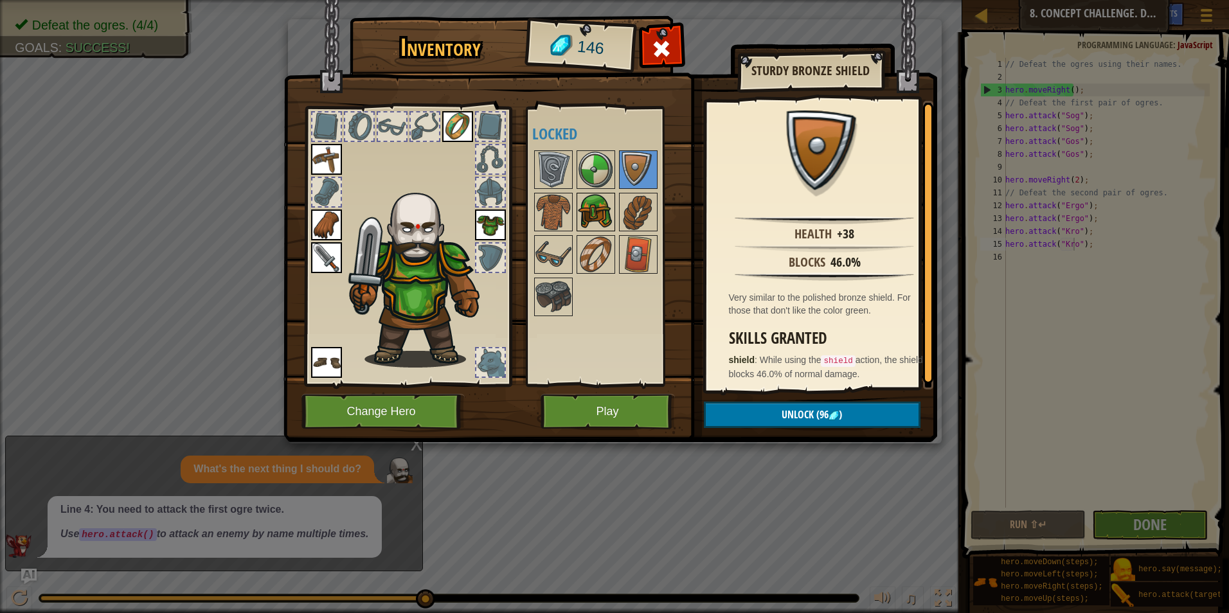
click at [606, 215] on img at bounding box center [596, 212] width 36 height 36
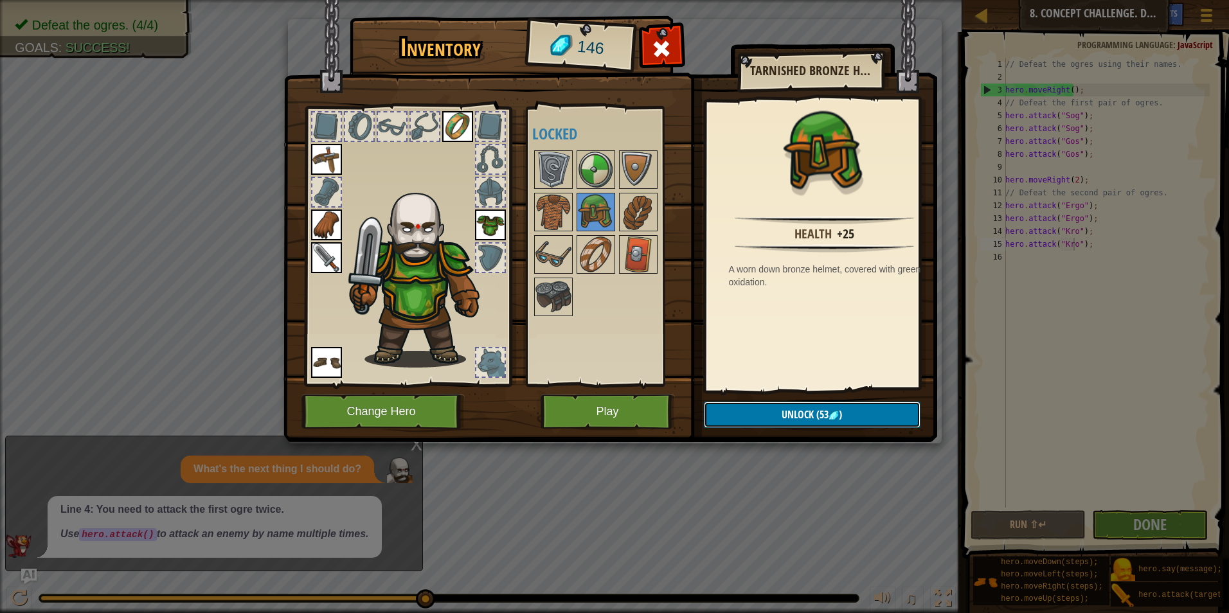
click at [808, 412] on span "Unlock" at bounding box center [798, 415] width 32 height 14
click at [743, 421] on button "Confirm" at bounding box center [812, 415] width 217 height 26
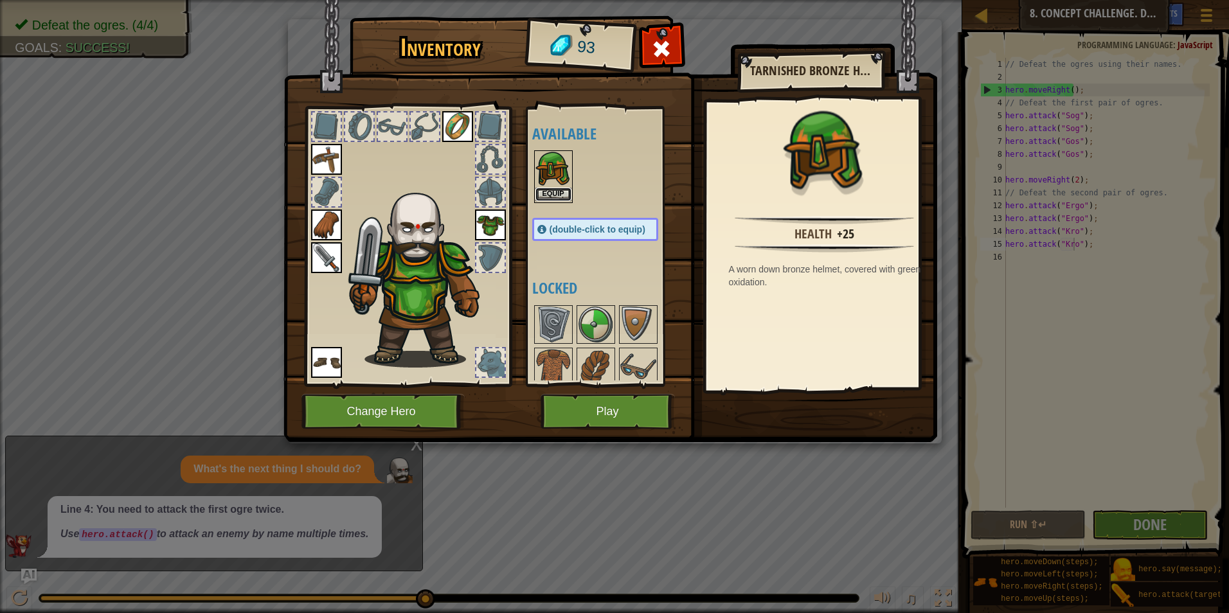
click at [548, 189] on button "Equip" at bounding box center [554, 195] width 36 height 14
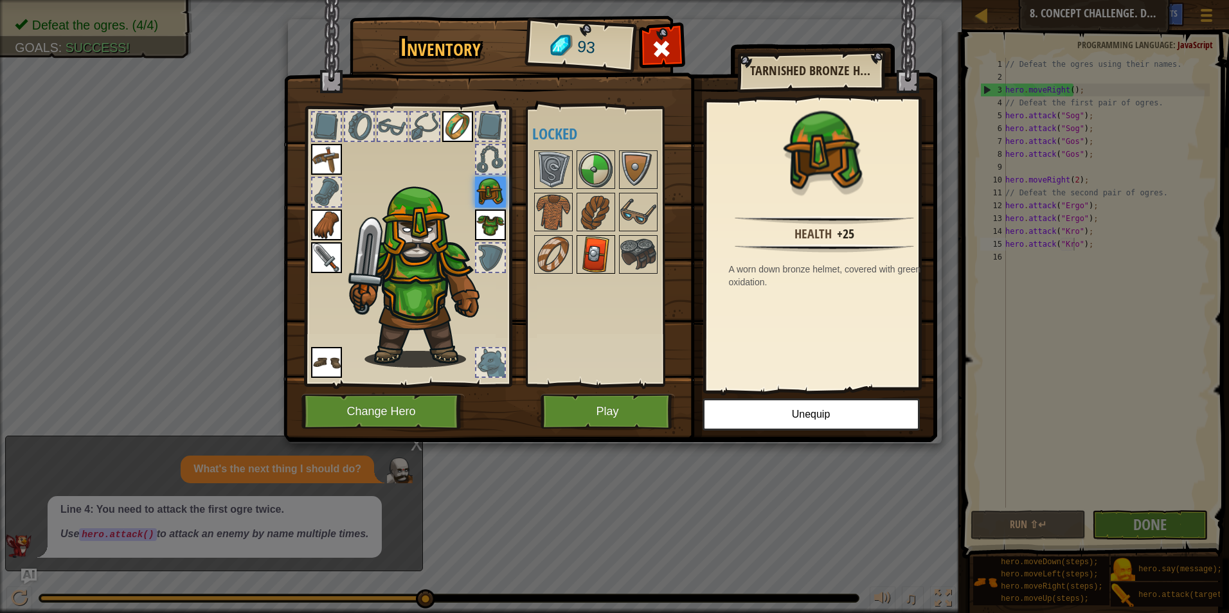
click at [598, 268] on img at bounding box center [596, 255] width 36 height 36
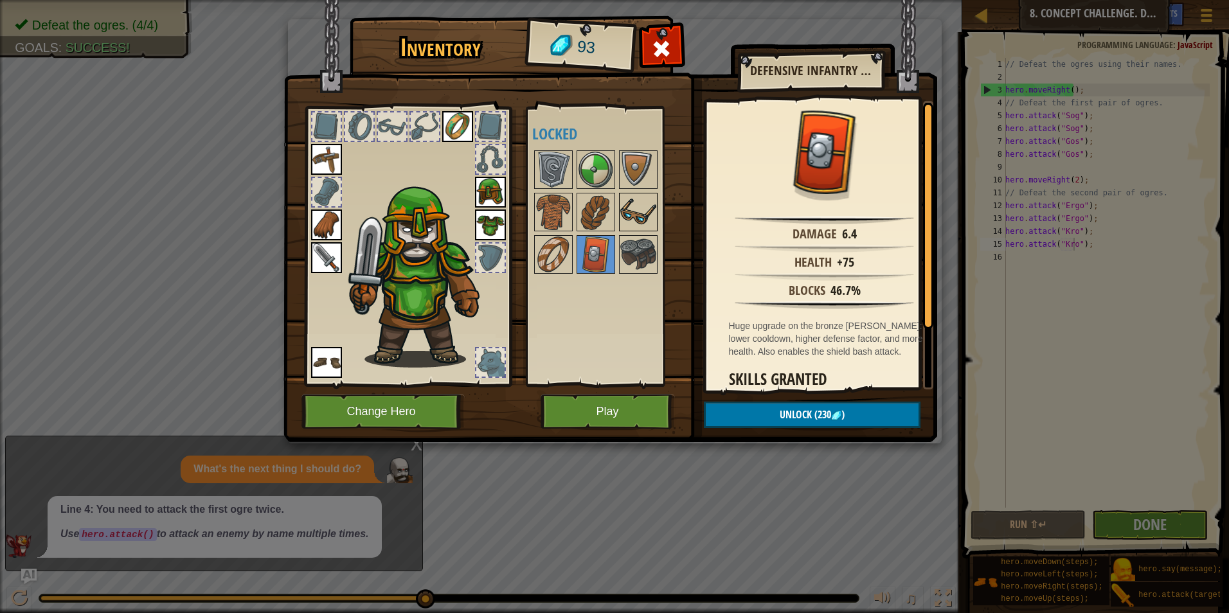
click at [638, 213] on img at bounding box center [638, 212] width 36 height 36
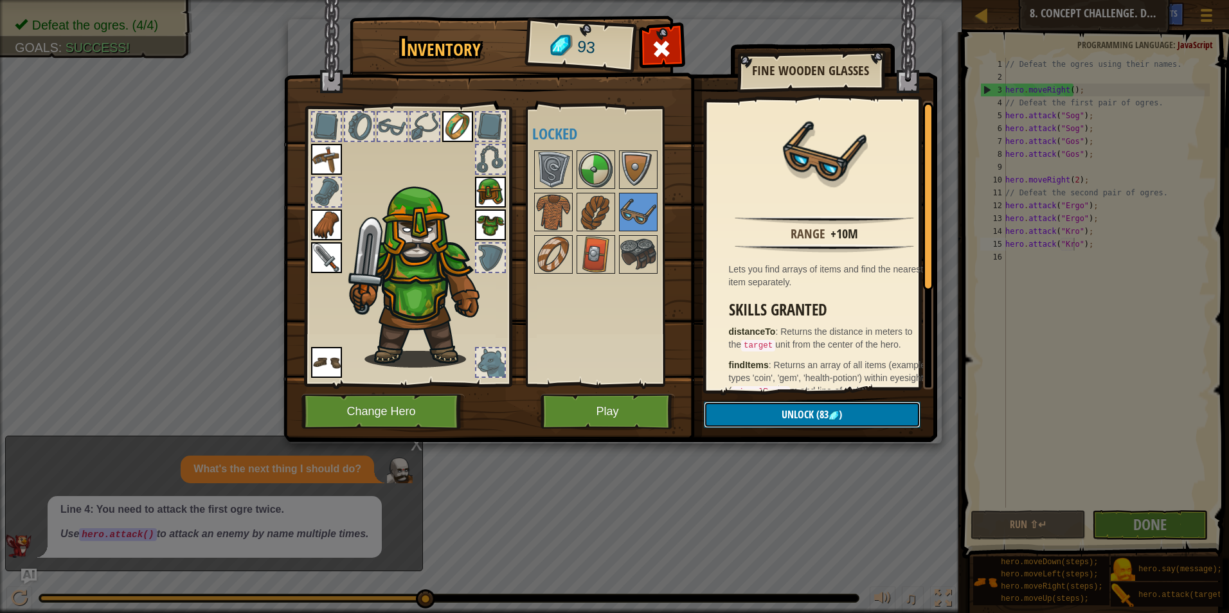
click at [728, 426] on button "Unlock (83 )" at bounding box center [812, 415] width 217 height 26
click at [741, 418] on button "Confirm" at bounding box center [812, 415] width 217 height 26
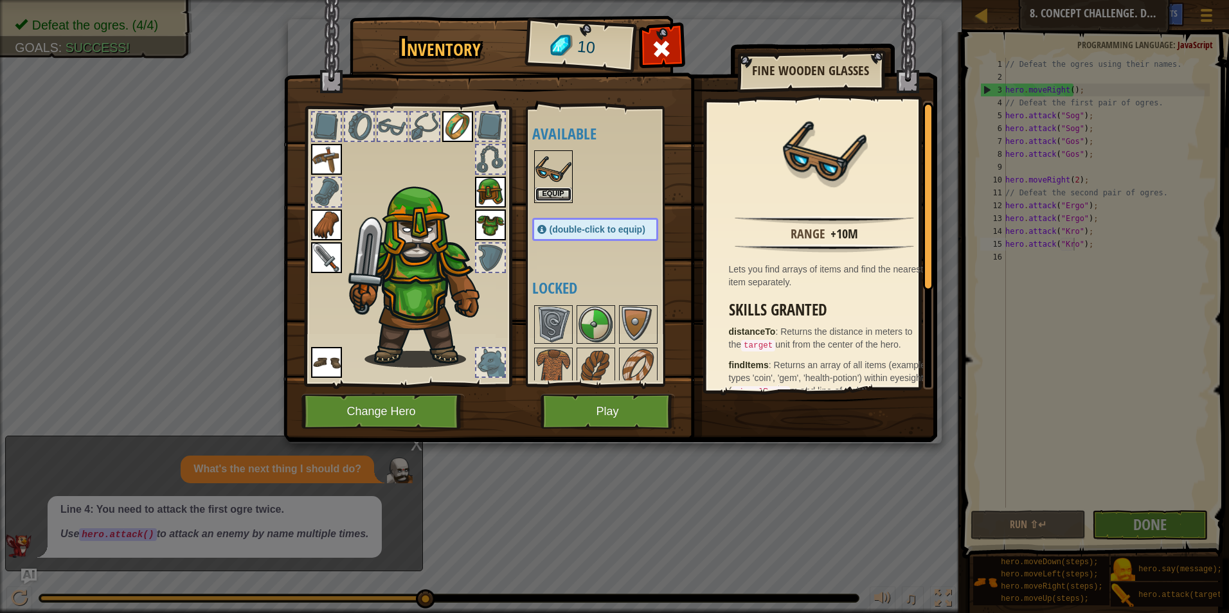
click at [544, 188] on button "Equip" at bounding box center [554, 195] width 36 height 14
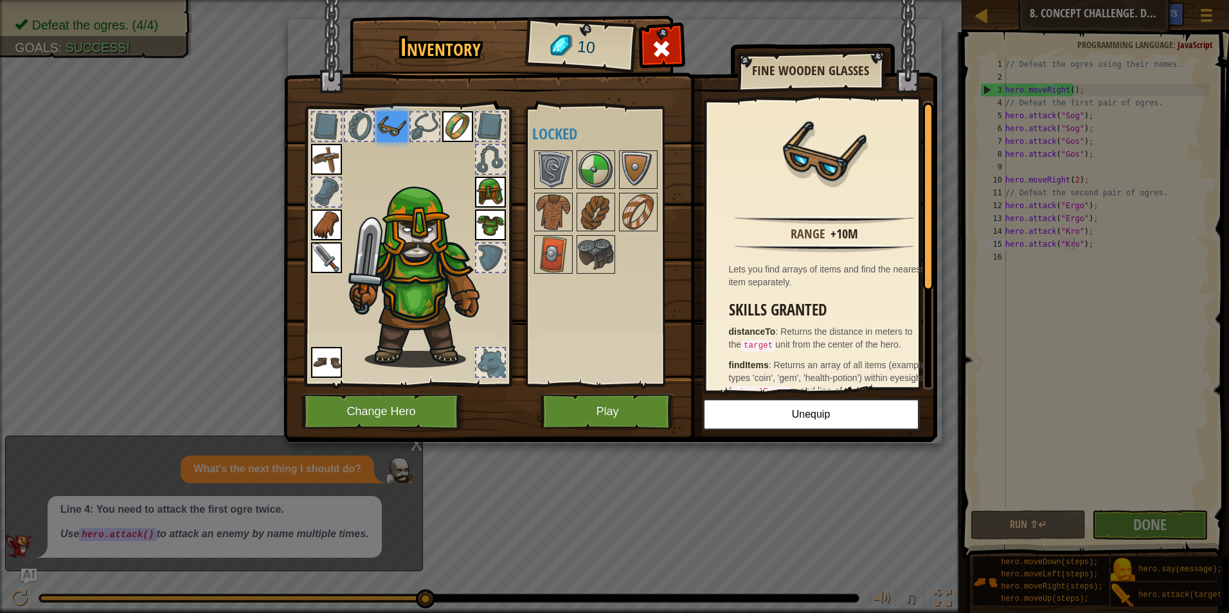
drag, startPoint x: 387, startPoint y: 100, endPoint x: 388, endPoint y: 113, distance: 12.2
click at [388, 113] on div at bounding box center [408, 242] width 212 height 289
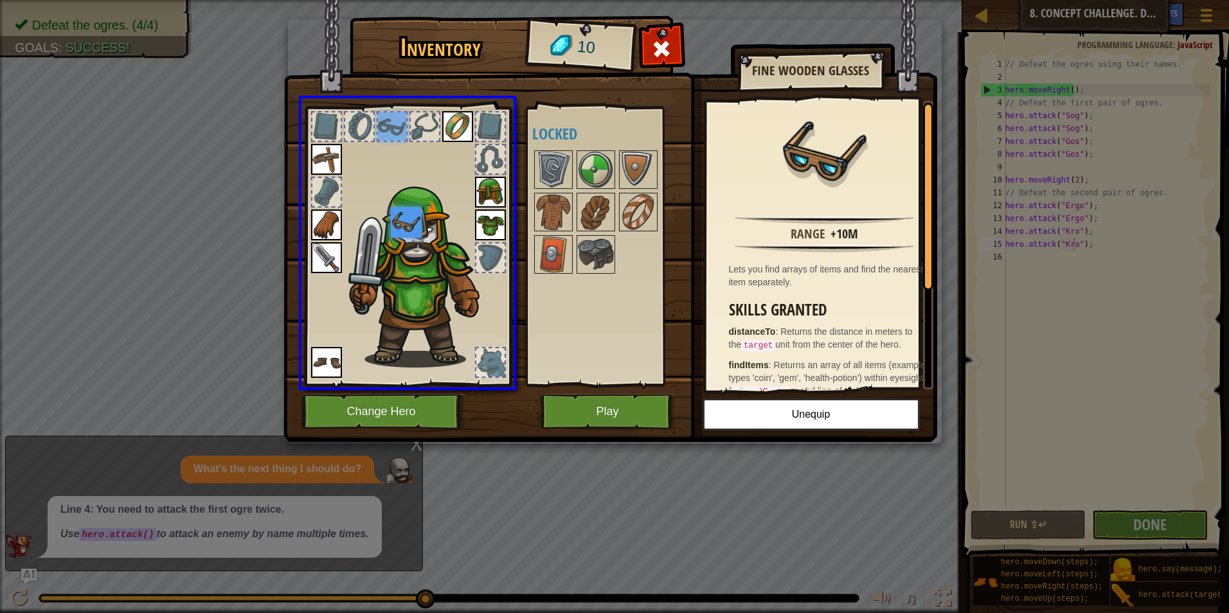
drag, startPoint x: 388, startPoint y: 118, endPoint x: 417, endPoint y: 237, distance: 122.4
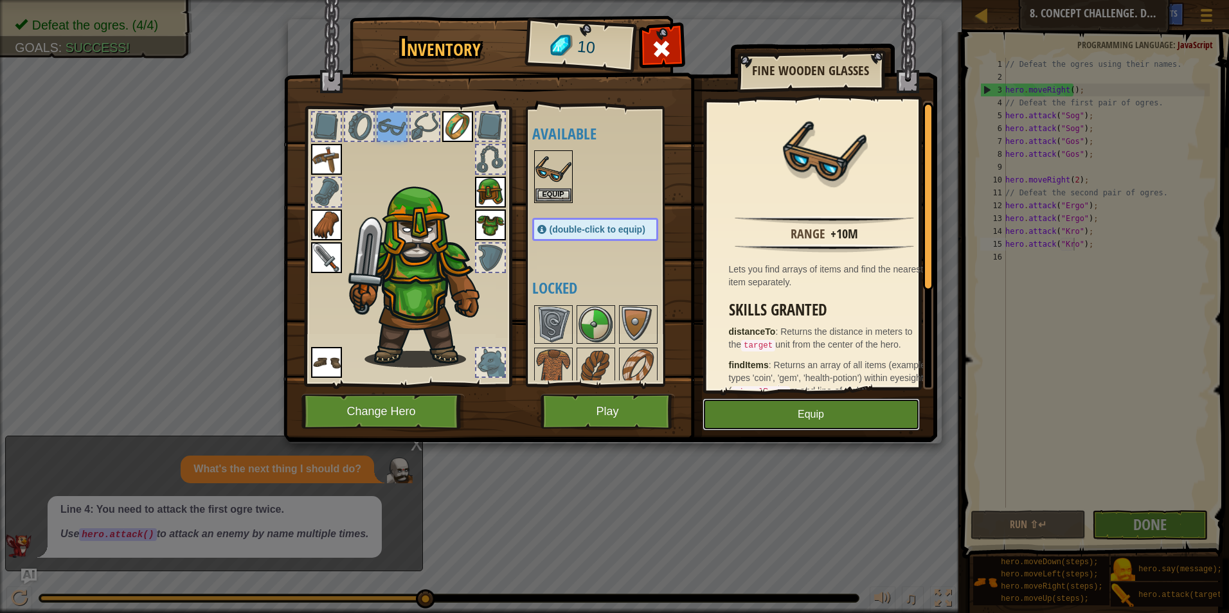
click at [774, 419] on button "Equip" at bounding box center [811, 415] width 217 height 32
click at [755, 417] on button "Equip" at bounding box center [811, 415] width 217 height 32
click at [559, 192] on button "Equip" at bounding box center [554, 195] width 36 height 14
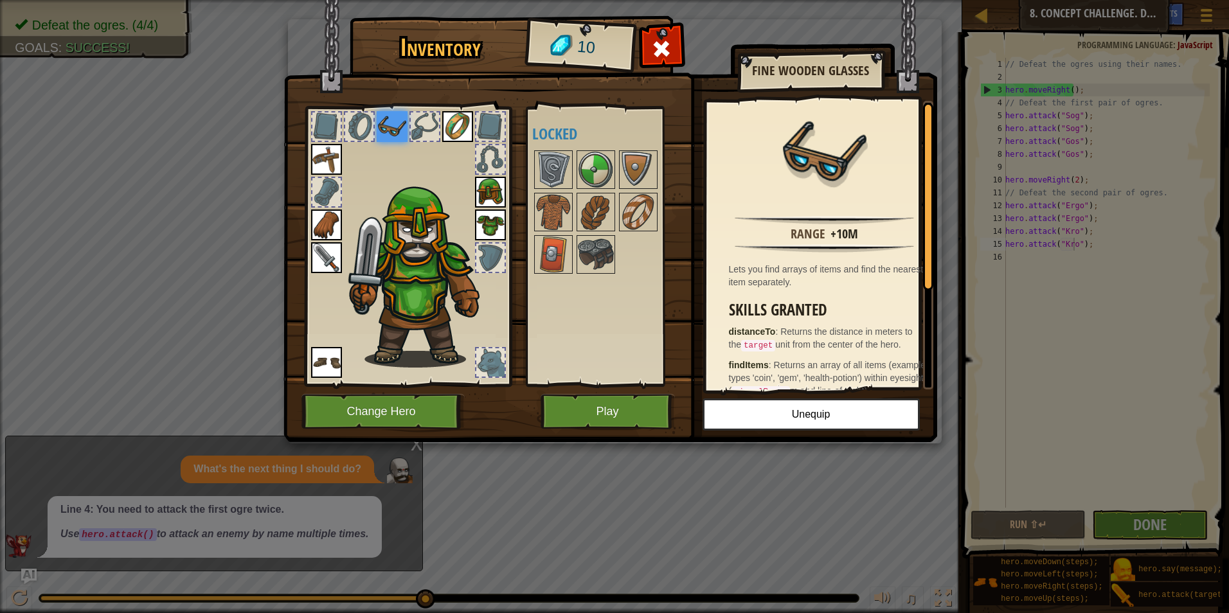
drag, startPoint x: 439, startPoint y: 214, endPoint x: 434, endPoint y: 186, distance: 28.8
click at [435, 186] on img at bounding box center [422, 274] width 158 height 187
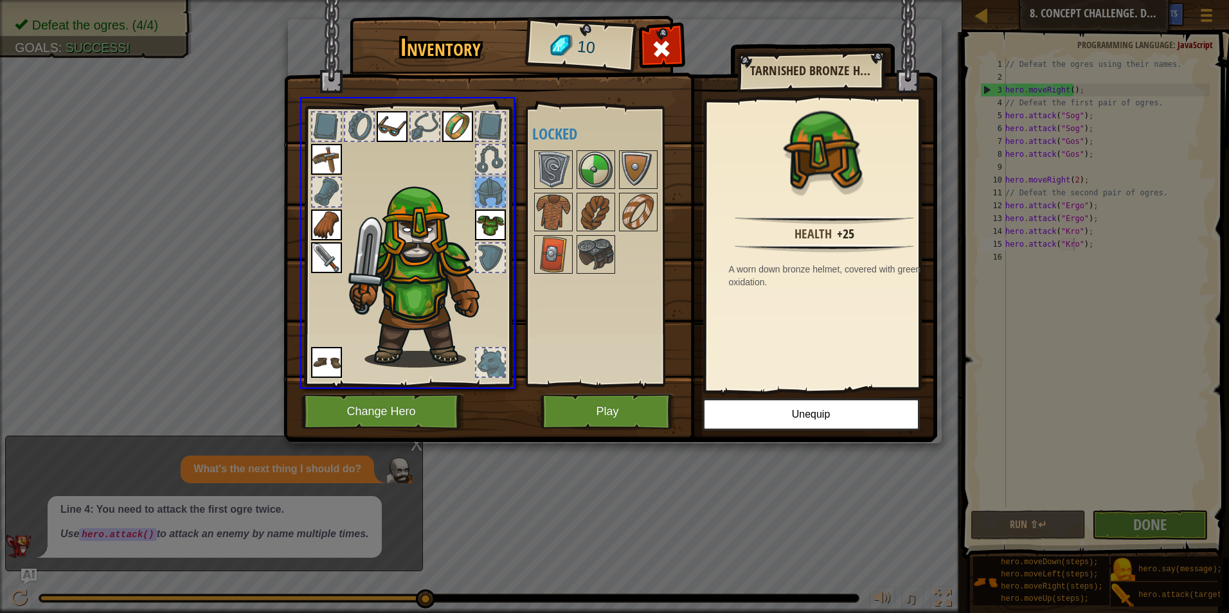
drag, startPoint x: 486, startPoint y: 198, endPoint x: 633, endPoint y: 273, distance: 165.3
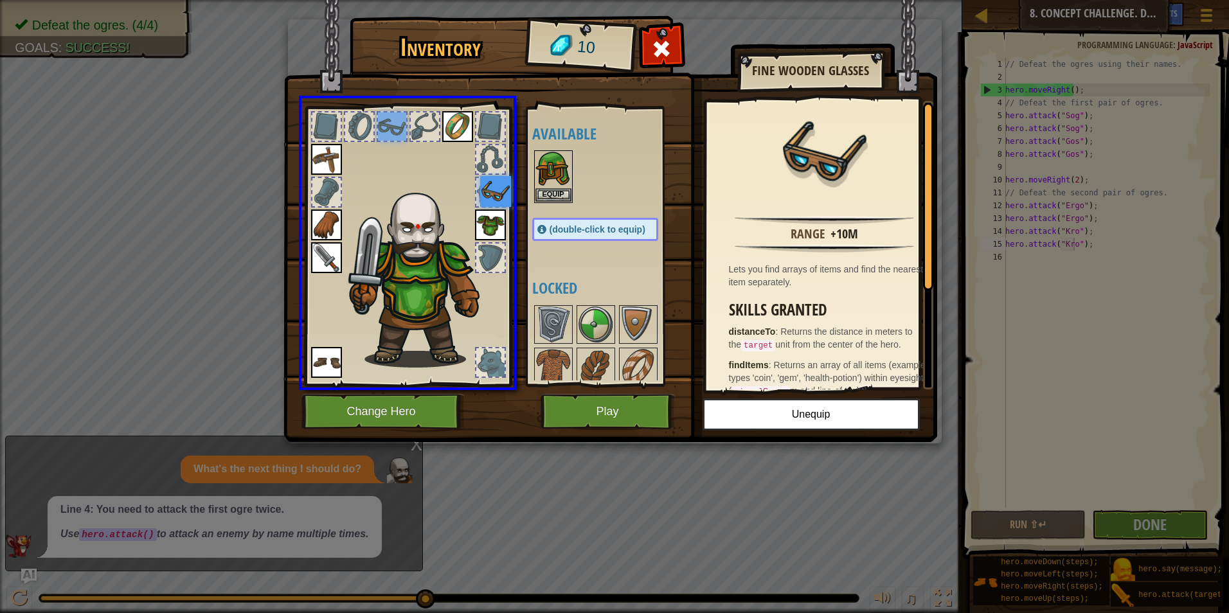
drag, startPoint x: 381, startPoint y: 118, endPoint x: 501, endPoint y: 202, distance: 146.4
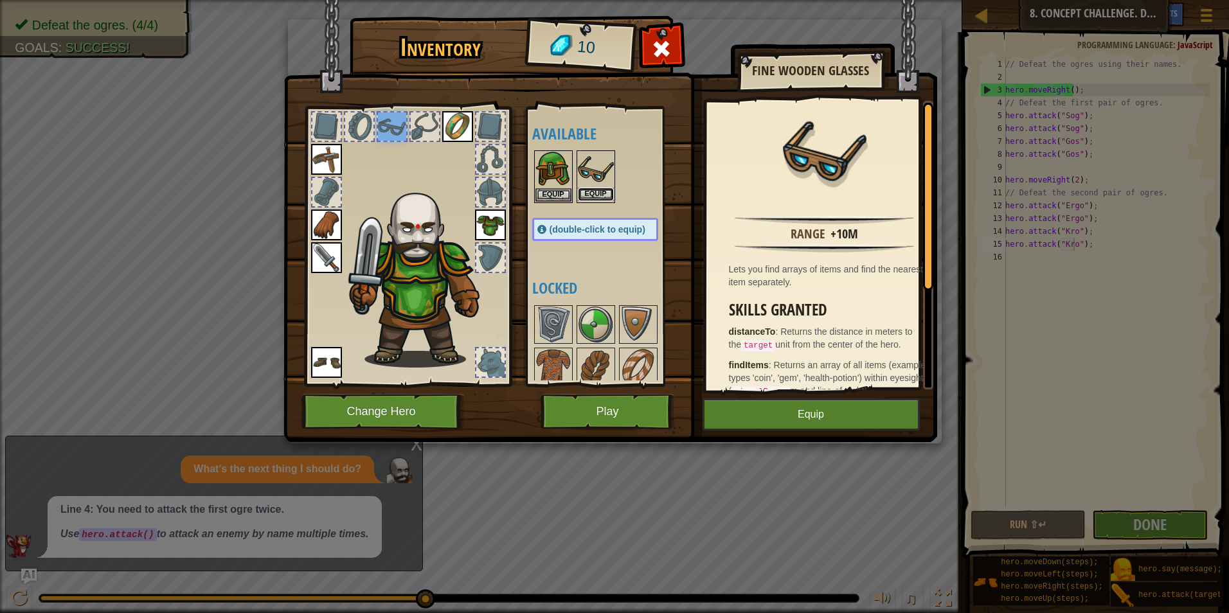
click at [591, 190] on button "Equip" at bounding box center [596, 195] width 36 height 14
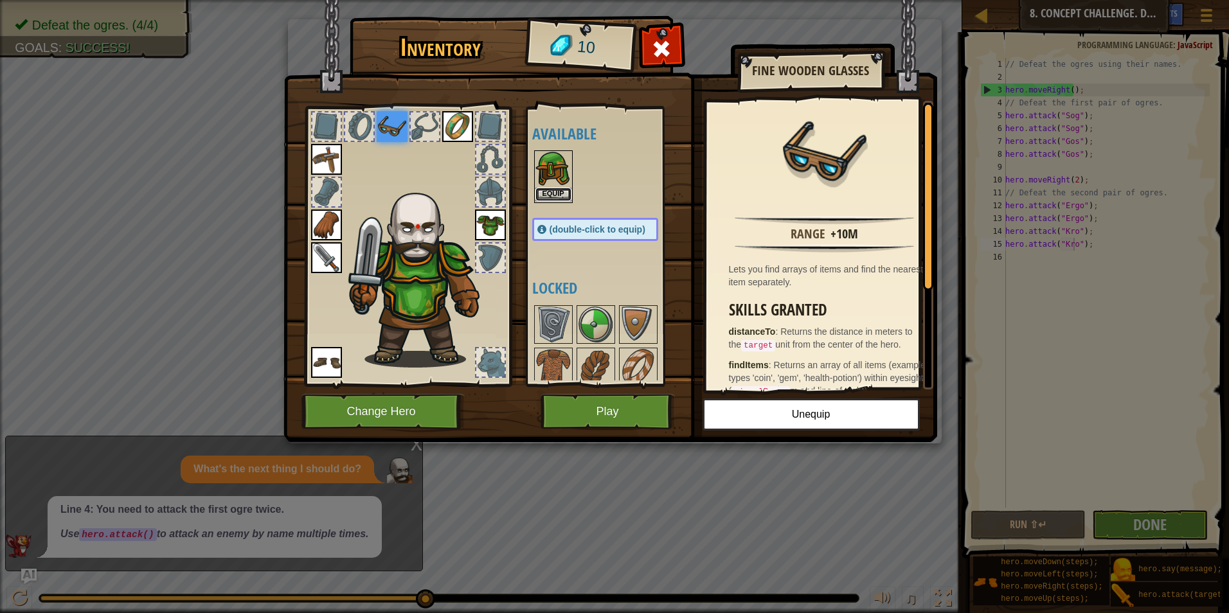
click at [565, 192] on button "Equip" at bounding box center [554, 195] width 36 height 14
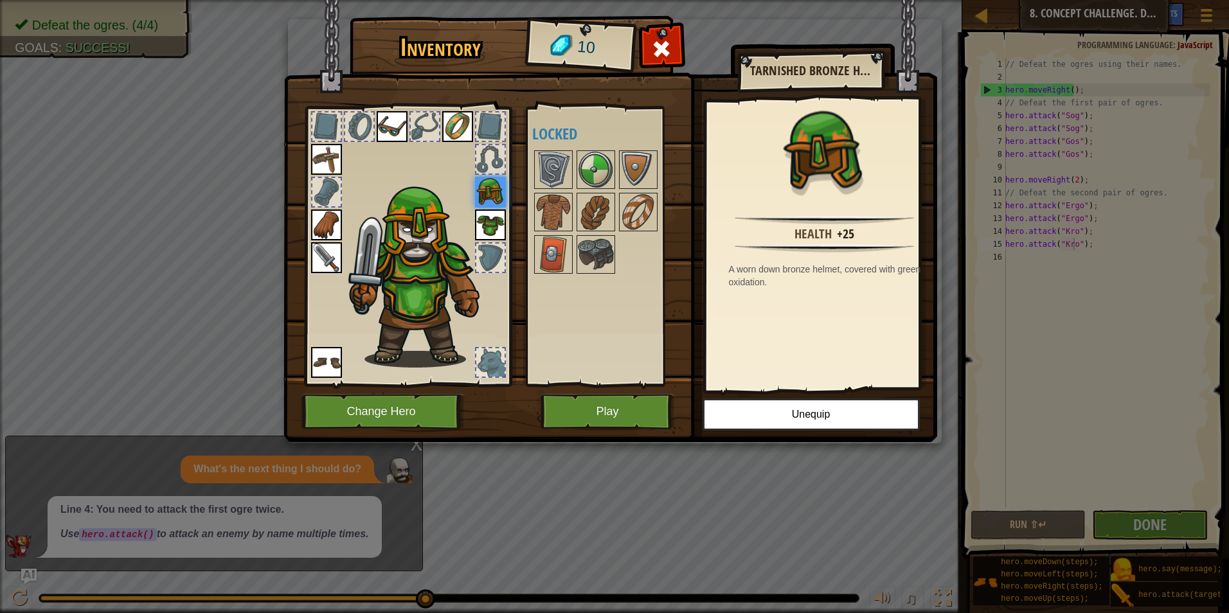
drag, startPoint x: 591, startPoint y: 397, endPoint x: 555, endPoint y: 392, distance: 36.9
click at [592, 392] on img at bounding box center [611, 209] width 654 height 467
click at [608, 410] on button "Play" at bounding box center [608, 411] width 134 height 35
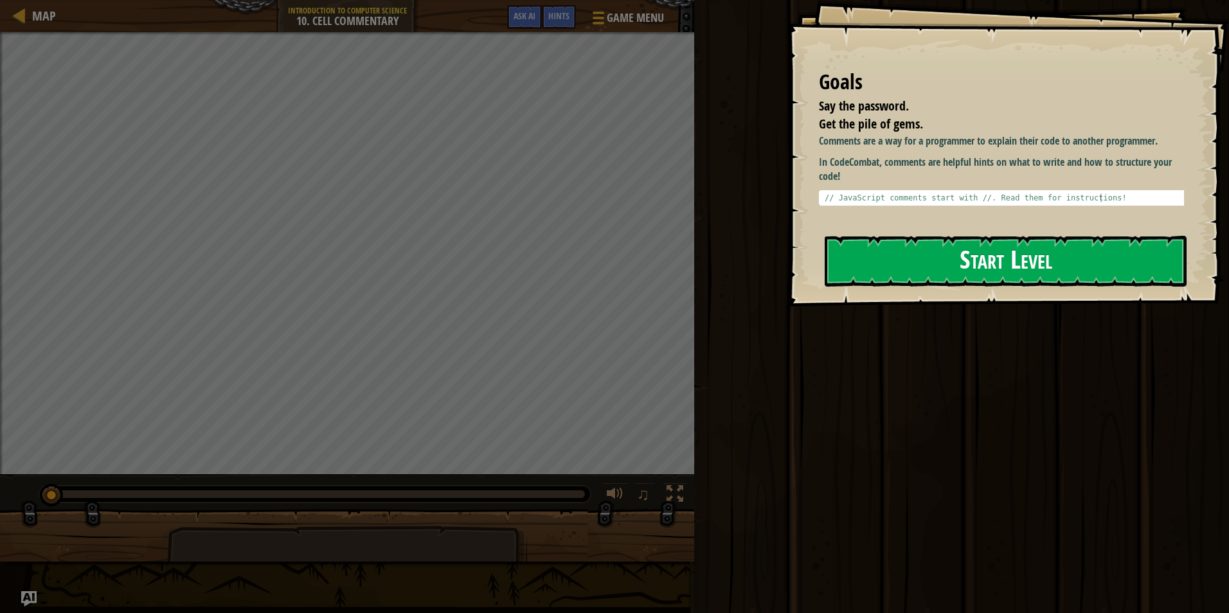
click at [975, 249] on button "Start Level" at bounding box center [1006, 261] width 362 height 51
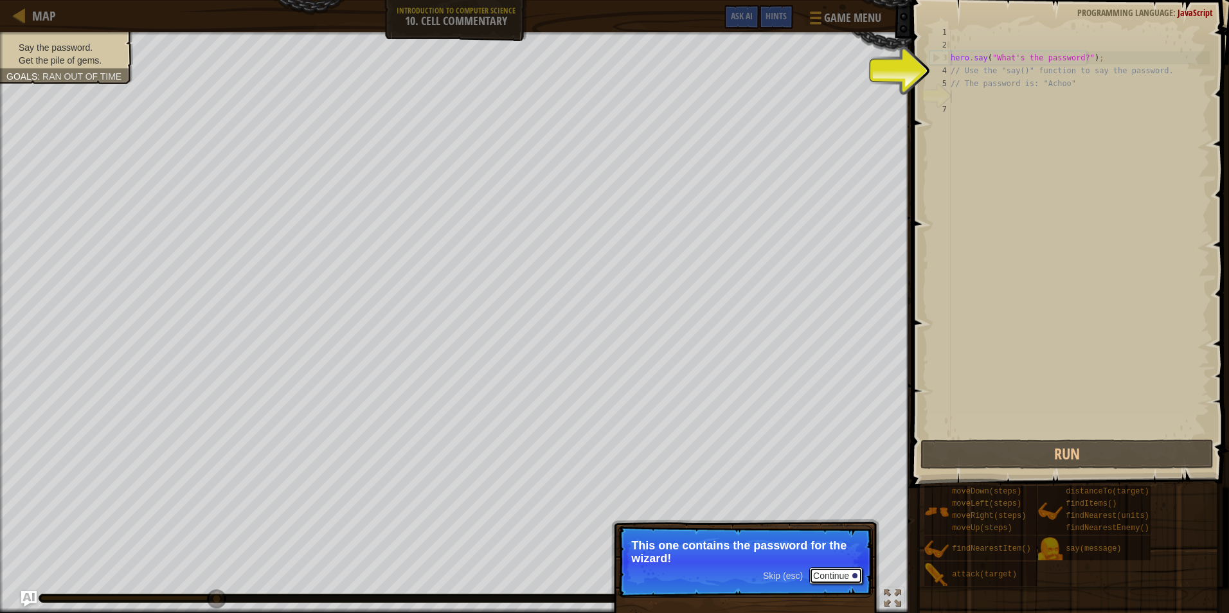
click at [841, 581] on button "Continue" at bounding box center [835, 576] width 53 height 17
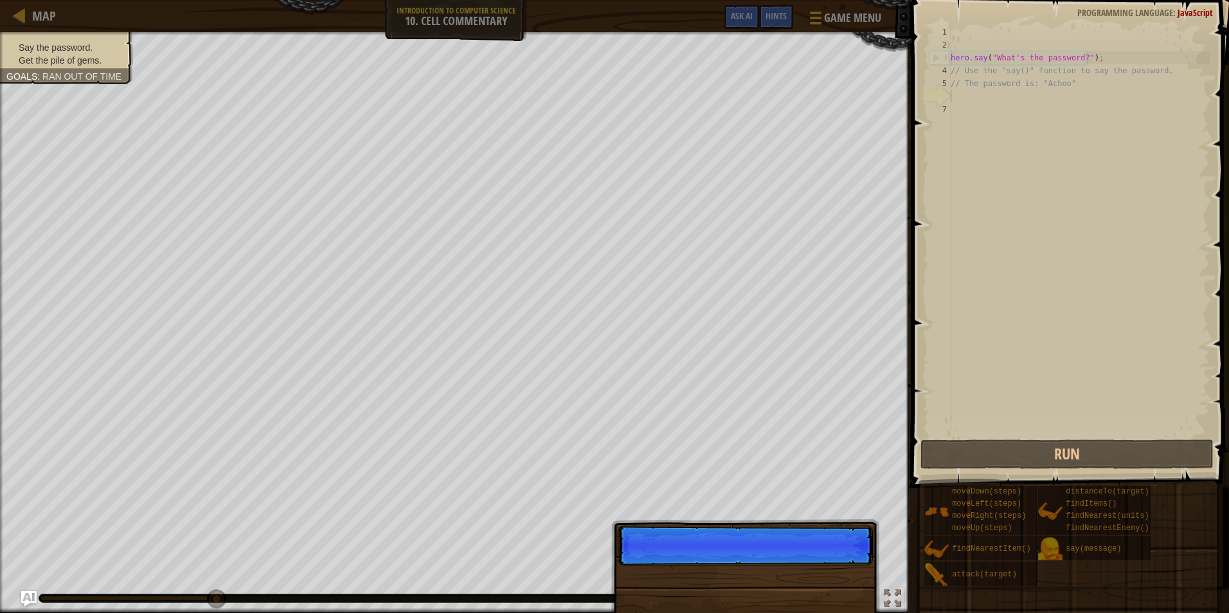
scroll to position [6, 0]
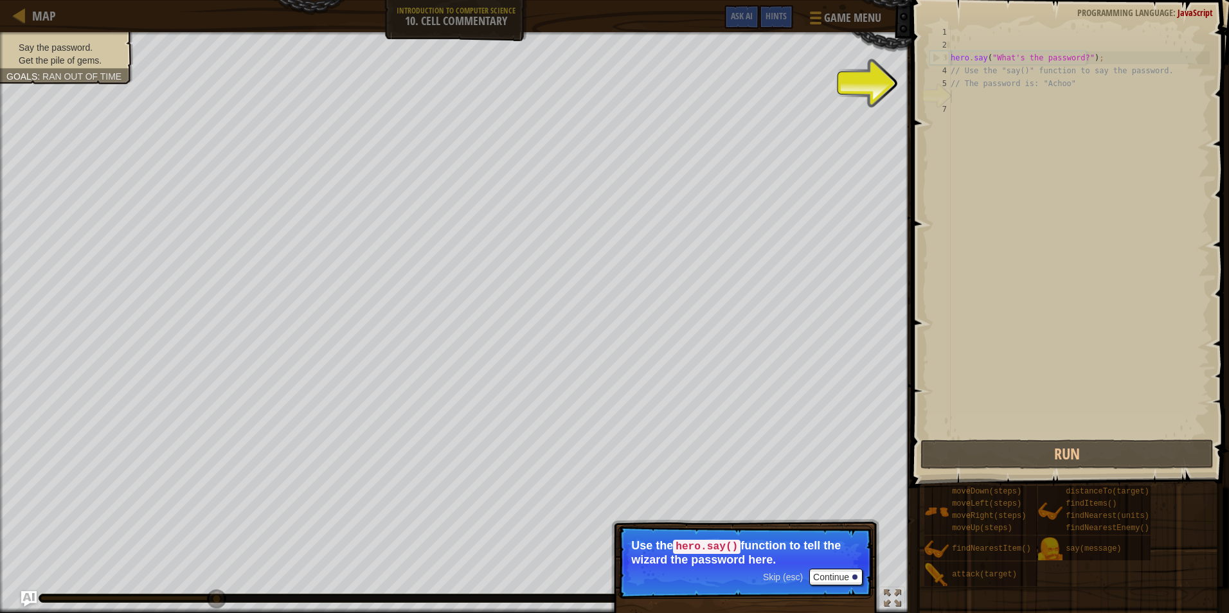
click at [973, 96] on div "hero . say ( "What's the password?" ) ; // Use the "say()" function to say the …" at bounding box center [1079, 244] width 262 height 437
click at [959, 100] on div "hero . say ( "What's the password?" ) ; // Use the "say()" function to say the …" at bounding box center [1079, 244] width 262 height 437
click at [838, 567] on p "Skip (esc) Continue Use the hero.say() function to tell the wizard the password…" at bounding box center [745, 562] width 255 height 73
click at [833, 586] on p "Skip (esc) Continue Use the hero.say() function to tell the wizard the password…" at bounding box center [745, 562] width 255 height 73
click at [837, 577] on button "Continue" at bounding box center [835, 577] width 53 height 17
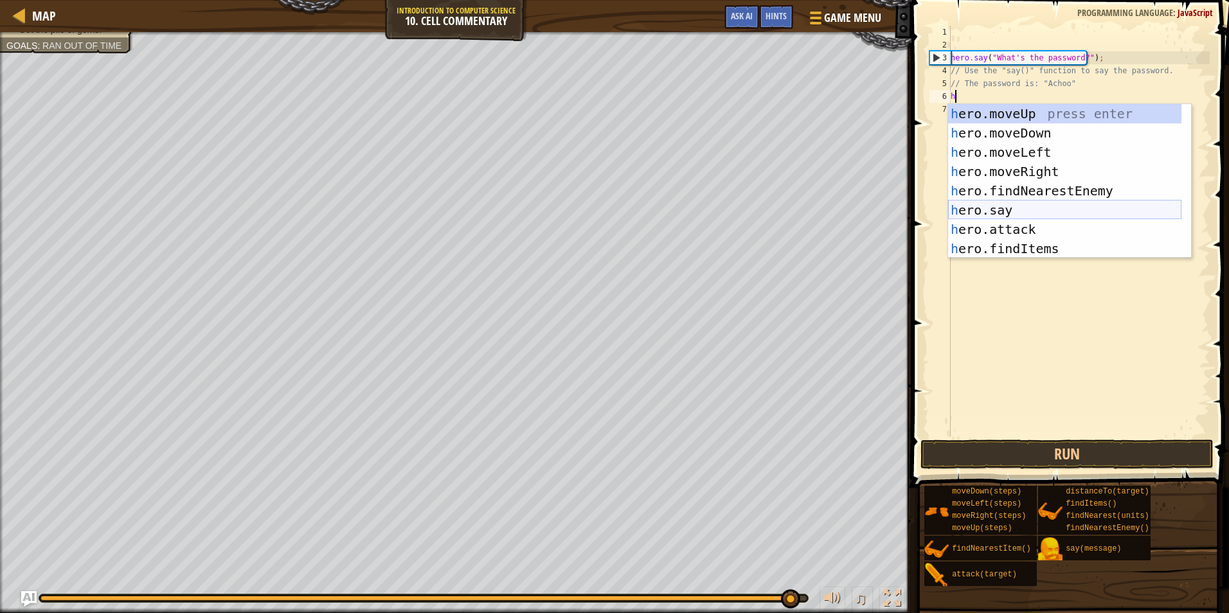
click at [986, 210] on div "h ero.moveUp press enter h ero.moveDown press enter h ero.moveLeft press enter …" at bounding box center [1064, 200] width 233 height 193
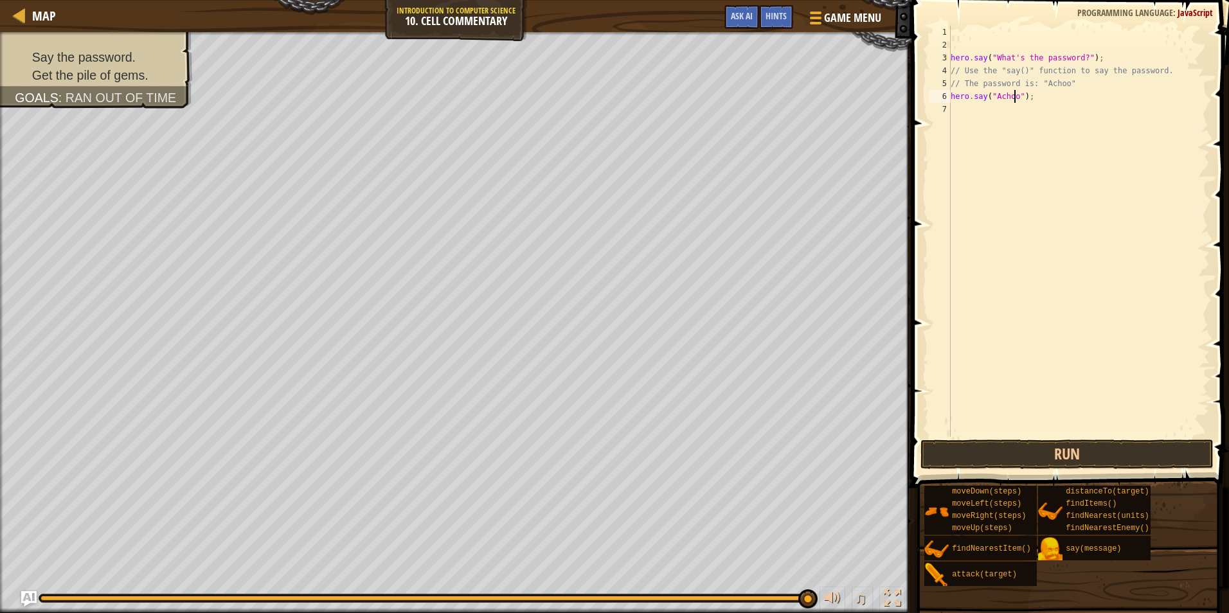
scroll to position [6, 6]
click at [1110, 462] on button "Run" at bounding box center [1067, 455] width 293 height 30
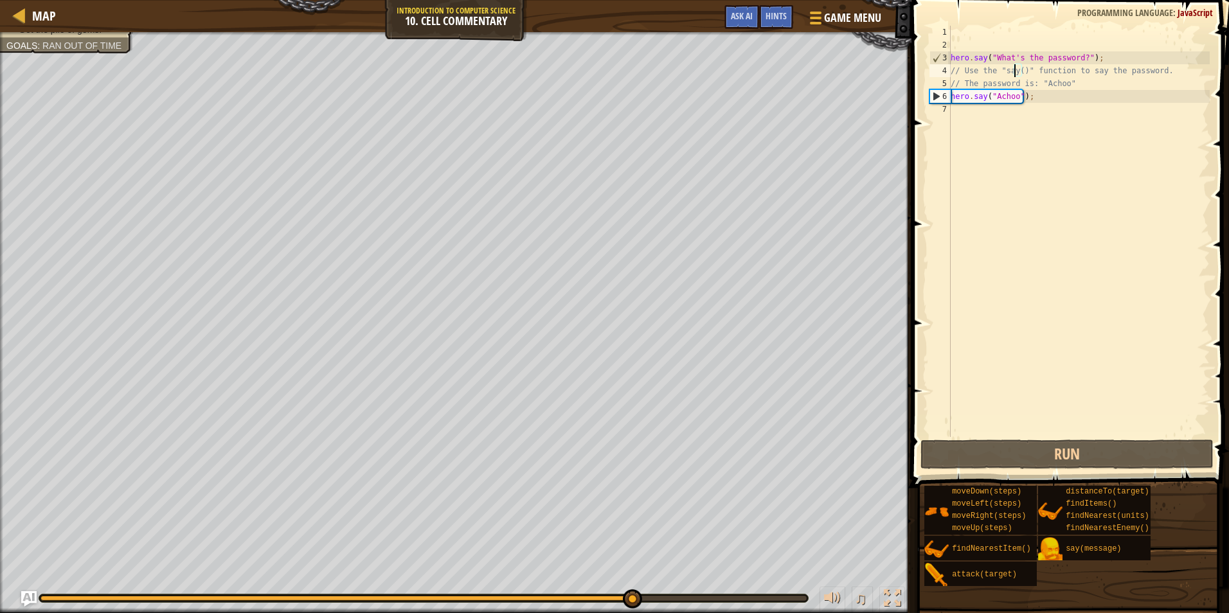
type textarea "hero.say("What's the password?");"
drag, startPoint x: 1002, startPoint y: 145, endPoint x: 995, endPoint y: 129, distance: 18.4
click at [997, 133] on div "hero . say ( "What's the password?" ) ; // Use the "say()" function to say the …" at bounding box center [1079, 244] width 262 height 437
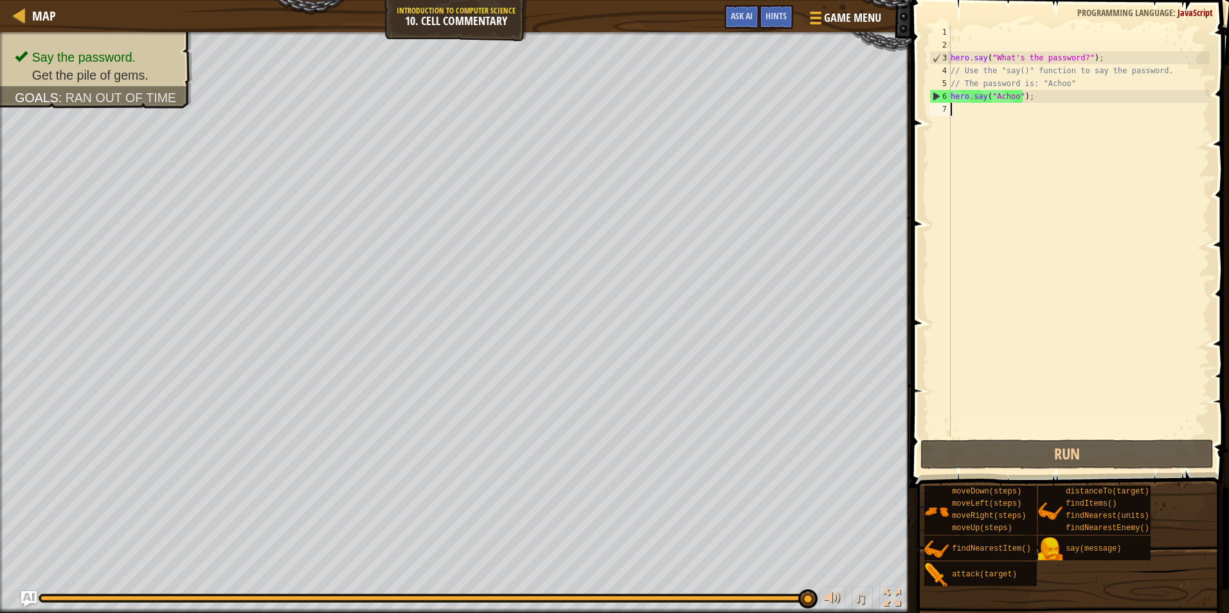
type textarea "her"
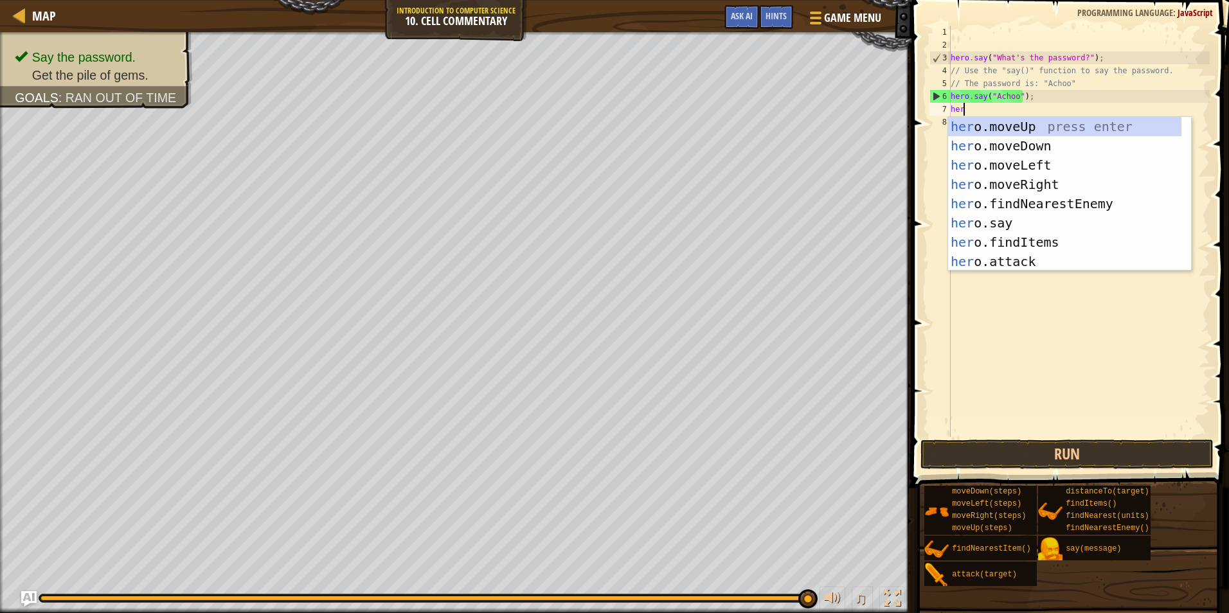
scroll to position [6, 1]
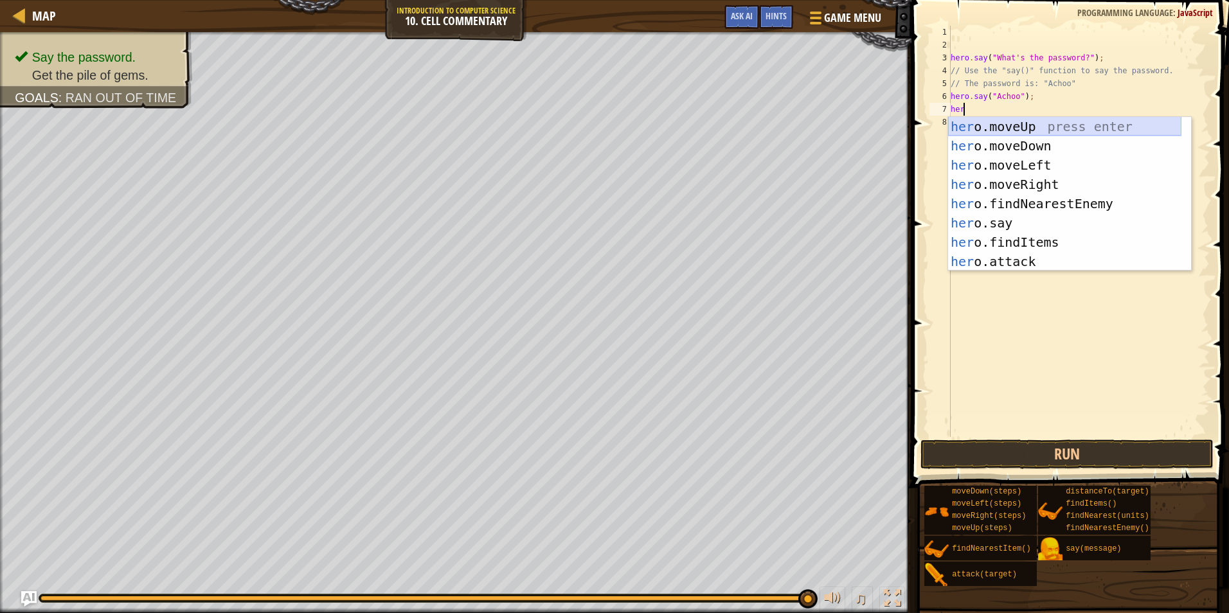
click at [1036, 122] on div "her o.moveUp press enter her o.moveDown press enter her o.moveLeft press enter …" at bounding box center [1064, 213] width 233 height 193
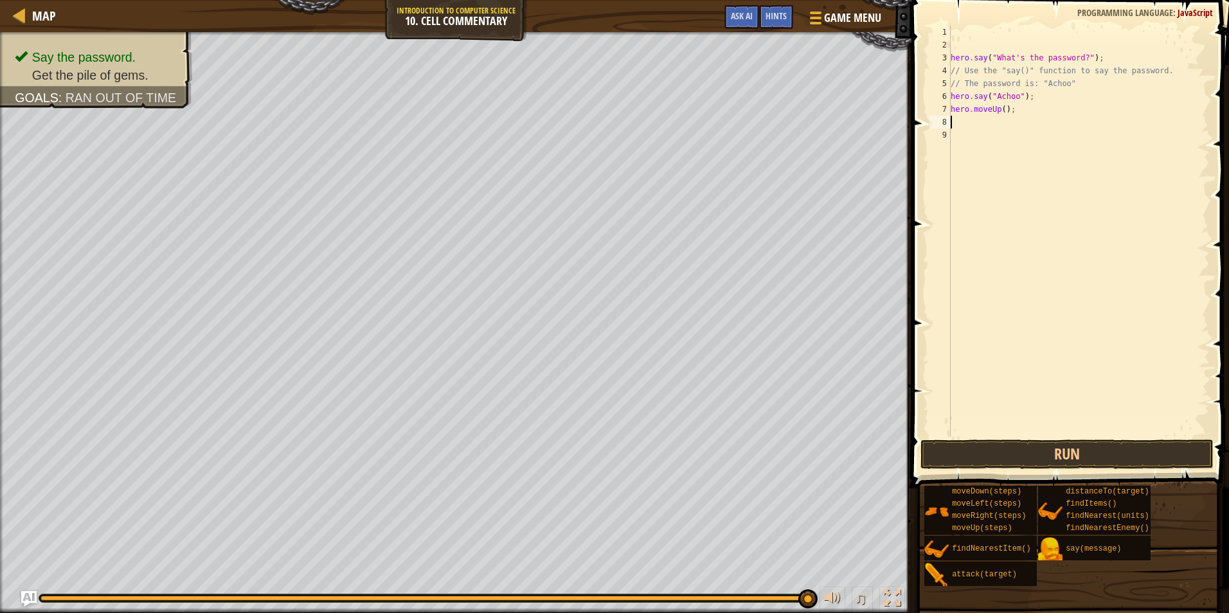
scroll to position [6, 0]
click at [1104, 462] on button "Run" at bounding box center [1067, 455] width 293 height 30
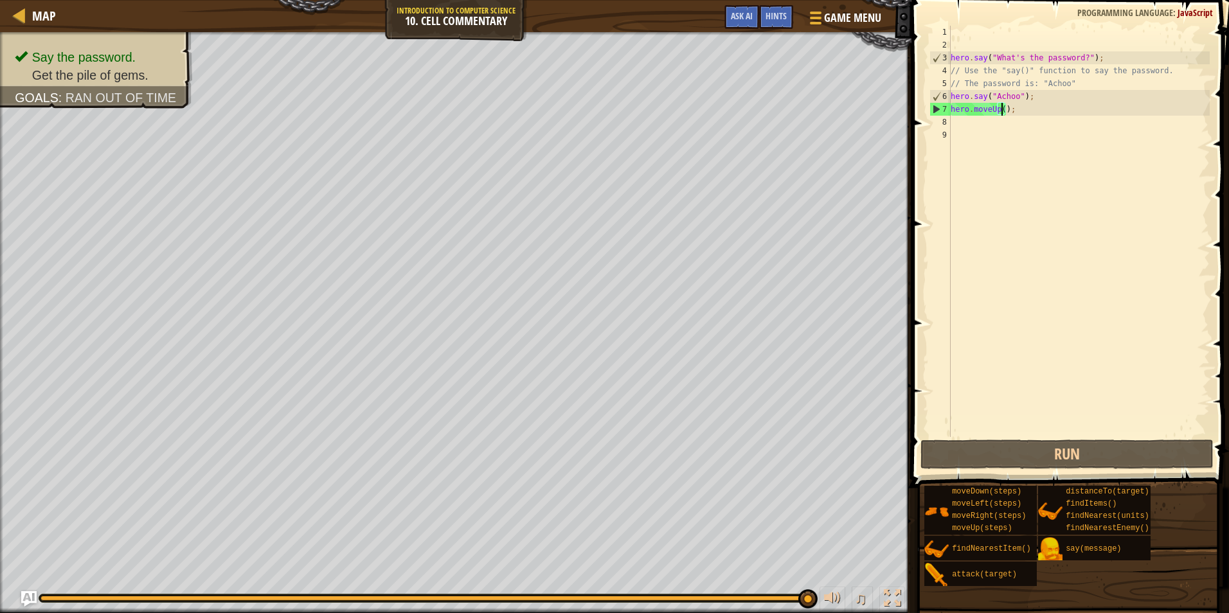
click at [1000, 107] on div "hero . say ( "What's the password?" ) ; // Use the "say()" function to say the …" at bounding box center [1079, 244] width 262 height 437
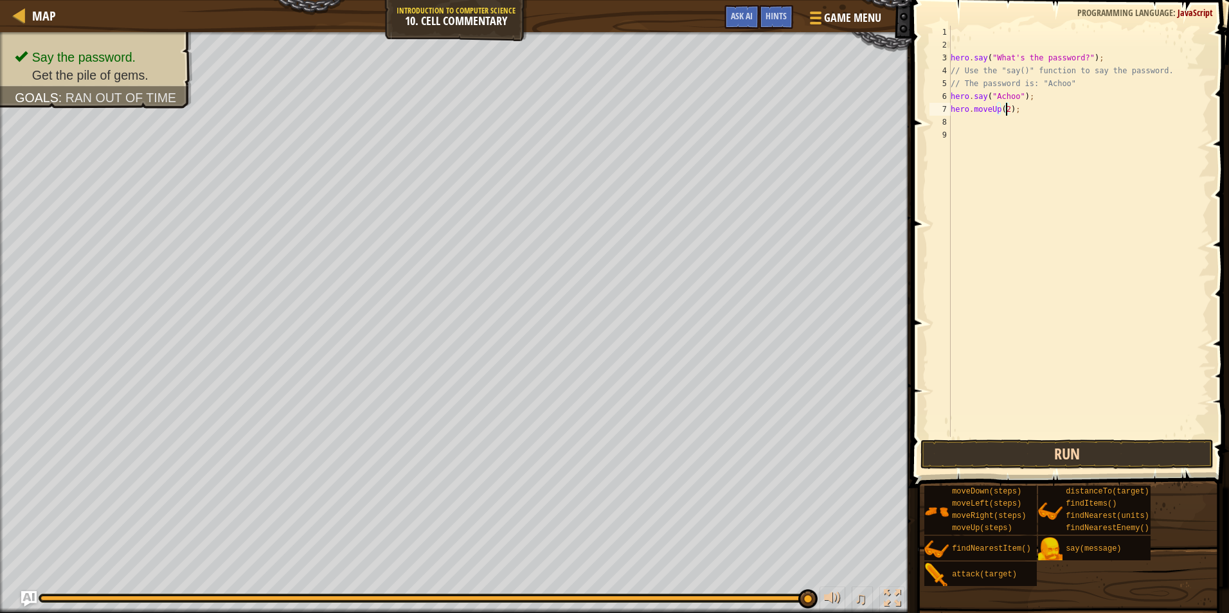
type textarea "hero.moveUp(2);"
click at [1029, 452] on button "Run" at bounding box center [1067, 455] width 293 height 30
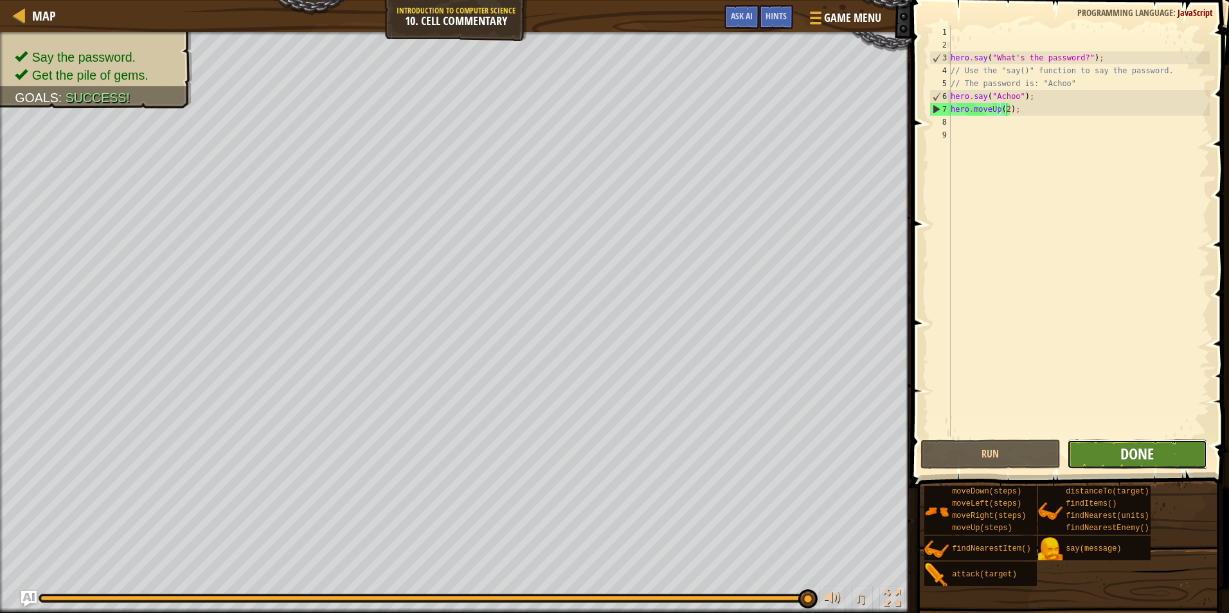
click at [1126, 446] on span "Done" at bounding box center [1137, 454] width 33 height 21
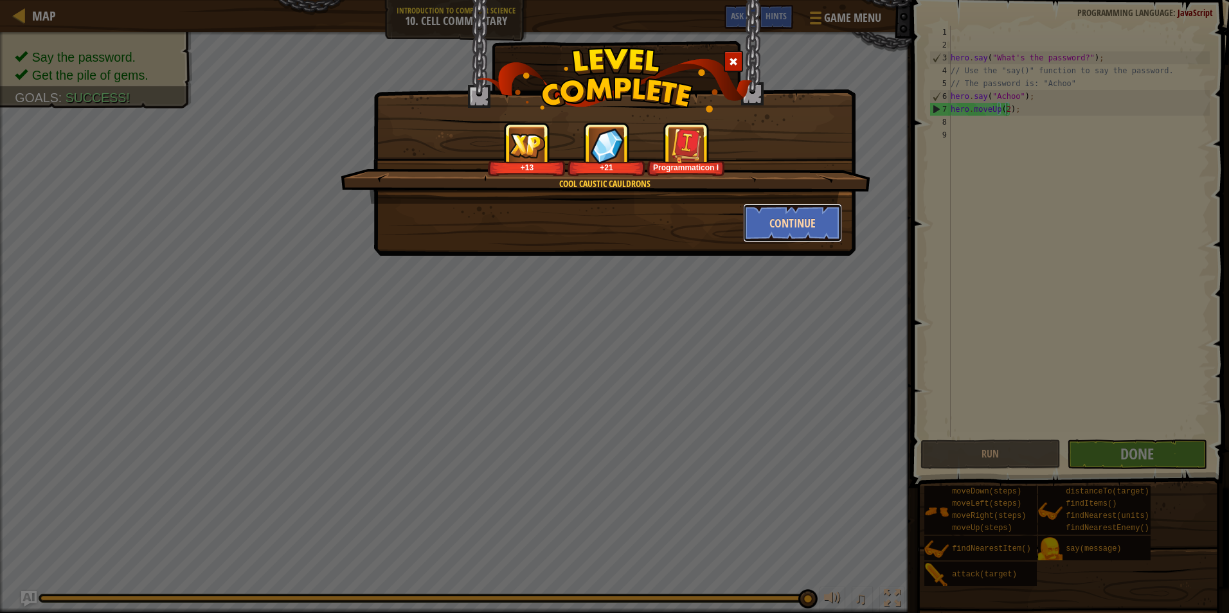
click at [804, 205] on button "Continue" at bounding box center [793, 223] width 100 height 39
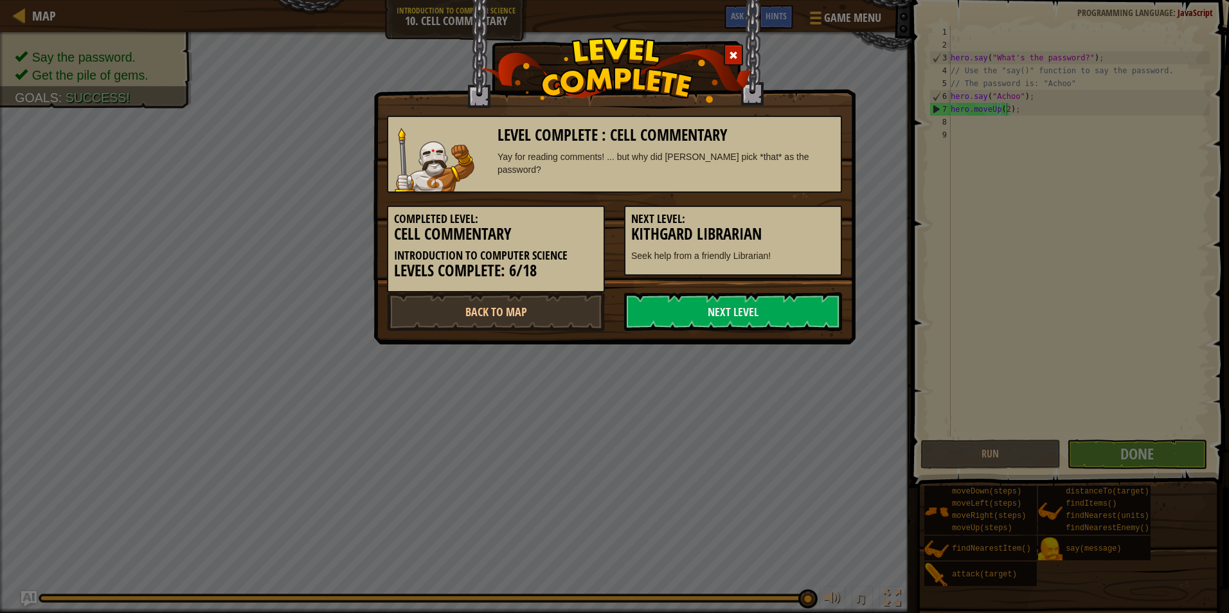
drag, startPoint x: 818, startPoint y: 314, endPoint x: 862, endPoint y: 333, distance: 48.4
click at [818, 314] on link "Next Level" at bounding box center [733, 312] width 218 height 39
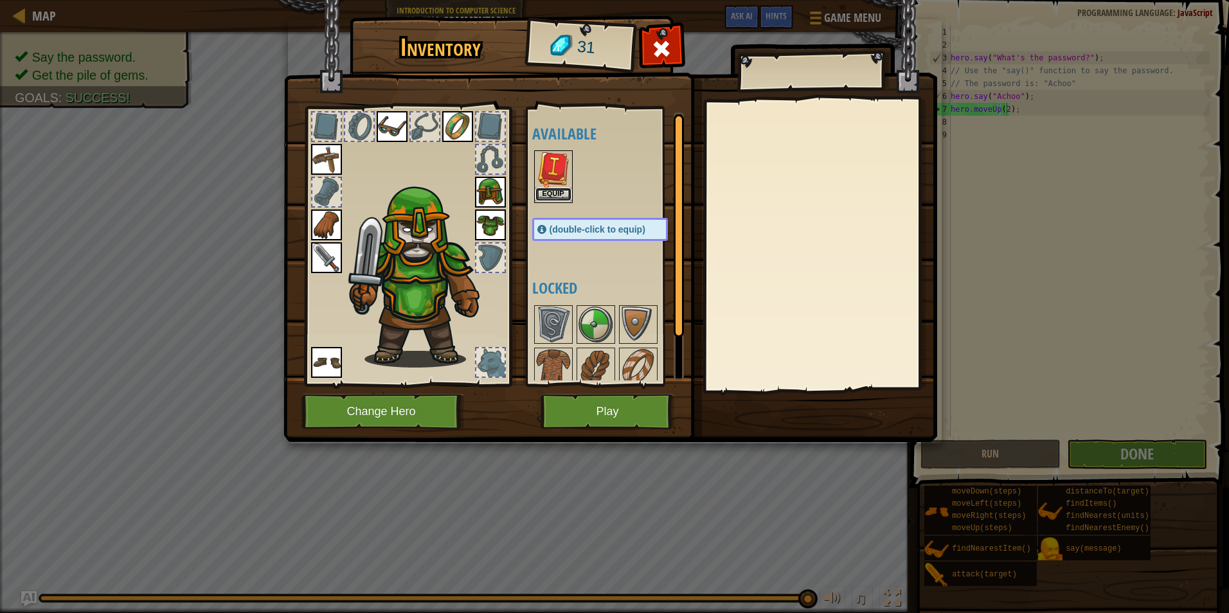
click at [553, 191] on button "Equip" at bounding box center [554, 195] width 36 height 14
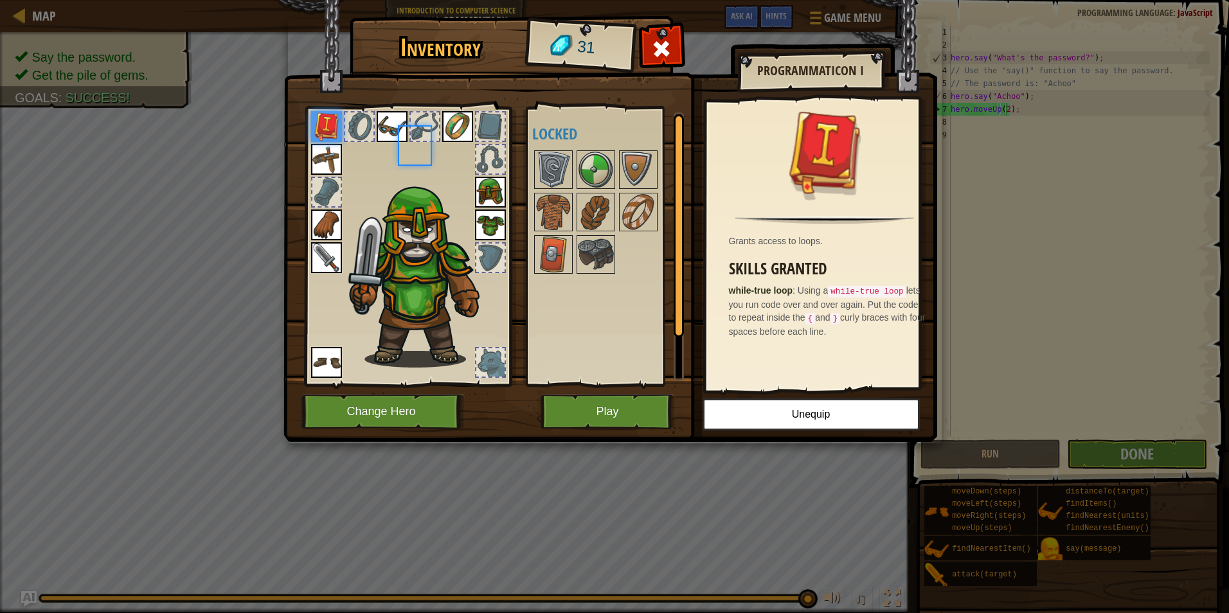
click at [553, 191] on div at bounding box center [612, 212] width 161 height 127
click at [627, 407] on button "Play" at bounding box center [608, 411] width 134 height 35
